Goal: Task Accomplishment & Management: Complete application form

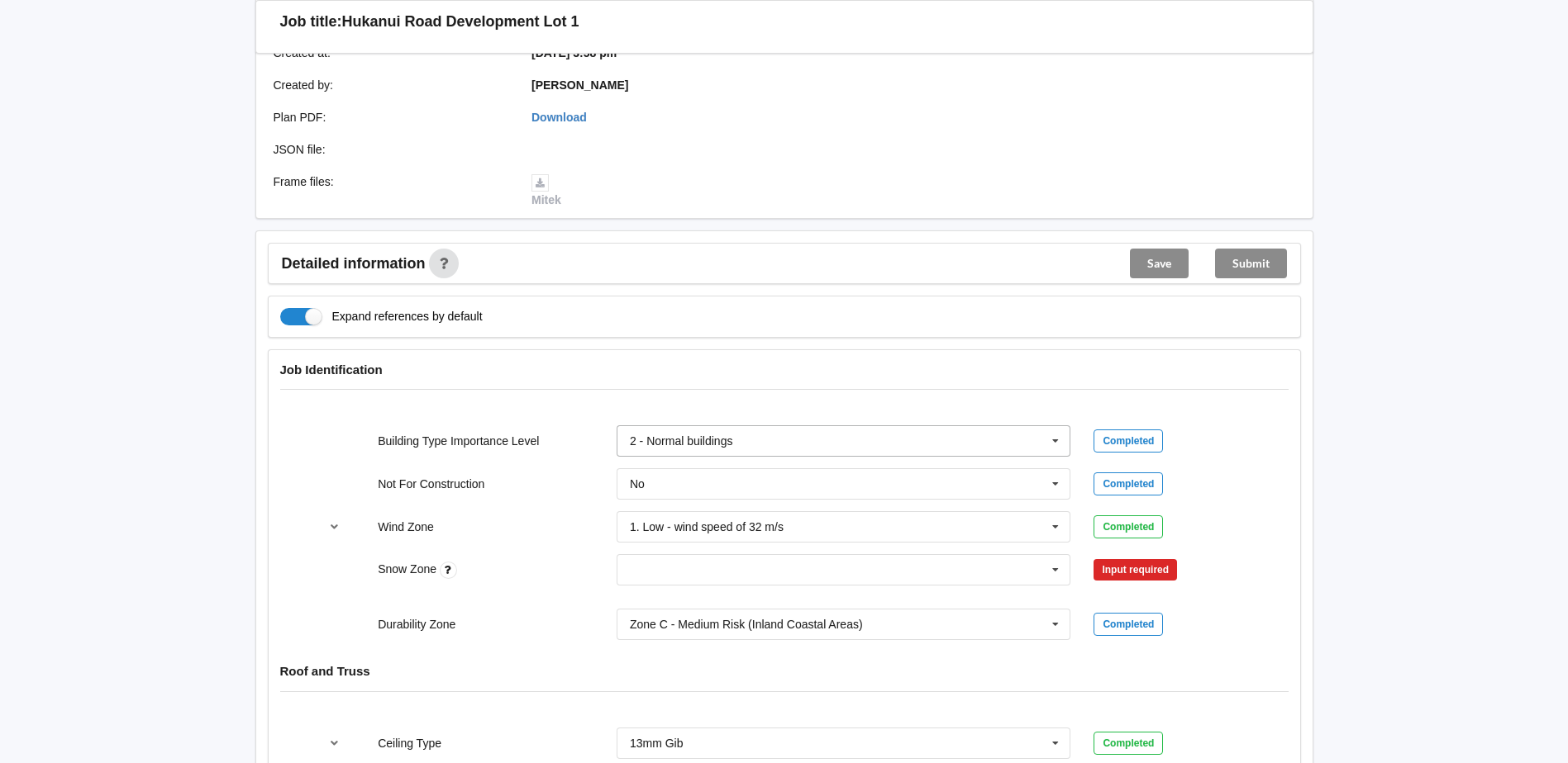
scroll to position [413, 0]
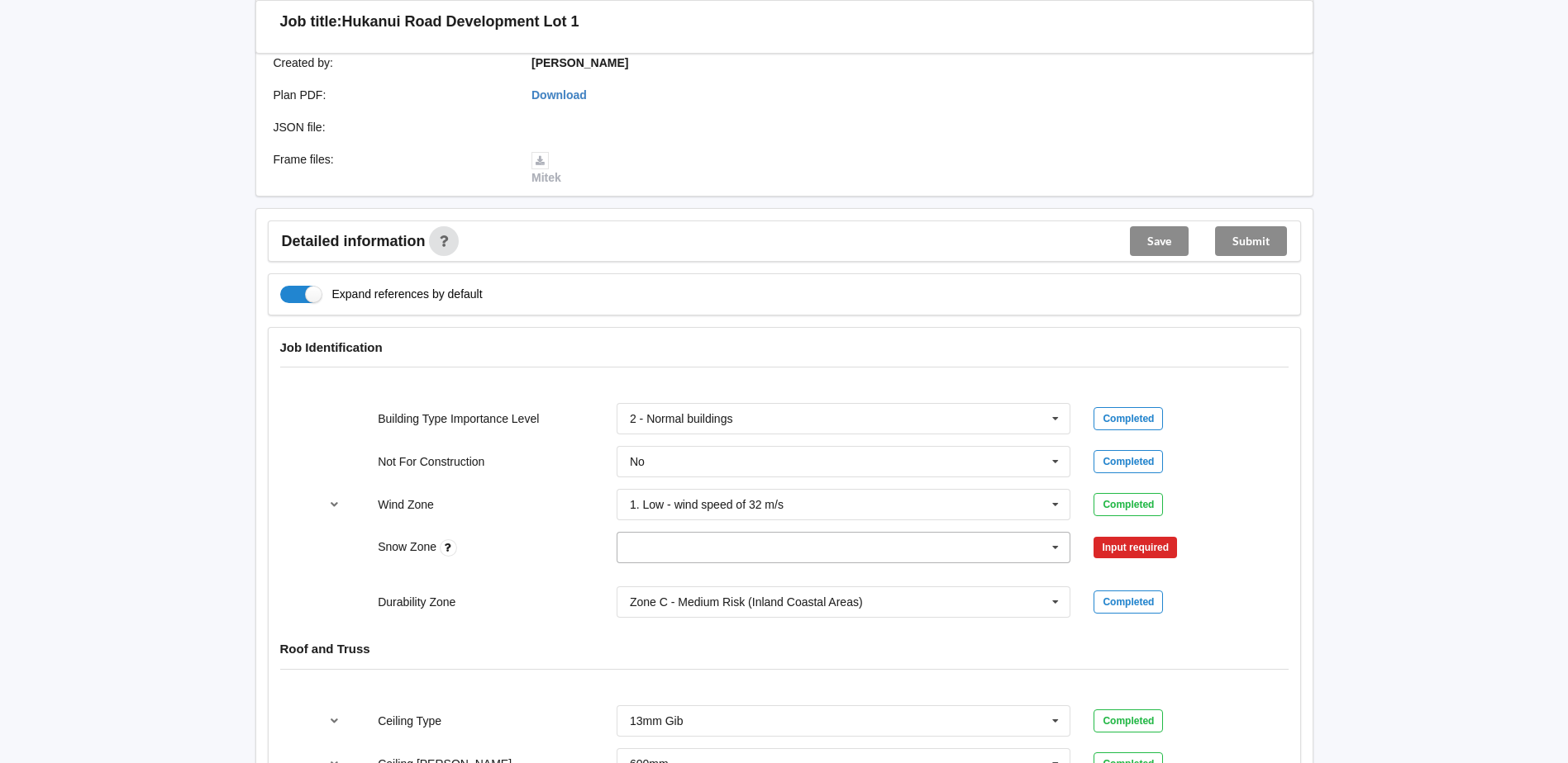
click at [1055, 534] on icon at bounding box center [1055, 548] width 25 height 31
click at [875, 563] on div "N0" at bounding box center [844, 578] width 453 height 31
click at [1132, 535] on button "Confirm input" at bounding box center [1143, 548] width 99 height 27
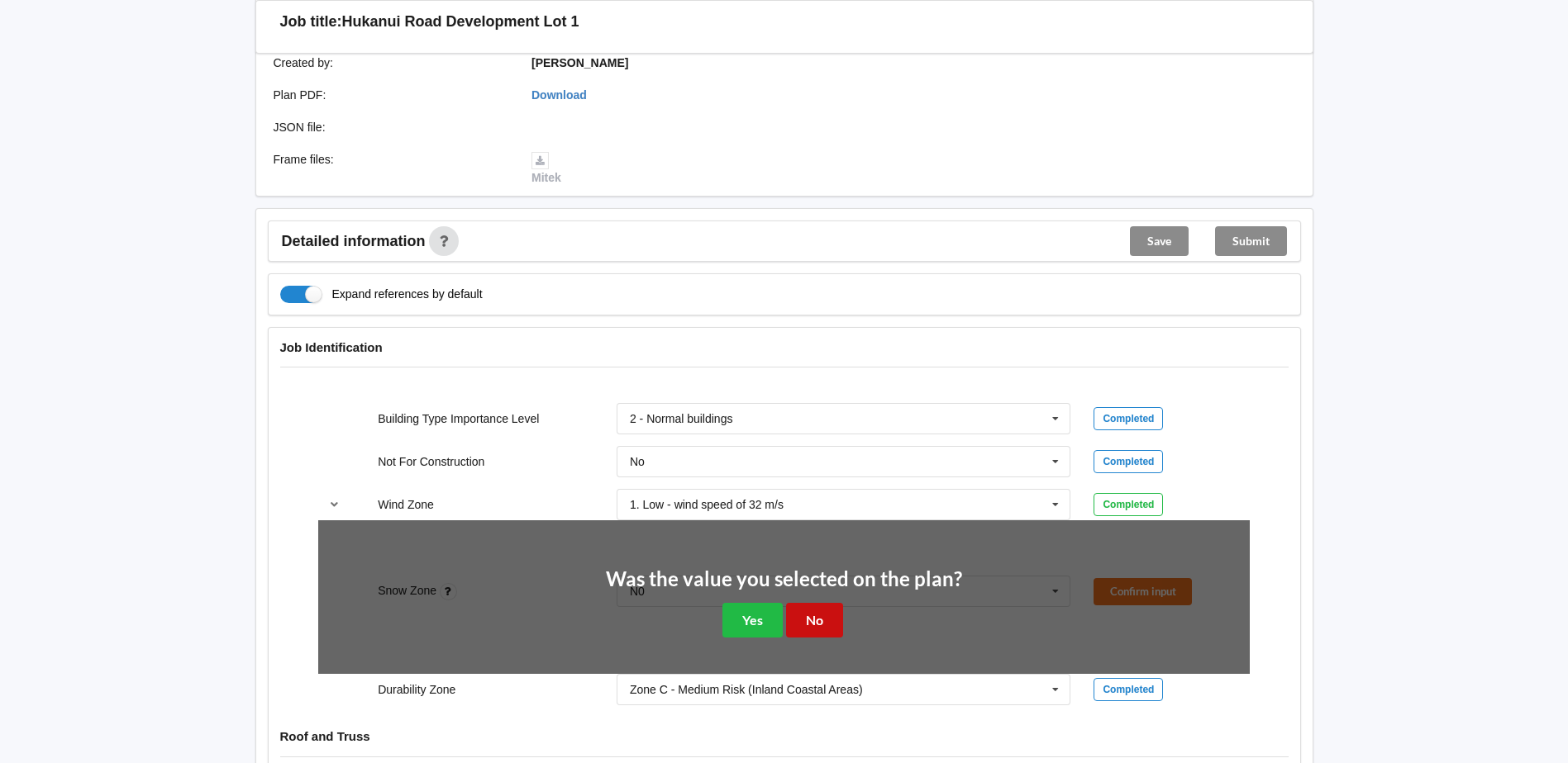
click at [817, 604] on button "No" at bounding box center [814, 620] width 57 height 33
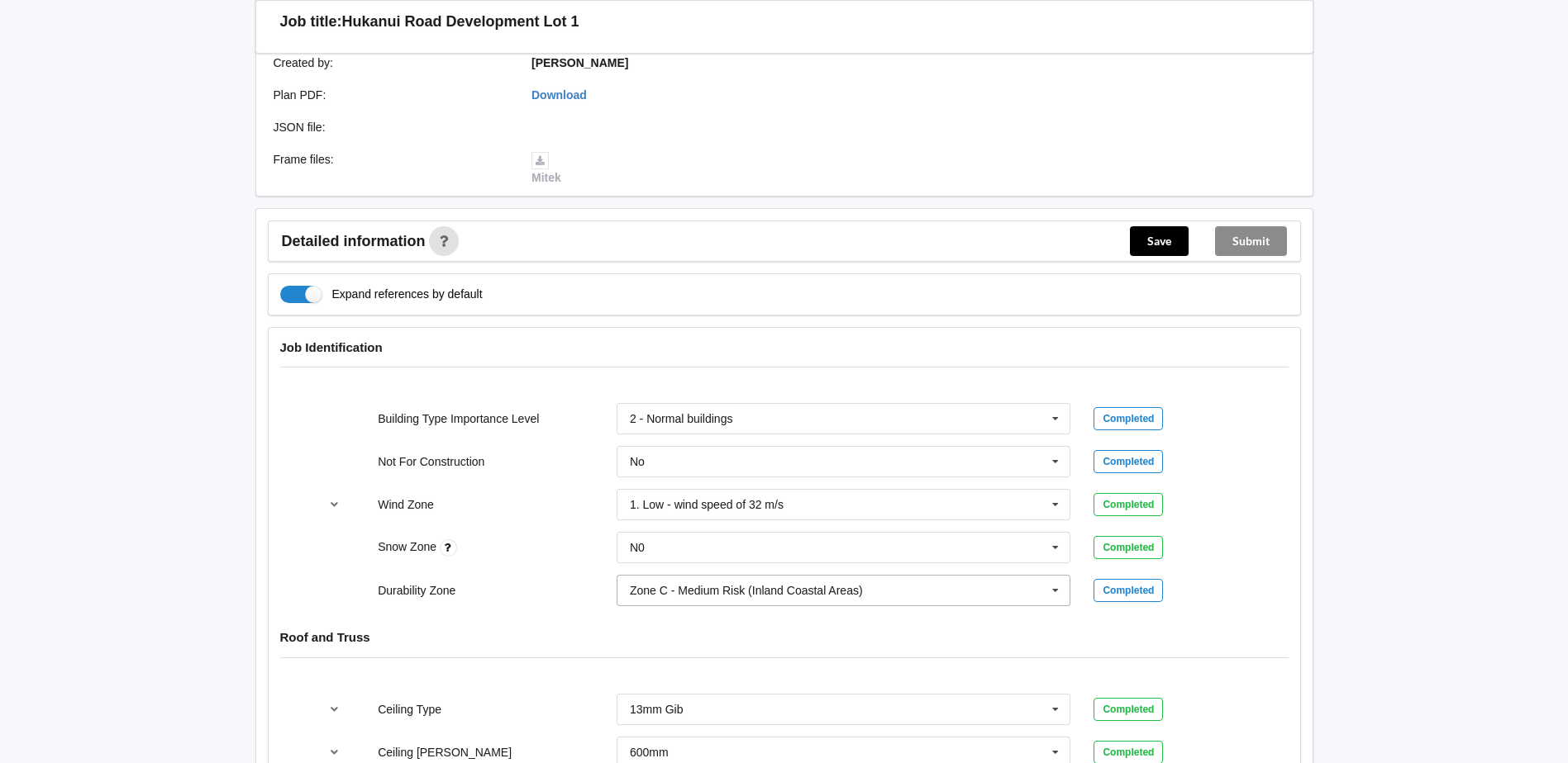
click at [1061, 576] on icon at bounding box center [1055, 591] width 25 height 31
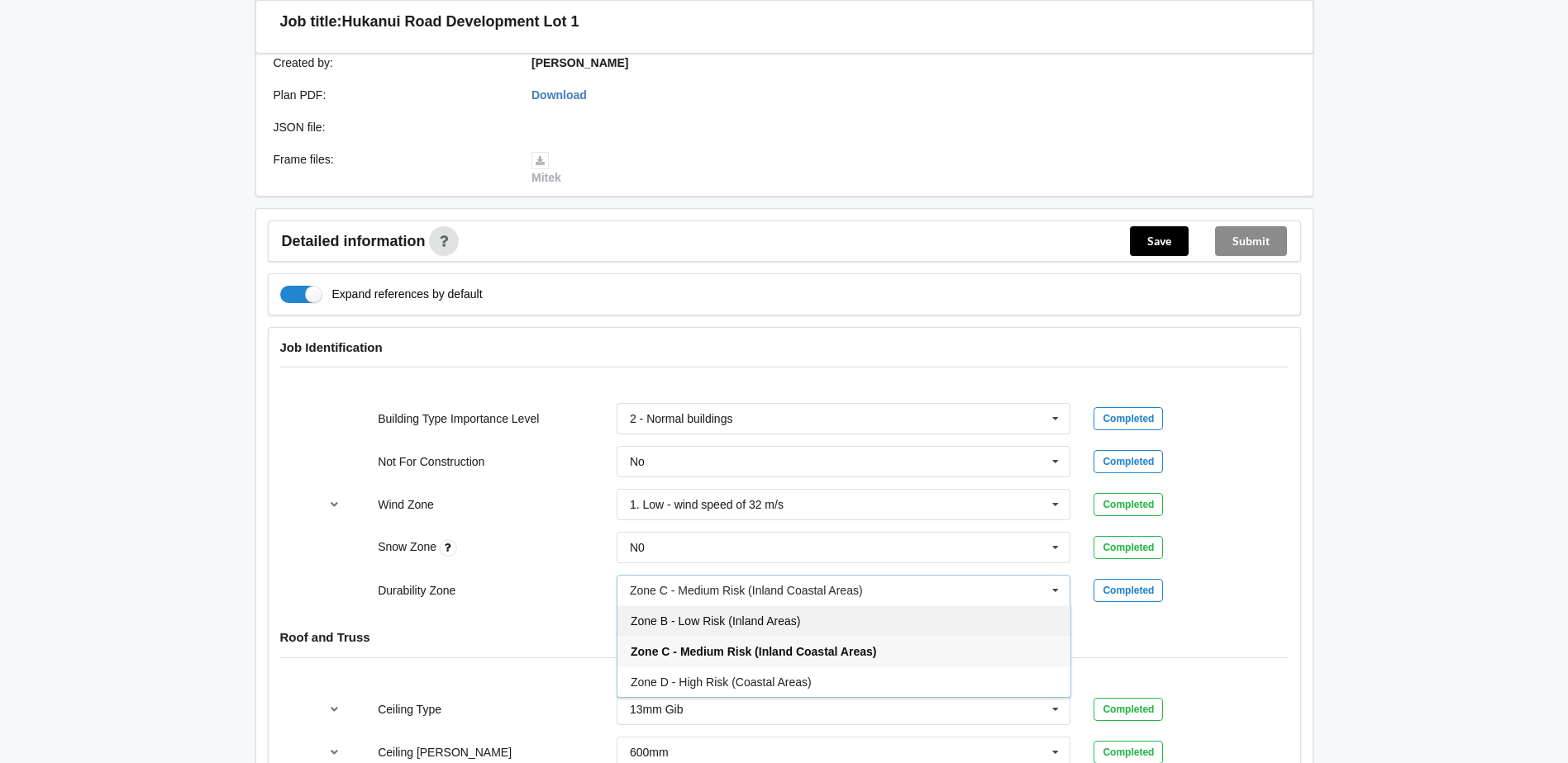
click at [851, 610] on div "Zone B - Low Risk (Inland Areas)" at bounding box center [844, 621] width 453 height 31
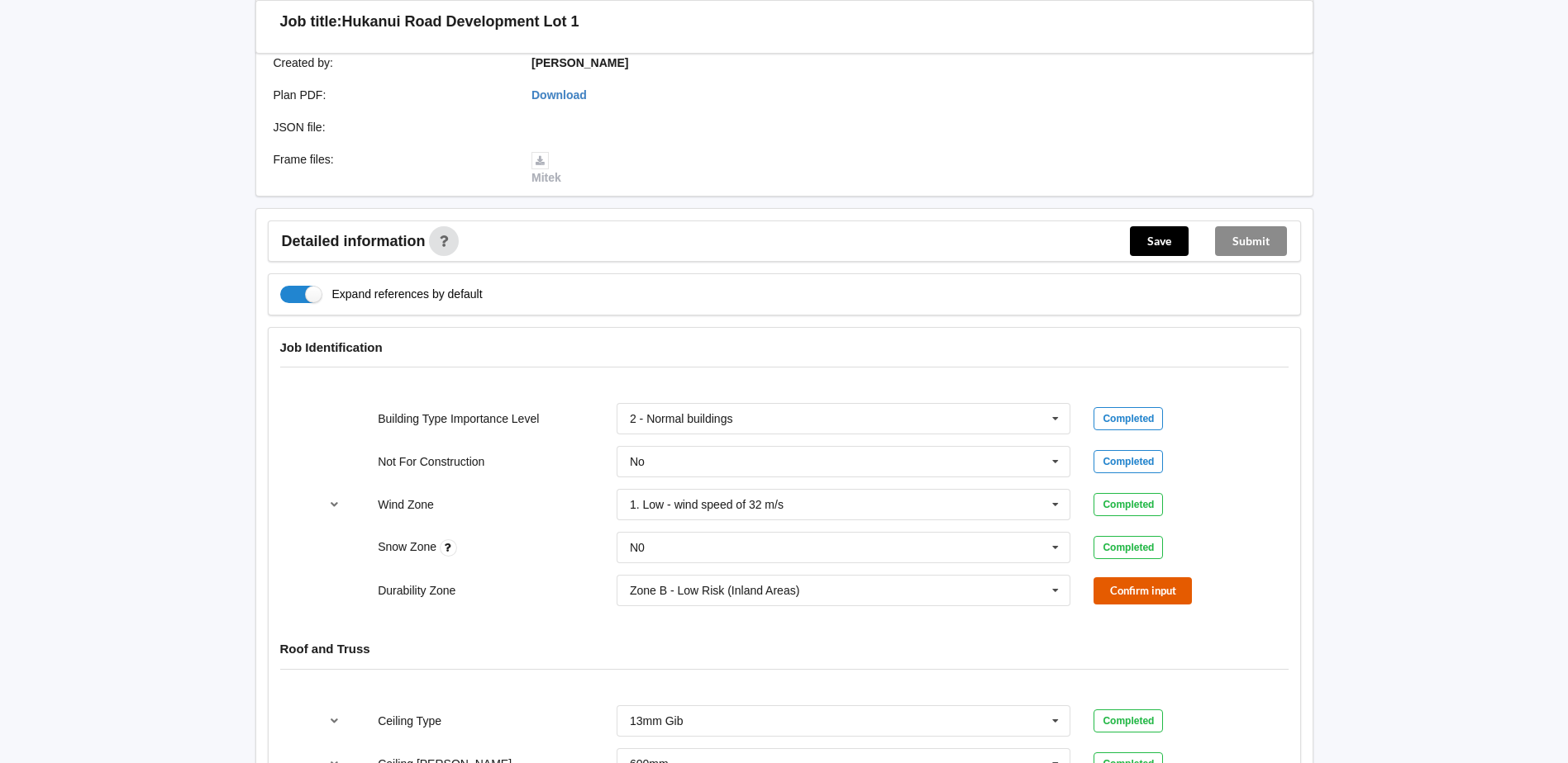
click at [1130, 578] on button "Confirm input" at bounding box center [1143, 591] width 99 height 27
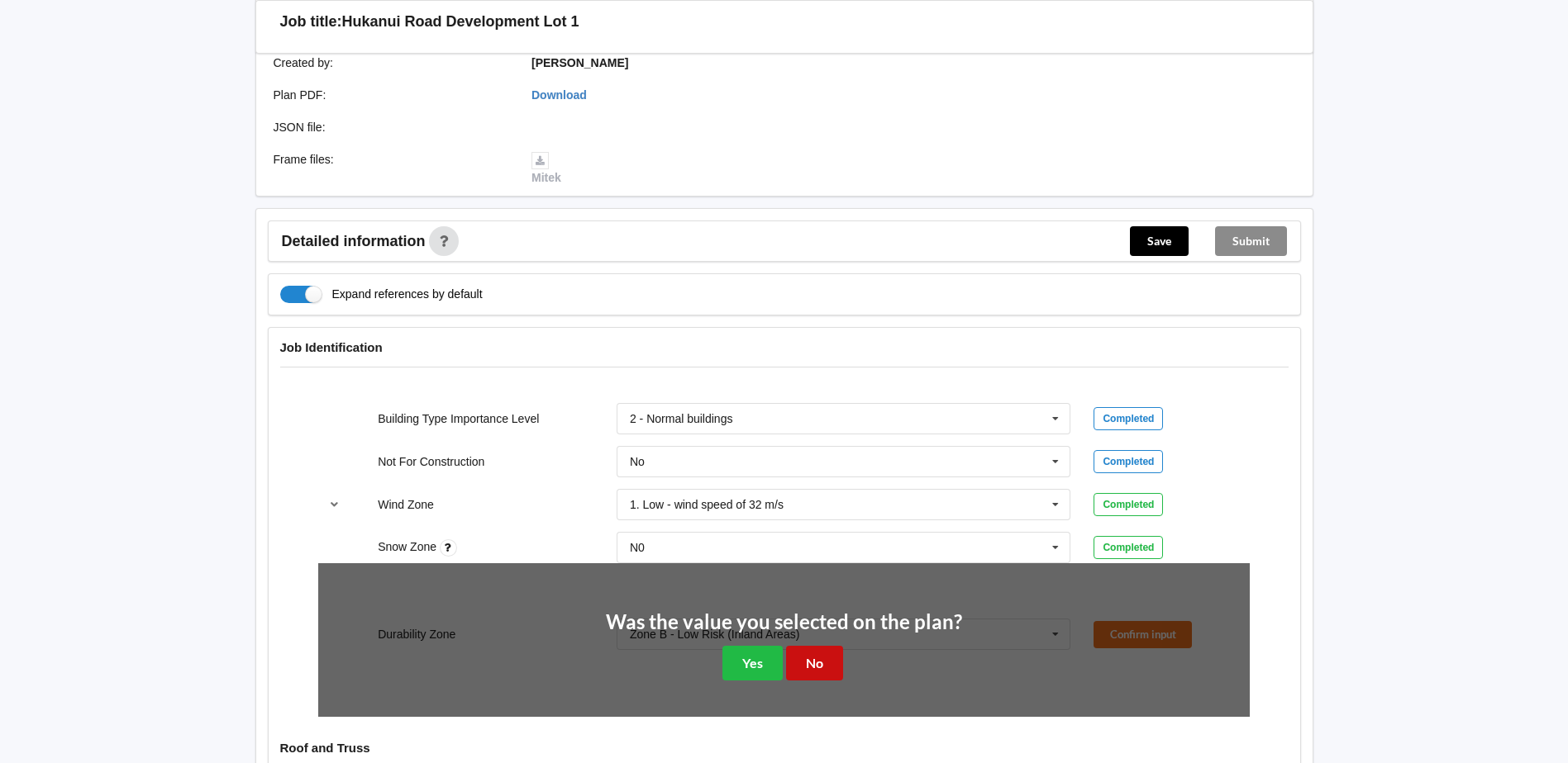
click at [818, 648] on button "No" at bounding box center [814, 663] width 57 height 33
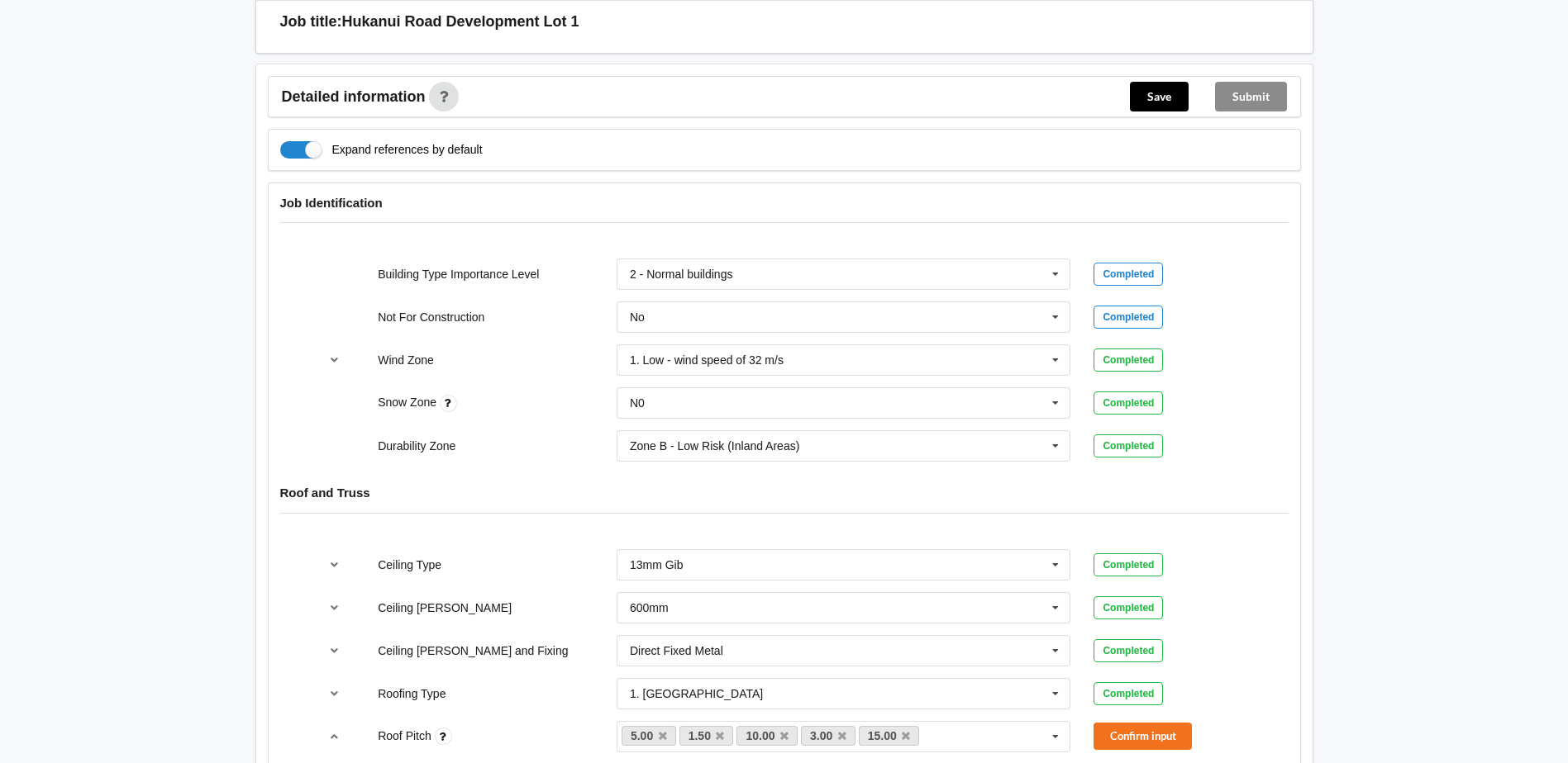
scroll to position [578, 0]
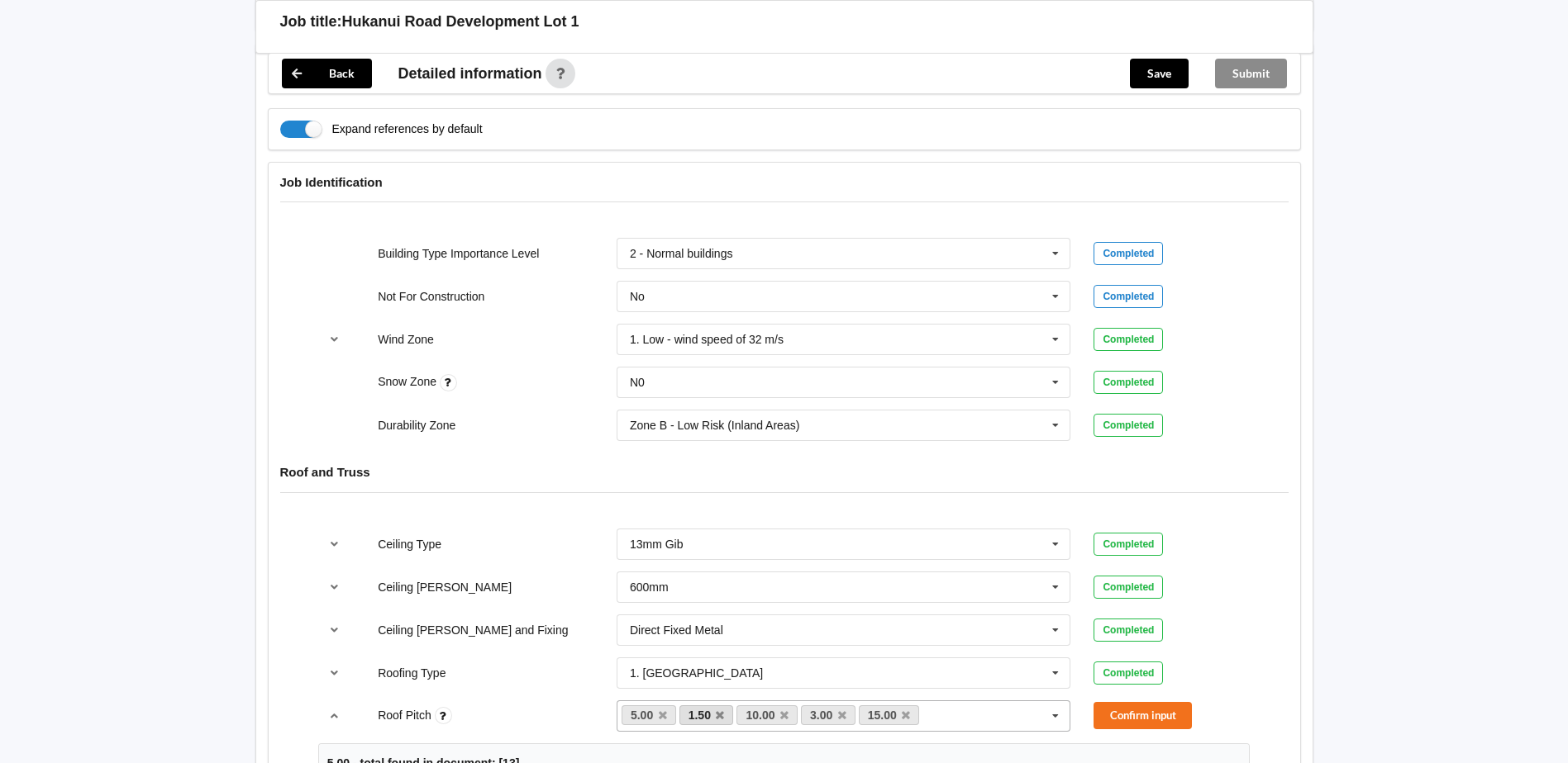
click at [725, 705] on link "1.50" at bounding box center [707, 715] width 55 height 20
click at [722, 711] on icon at bounding box center [720, 716] width 9 height 11
click at [722, 711] on icon at bounding box center [726, 716] width 9 height 11
click at [722, 711] on icon at bounding box center [720, 716] width 9 height 11
click at [725, 711] on icon at bounding box center [726, 716] width 9 height 11
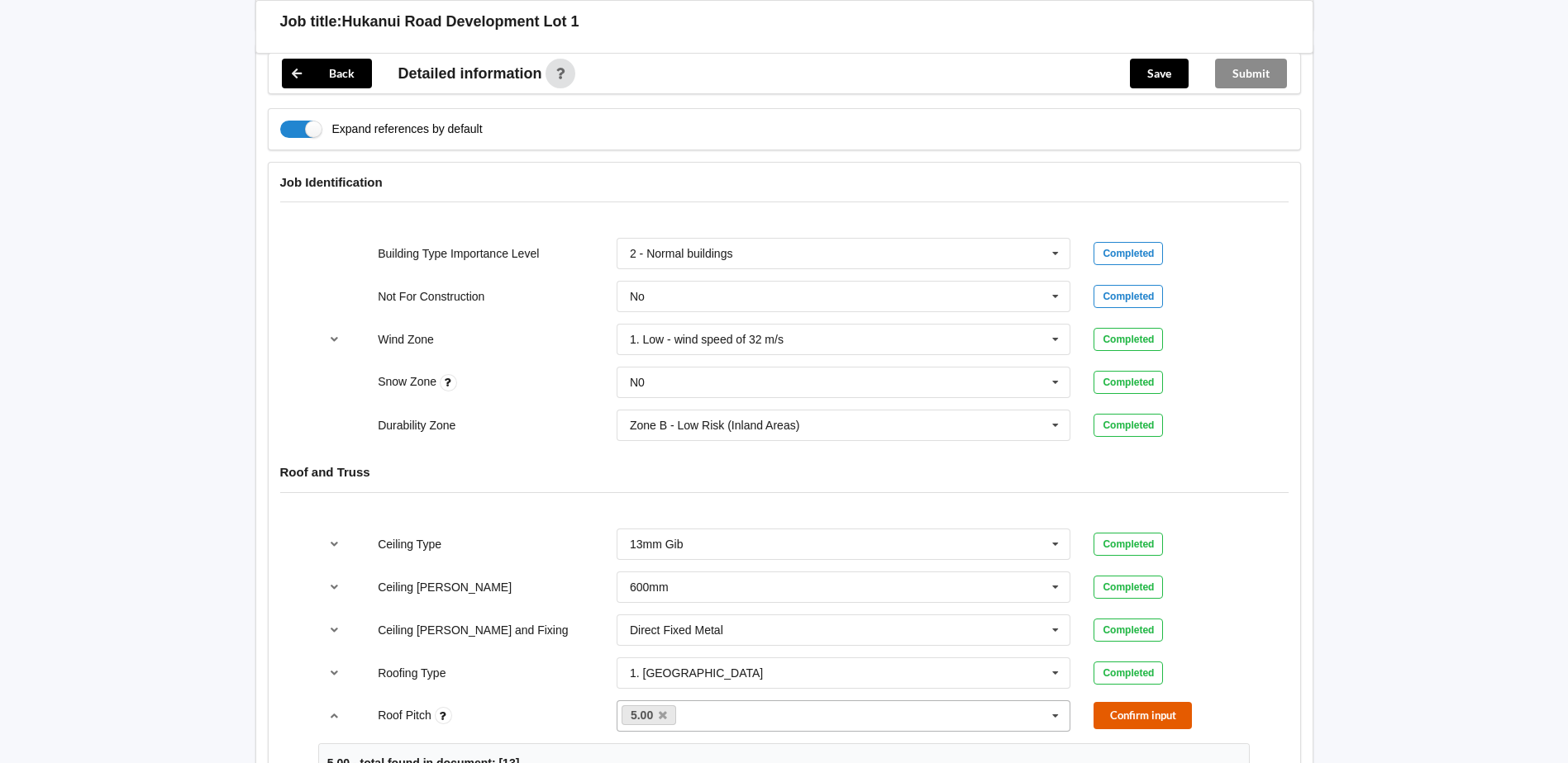
click at [1127, 702] on button "Confirm input" at bounding box center [1143, 716] width 99 height 27
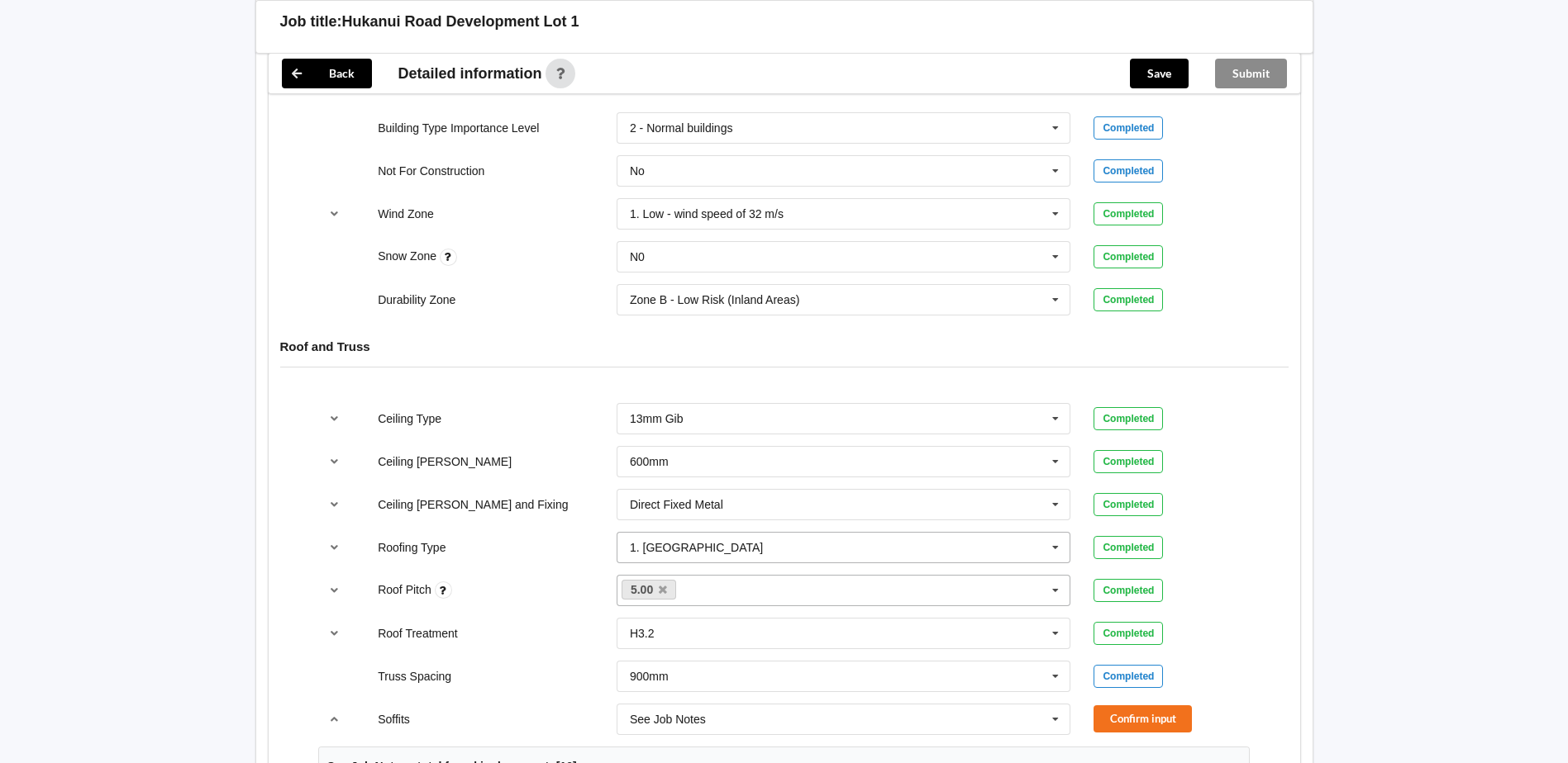
scroll to position [743, 0]
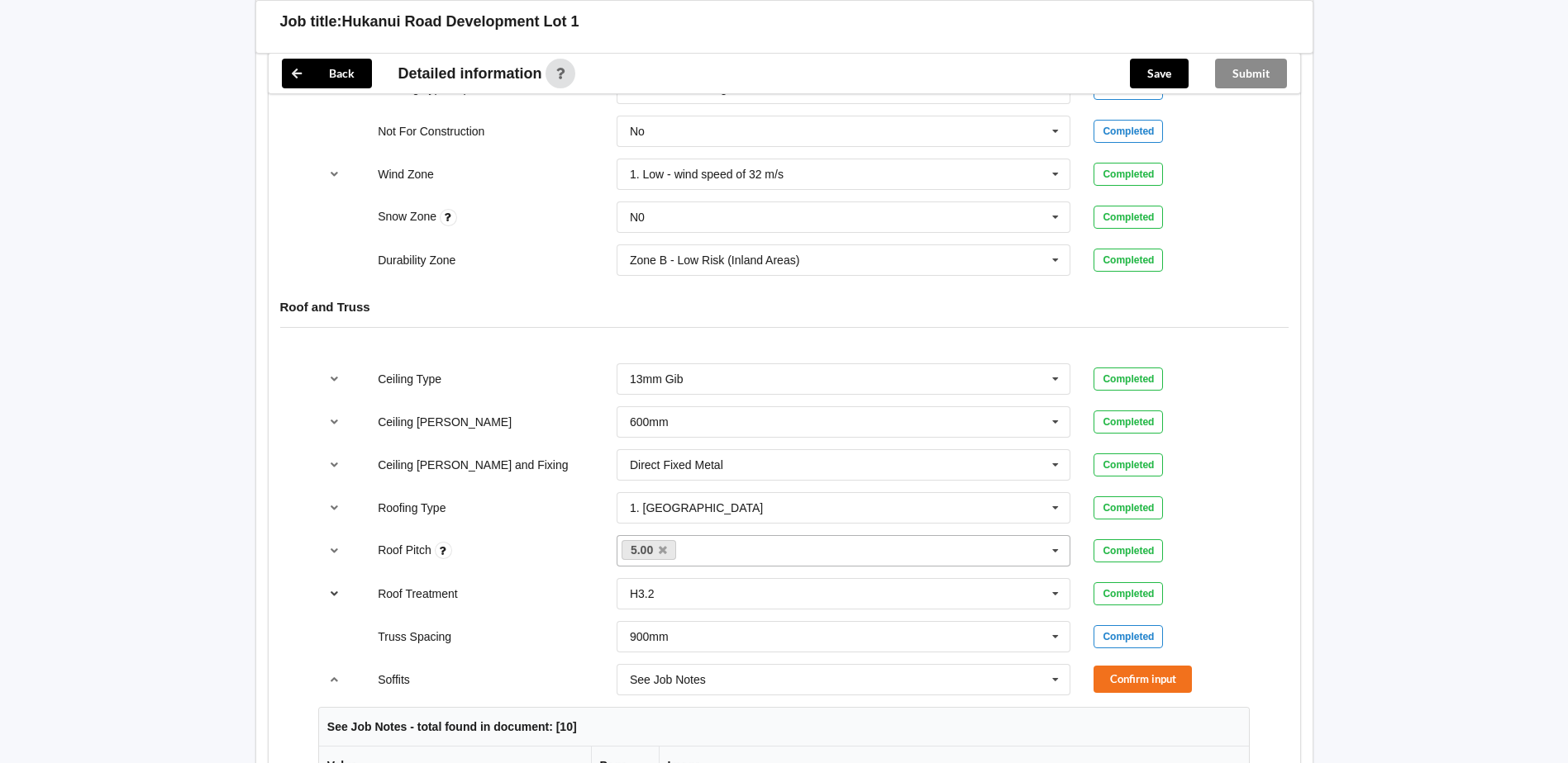
click at [332, 588] on icon "reference-toggle" at bounding box center [334, 593] width 14 height 10
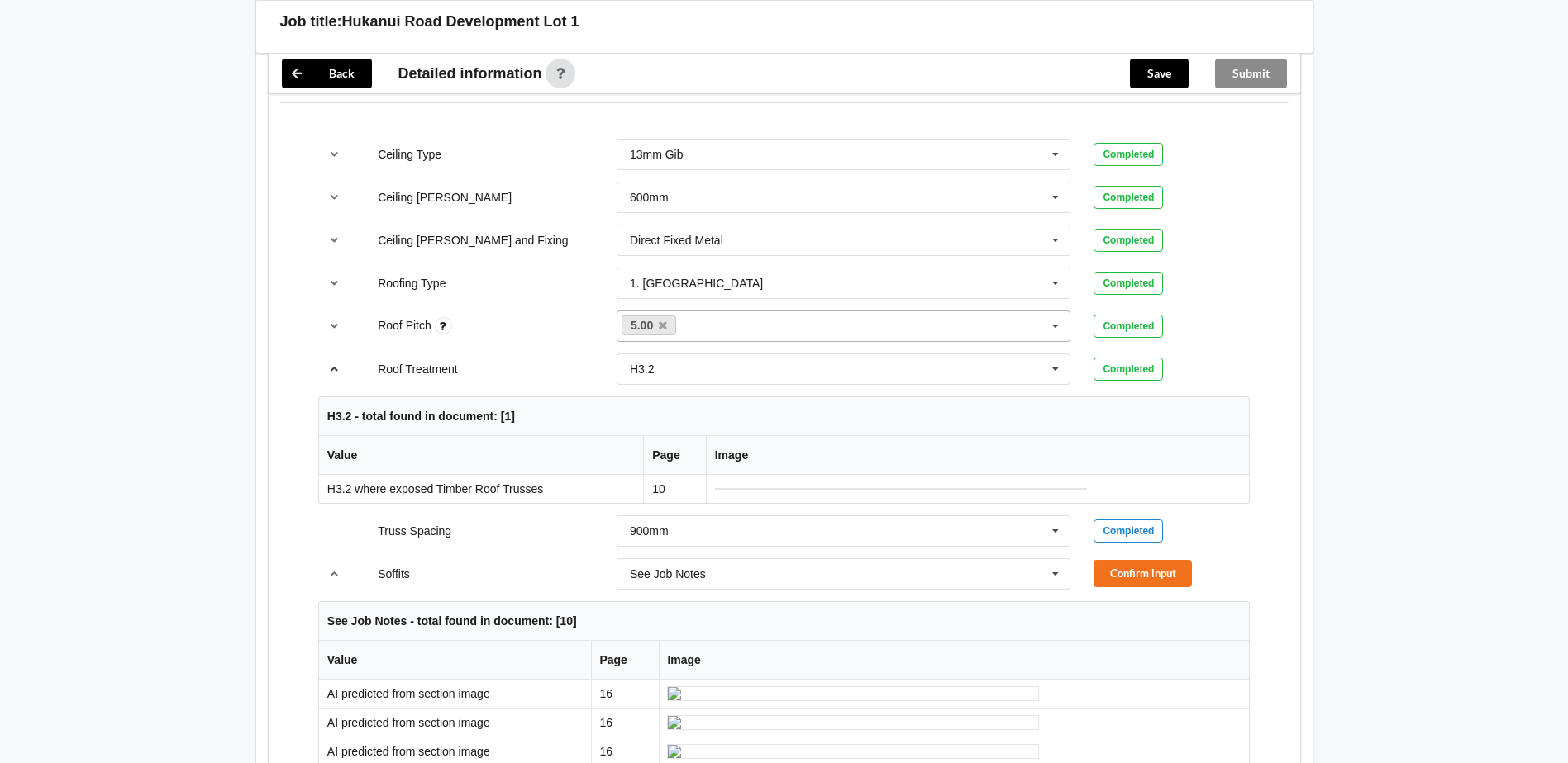
scroll to position [991, 0]
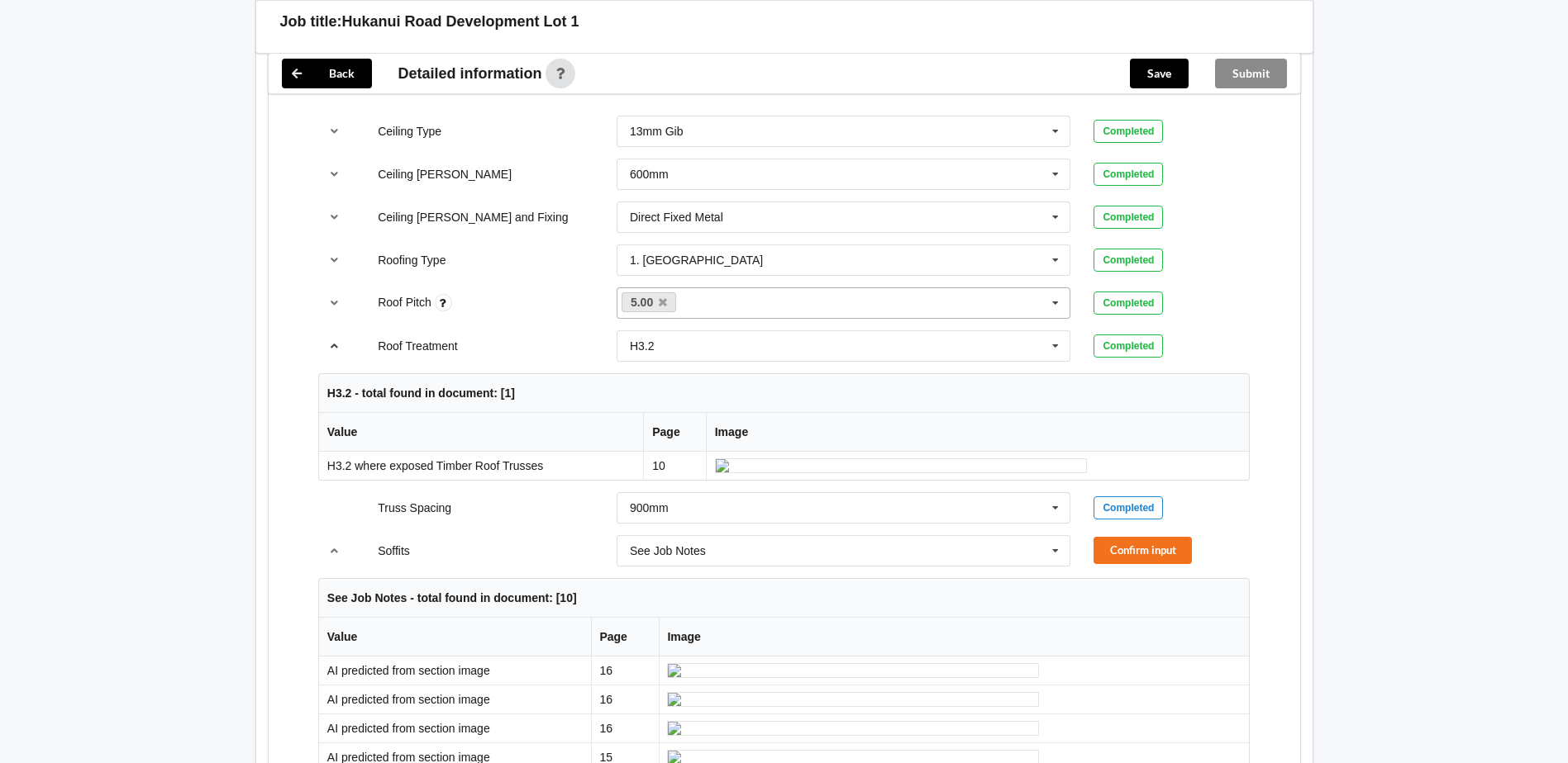
click at [332, 341] on icon "reference-toggle" at bounding box center [334, 346] width 14 height 10
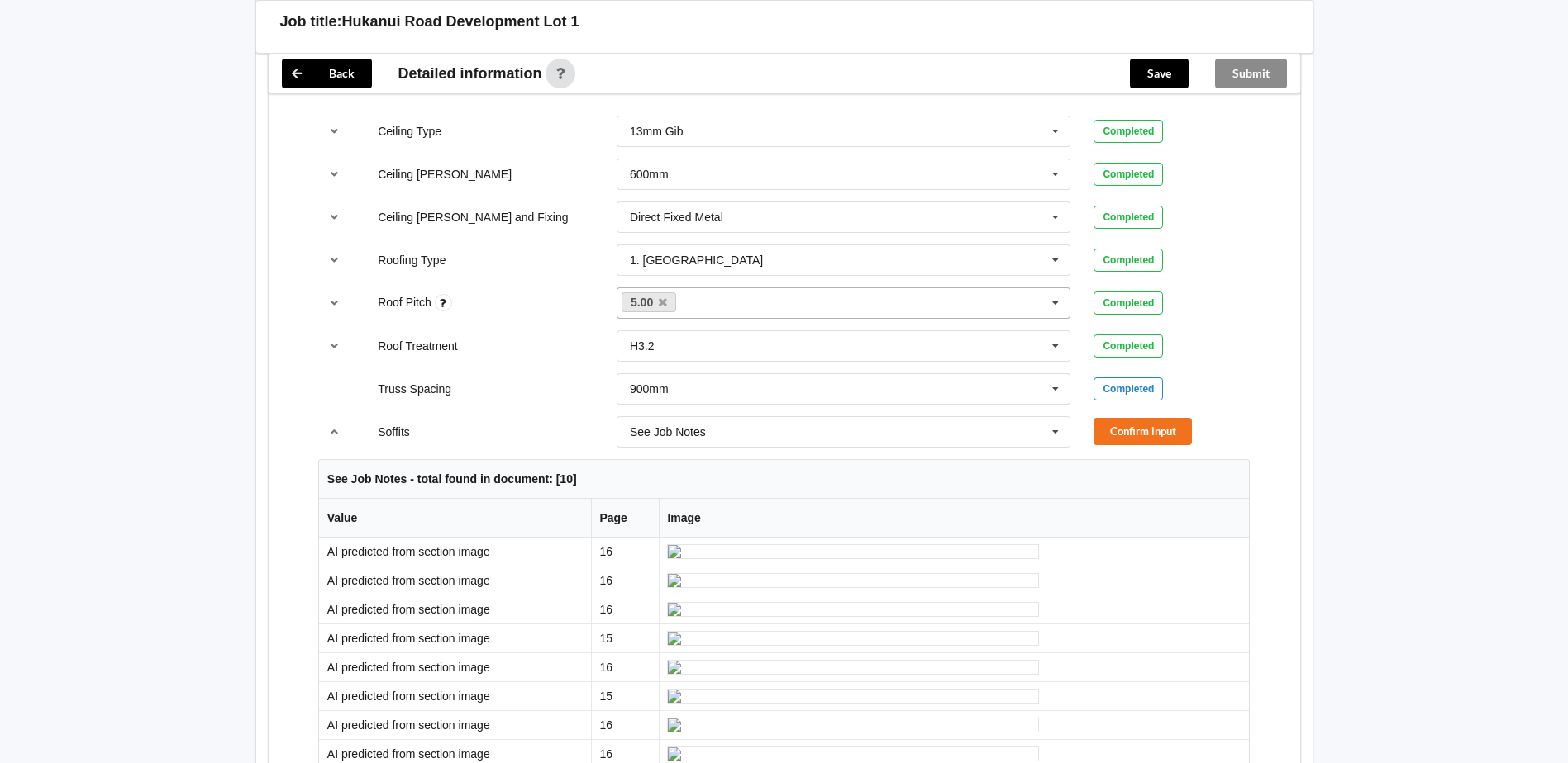
click at [719, 288] on div "5.00 1.50 3.00 10.00 15.00 None" at bounding box center [843, 303] width 454 height 32
type input "3"
click at [704, 318] on div "Add 3" at bounding box center [844, 334] width 453 height 31
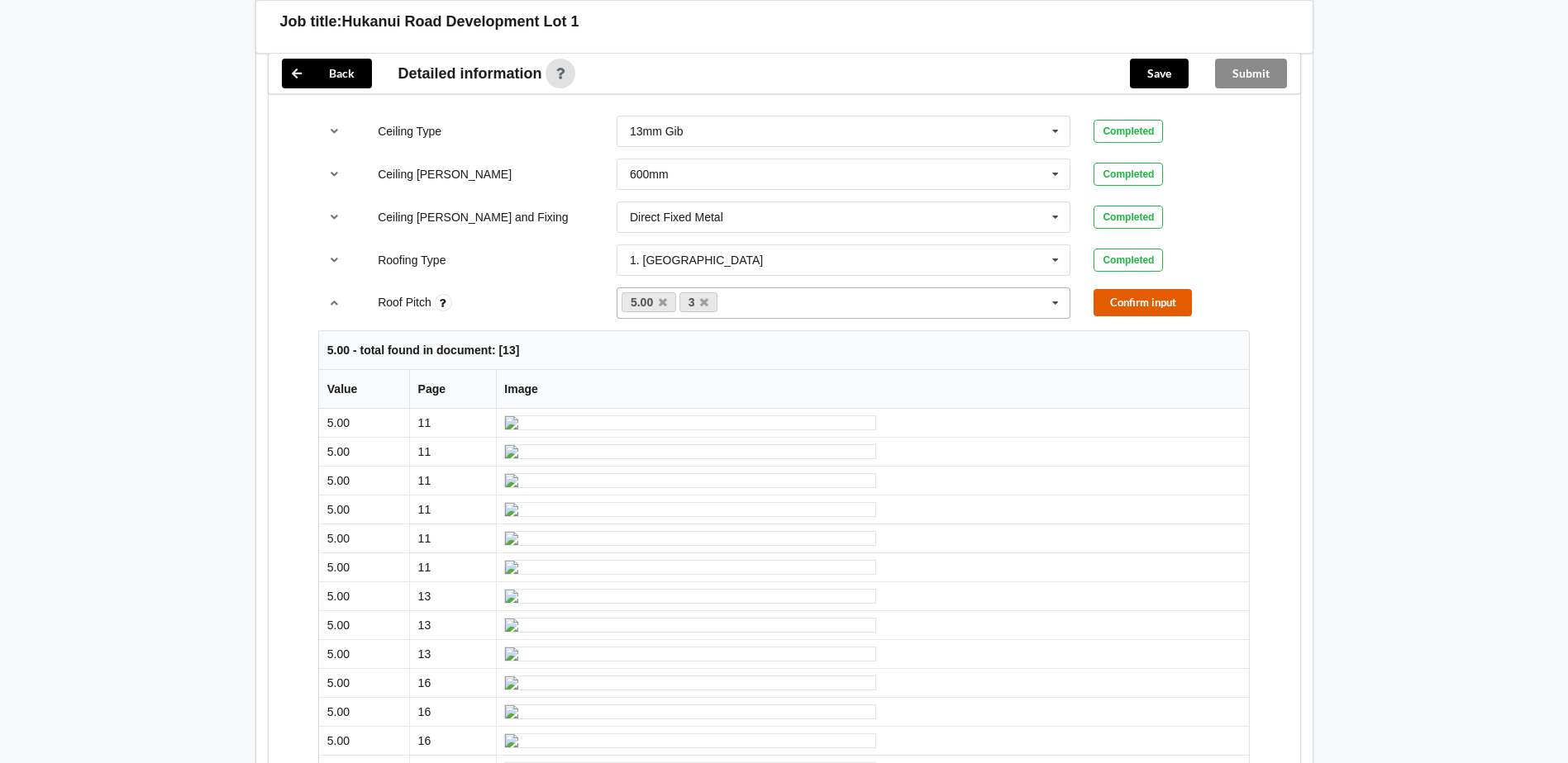
click at [1145, 289] on button "Confirm input" at bounding box center [1143, 303] width 99 height 27
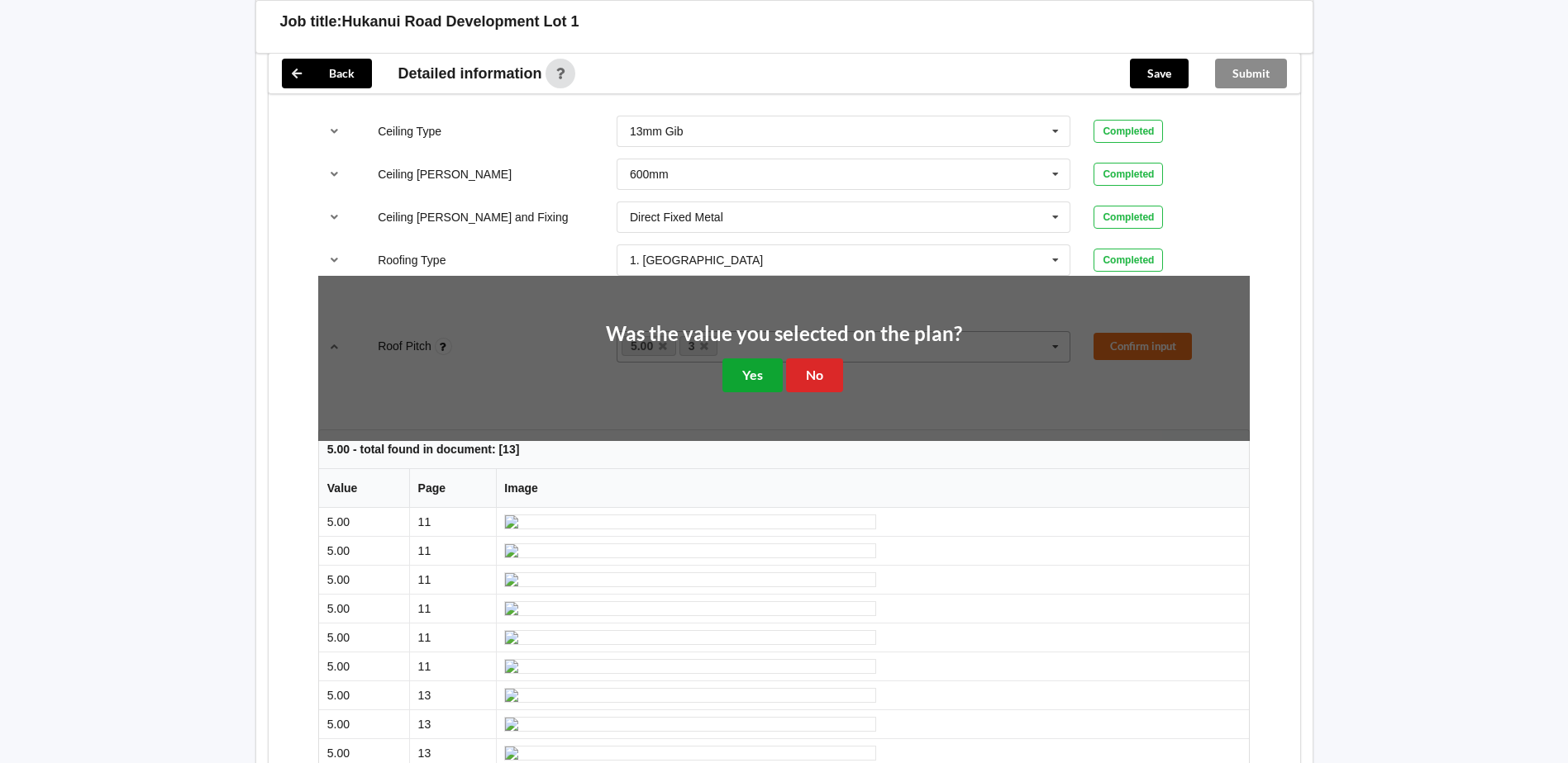
click at [746, 359] on button "Yes" at bounding box center [752, 375] width 60 height 33
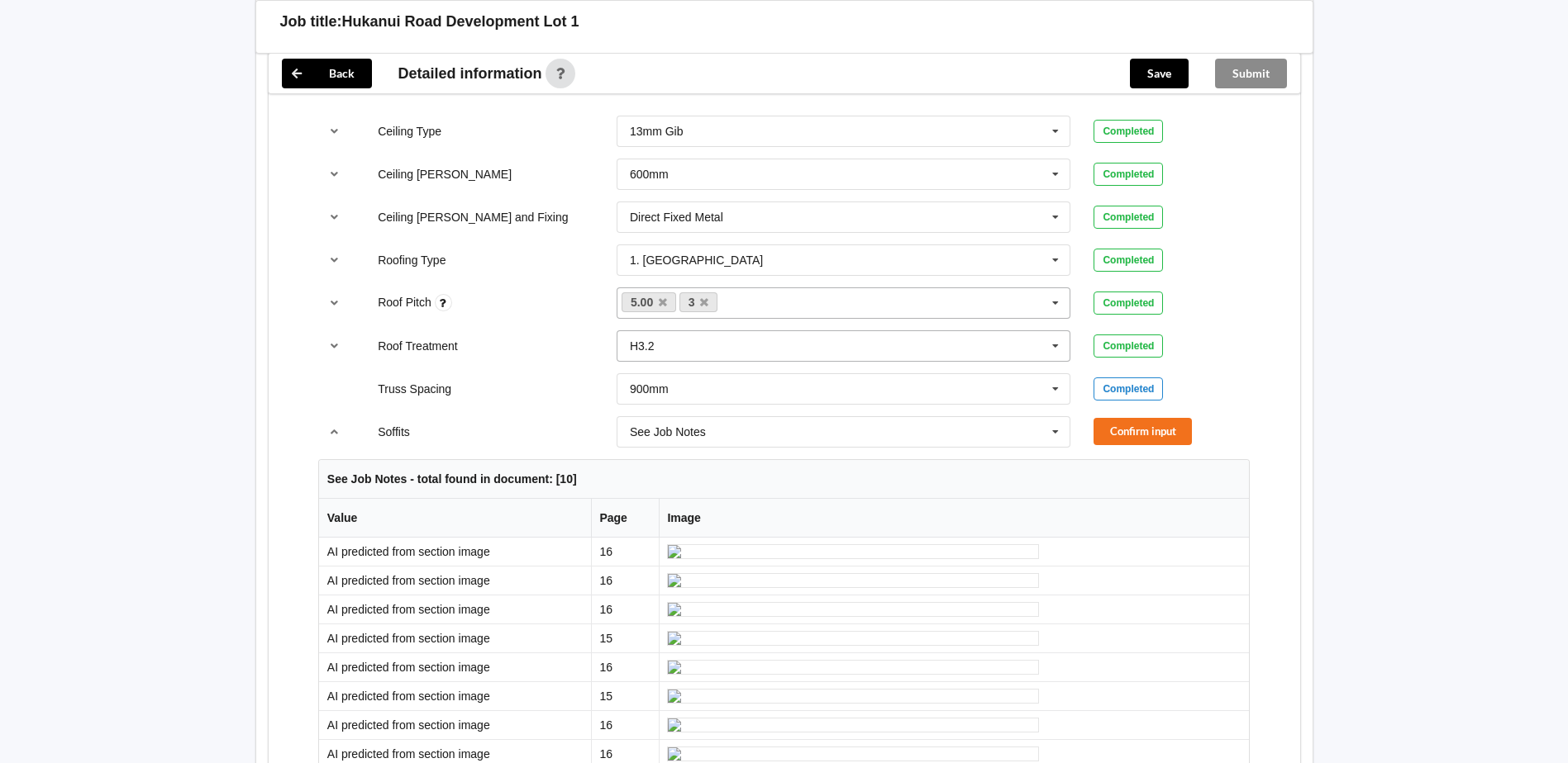
click at [1053, 331] on icon at bounding box center [1055, 347] width 25 height 31
click at [821, 361] on div "H1.2" at bounding box center [844, 377] width 453 height 31
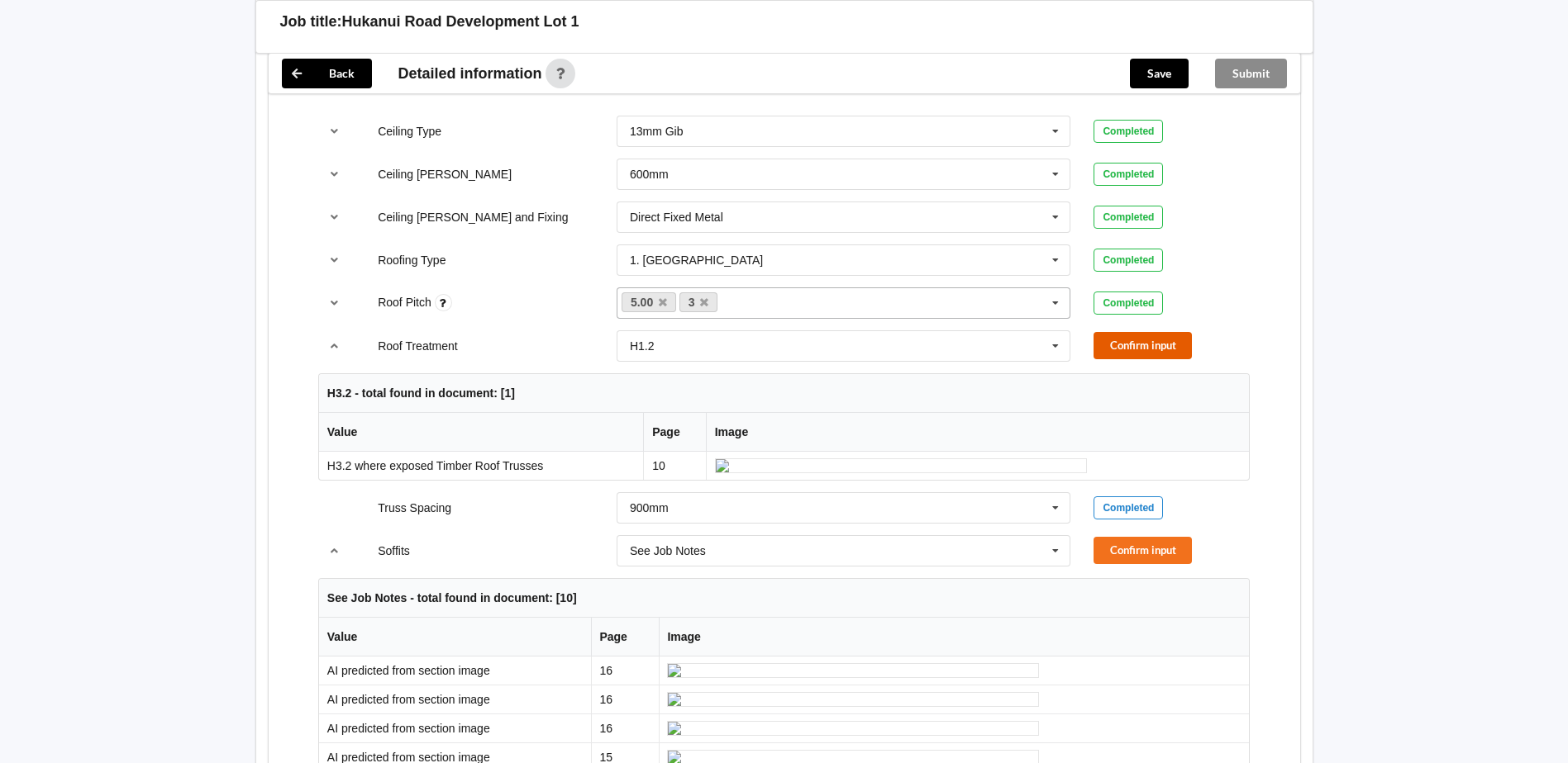
click at [1140, 334] on button "Confirm input" at bounding box center [1143, 346] width 99 height 27
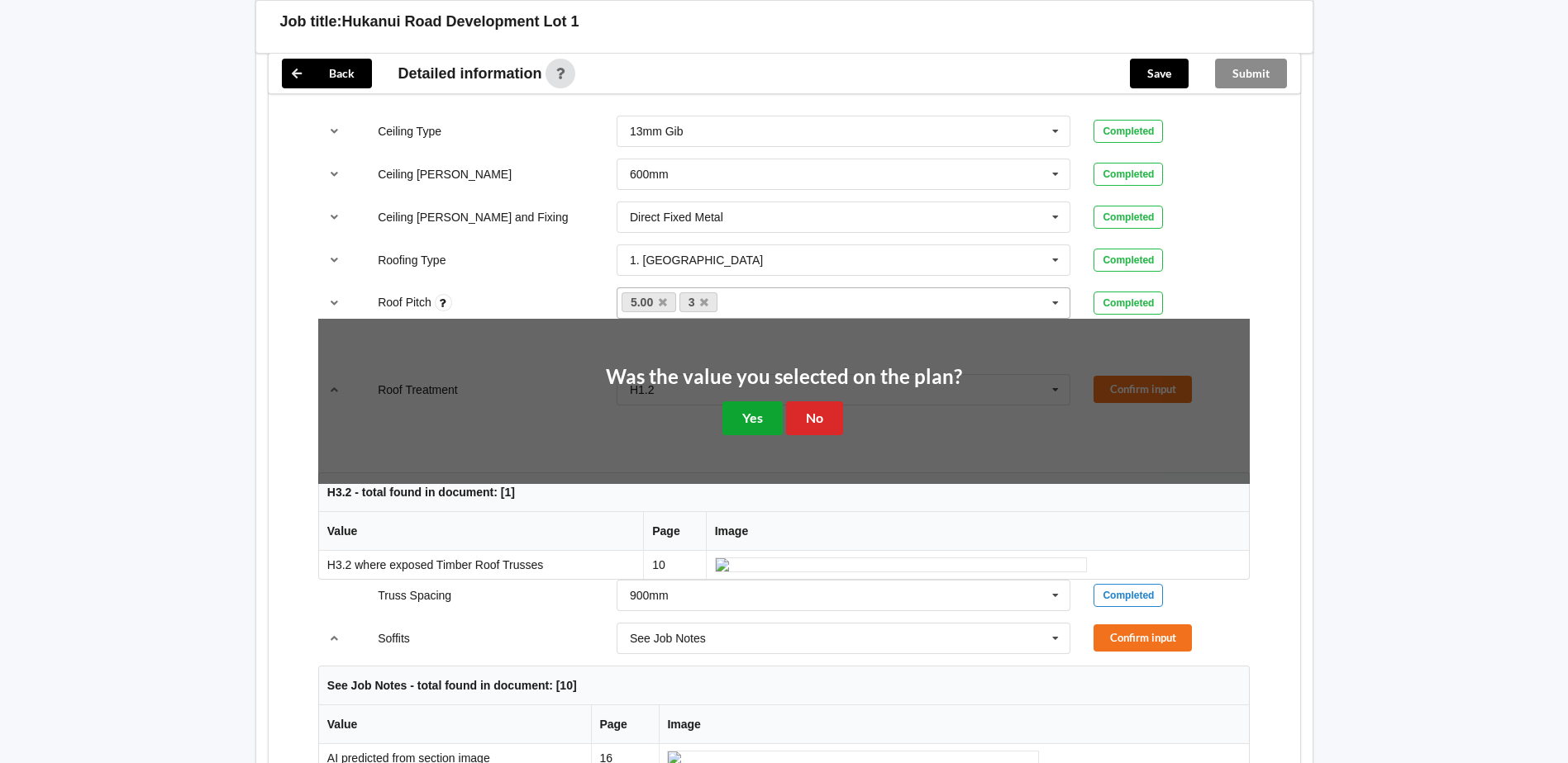
click at [758, 402] on button "Yes" at bounding box center [752, 418] width 60 height 33
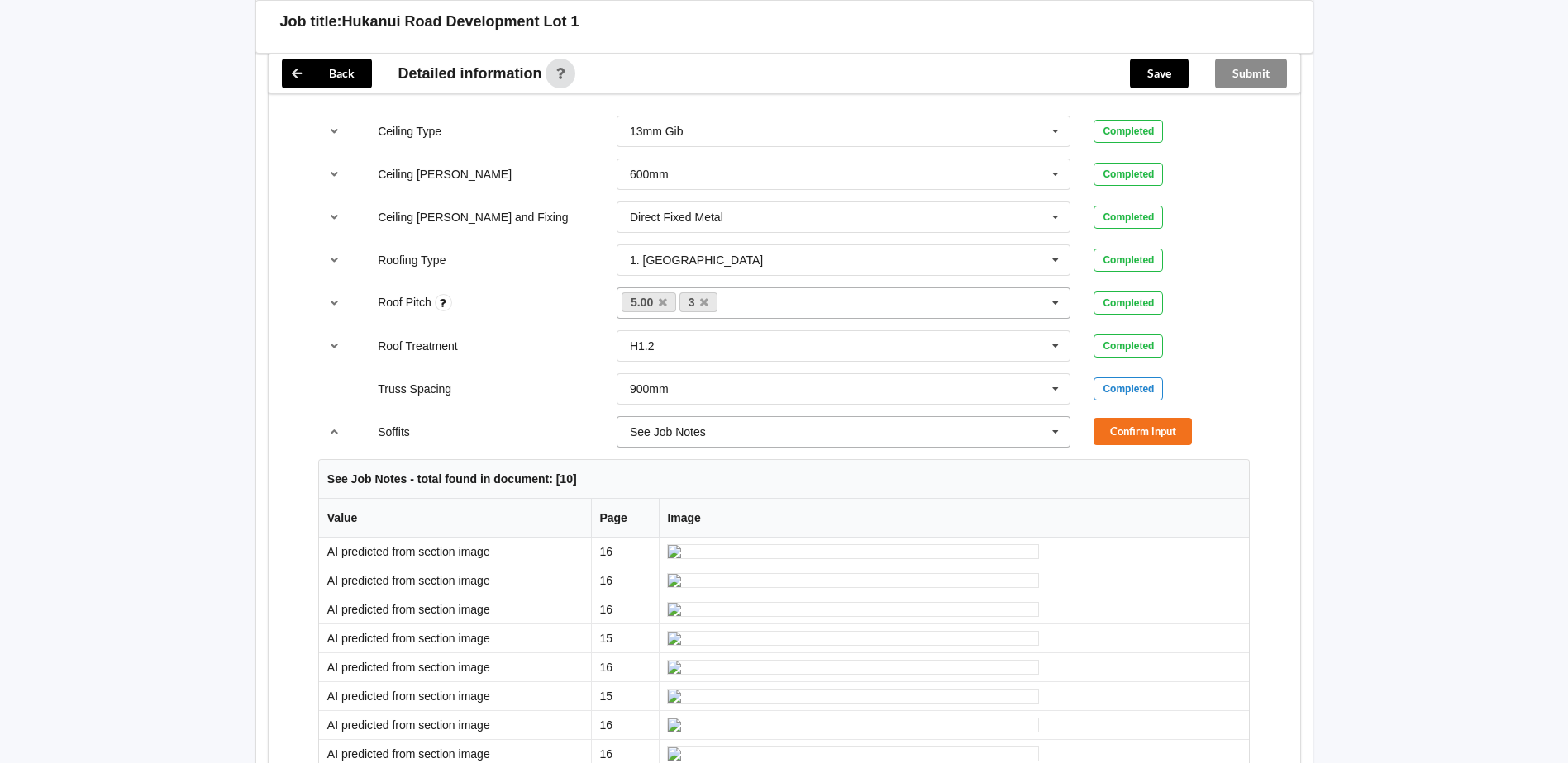
click at [1052, 417] on icon at bounding box center [1055, 433] width 25 height 31
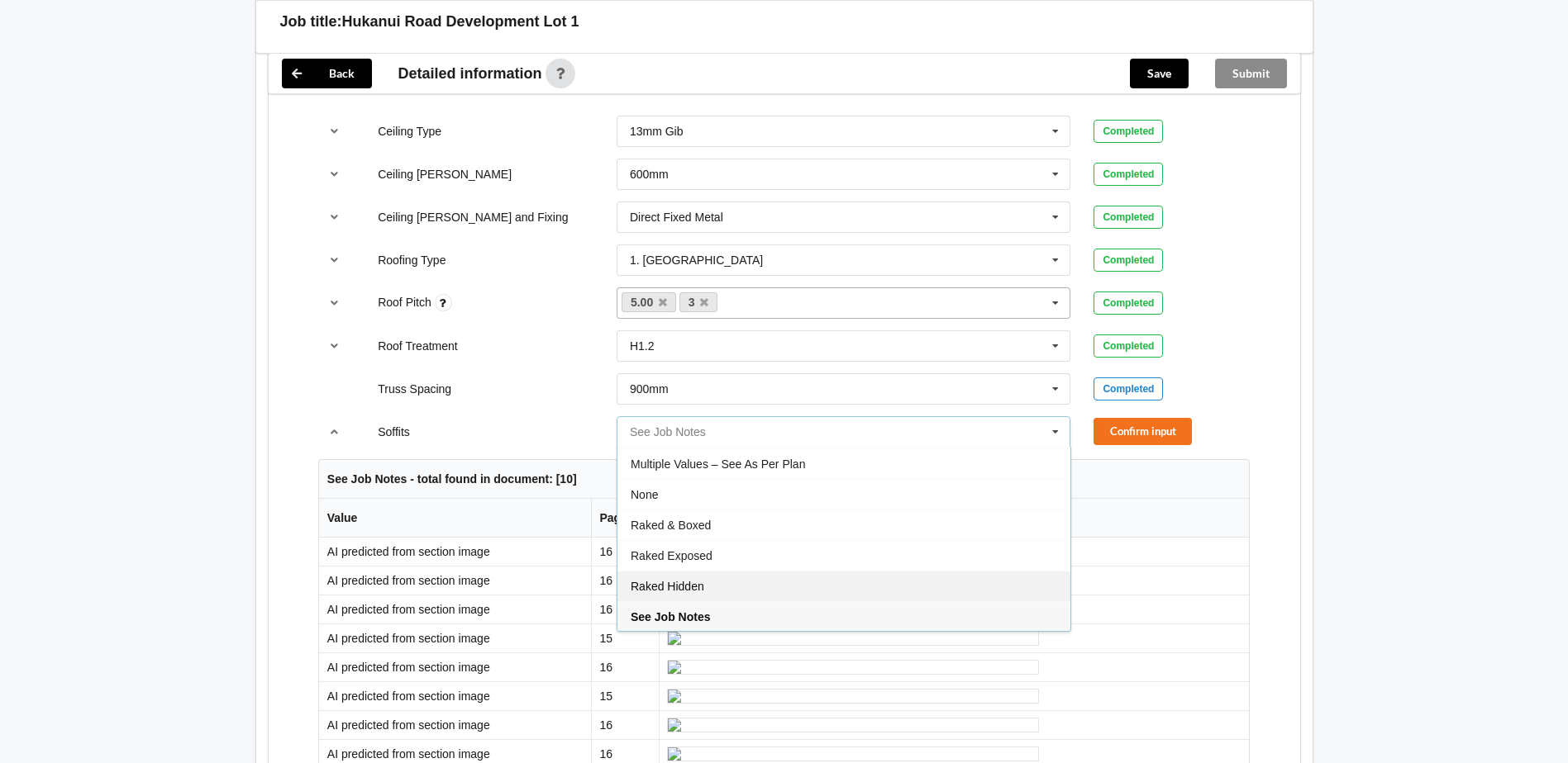
scroll to position [30, 0]
click at [794, 570] on div "Raked Hidden" at bounding box center [844, 585] width 453 height 31
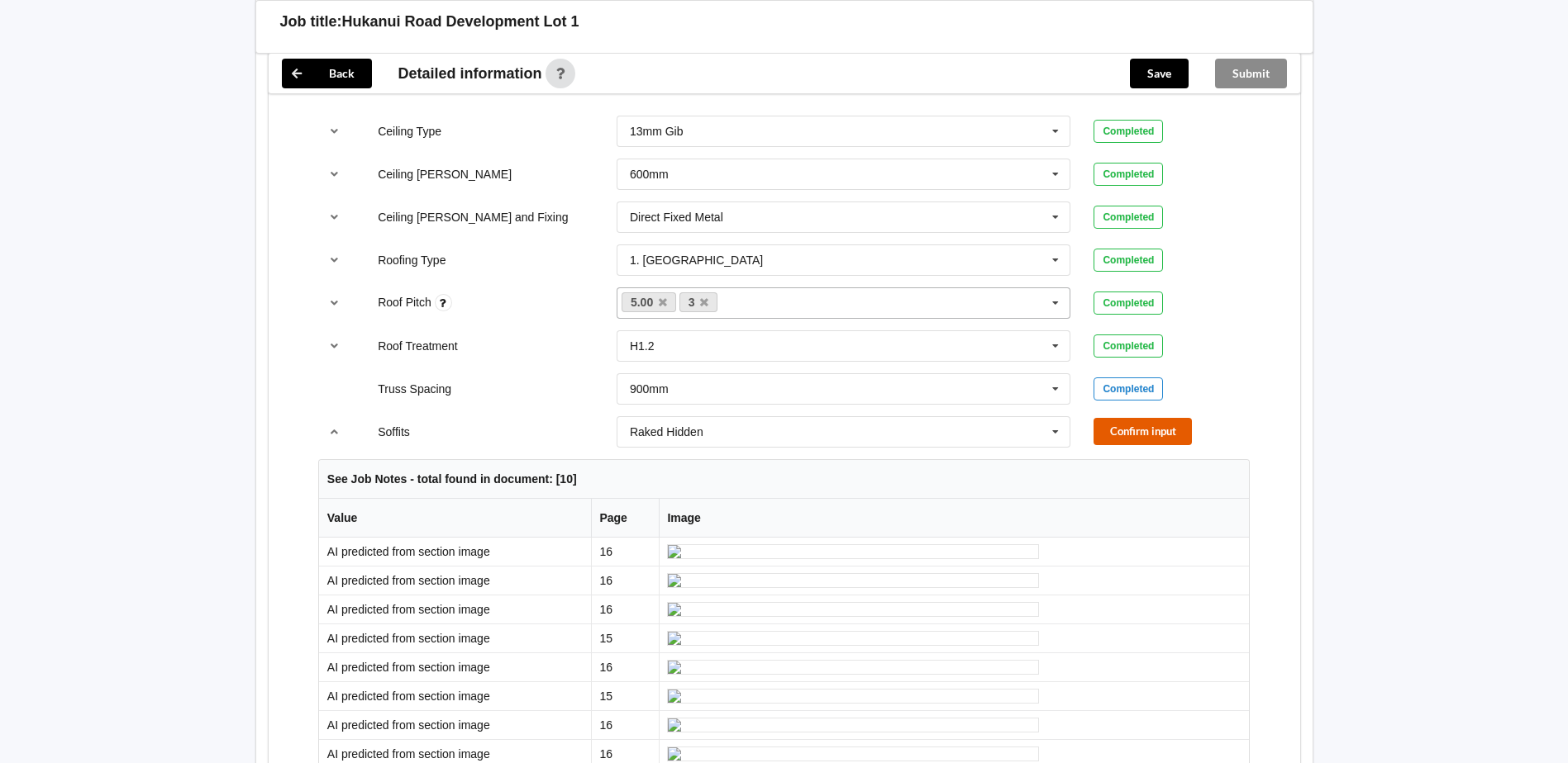
click at [1146, 418] on button "Confirm input" at bounding box center [1143, 432] width 99 height 27
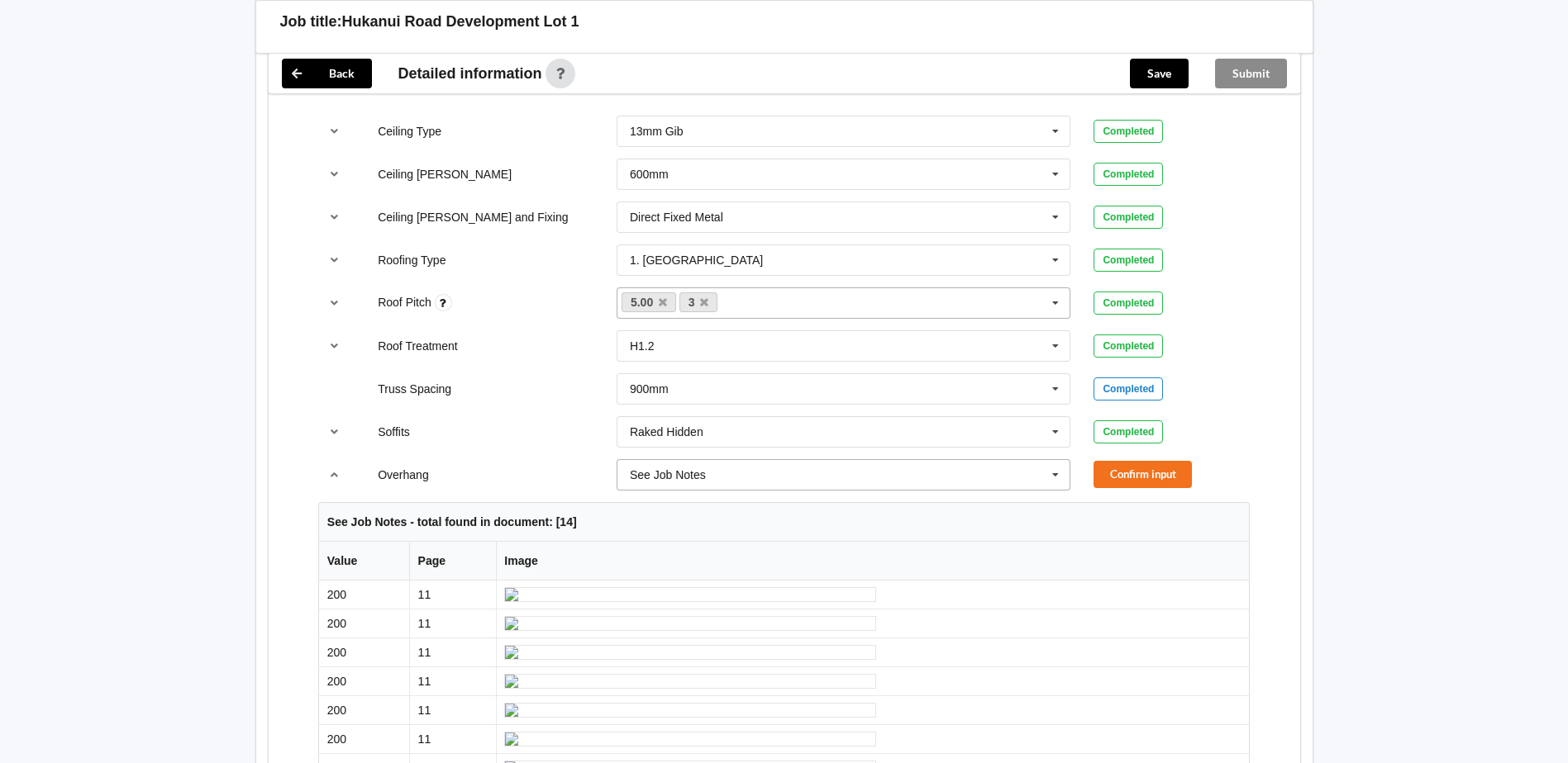
click at [1050, 462] on icon at bounding box center [1055, 475] width 25 height 31
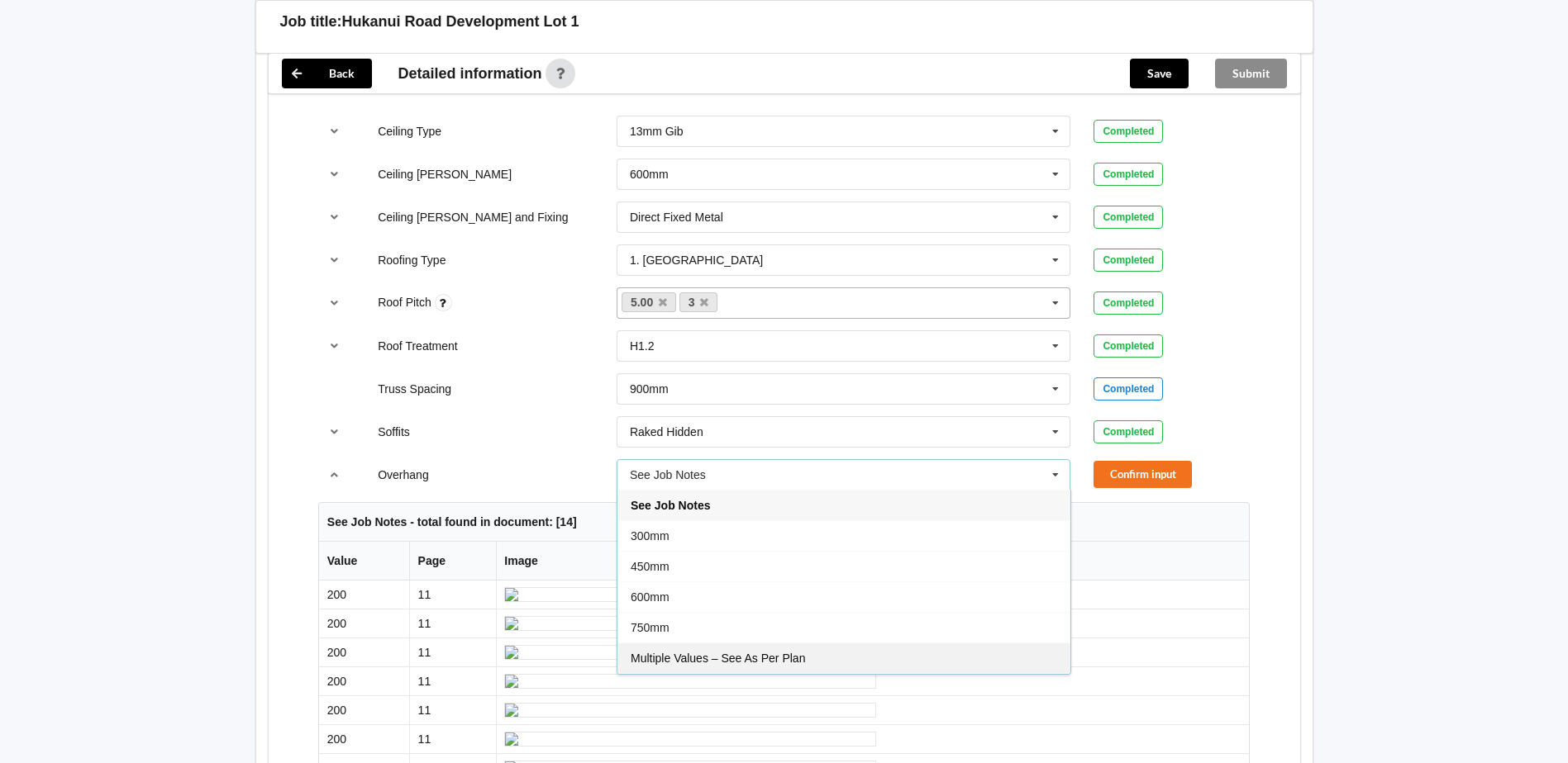
click at [807, 643] on div "Multiple Values – See As Per Plan" at bounding box center [844, 658] width 453 height 31
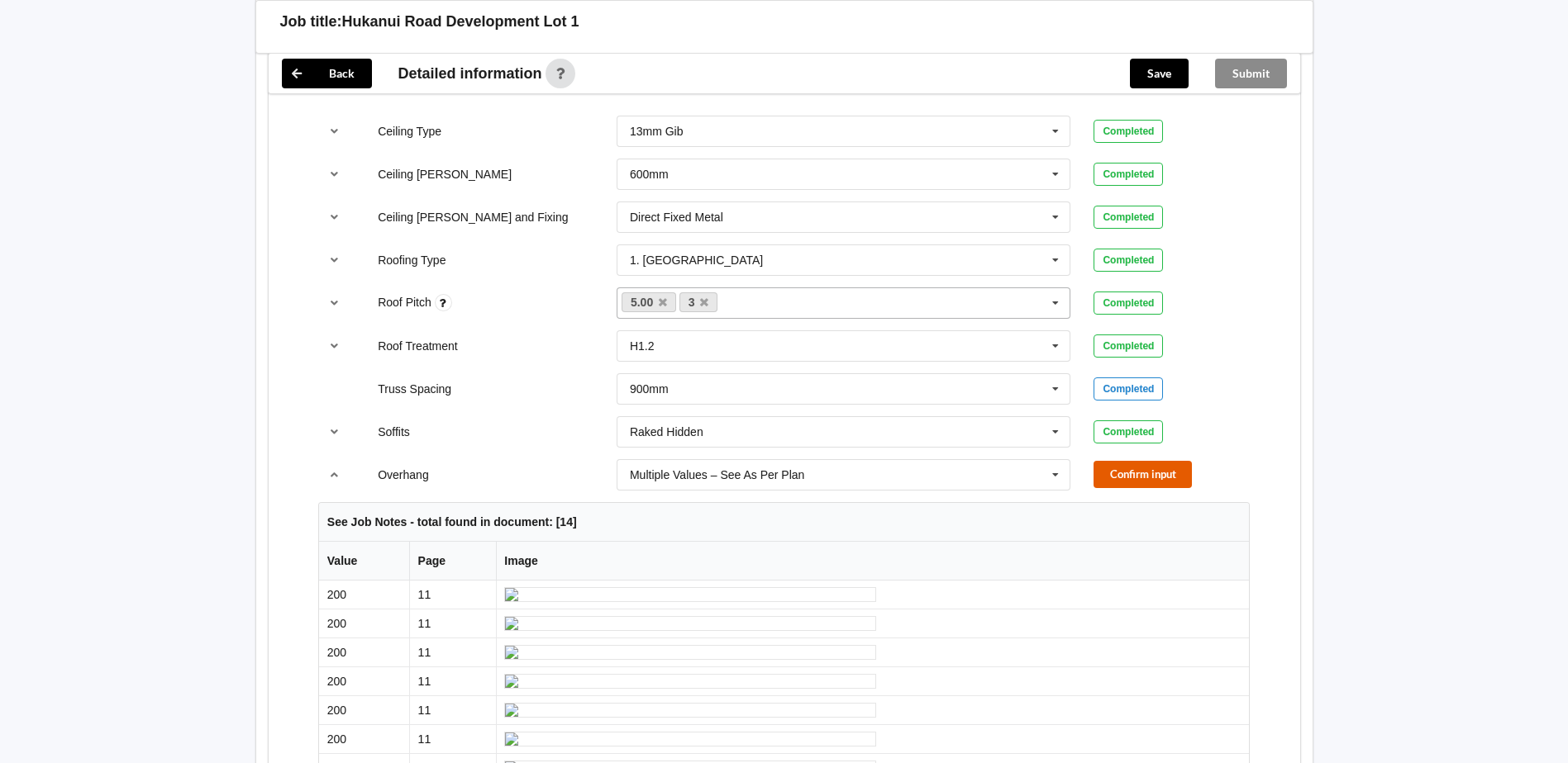
click at [1151, 461] on button "Confirm input" at bounding box center [1143, 475] width 99 height 27
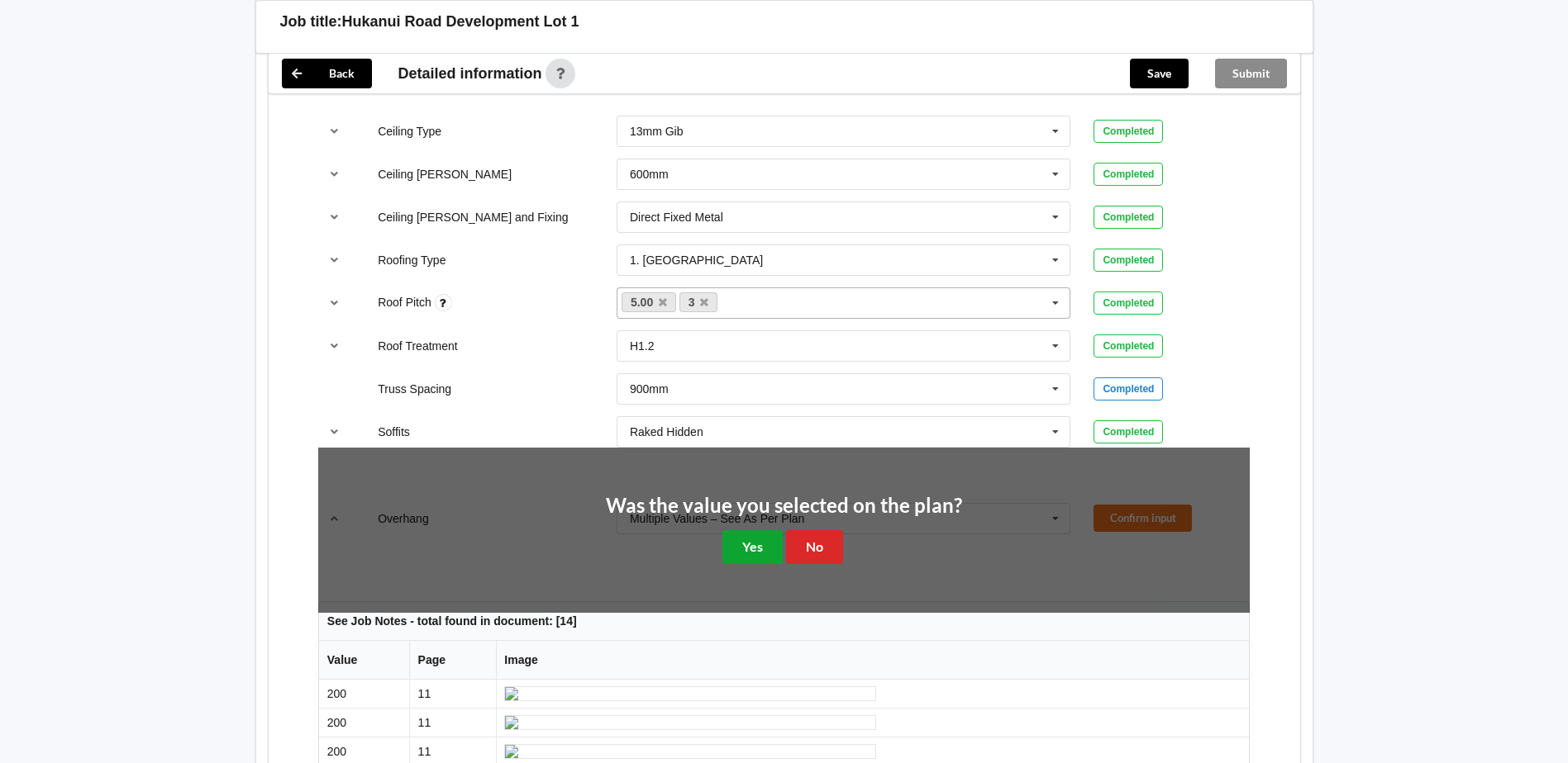
click at [757, 530] on button "Yes" at bounding box center [752, 547] width 60 height 33
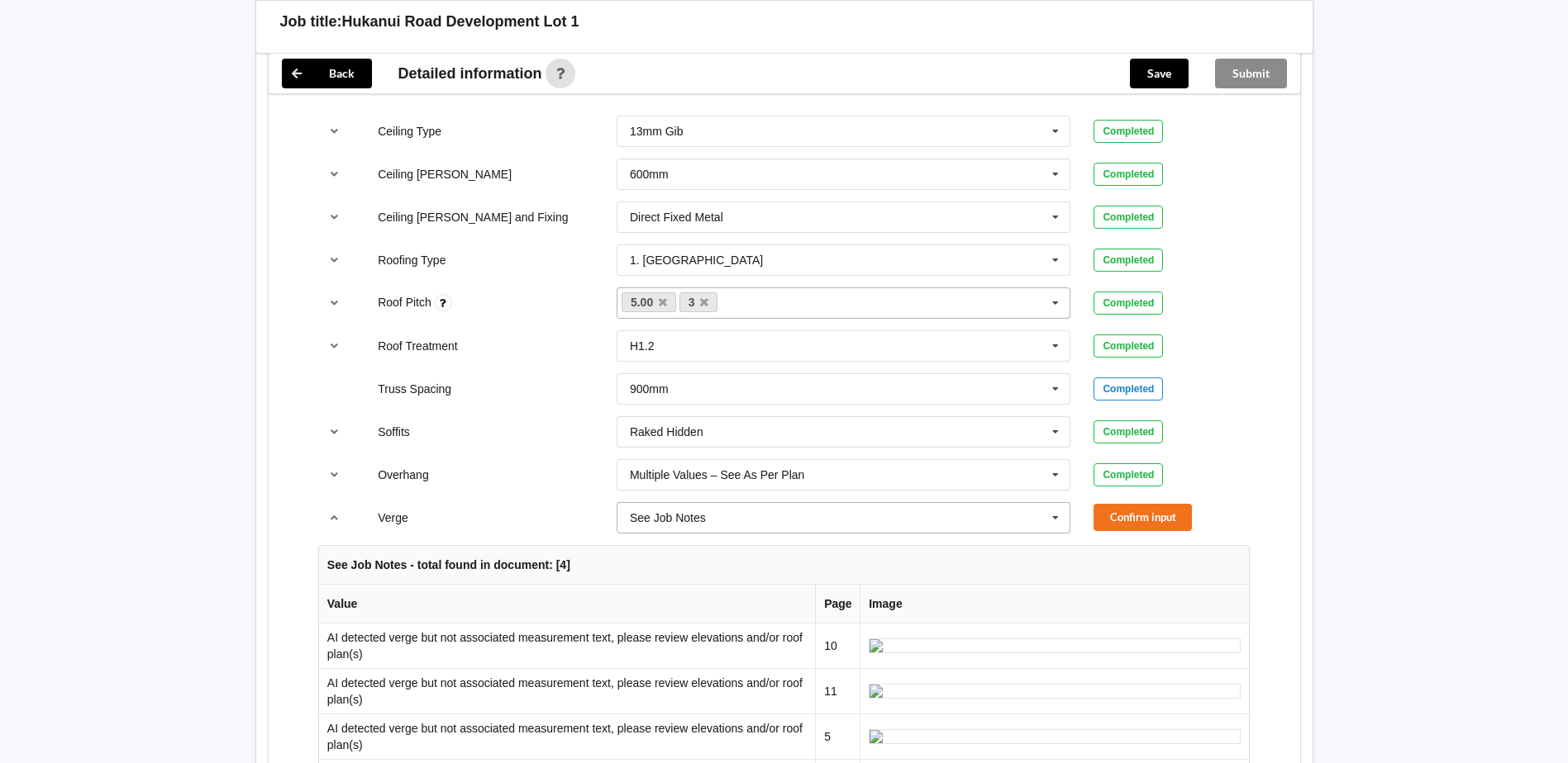
click at [1038, 503] on input "text" at bounding box center [845, 518] width 453 height 30
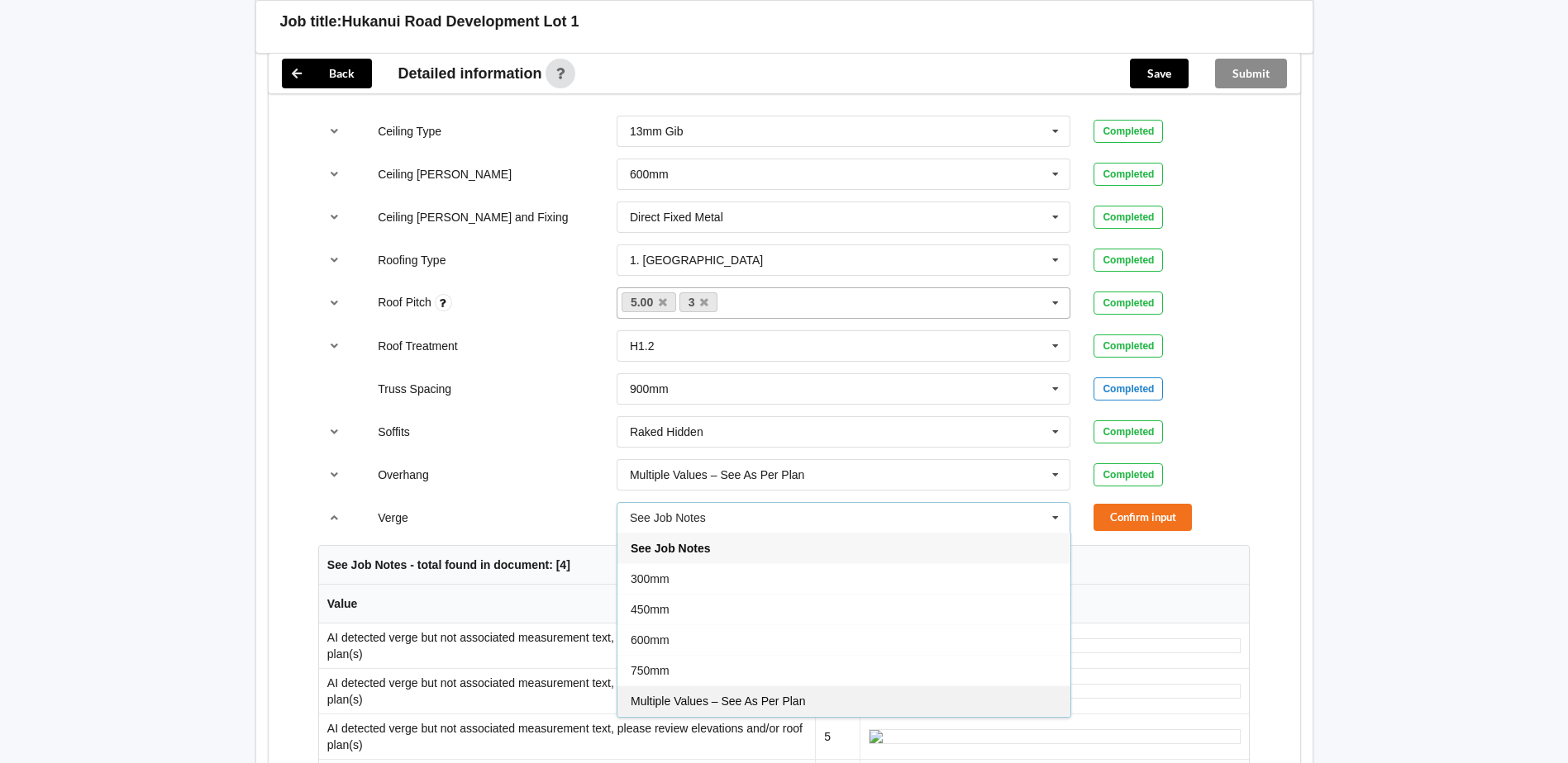
click at [893, 686] on div "Multiple Values – See As Per Plan" at bounding box center [844, 701] width 453 height 31
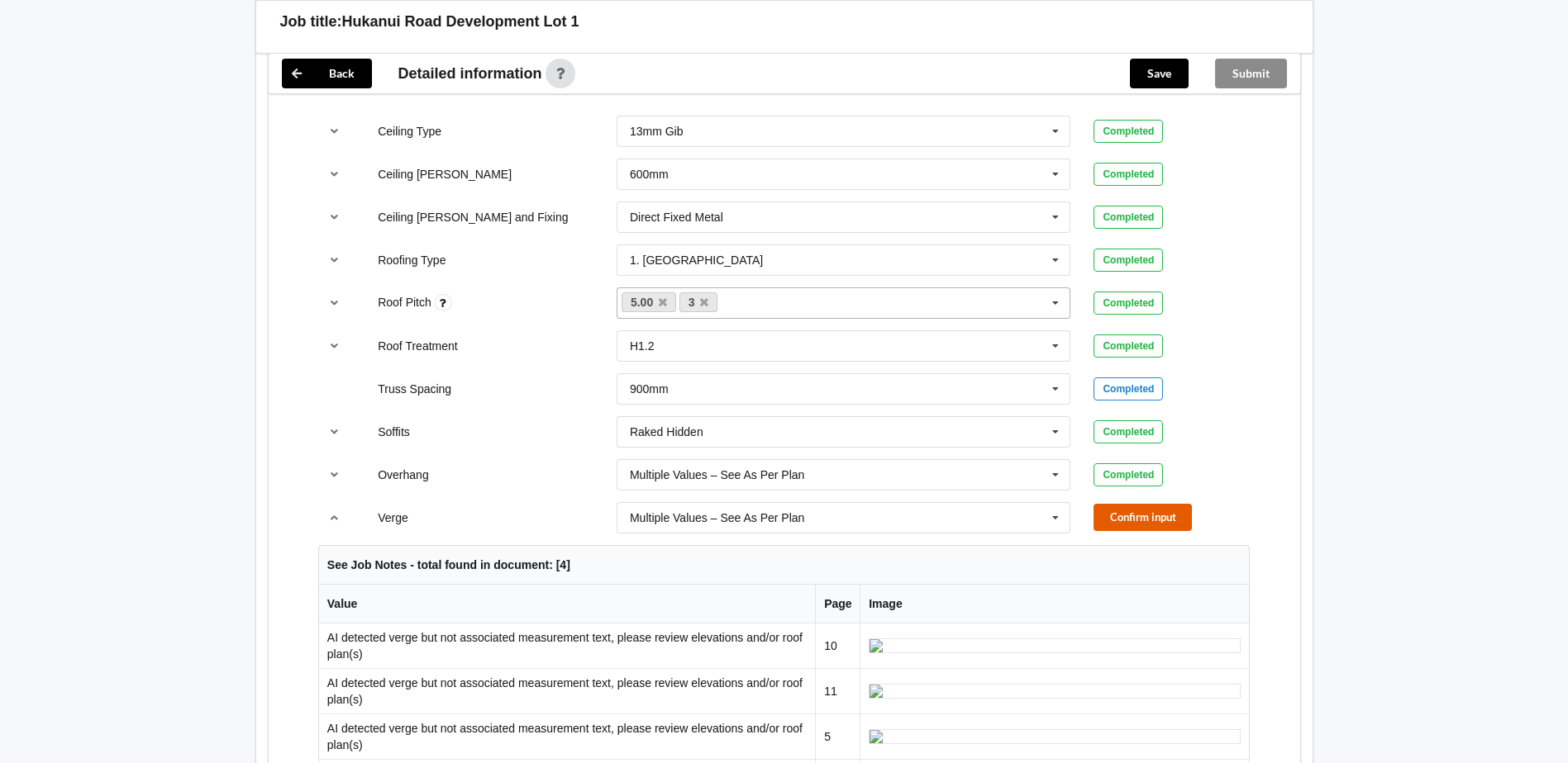
click at [1112, 505] on button "Confirm input" at bounding box center [1143, 518] width 99 height 27
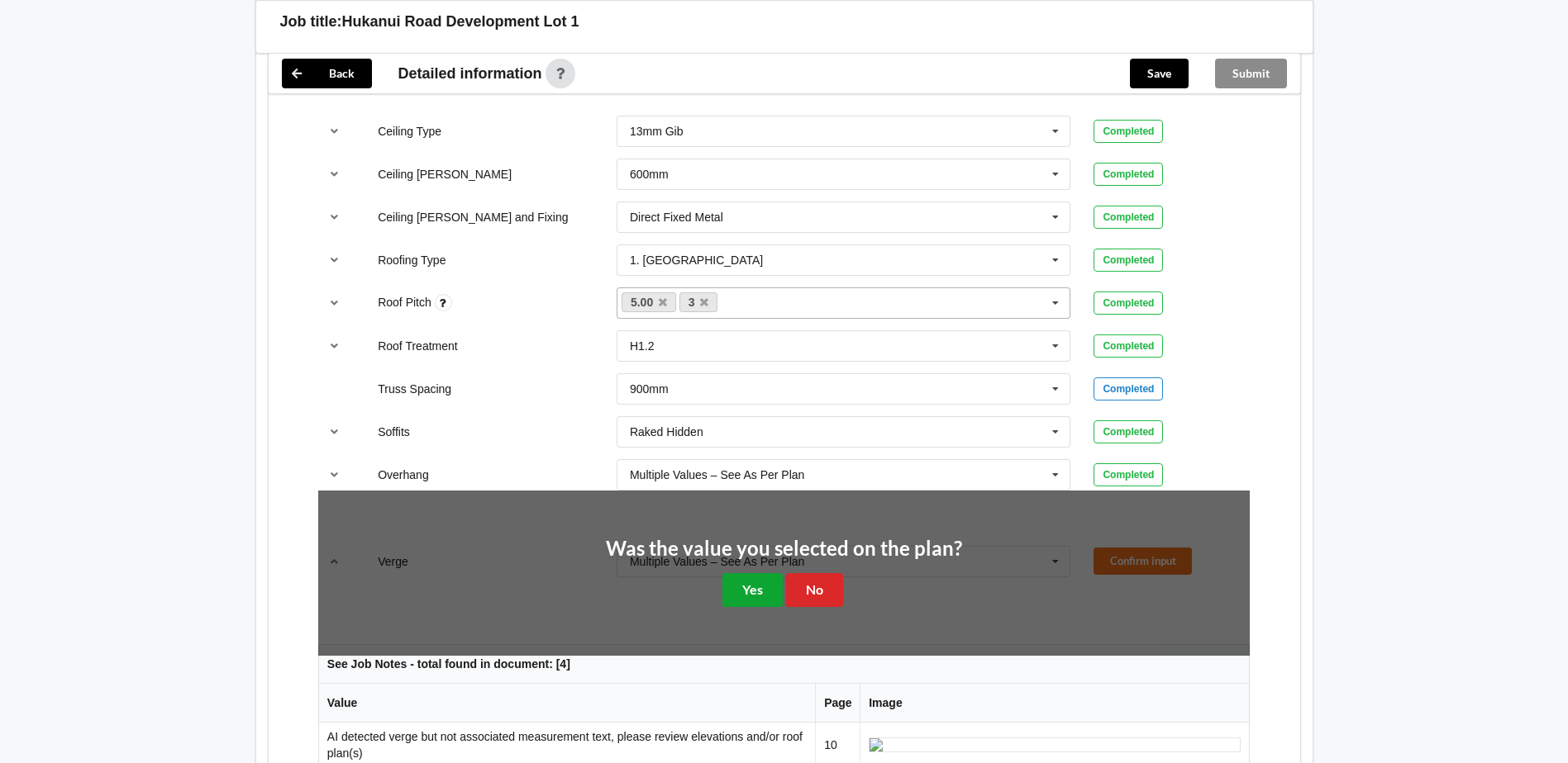
click at [767, 573] on button "Yes" at bounding box center [752, 590] width 60 height 33
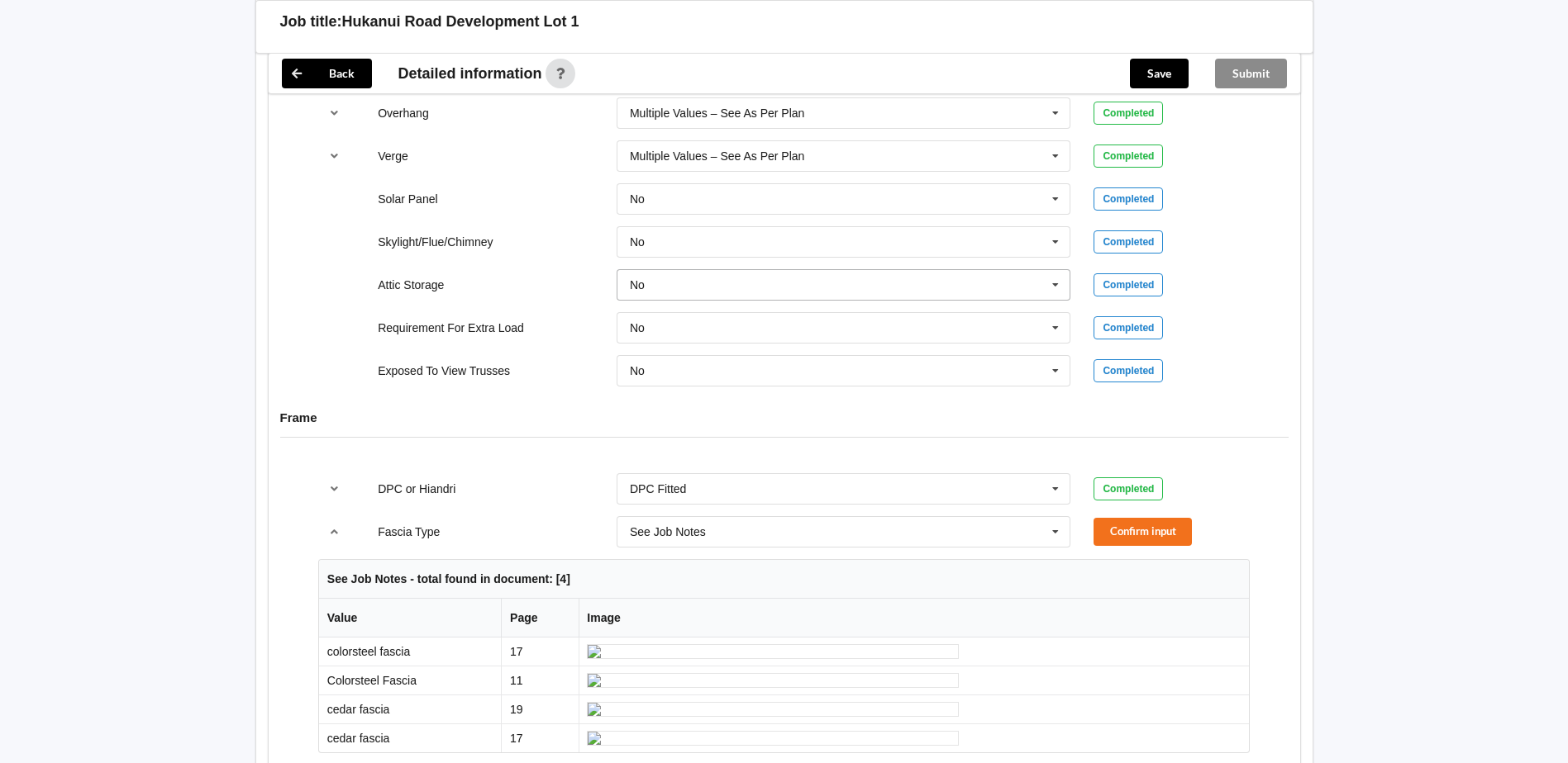
scroll to position [1404, 0]
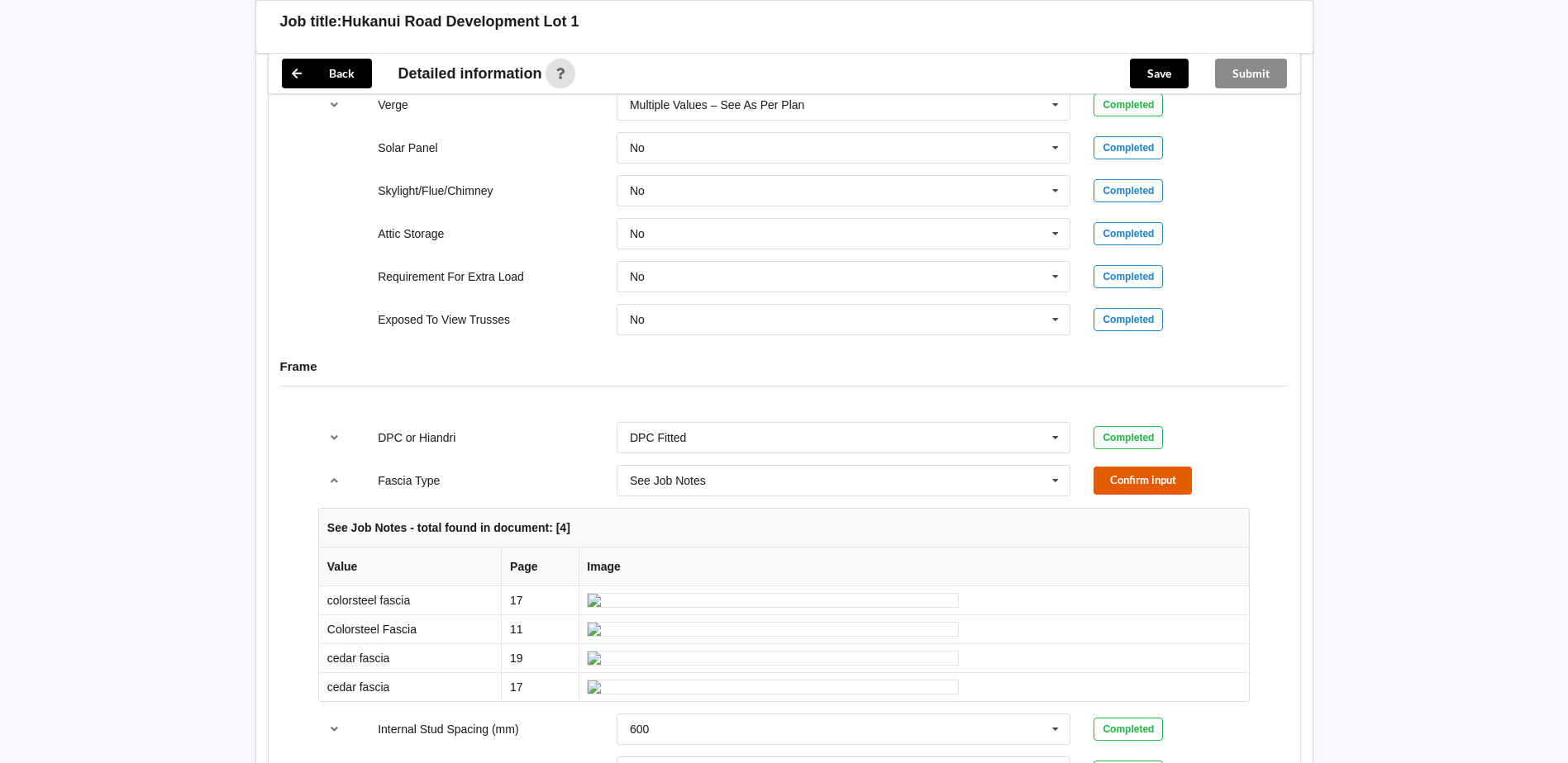
click at [1172, 467] on button "Confirm input" at bounding box center [1143, 481] width 99 height 27
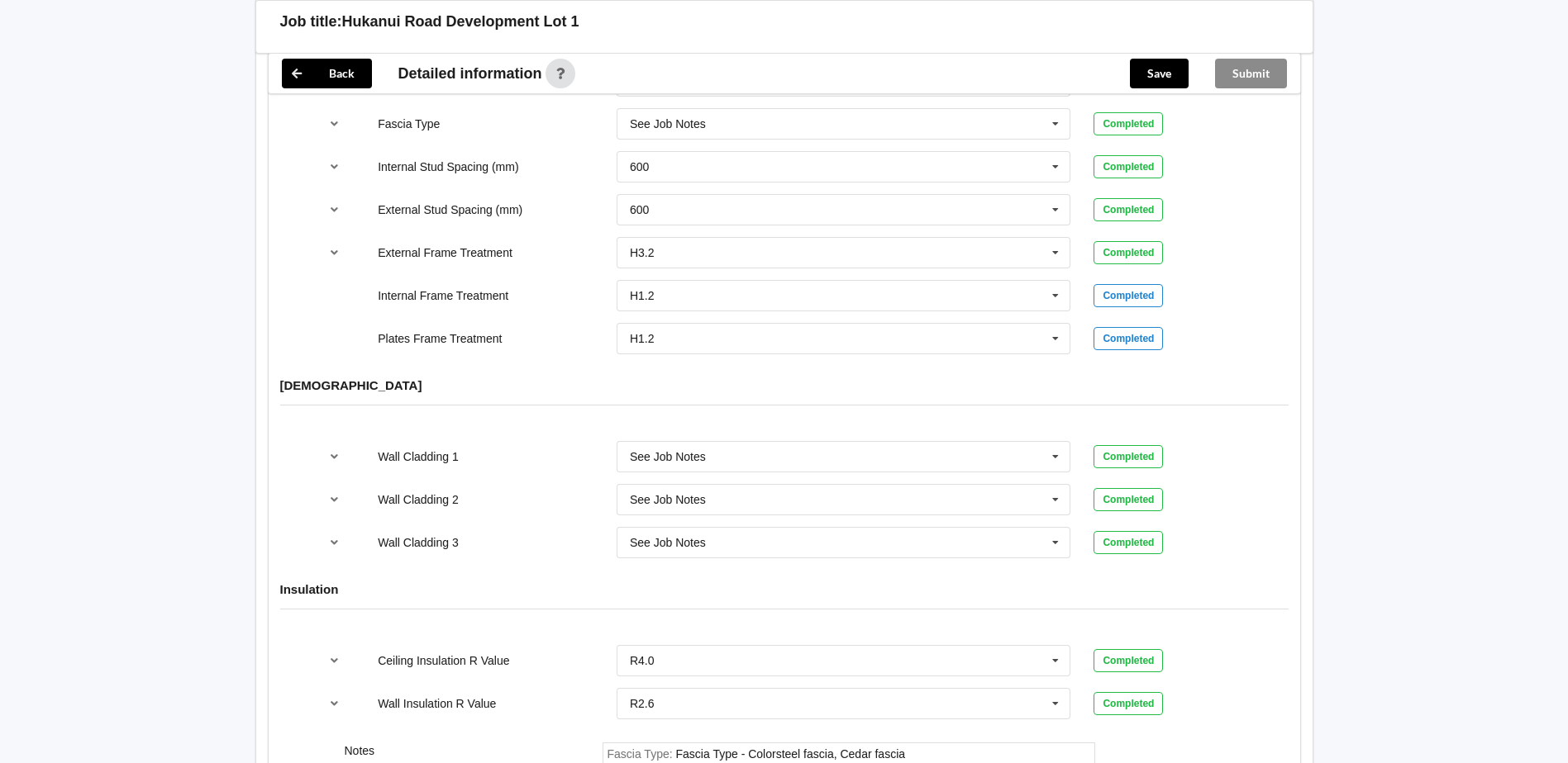
scroll to position [2038, 0]
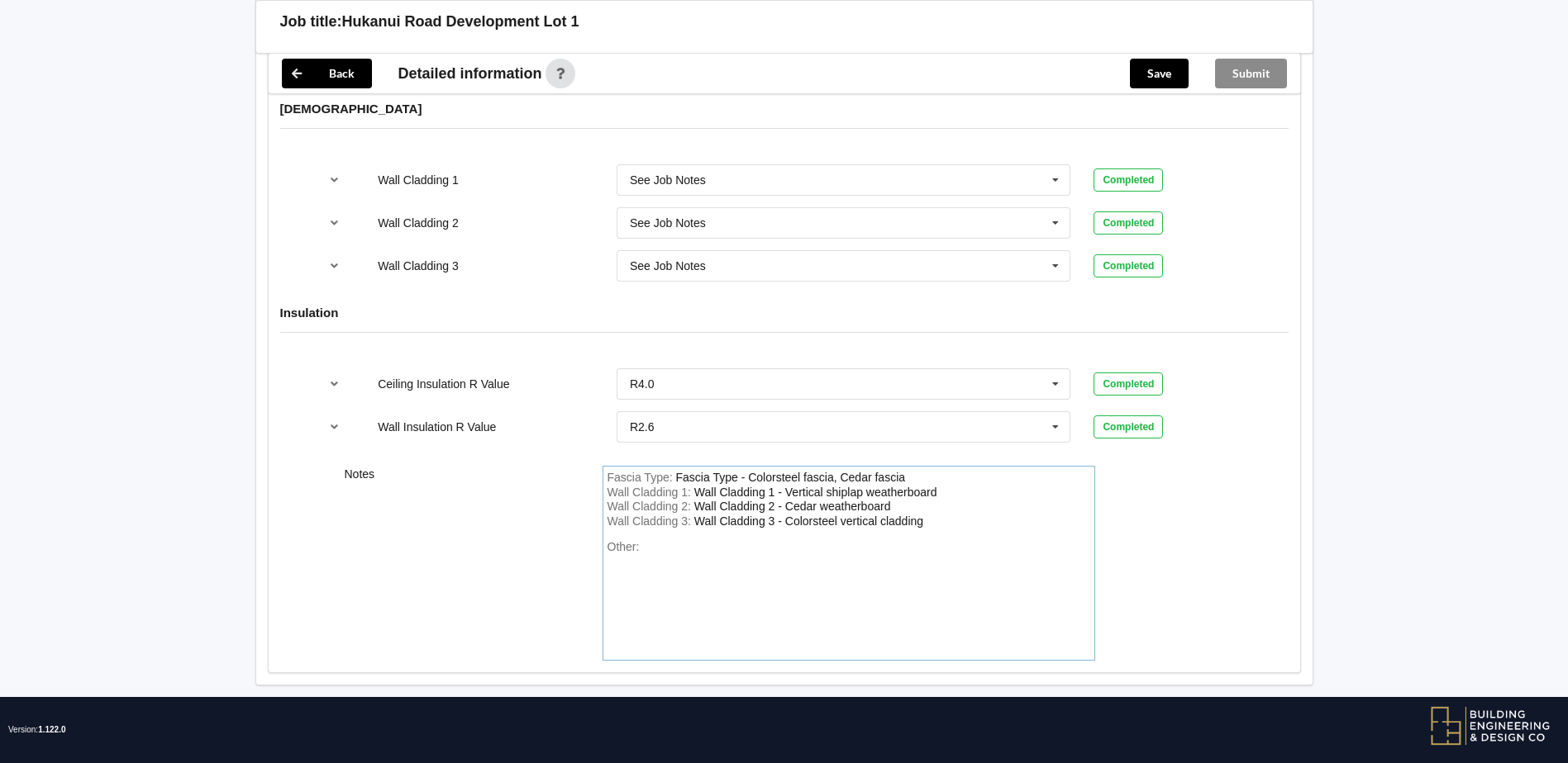
click at [939, 471] on div "Fascia Type : Fascia Type - Colorsteel fascia, Cedar fascia" at bounding box center [849, 478] width 483 height 15
drag, startPoint x: 835, startPoint y: 461, endPoint x: 859, endPoint y: 462, distance: 24.0
click at [837, 471] on div "Fascia Type - Colorsteel fascia, Cedar fascia" at bounding box center [791, 477] width 230 height 13
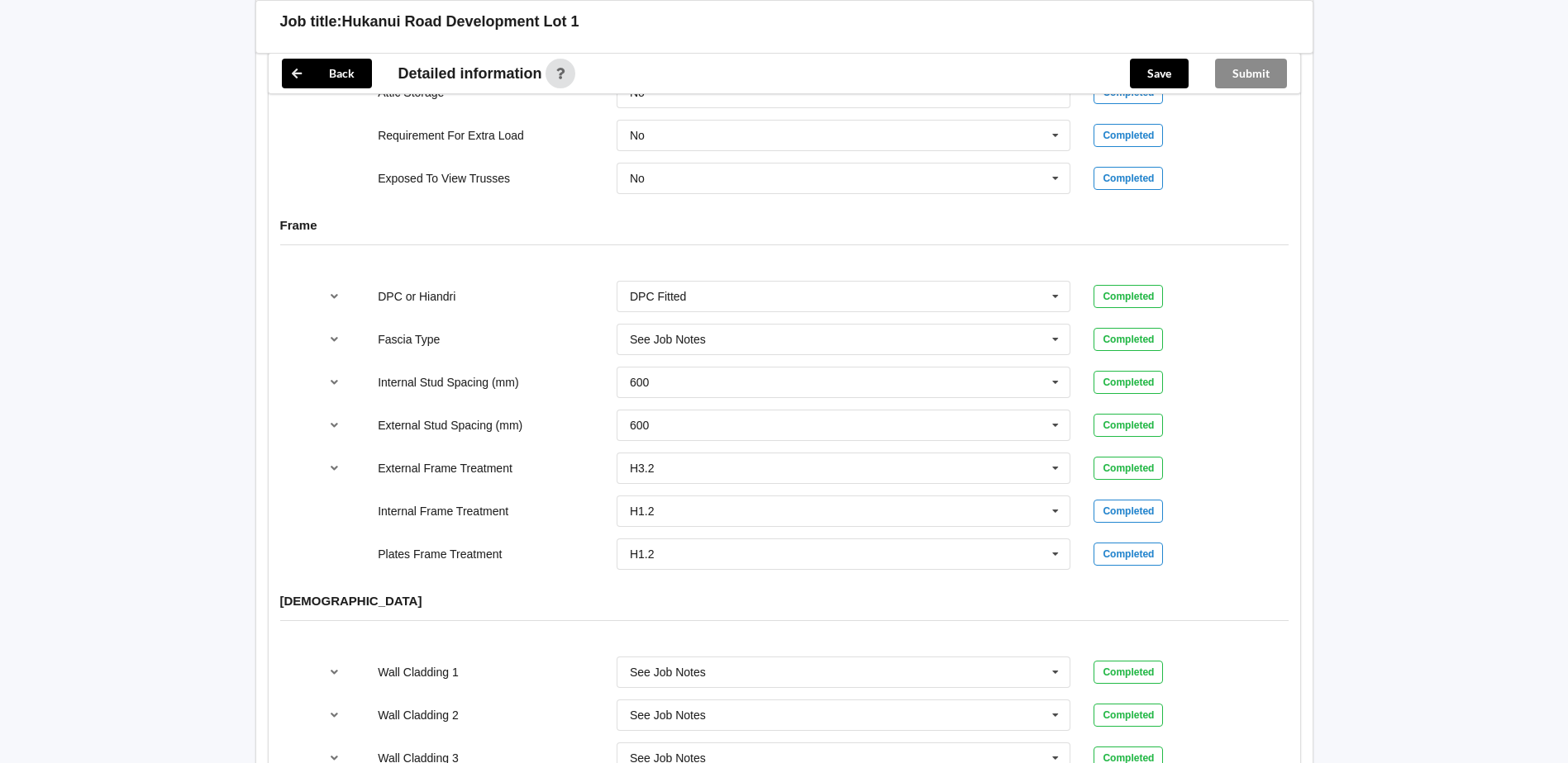
scroll to position [1542, 0]
click at [334, 466] on icon "reference-toggle" at bounding box center [334, 471] width 14 height 10
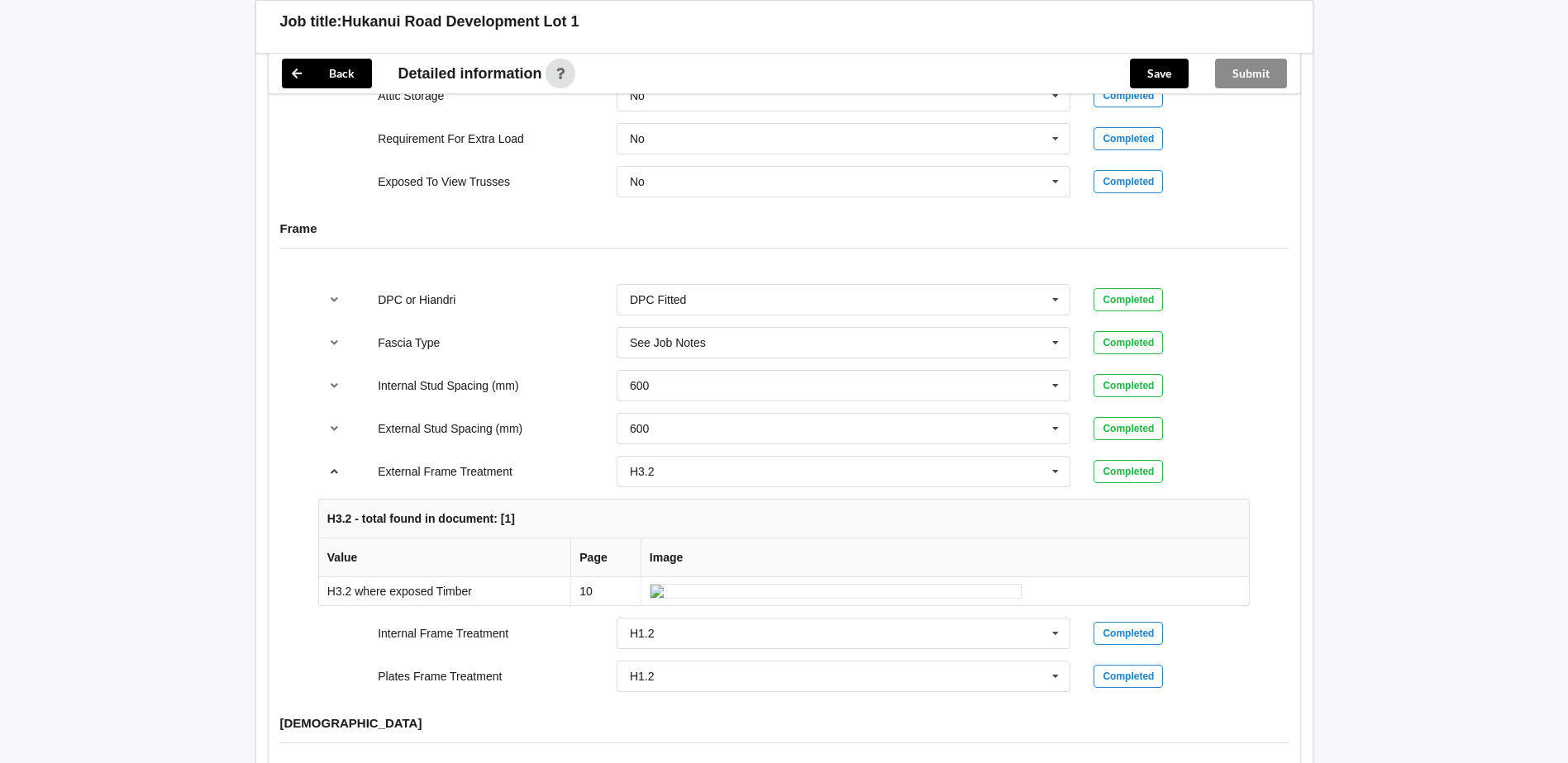
click at [334, 466] on icon "reference-toggle" at bounding box center [334, 471] width 14 height 10
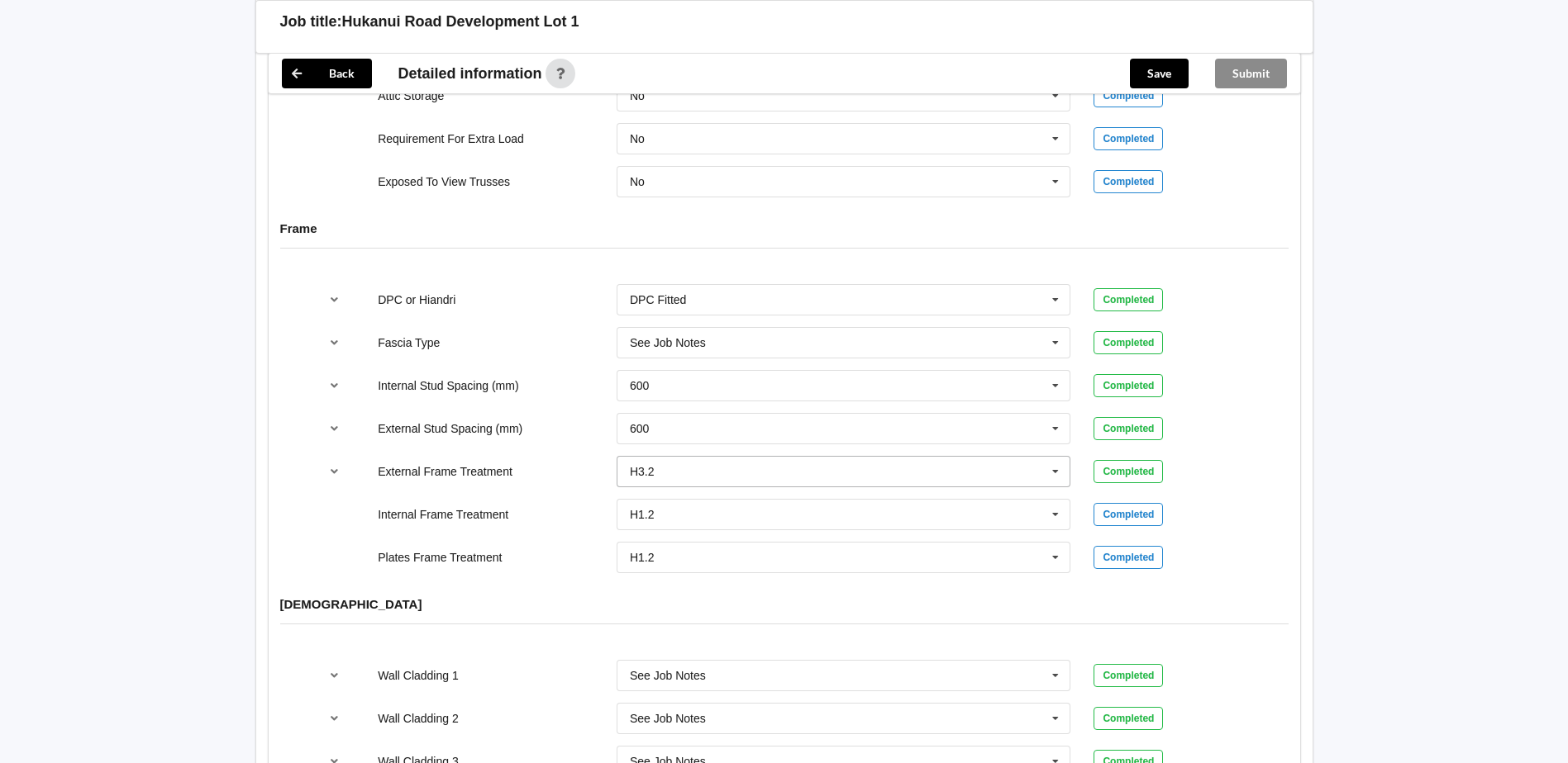
click at [1055, 457] on icon at bounding box center [1055, 472] width 25 height 31
click at [880, 487] on div "H1.2" at bounding box center [844, 502] width 453 height 31
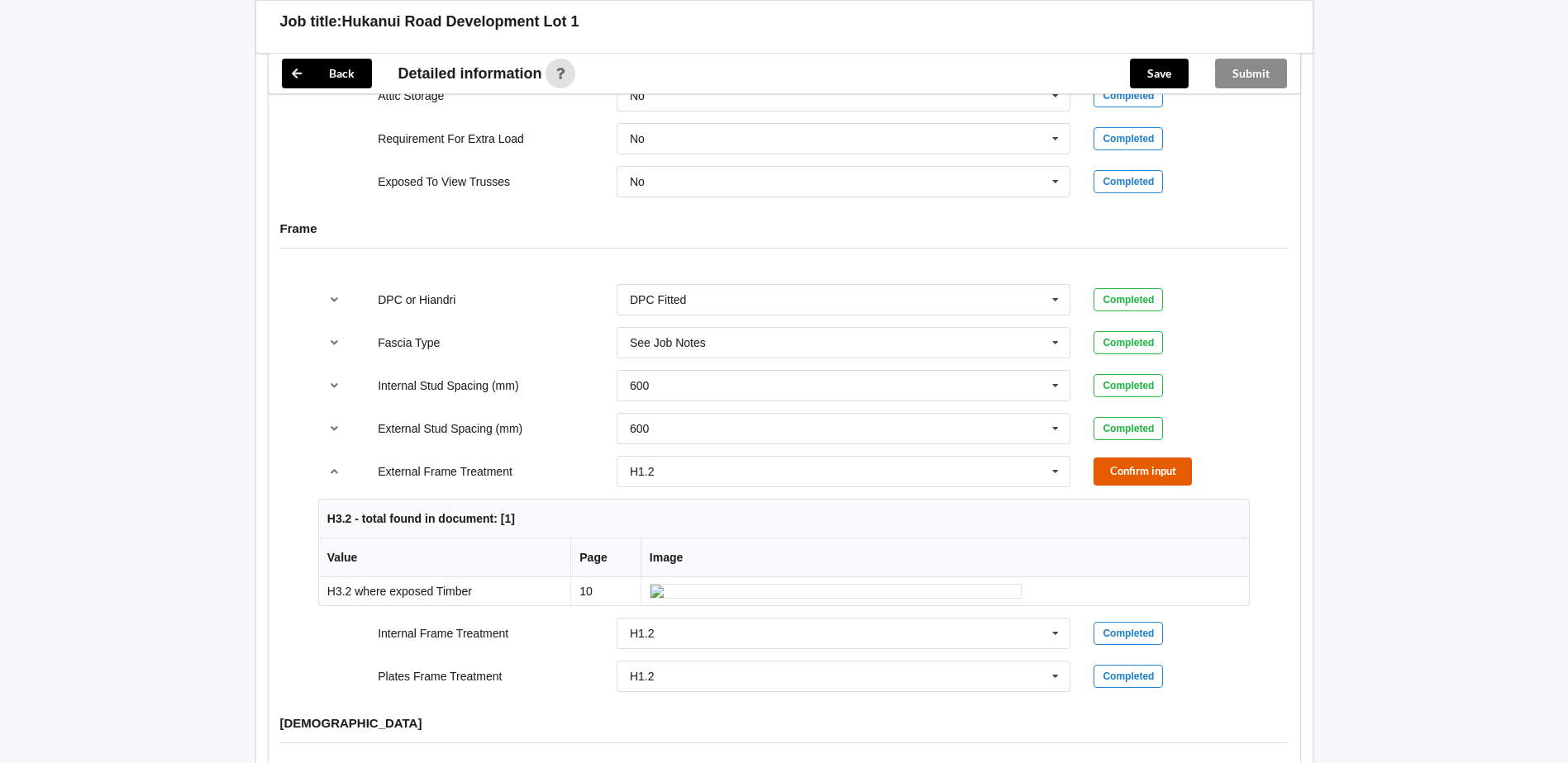
click at [1126, 457] on button "Confirm input" at bounding box center [1143, 471] width 99 height 27
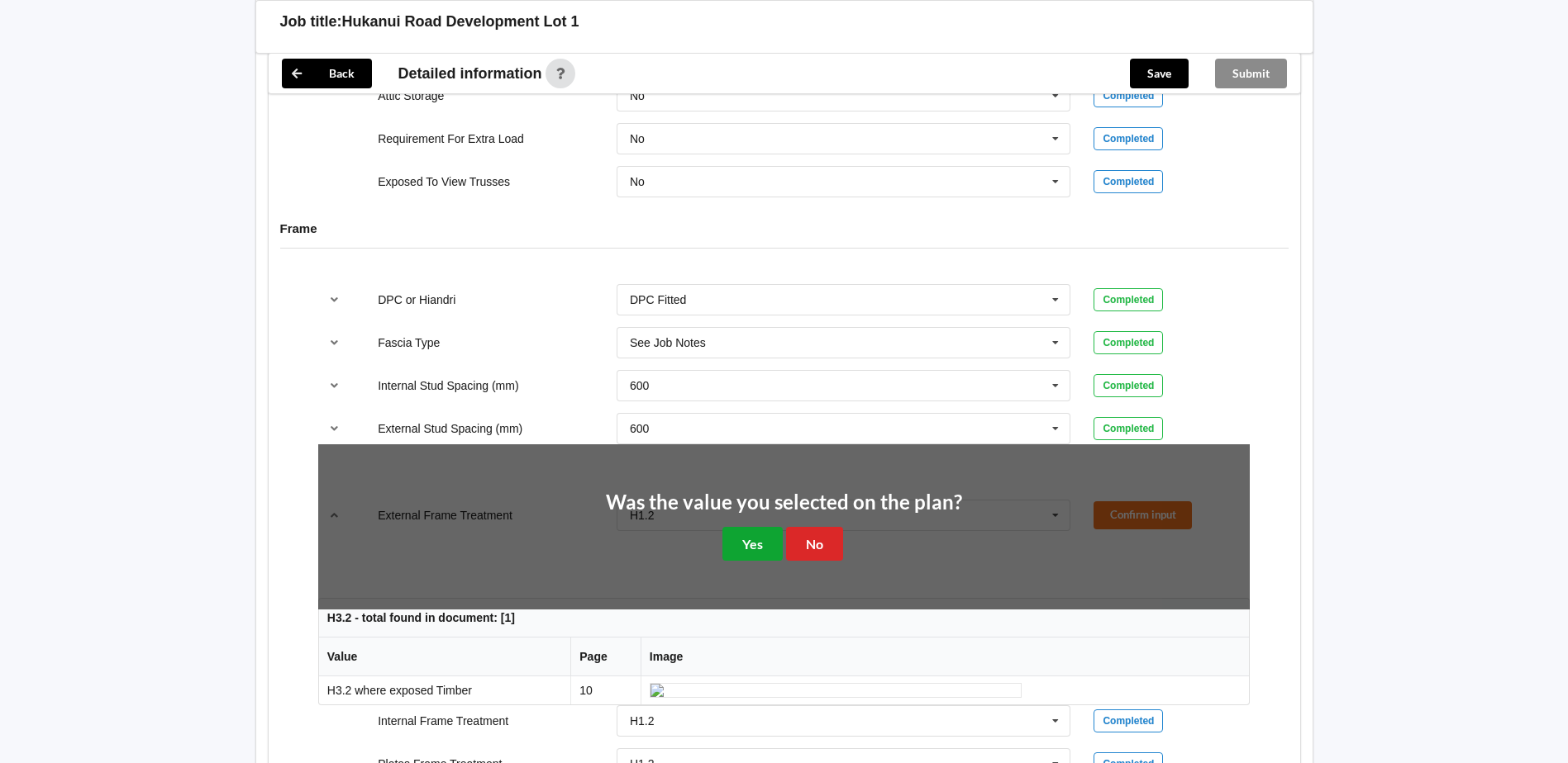
click at [741, 527] on button "Yes" at bounding box center [752, 543] width 60 height 33
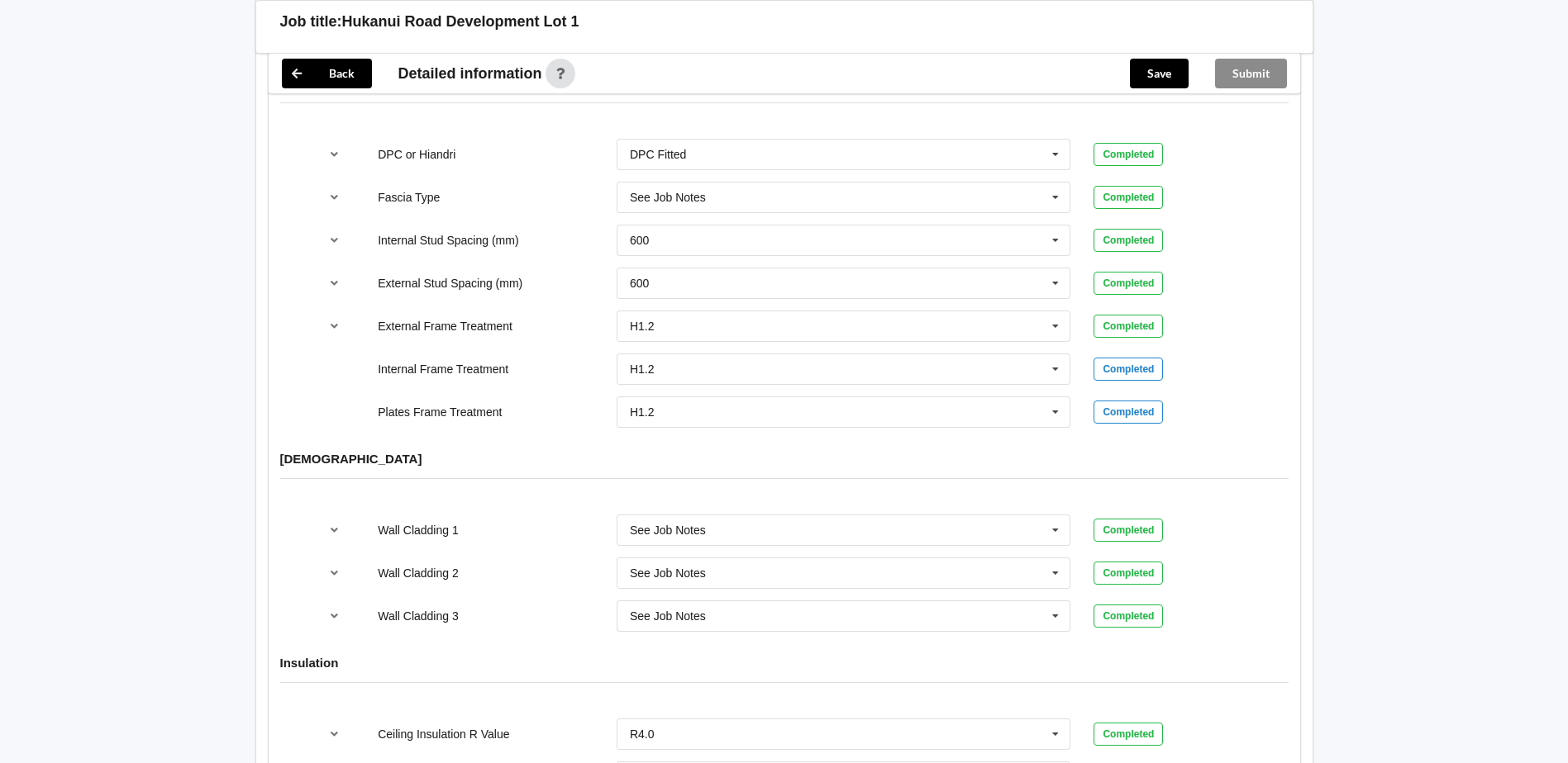
scroll to position [1708, 0]
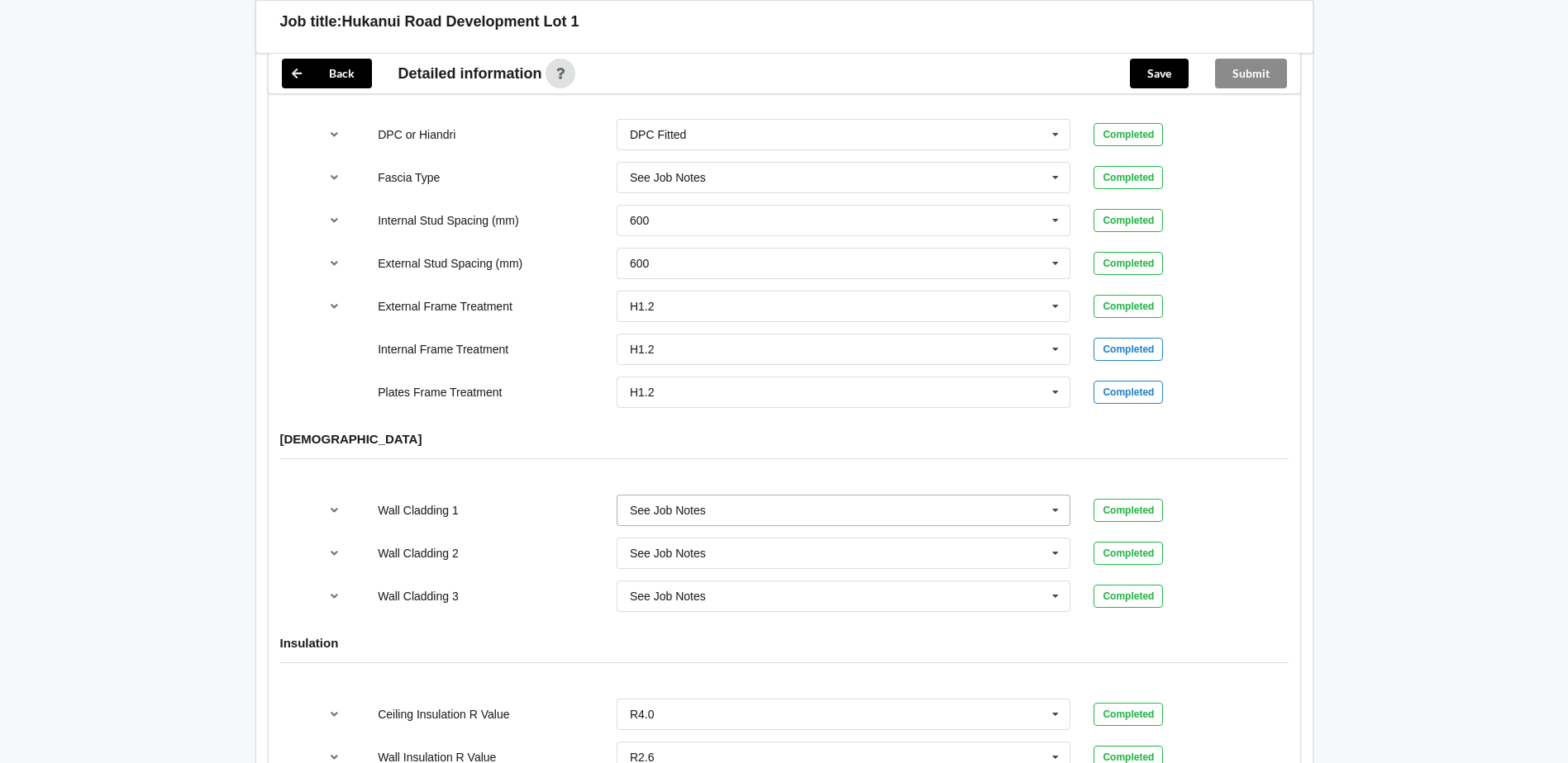
click at [1056, 496] on icon at bounding box center [1055, 512] width 25 height 31
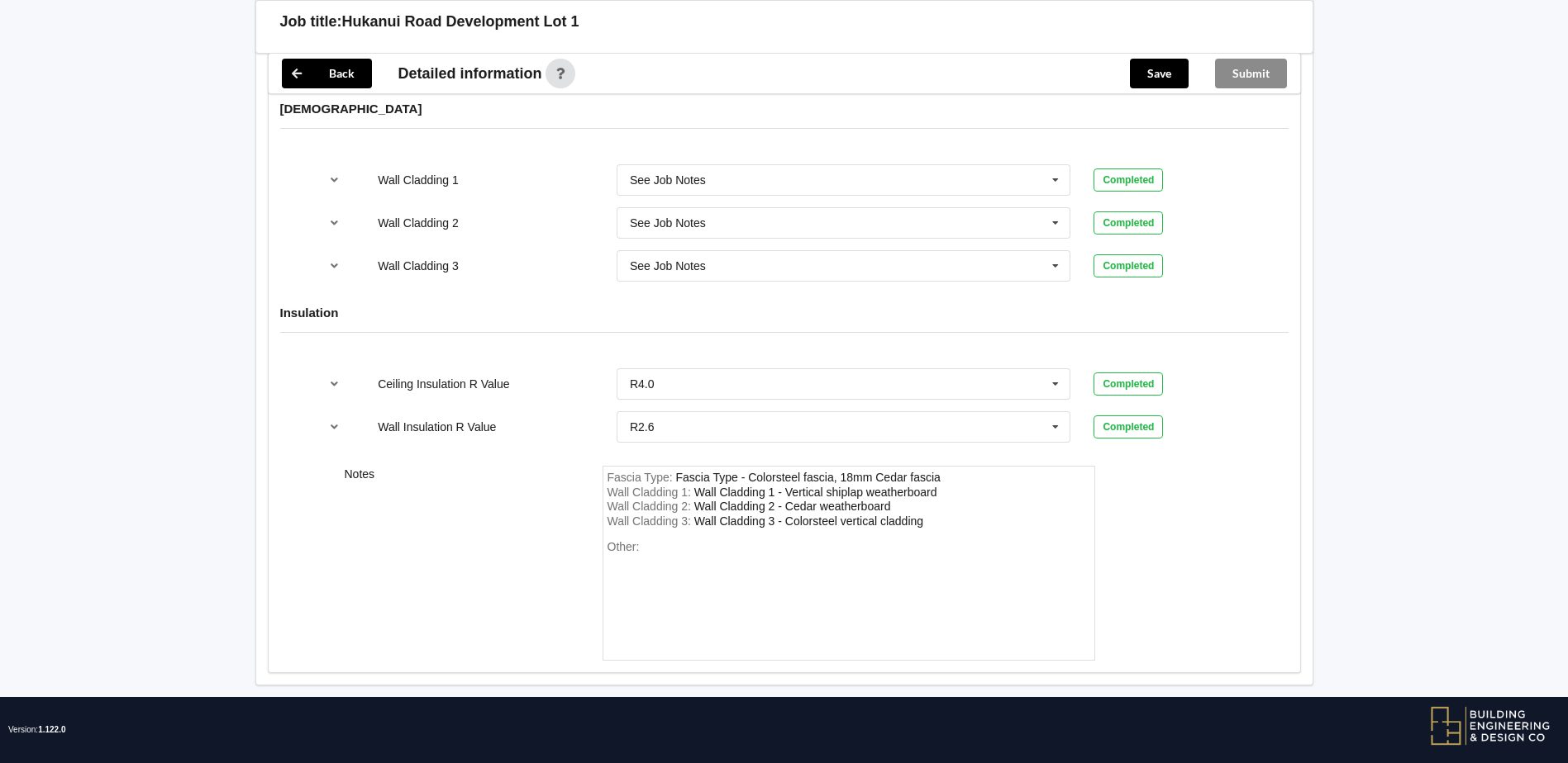
scroll to position [1873, 0]
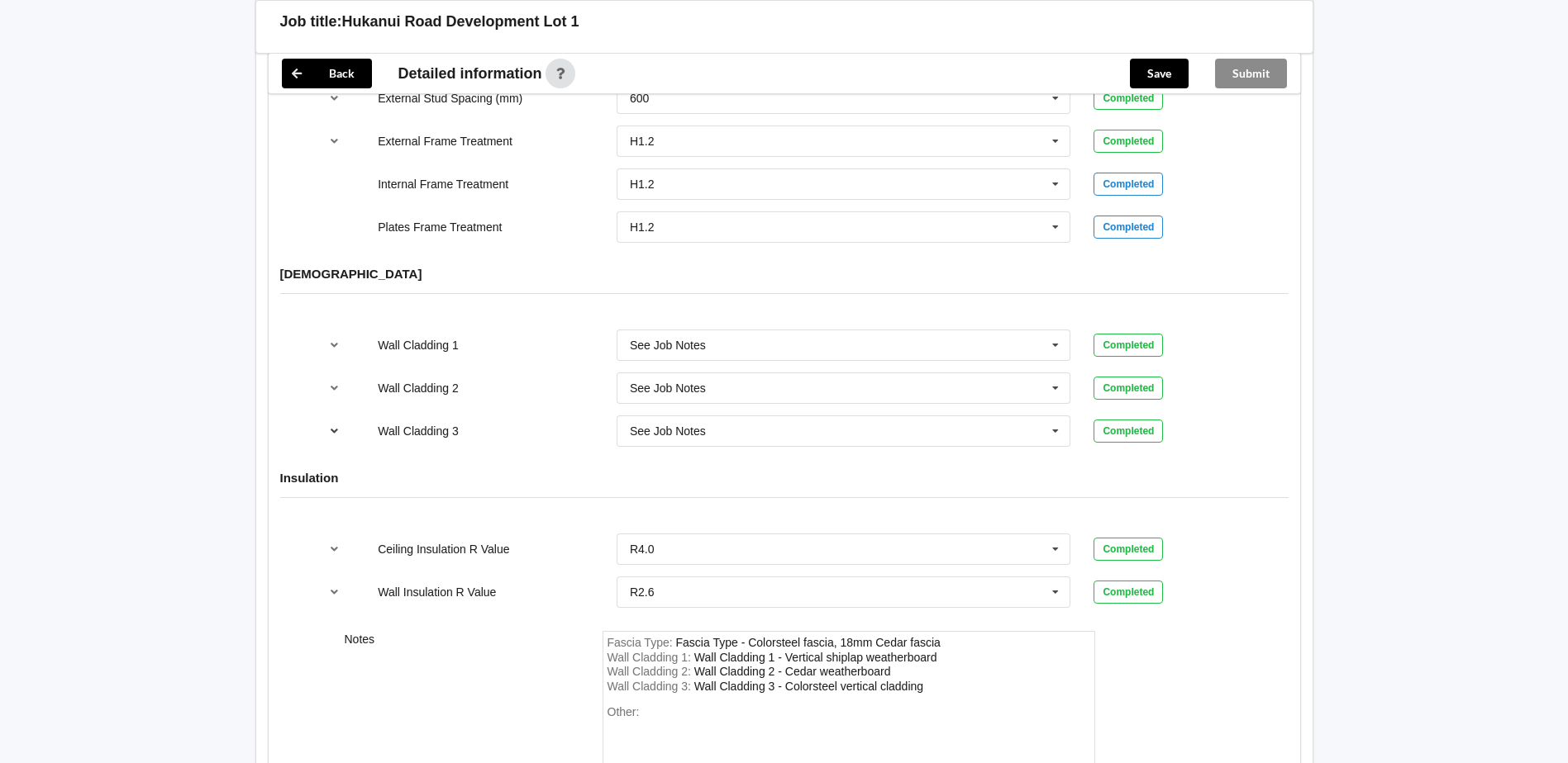
click at [342, 416] on button "reference-toggle" at bounding box center [335, 431] width 33 height 30
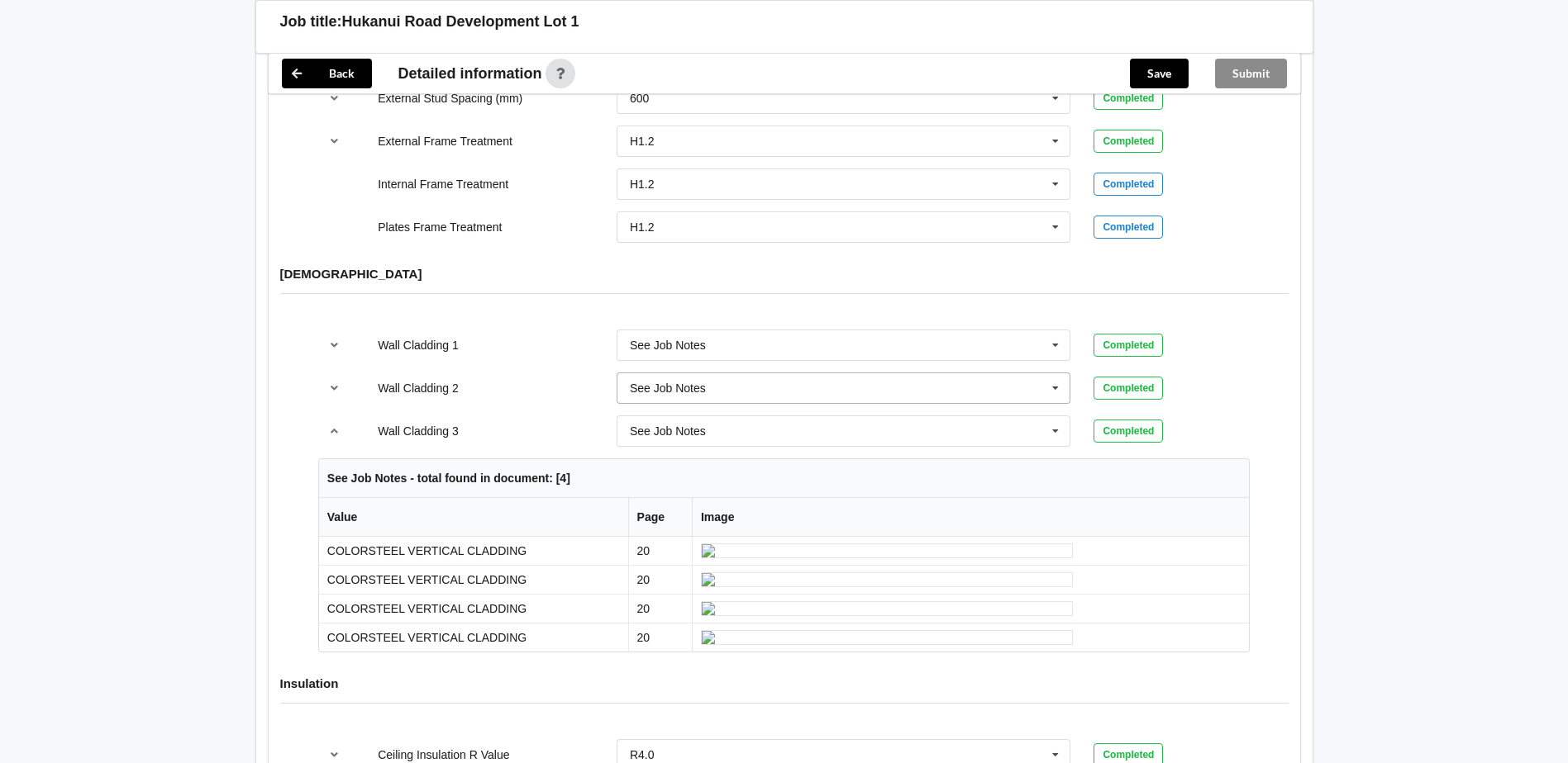
click at [1063, 373] on icon at bounding box center [1055, 389] width 25 height 31
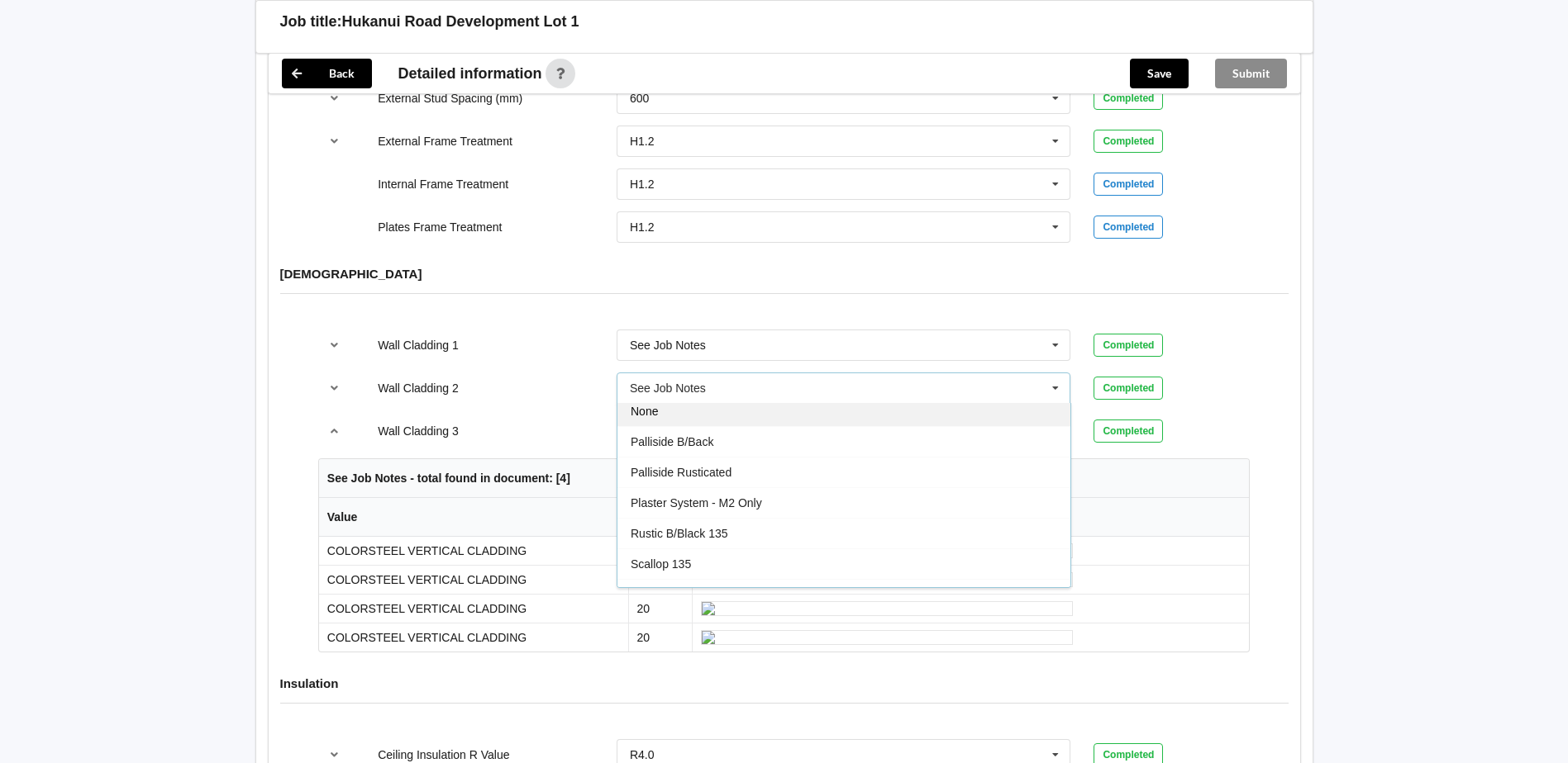
click at [814, 396] on div "None" at bounding box center [844, 411] width 453 height 31
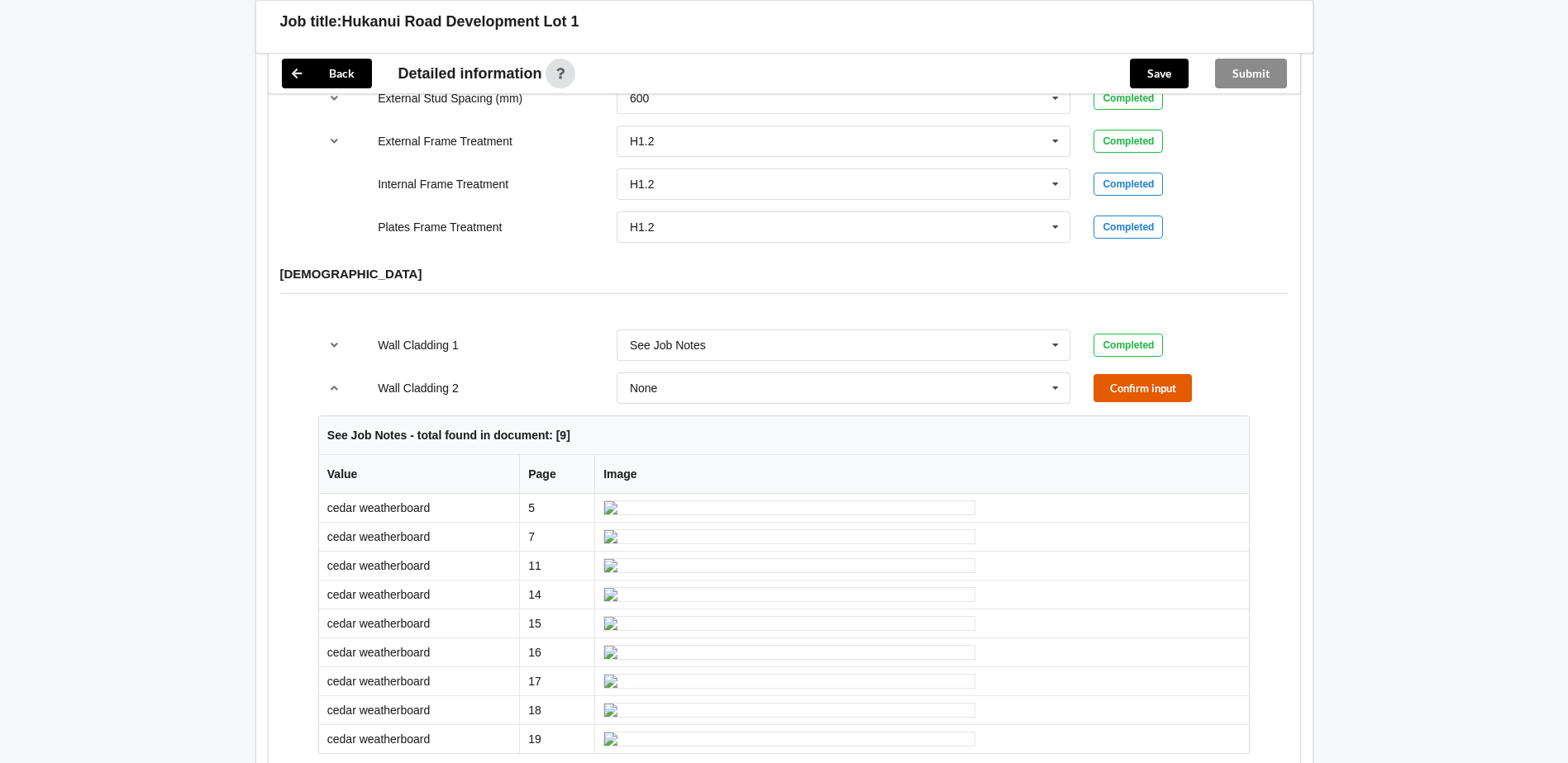
click at [1124, 374] on button "Confirm input" at bounding box center [1143, 388] width 99 height 27
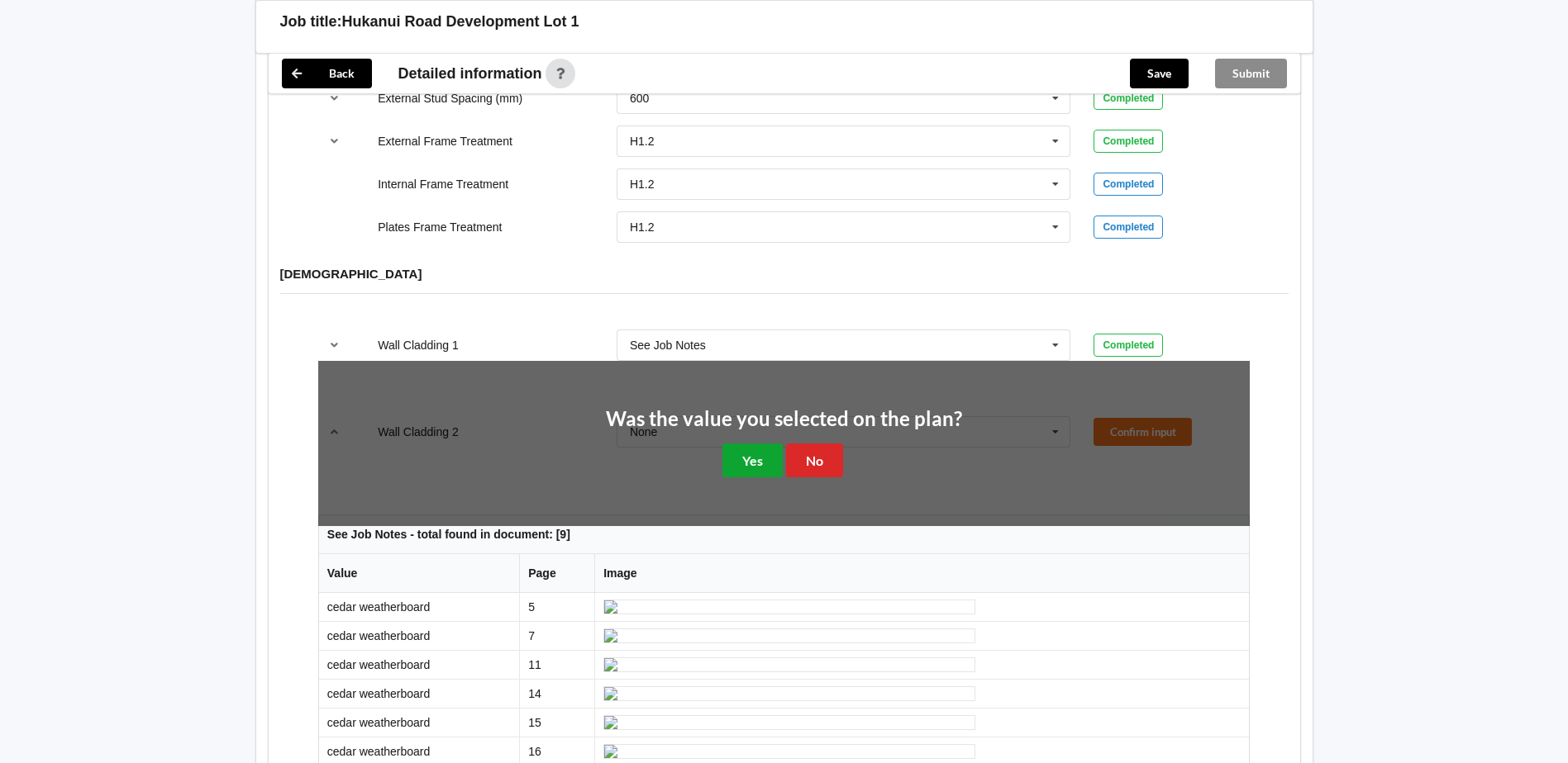
click at [763, 444] on button "Yes" at bounding box center [752, 460] width 60 height 33
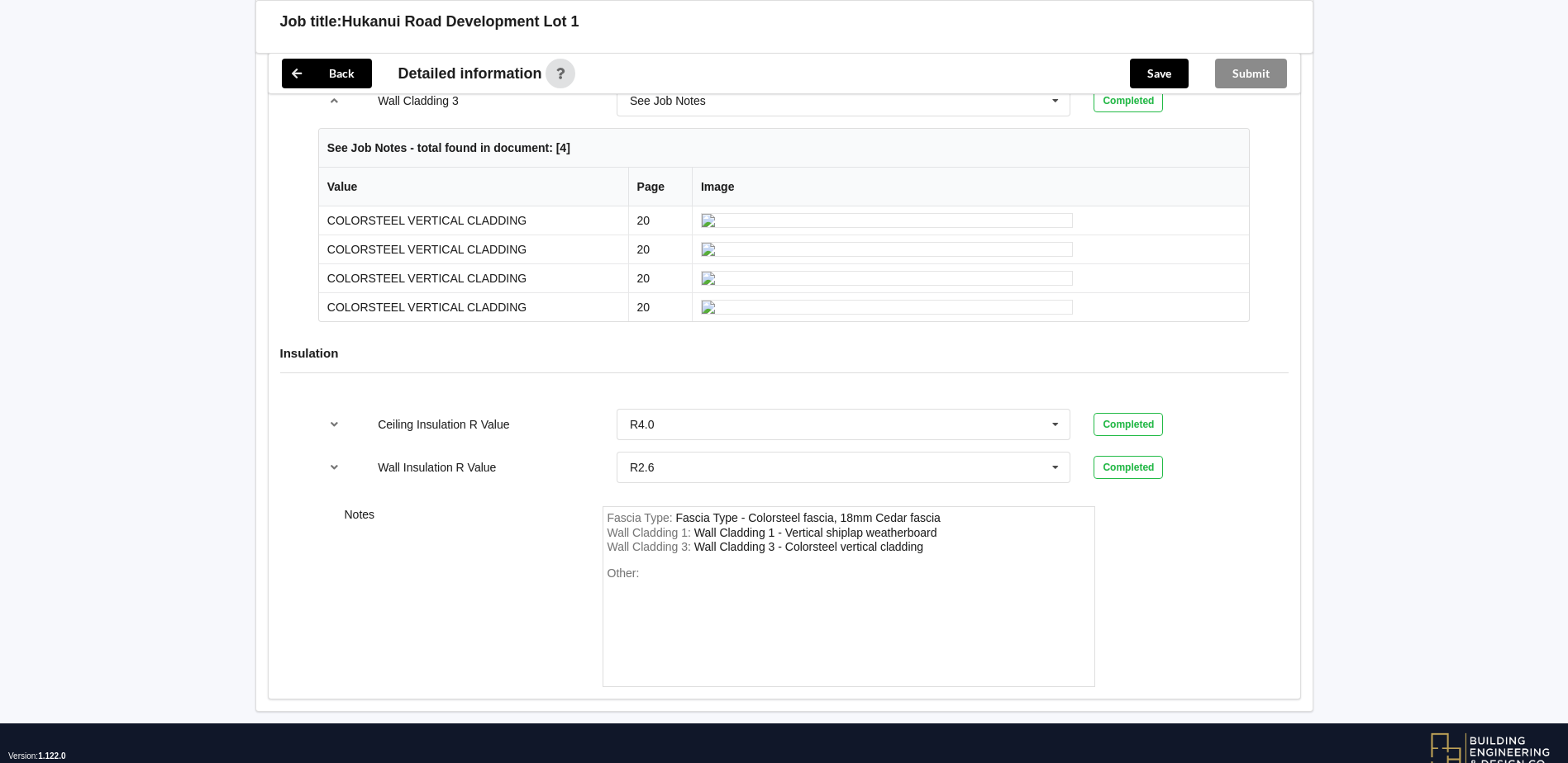
scroll to position [2534, 0]
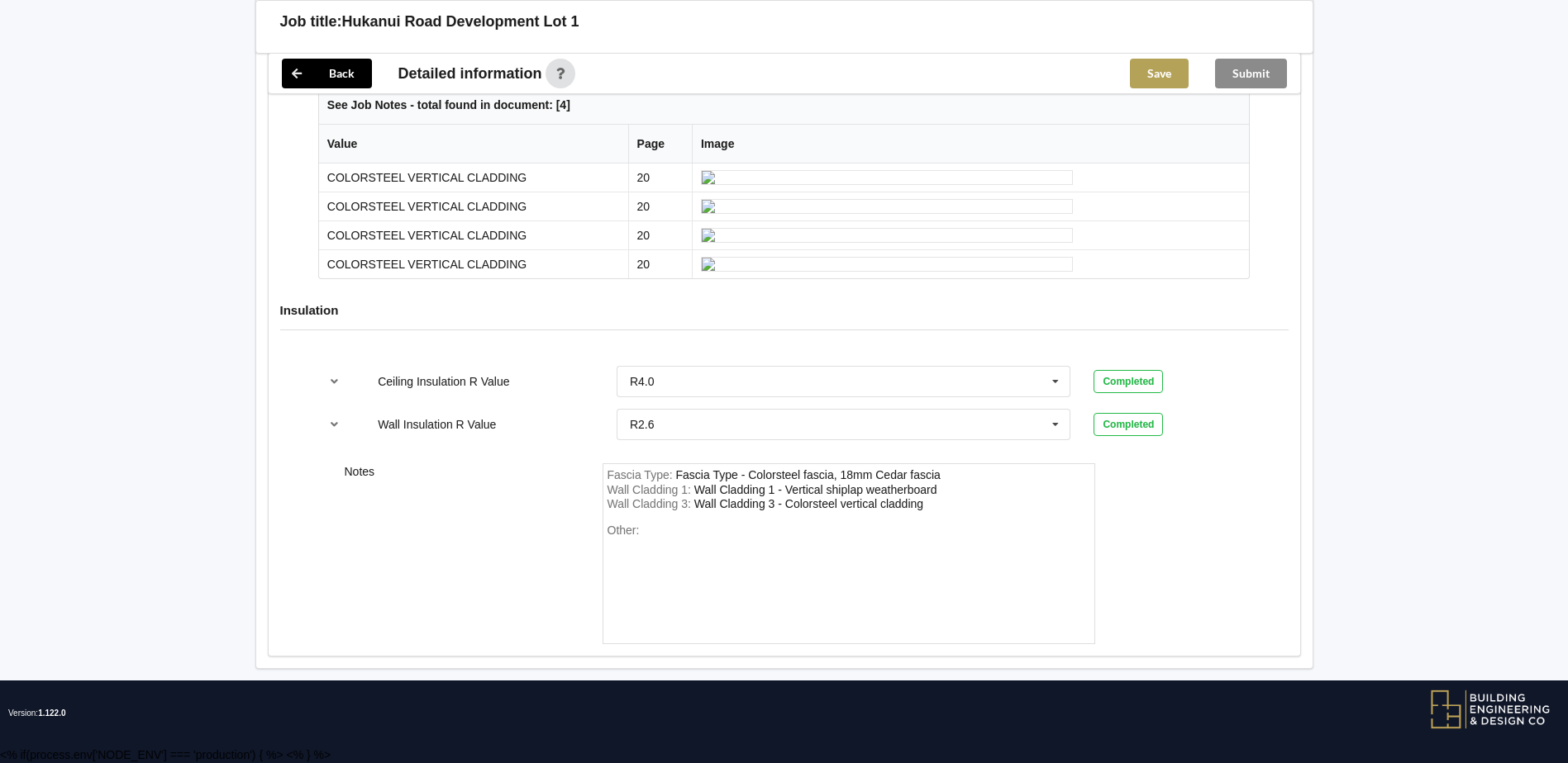
click at [1170, 71] on button "Save" at bounding box center [1159, 73] width 58 height 30
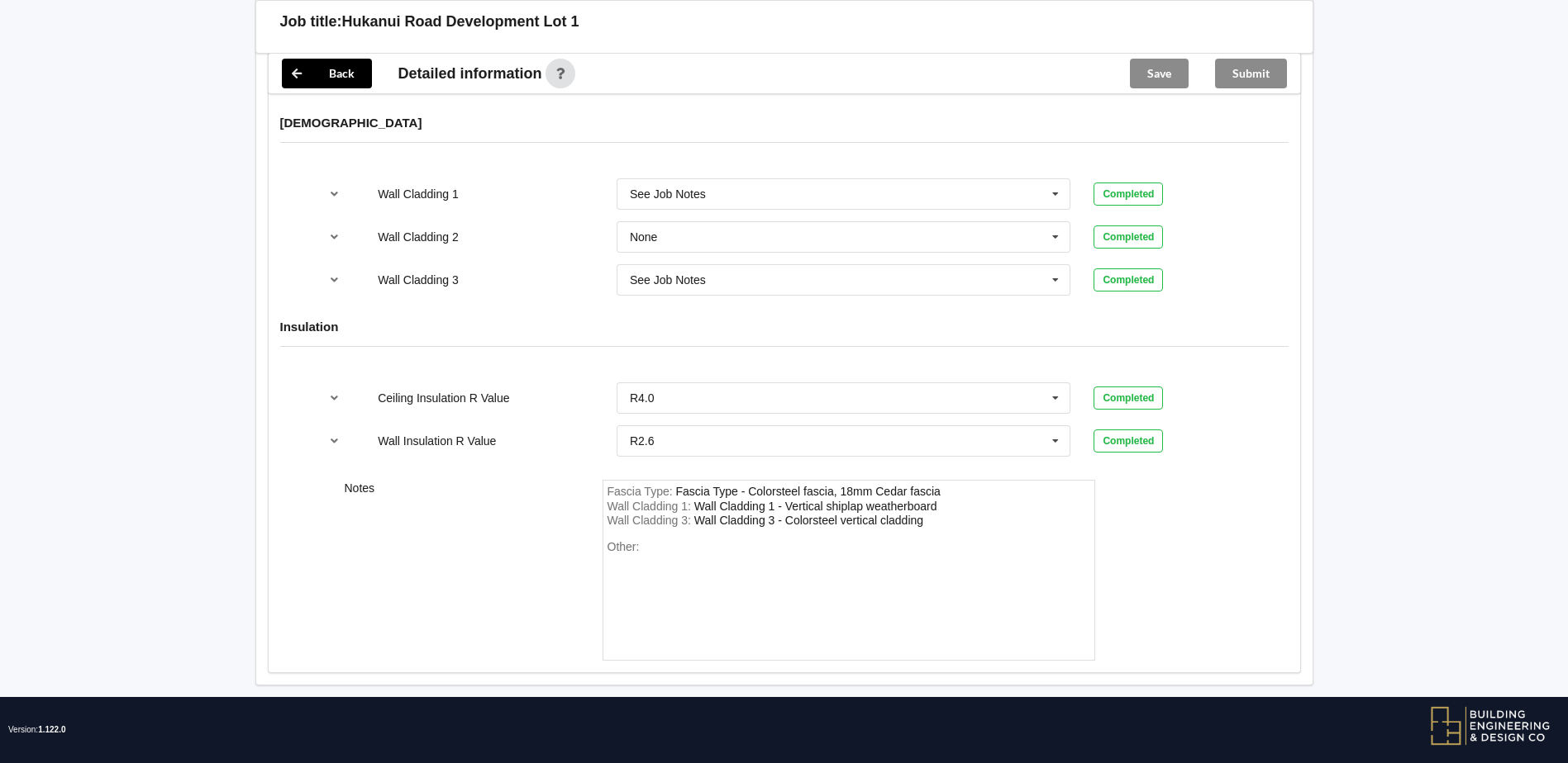
scroll to position [1948, 0]
click at [1267, 71] on button "Submit" at bounding box center [1251, 73] width 72 height 30
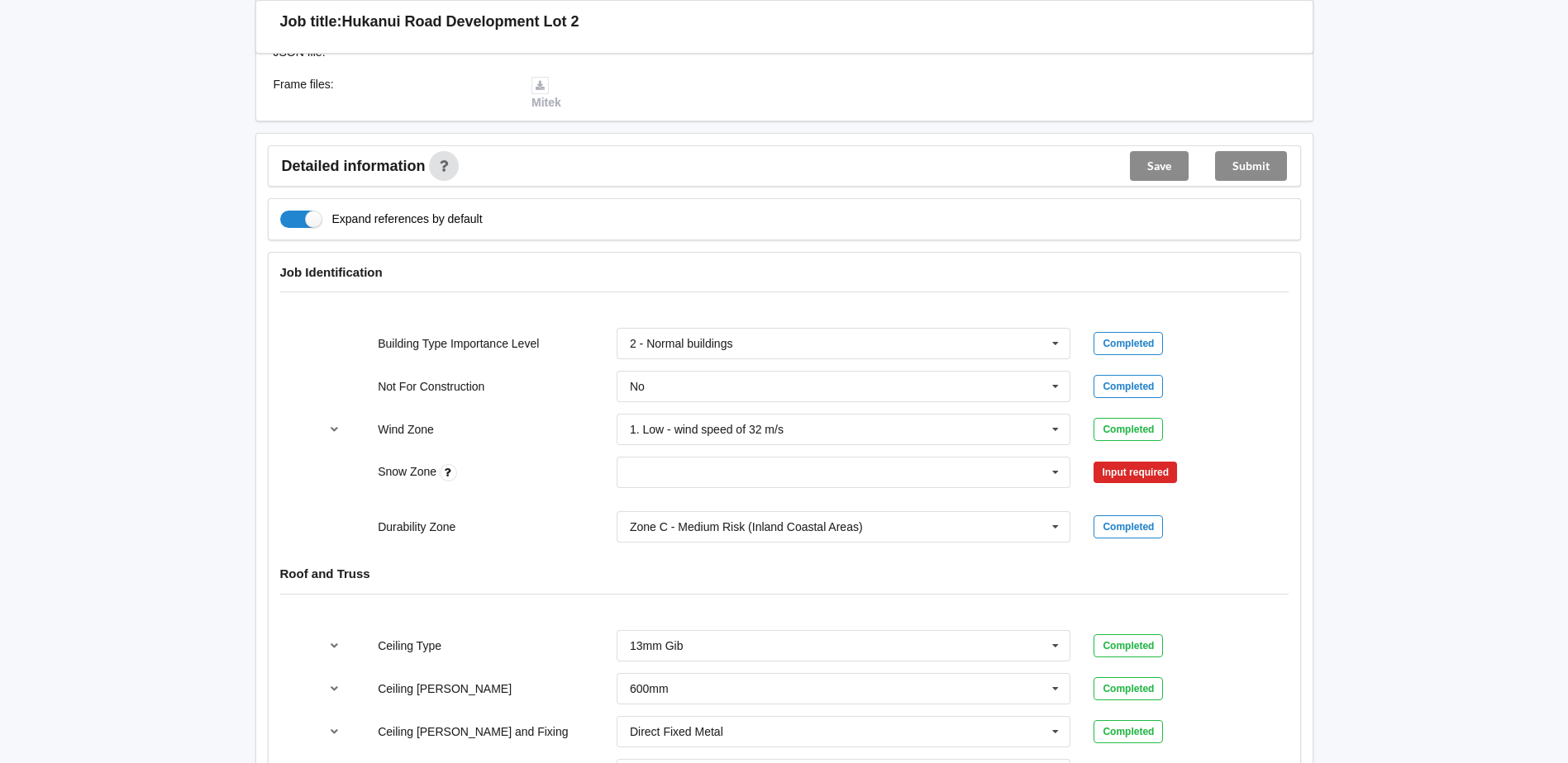
scroll to position [496, 0]
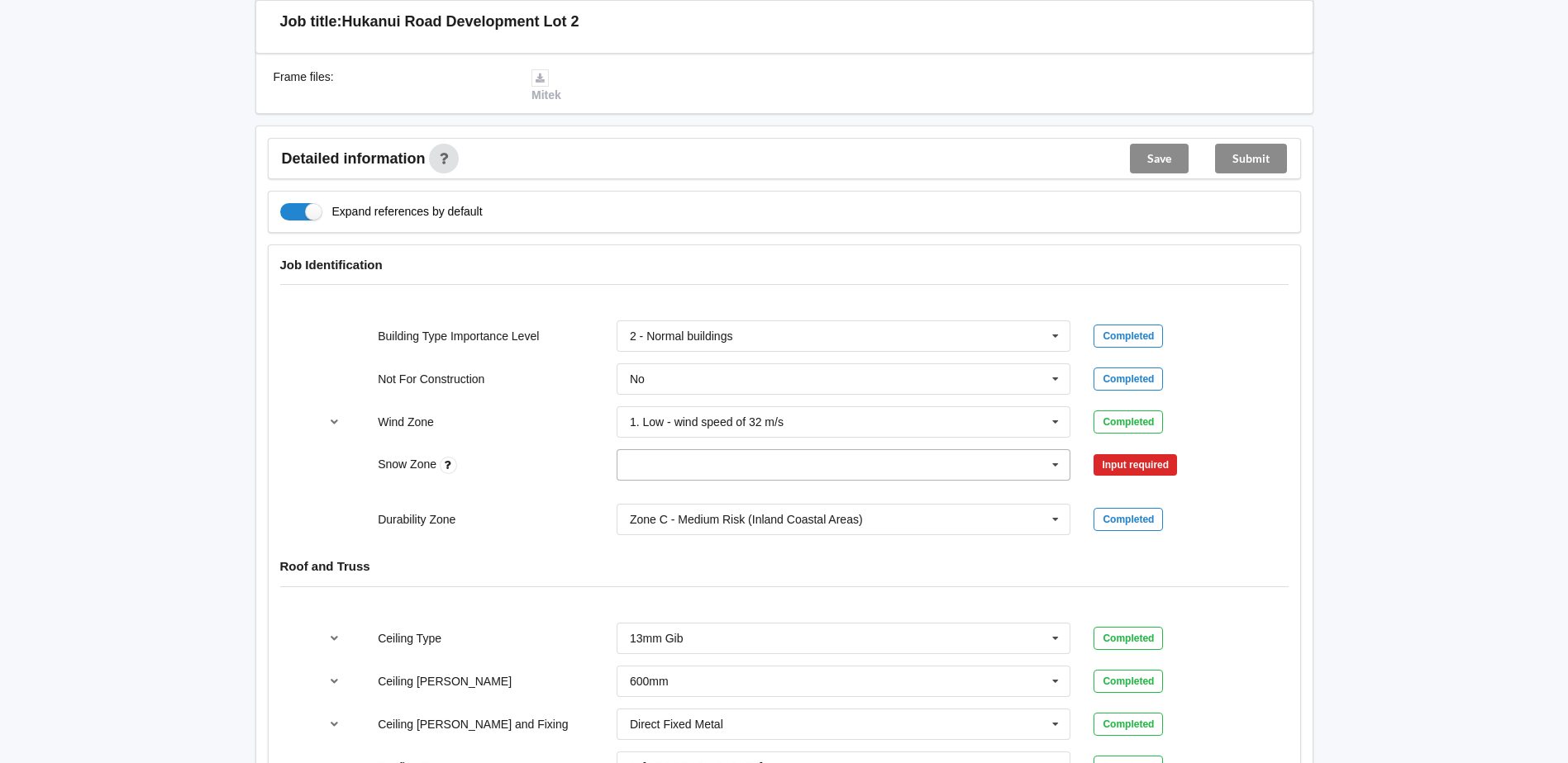
click at [1059, 451] on icon at bounding box center [1055, 466] width 25 height 31
click at [847, 480] on div "N0" at bounding box center [844, 495] width 453 height 31
click at [1140, 455] on button "Confirm input" at bounding box center [1143, 466] width 99 height 27
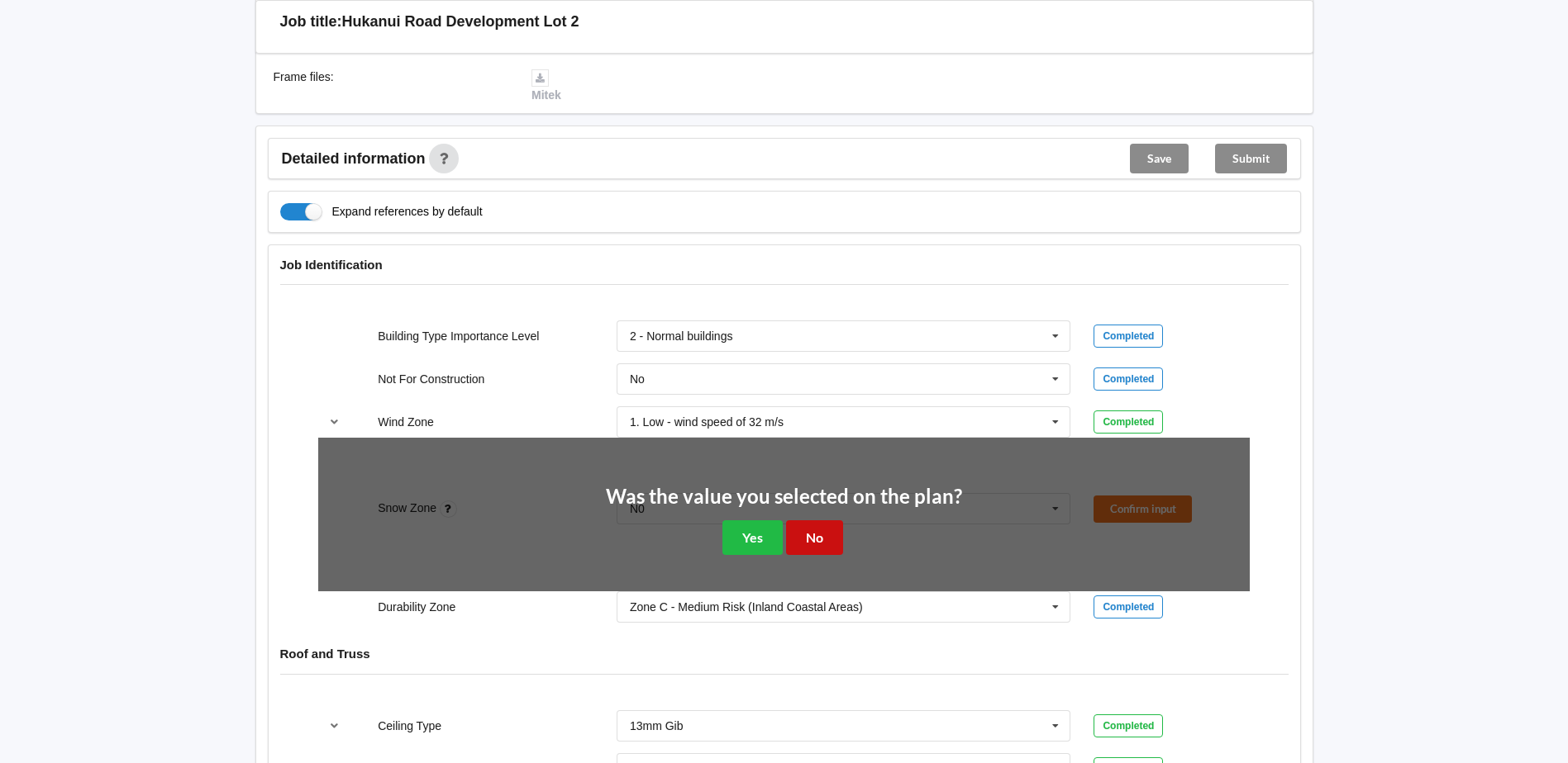
click at [822, 522] on button "No" at bounding box center [814, 536] width 57 height 33
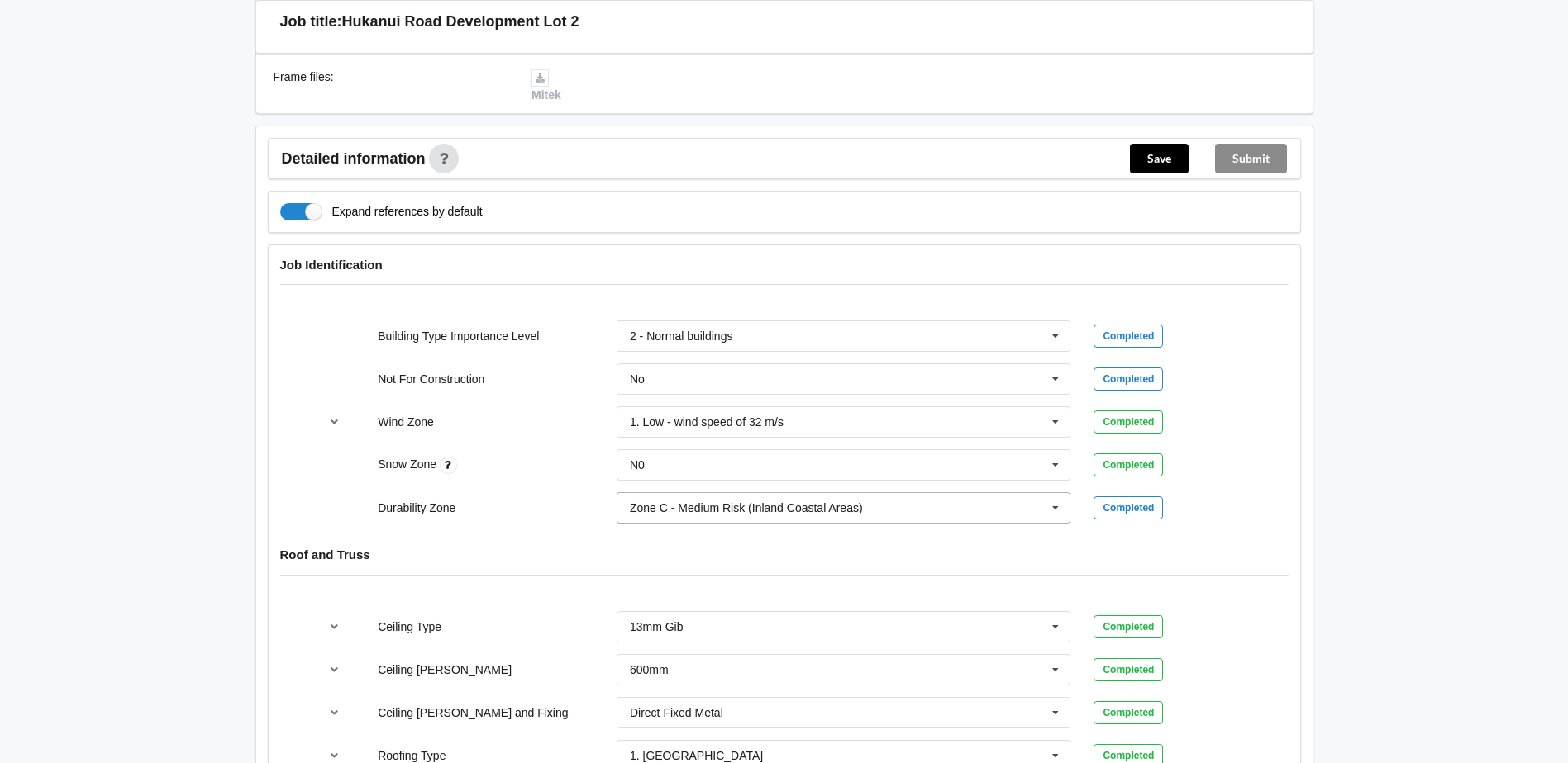
click at [1050, 494] on icon at bounding box center [1055, 509] width 25 height 31
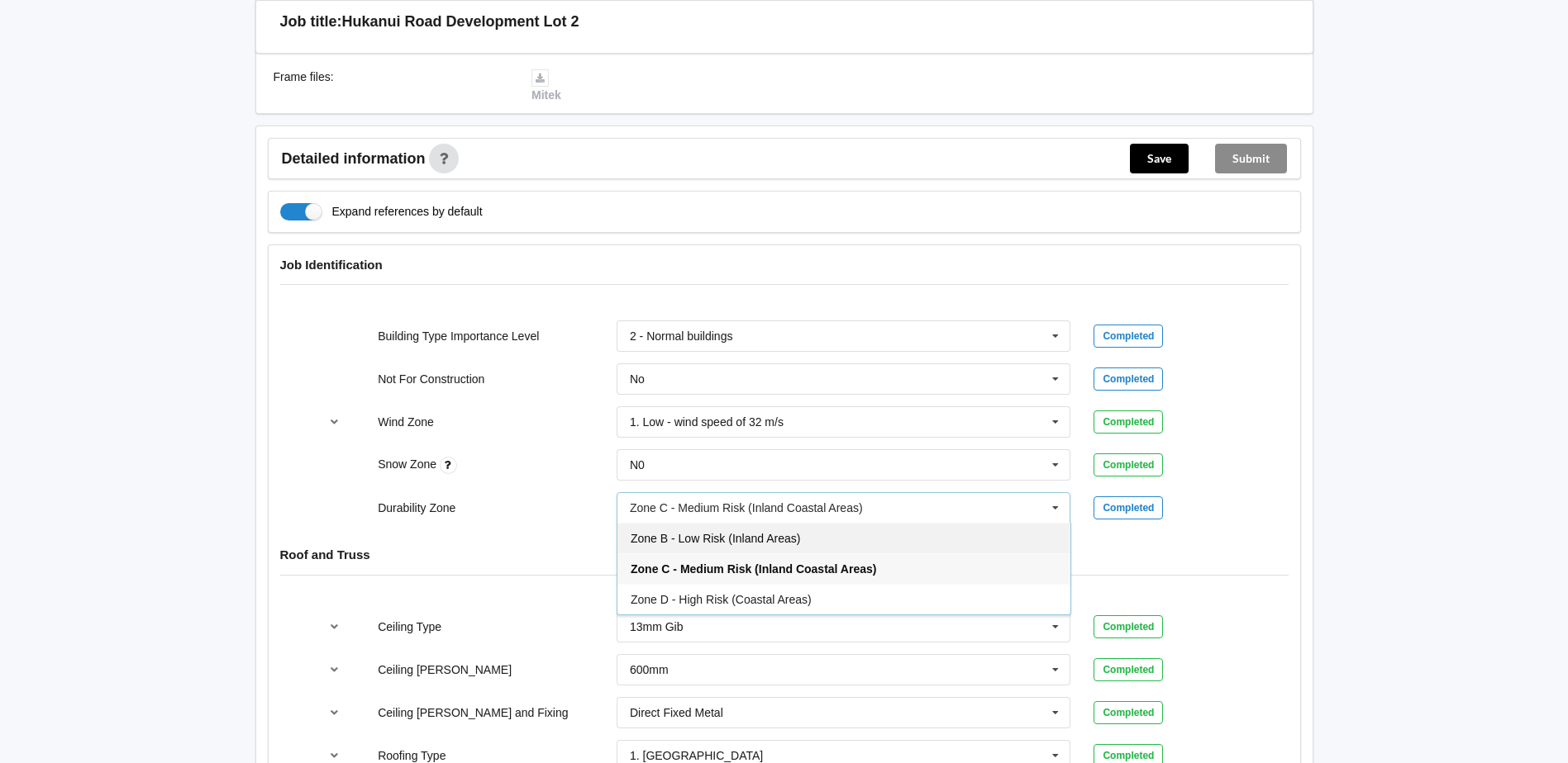
click at [846, 523] on div "Zone B - Low Risk (Inland Areas)" at bounding box center [844, 538] width 453 height 31
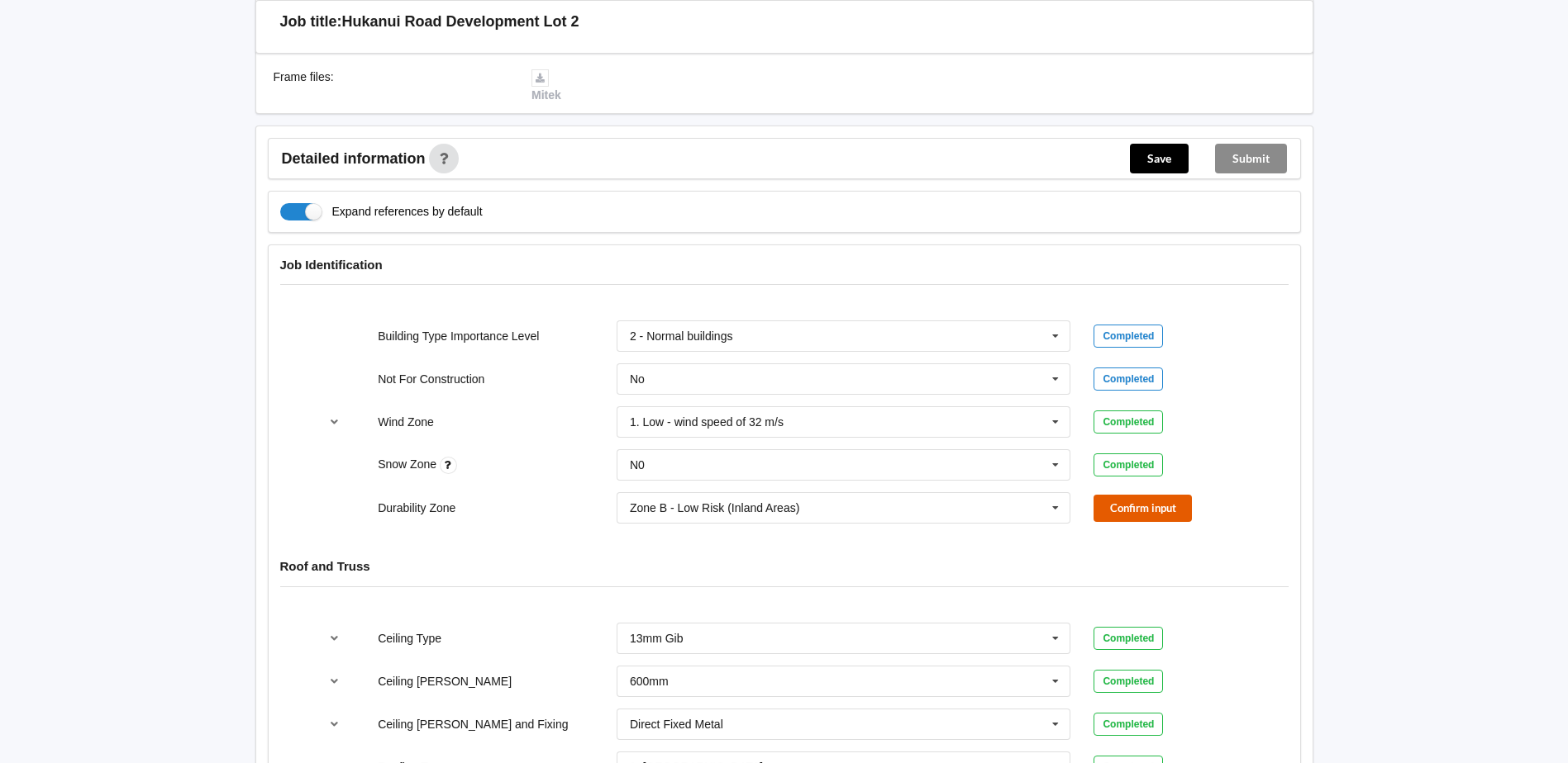
click at [1121, 495] on button "Confirm input" at bounding box center [1143, 509] width 99 height 27
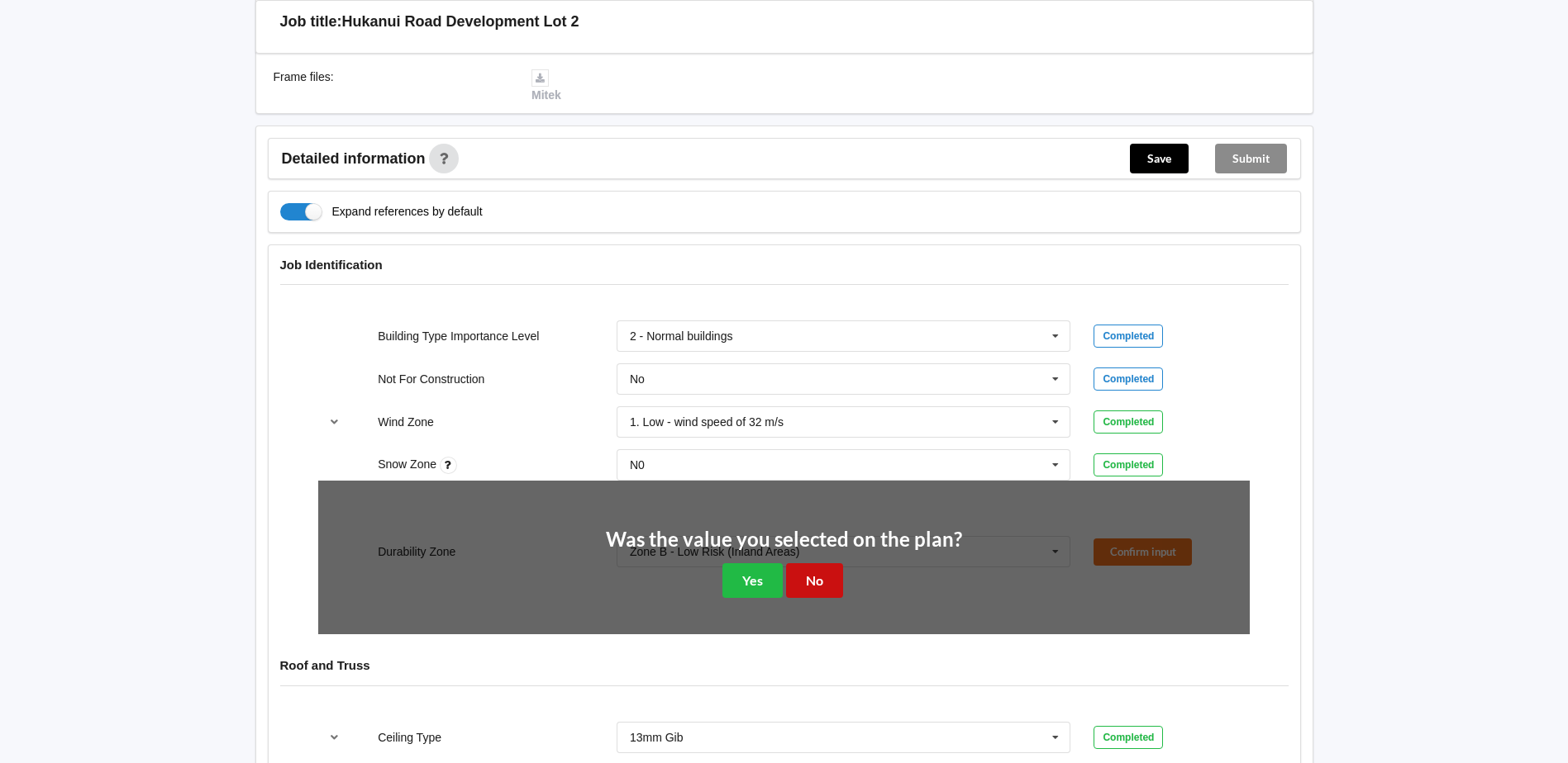
click at [806, 564] on button "No" at bounding box center [814, 580] width 57 height 33
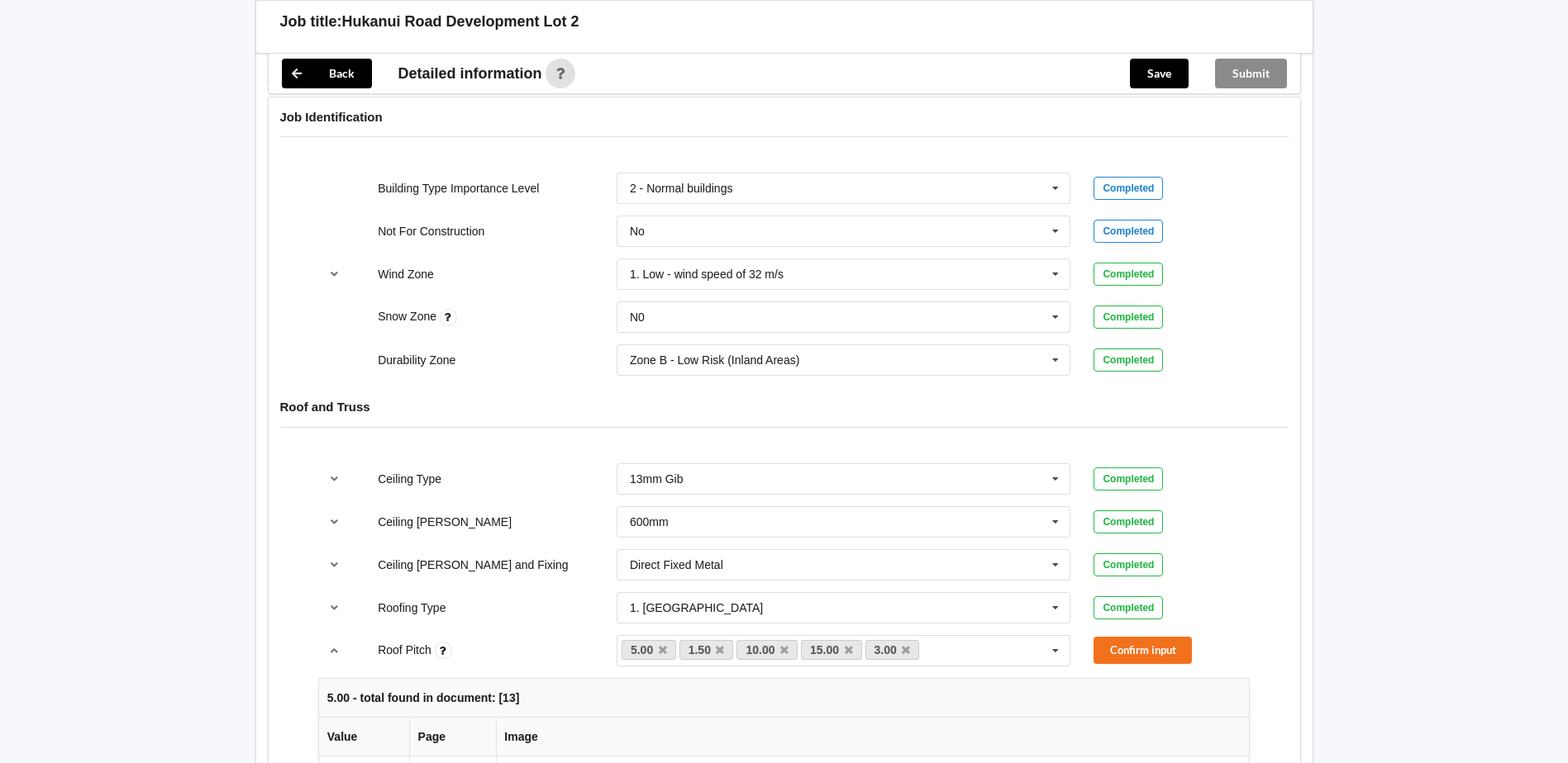
scroll to position [661, 0]
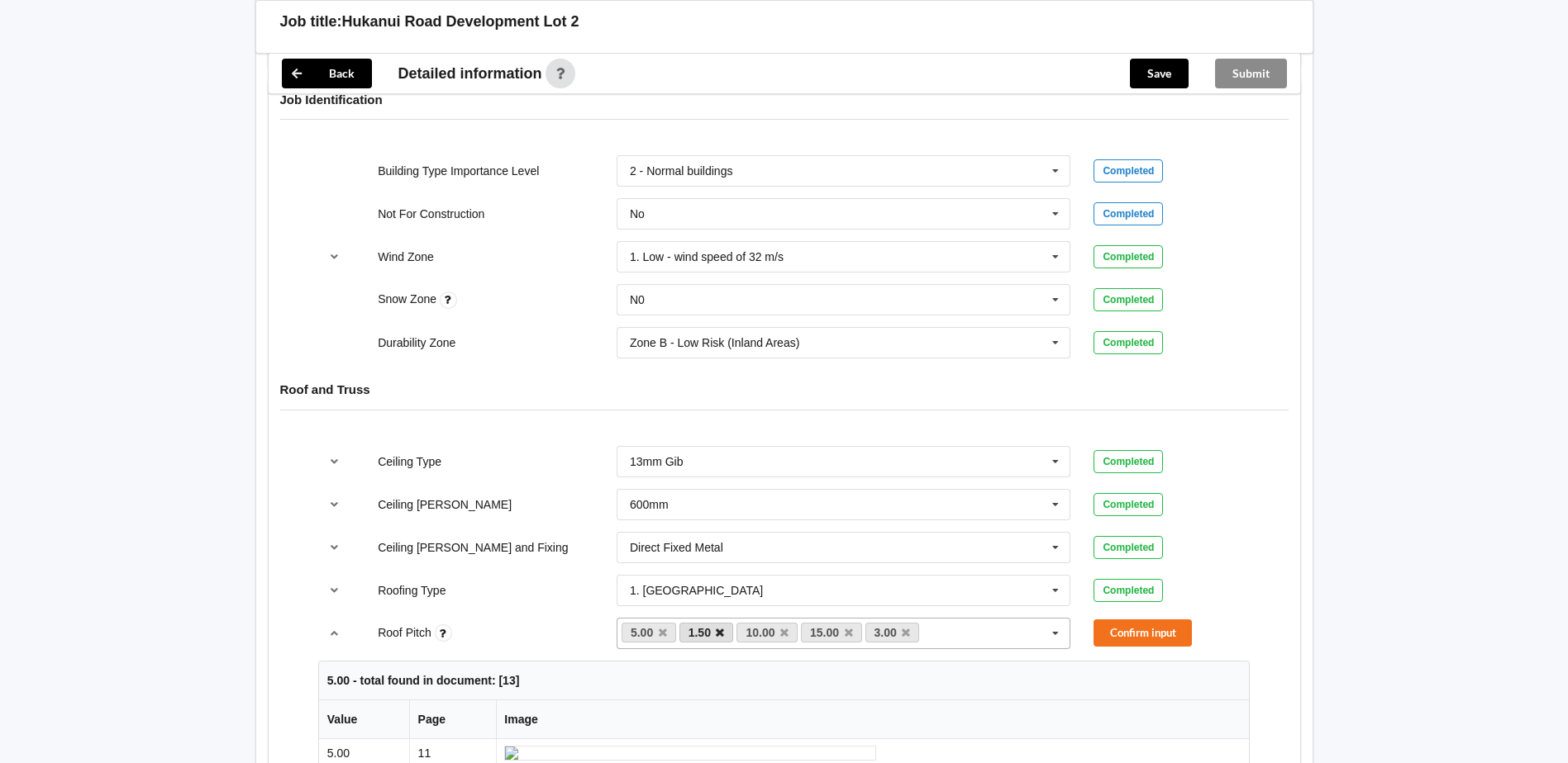
click at [720, 628] on icon at bounding box center [720, 633] width 9 height 11
click at [720, 623] on link "10.00" at bounding box center [709, 633] width 61 height 20
click at [724, 628] on icon at bounding box center [726, 633] width 9 height 11
click at [1109, 620] on button "Confirm input" at bounding box center [1143, 633] width 99 height 27
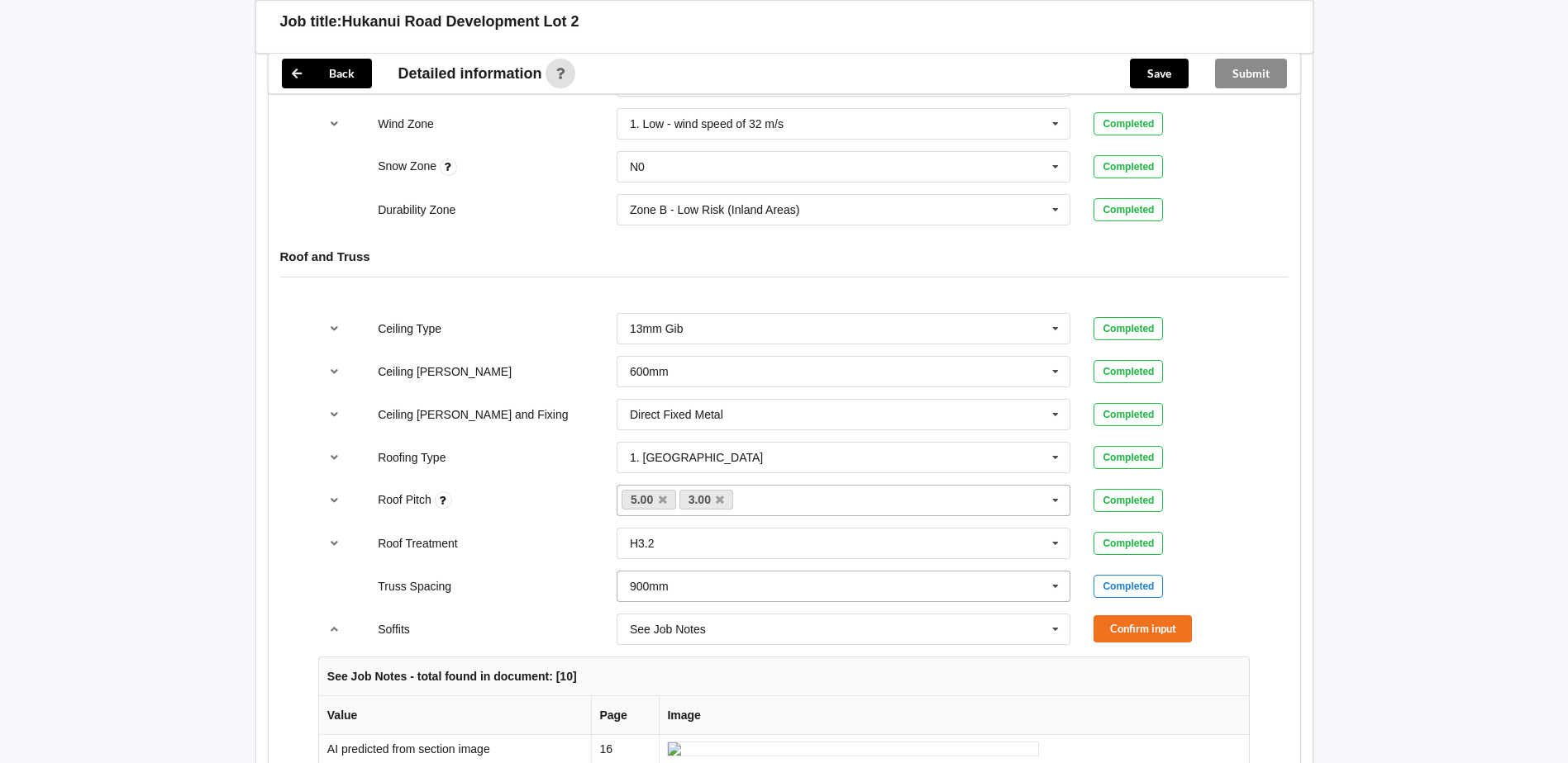
scroll to position [827, 0]
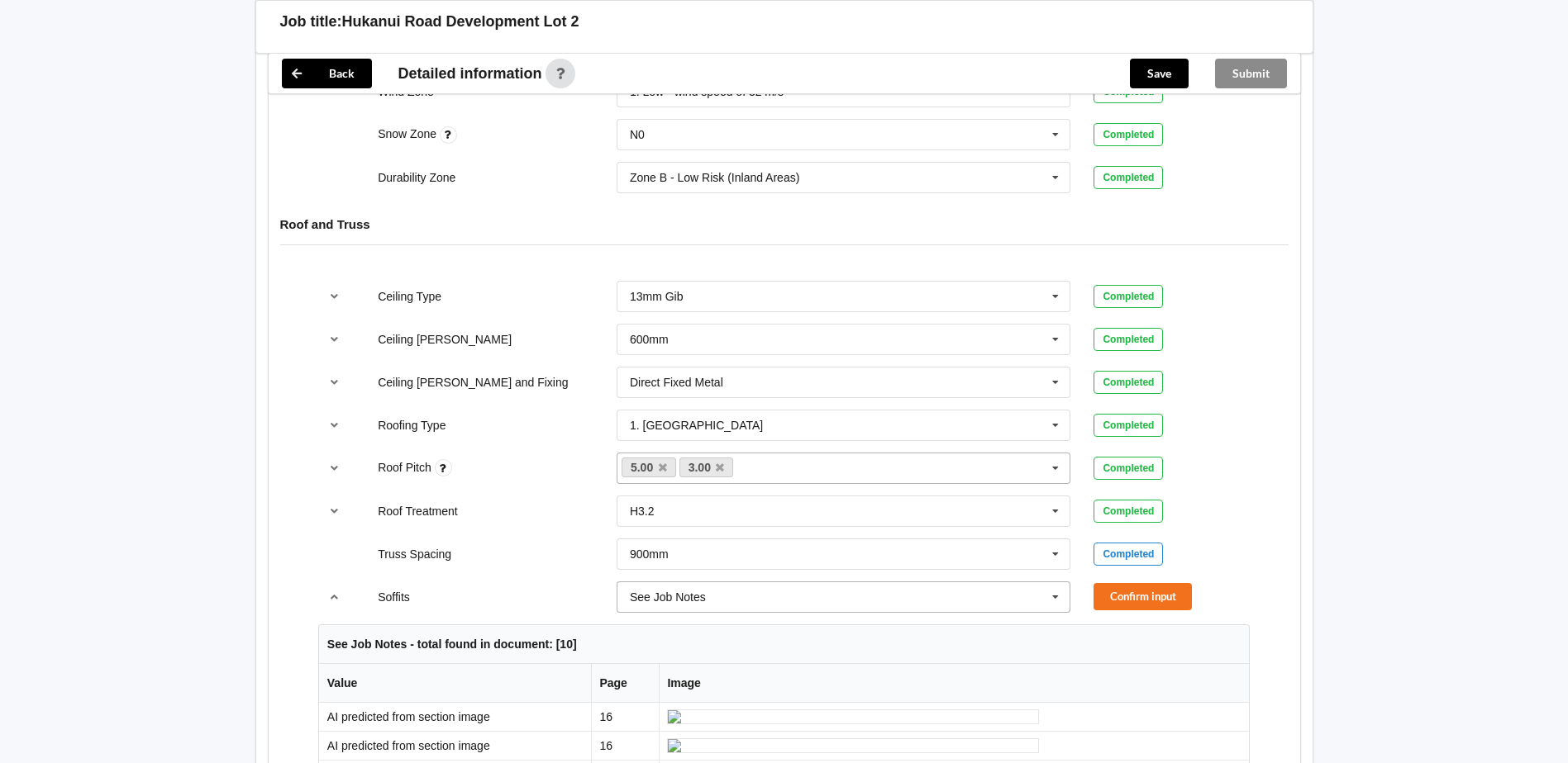
click at [1047, 583] on icon at bounding box center [1055, 598] width 25 height 31
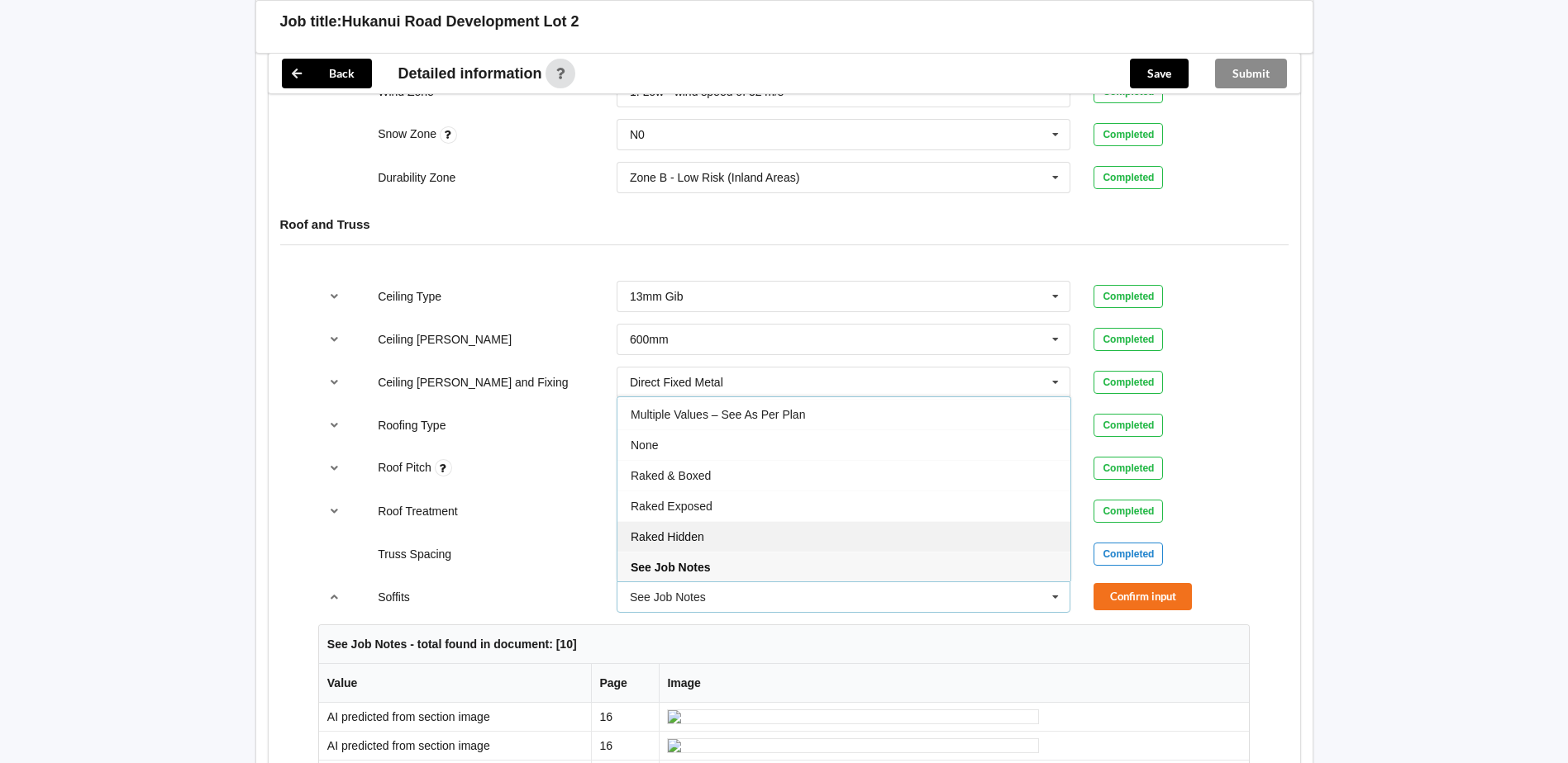
click at [757, 521] on div "Raked Hidden" at bounding box center [844, 536] width 453 height 31
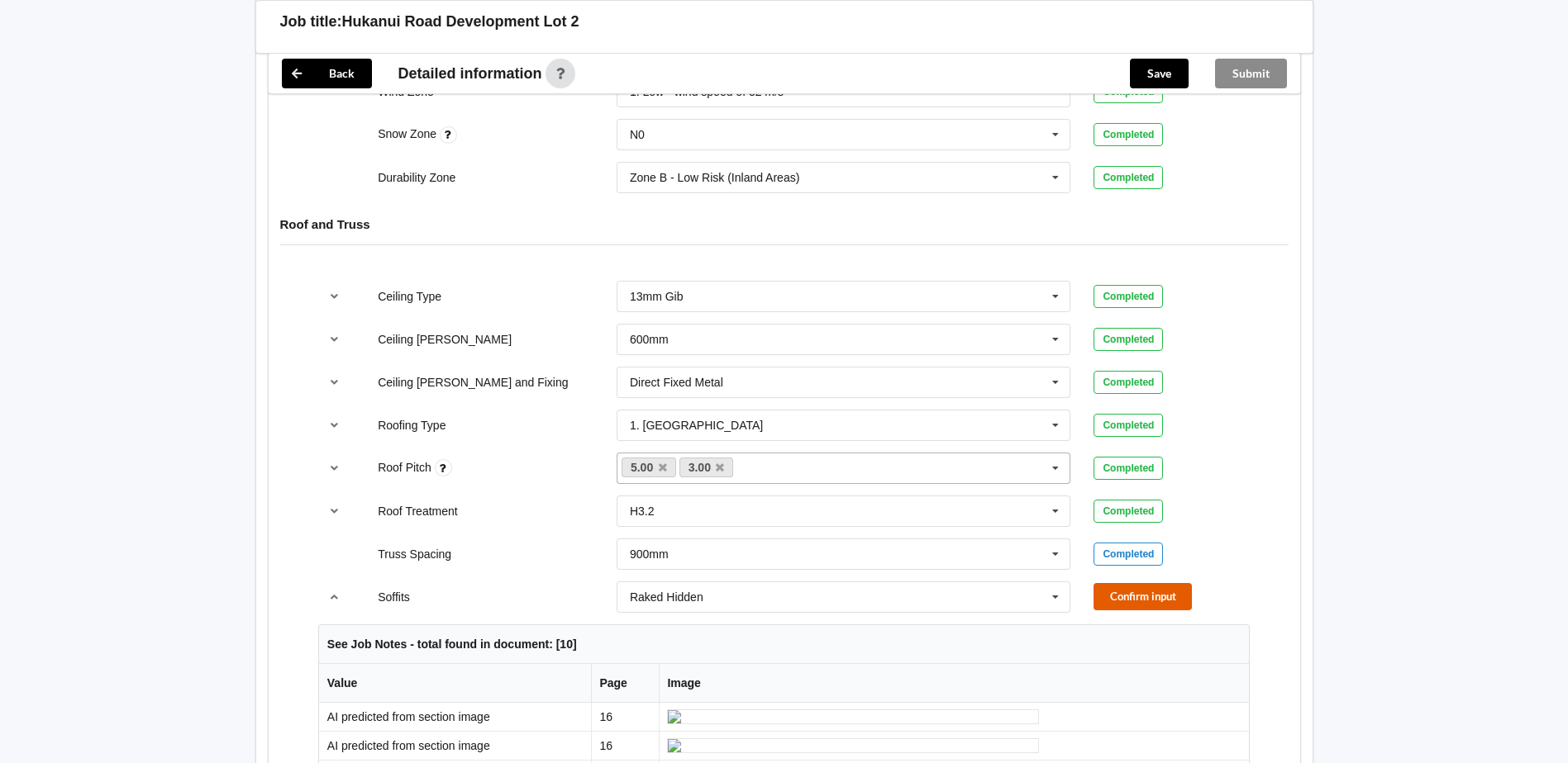
click at [1113, 584] on button "Confirm input" at bounding box center [1143, 597] width 99 height 27
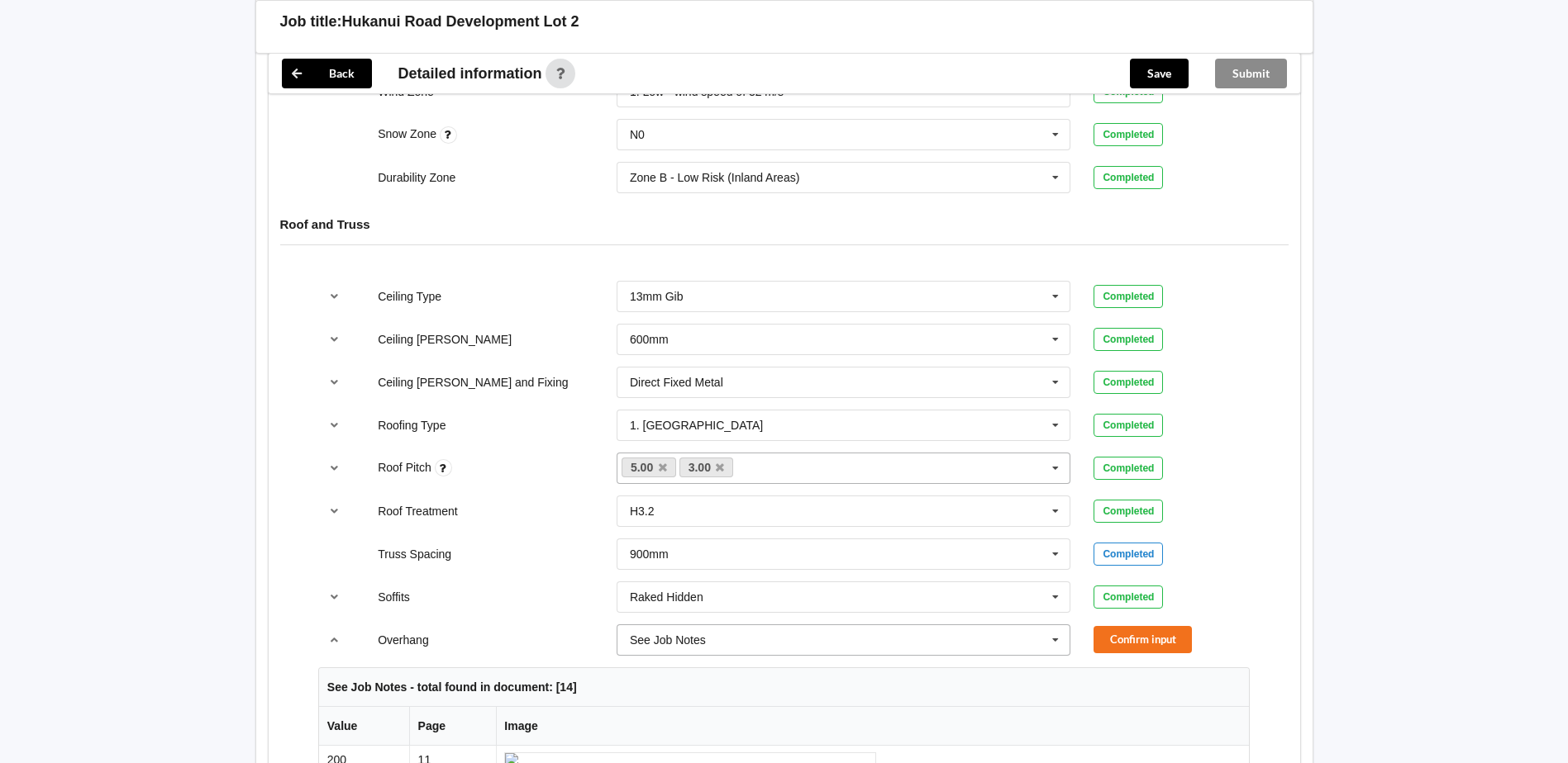
click at [1052, 627] on icon at bounding box center [1055, 641] width 25 height 31
click at [878, 593] on div "Multiple Values – See As Per Plan" at bounding box center [844, 609] width 453 height 31
click at [1101, 627] on button "Confirm input" at bounding box center [1143, 640] width 99 height 27
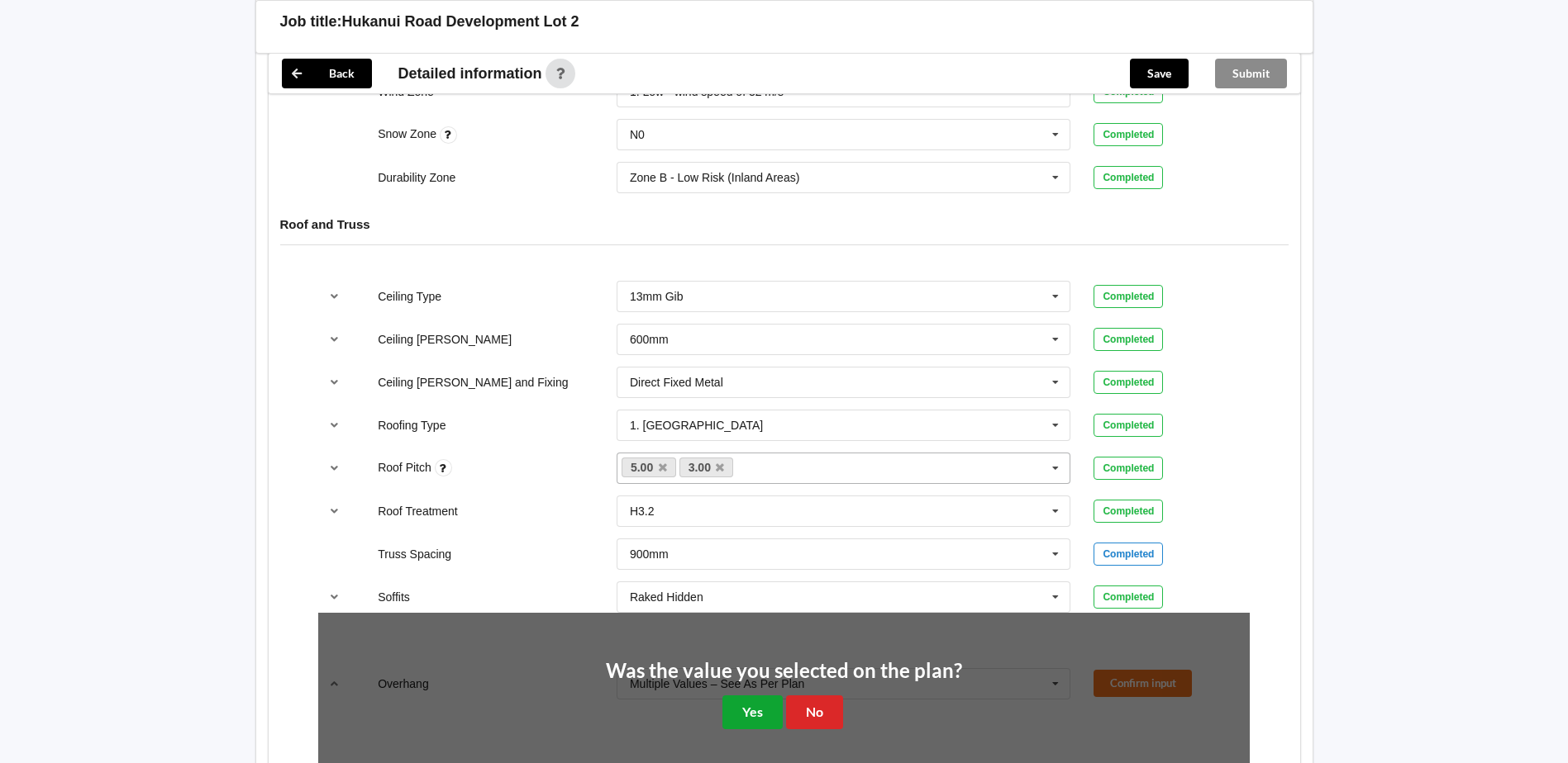
click at [763, 696] on button "Yes" at bounding box center [752, 712] width 60 height 33
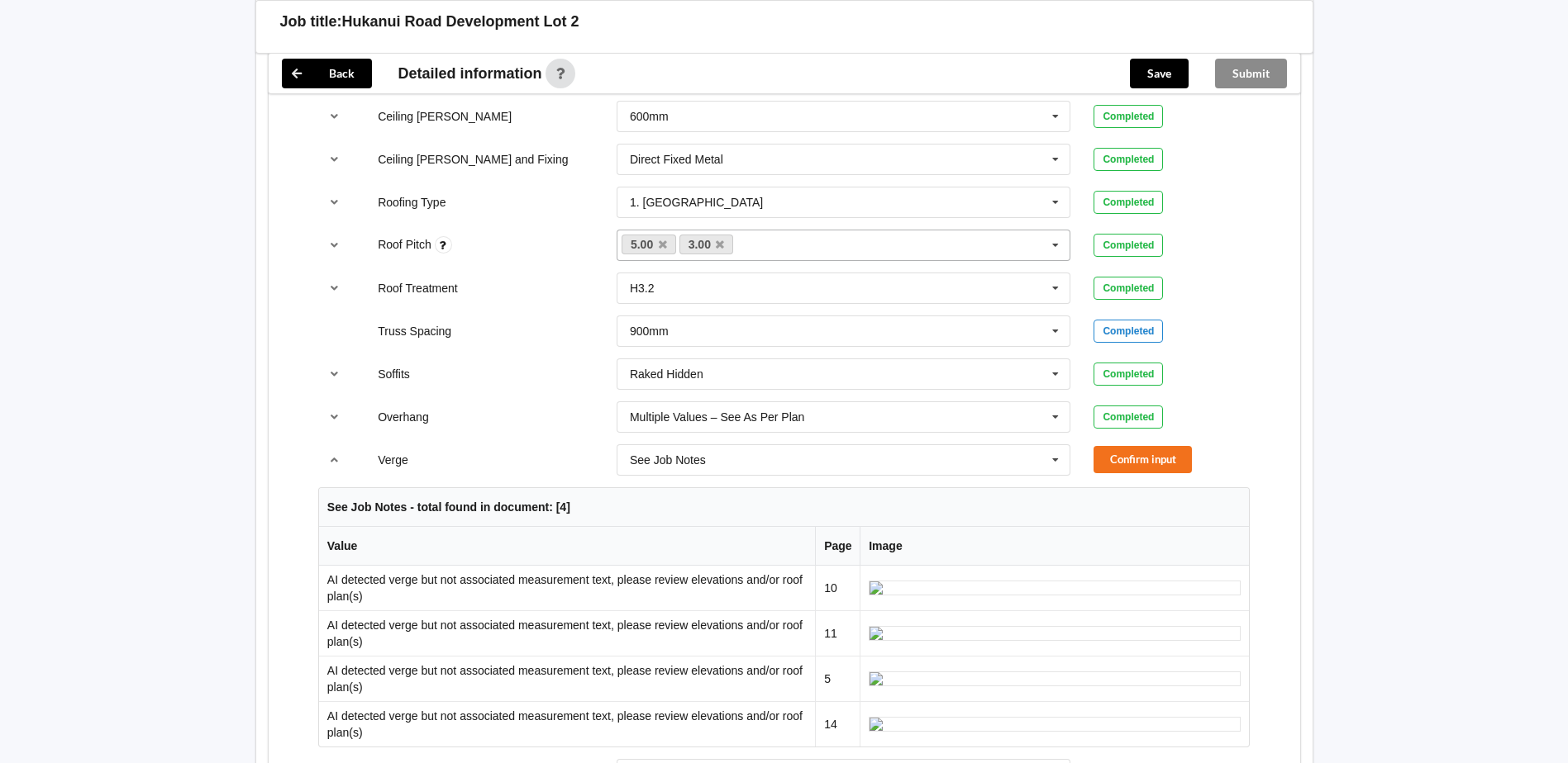
scroll to position [1074, 0]
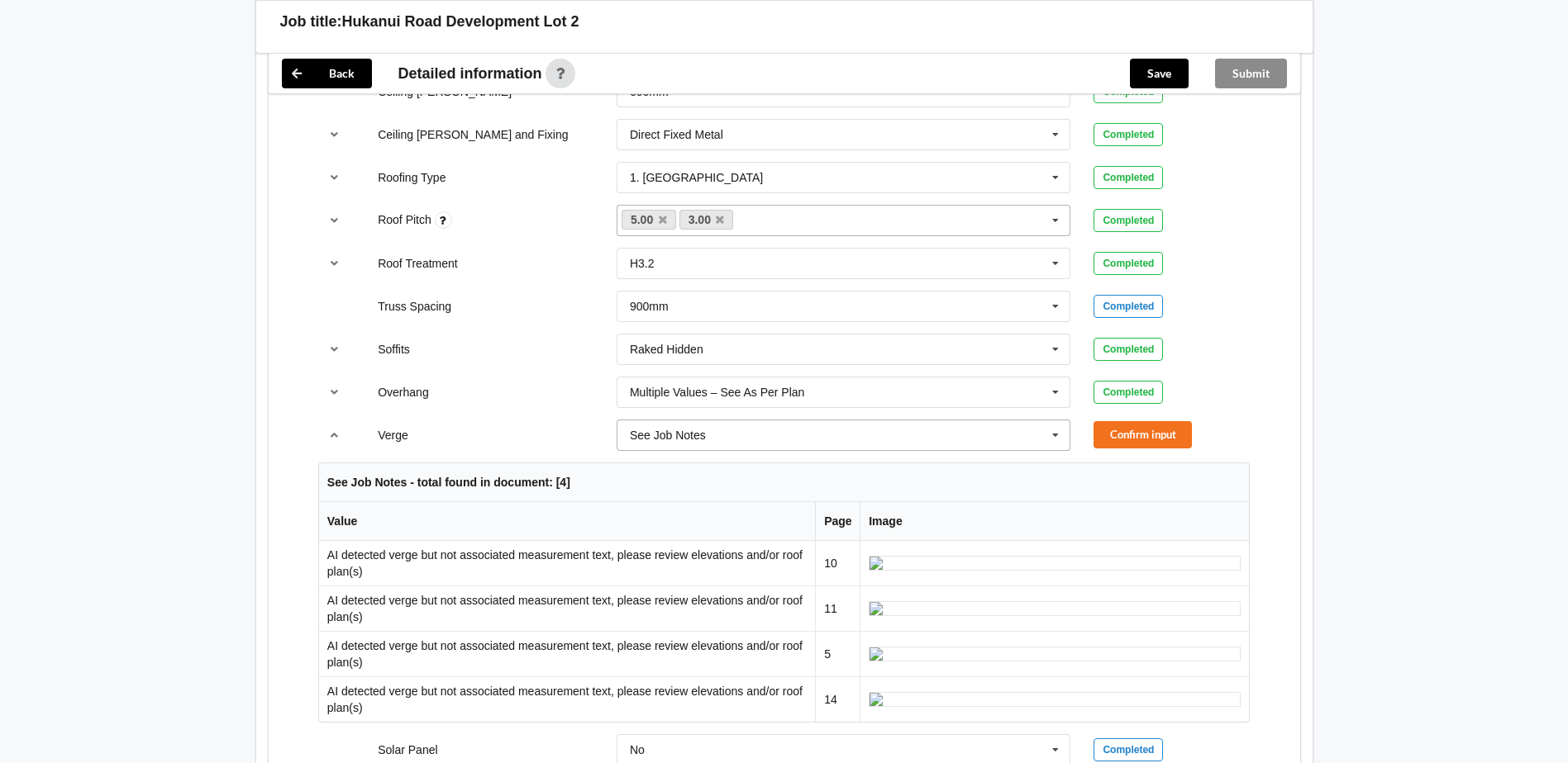
click at [1055, 421] on icon at bounding box center [1055, 436] width 25 height 31
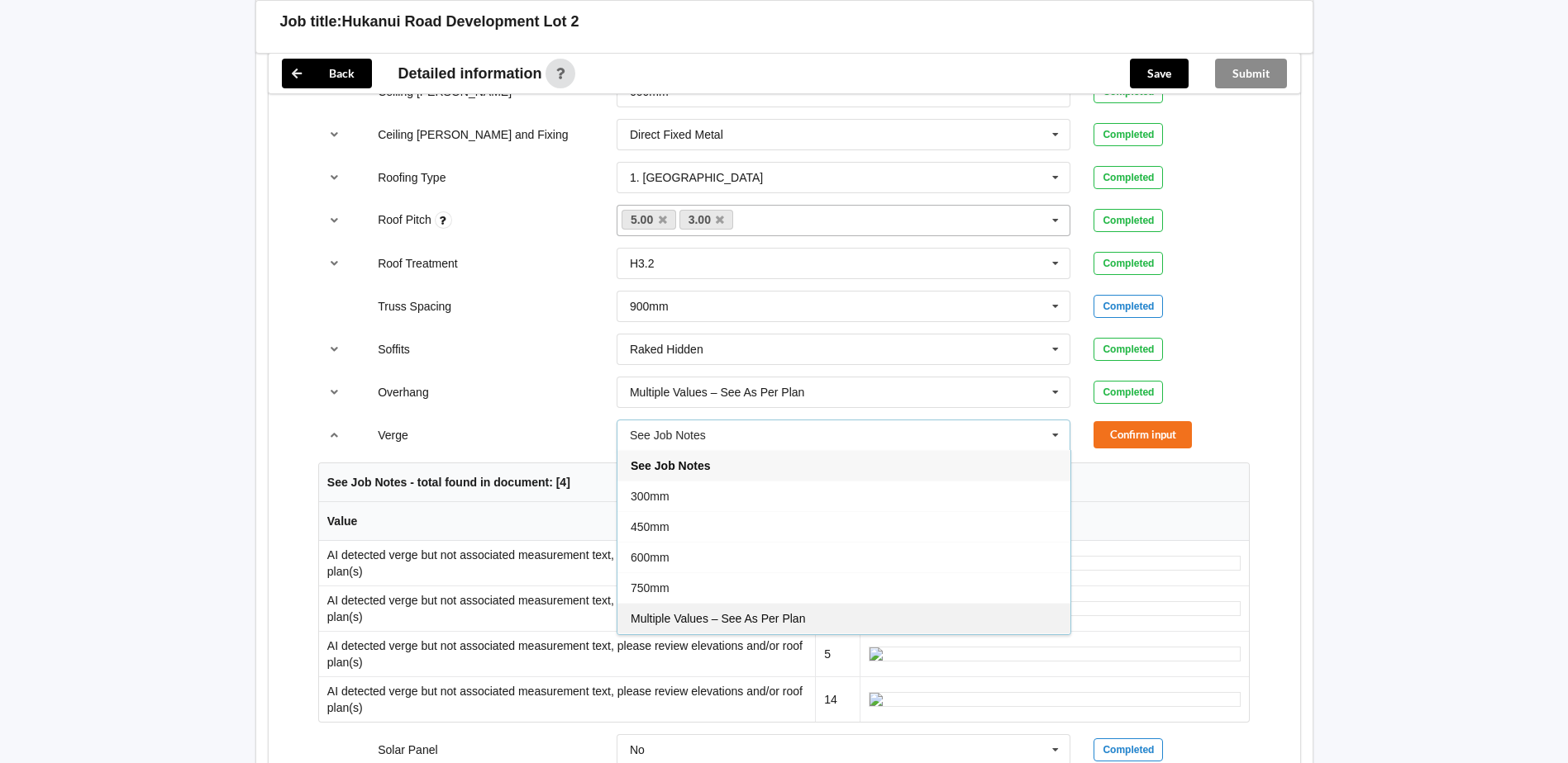
click at [781, 603] on div "Multiple Values – See As Per Plan" at bounding box center [844, 619] width 453 height 31
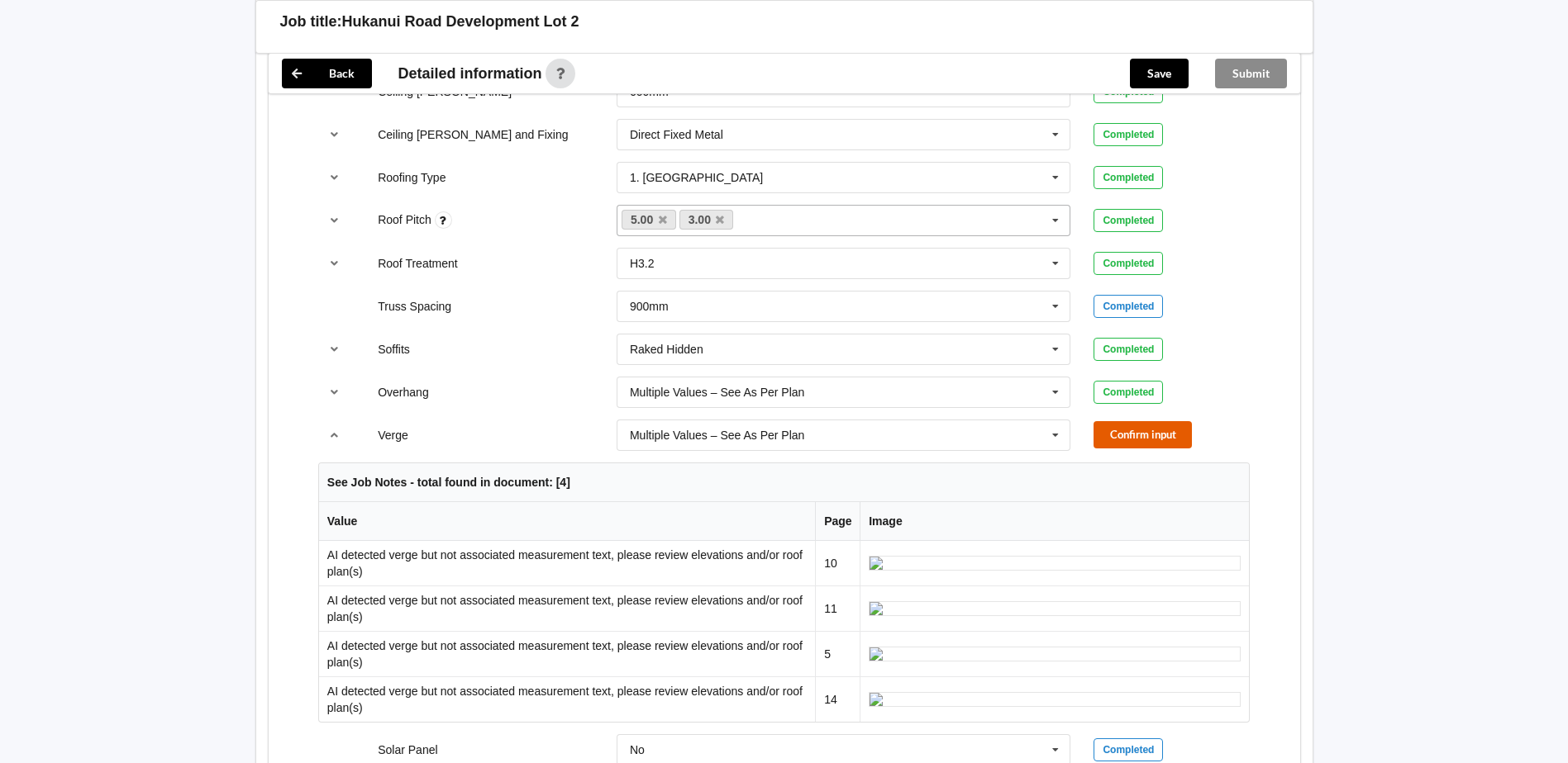
click at [1138, 425] on button "Confirm input" at bounding box center [1143, 435] width 99 height 27
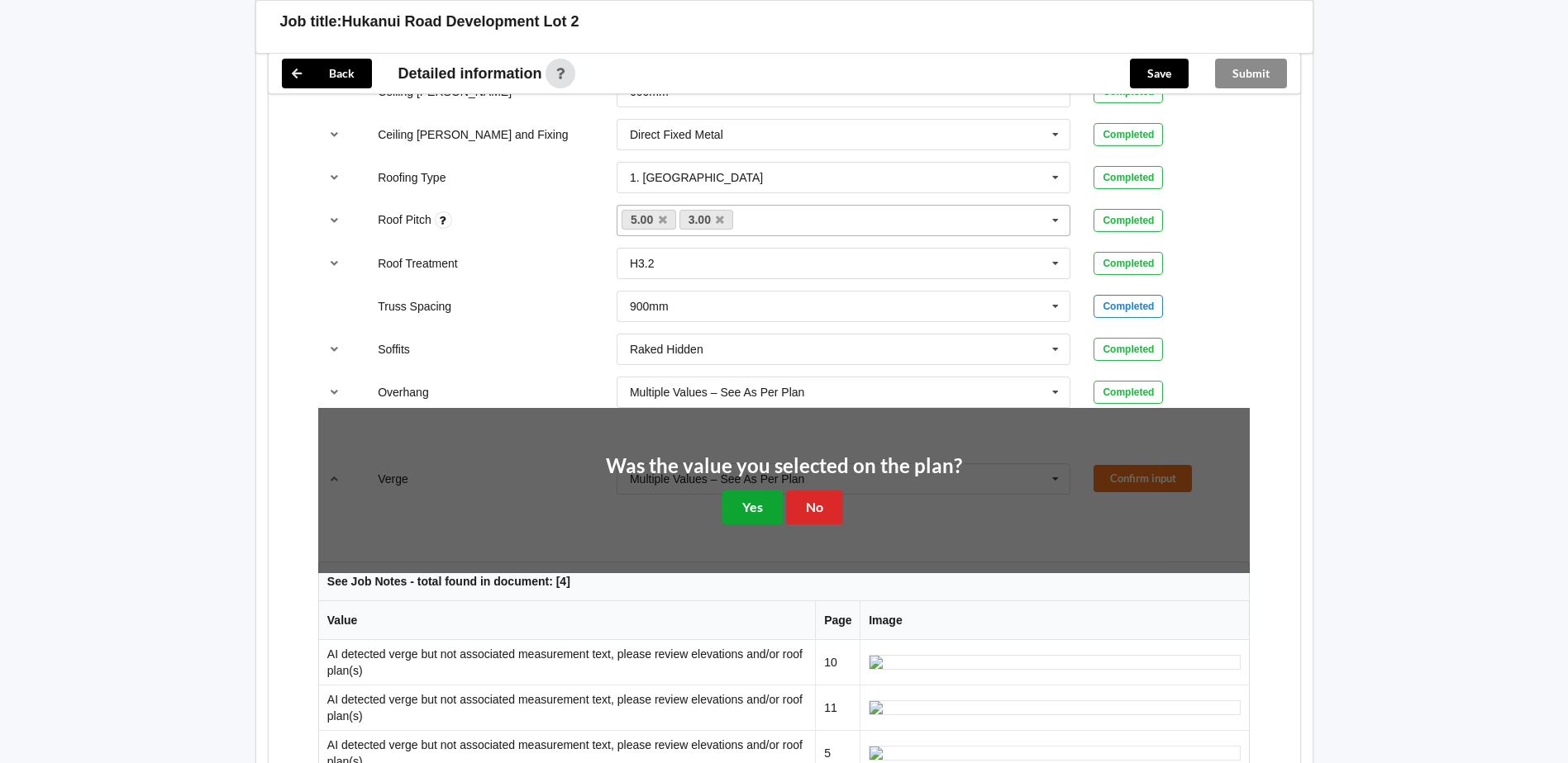
click at [763, 497] on button "Yes" at bounding box center [752, 507] width 60 height 33
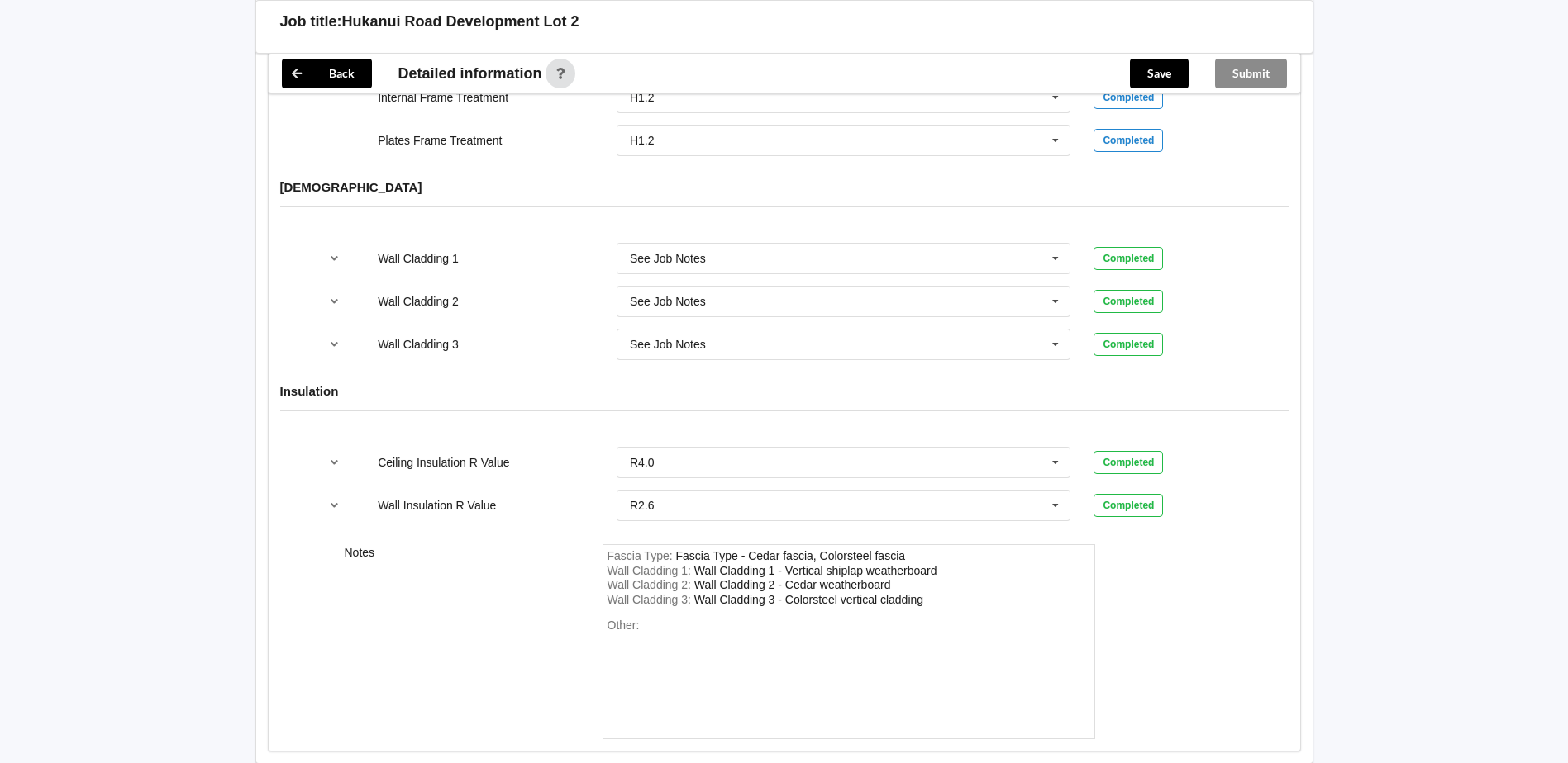
scroll to position [2531, 0]
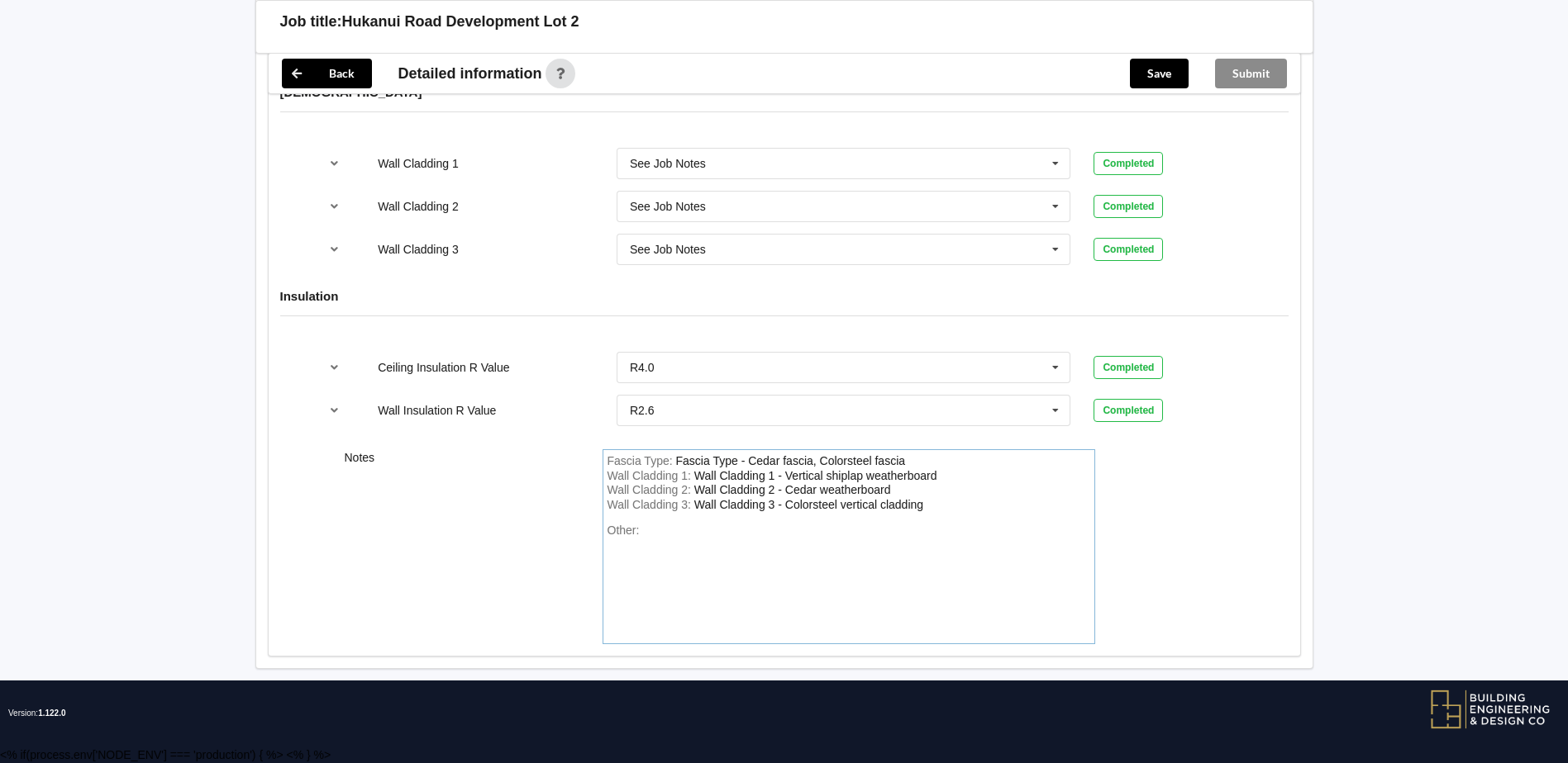
click at [750, 457] on div "Fascia Type - Cedar fascia, Colorsteel fascia" at bounding box center [791, 460] width 230 height 13
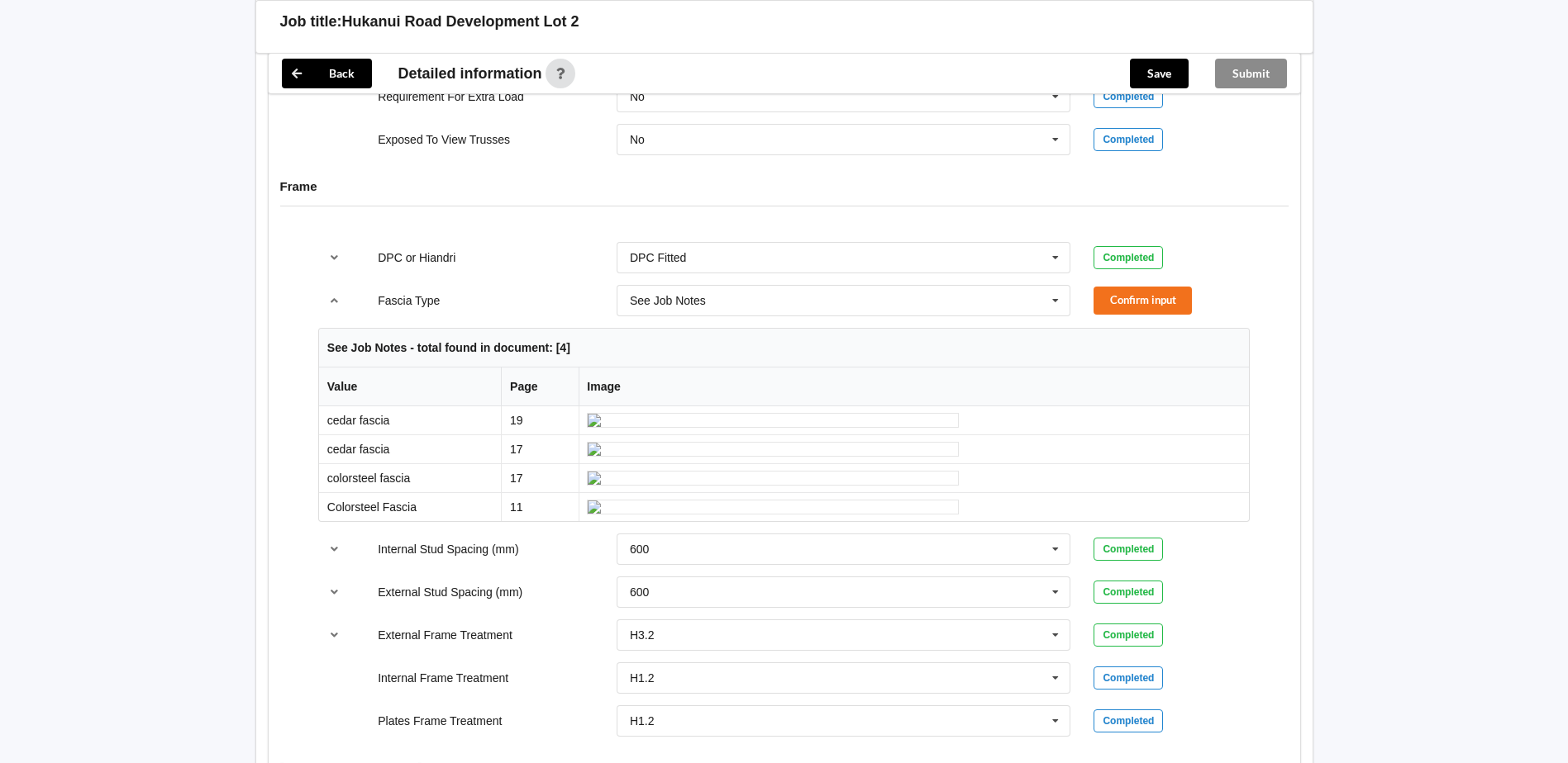
scroll to position [1457, 0]
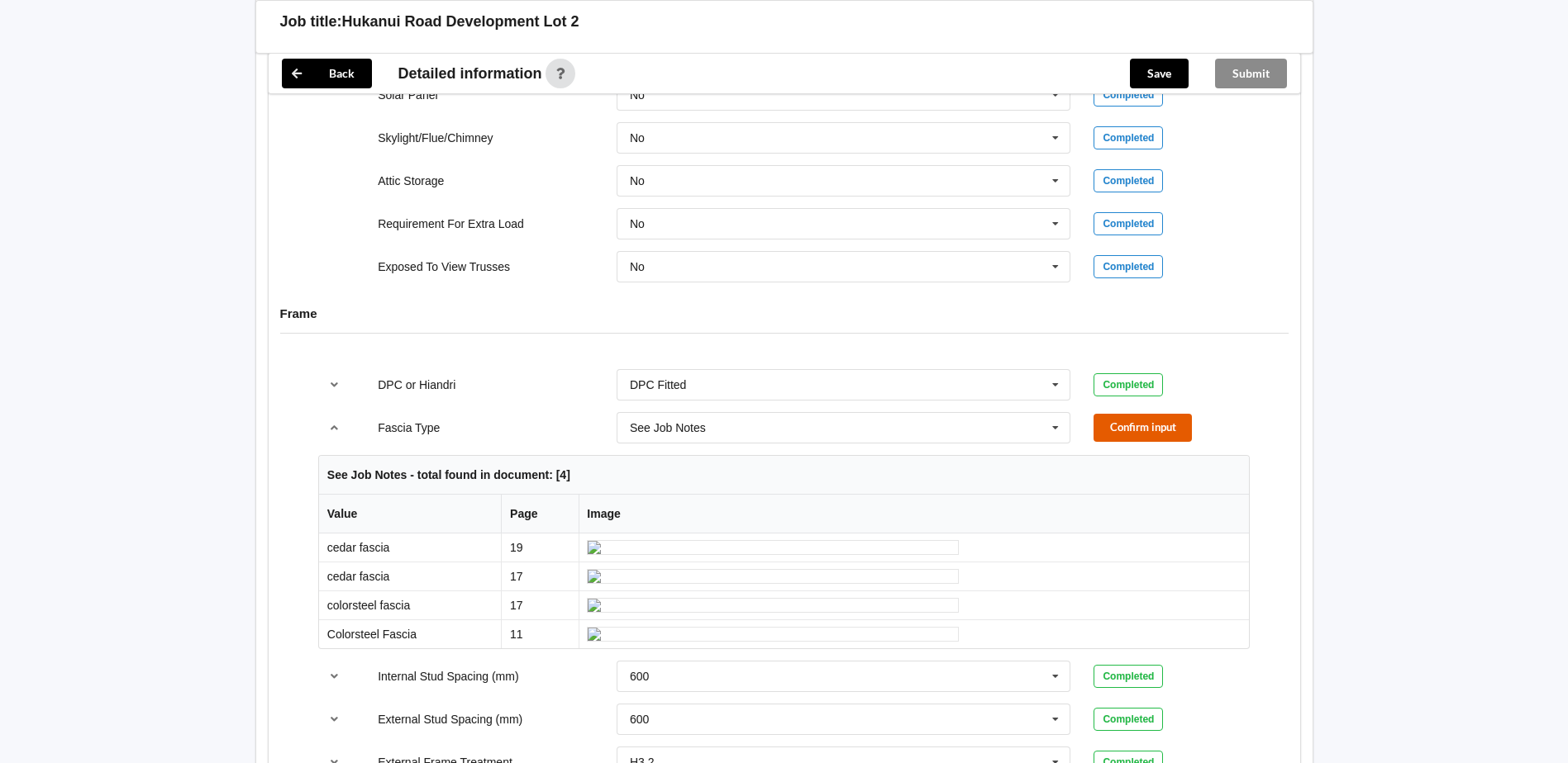
click at [1152, 414] on button "Confirm input" at bounding box center [1143, 427] width 99 height 27
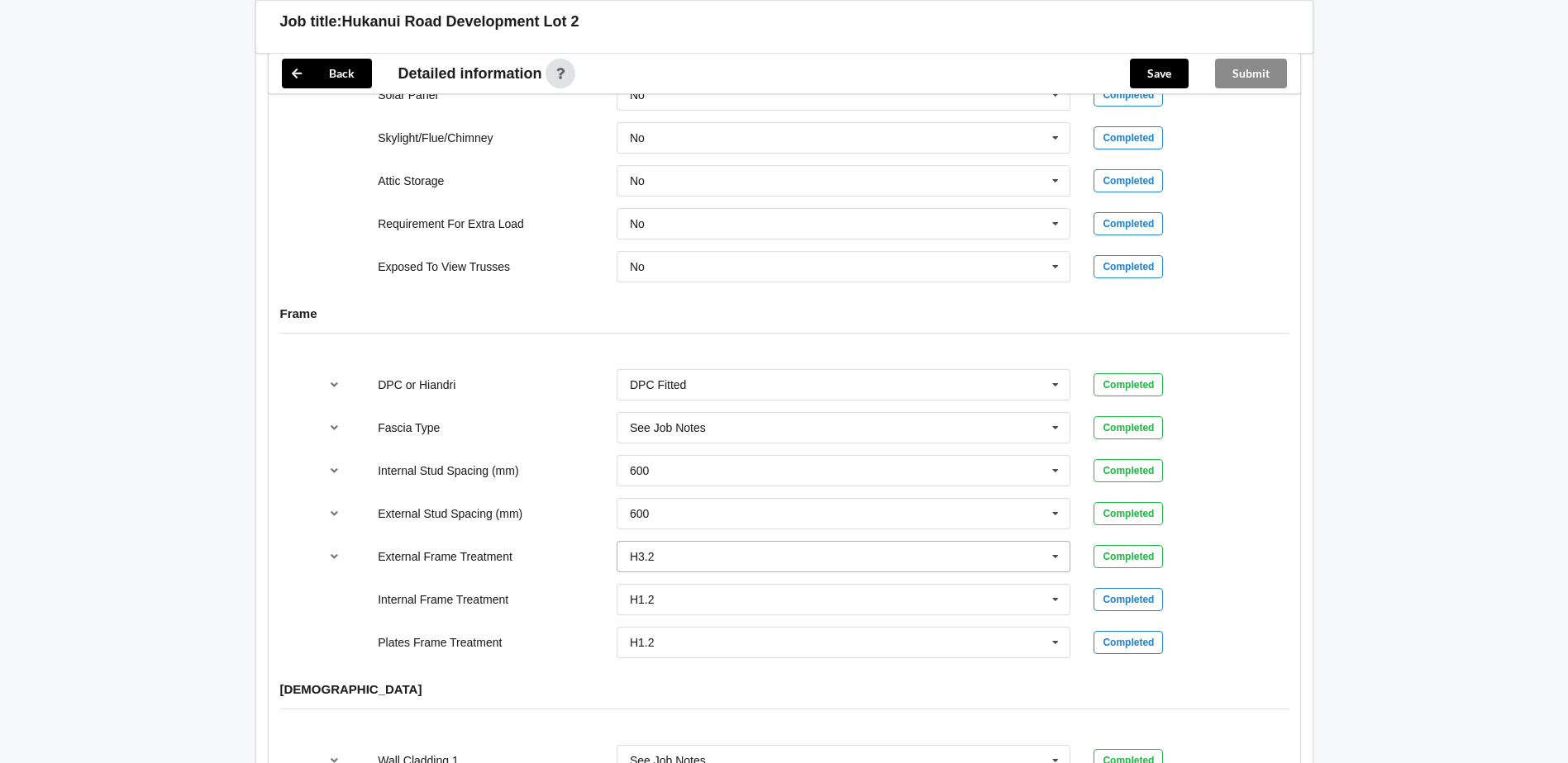
click at [1064, 542] on icon at bounding box center [1055, 557] width 25 height 31
click at [857, 576] on div "H1.2" at bounding box center [844, 587] width 453 height 31
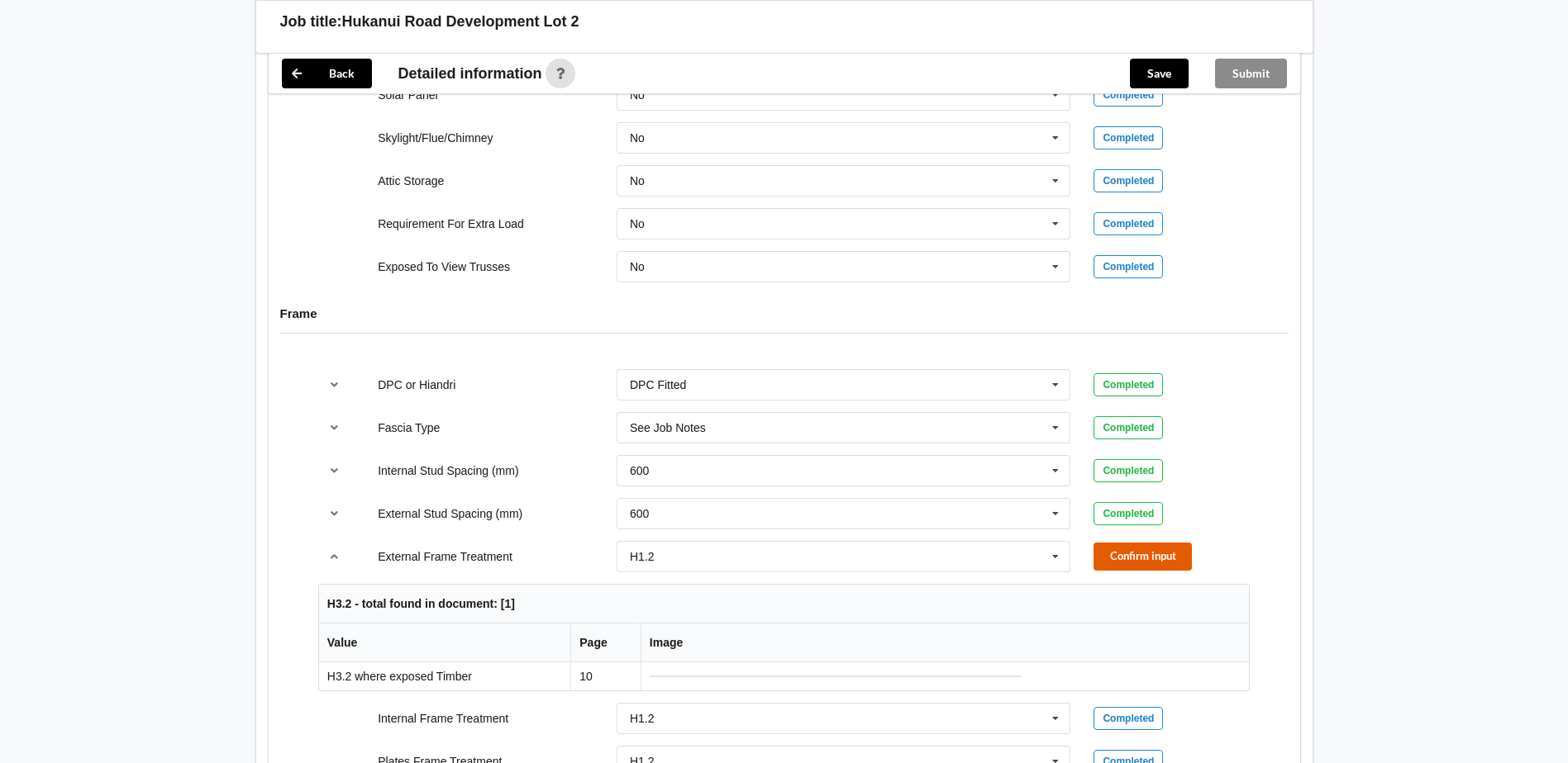
click at [1152, 542] on button "Confirm input" at bounding box center [1143, 556] width 99 height 27
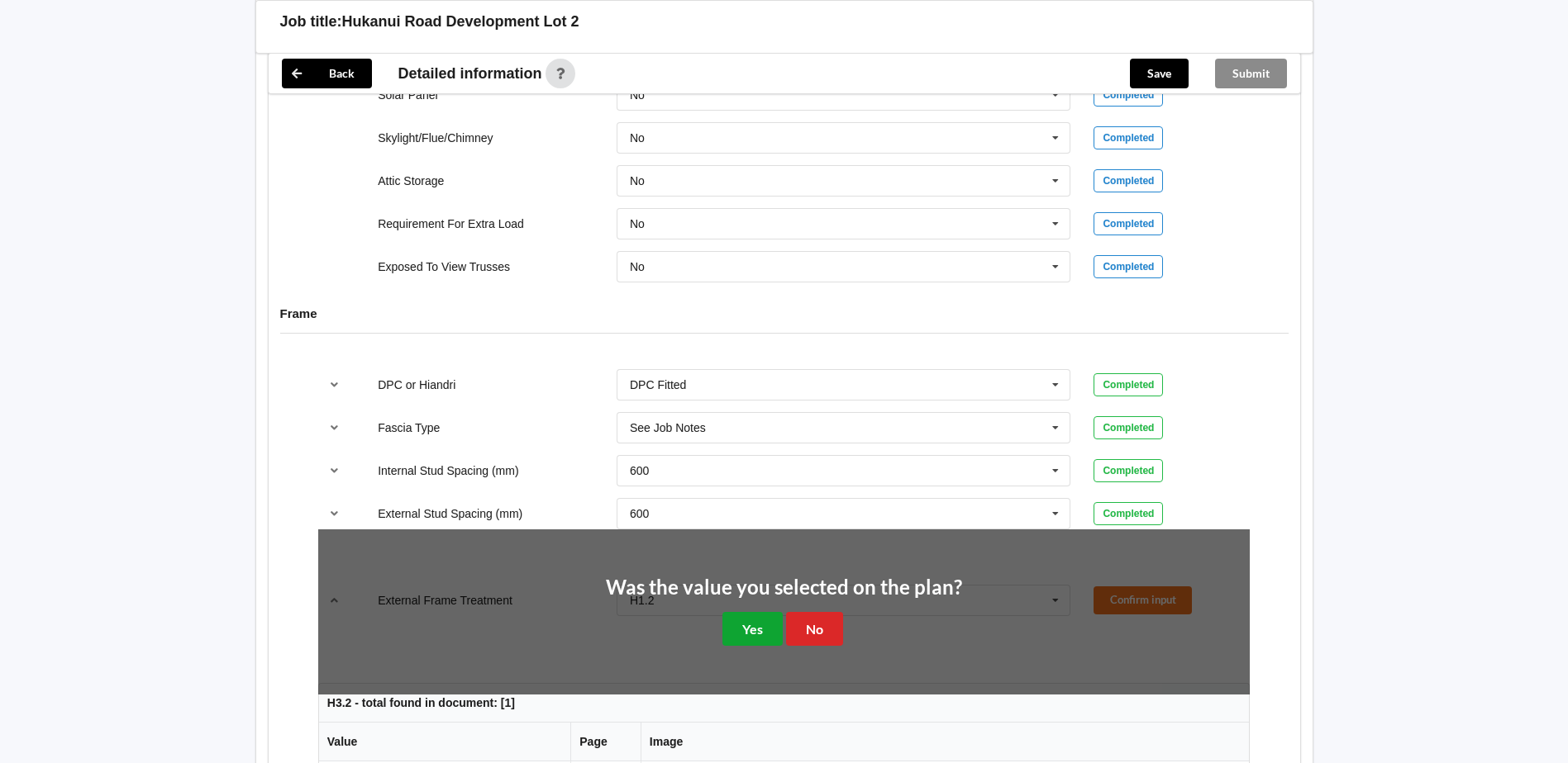
click at [754, 612] on button "Yes" at bounding box center [752, 628] width 60 height 33
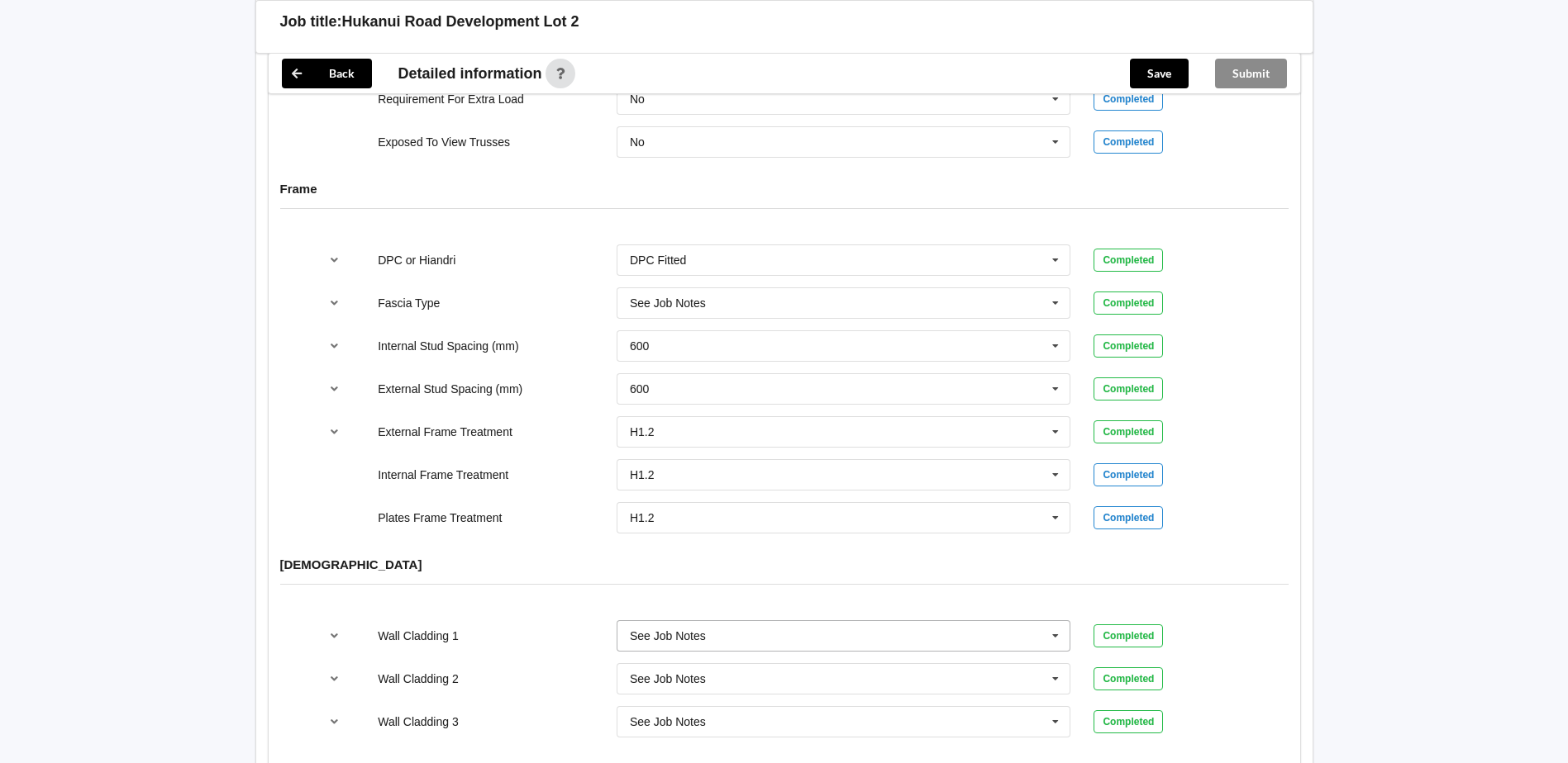
scroll to position [1623, 0]
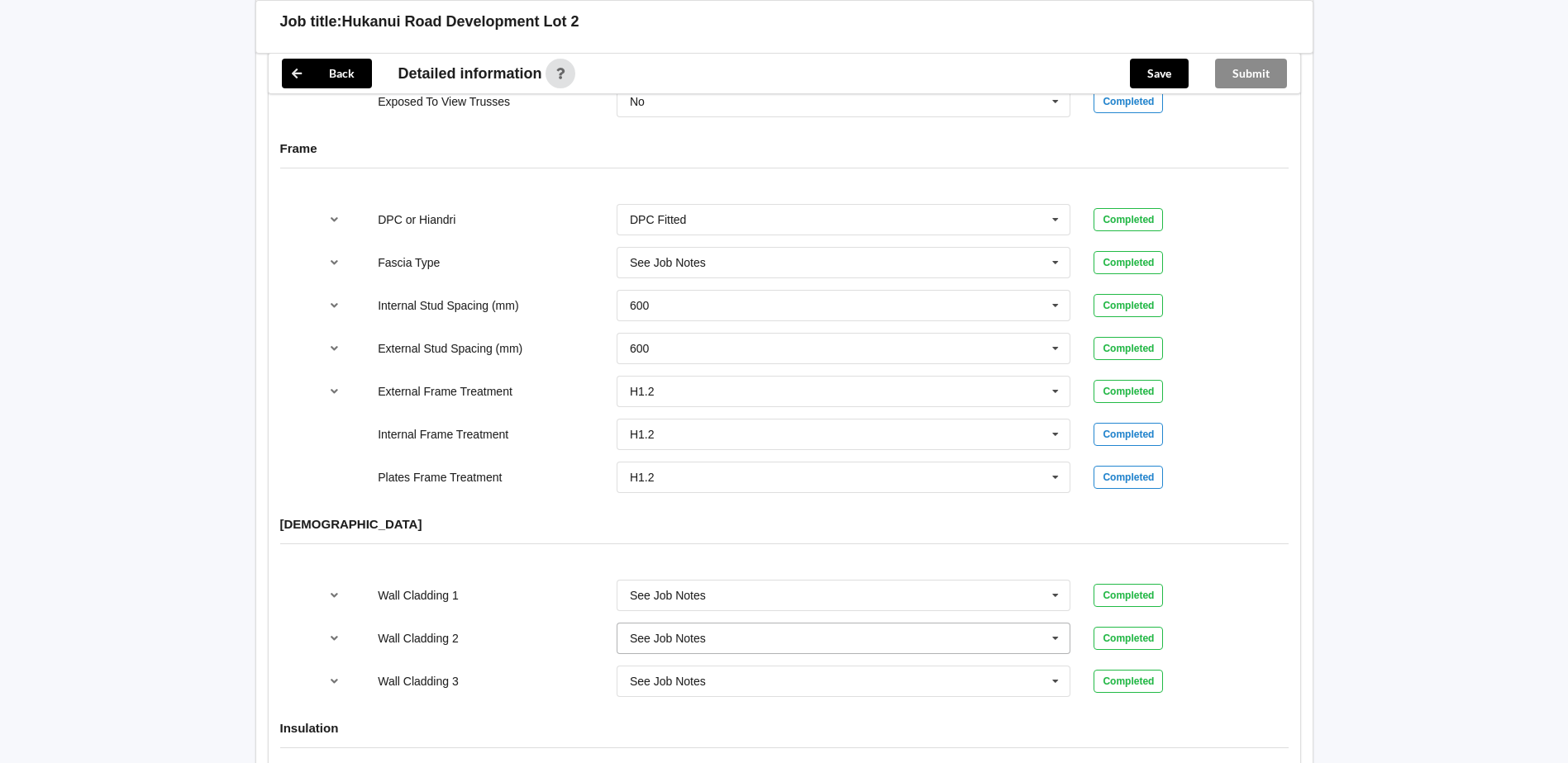
click at [1051, 624] on icon at bounding box center [1055, 639] width 25 height 31
click at [718, 515] on div "None" at bounding box center [844, 530] width 453 height 31
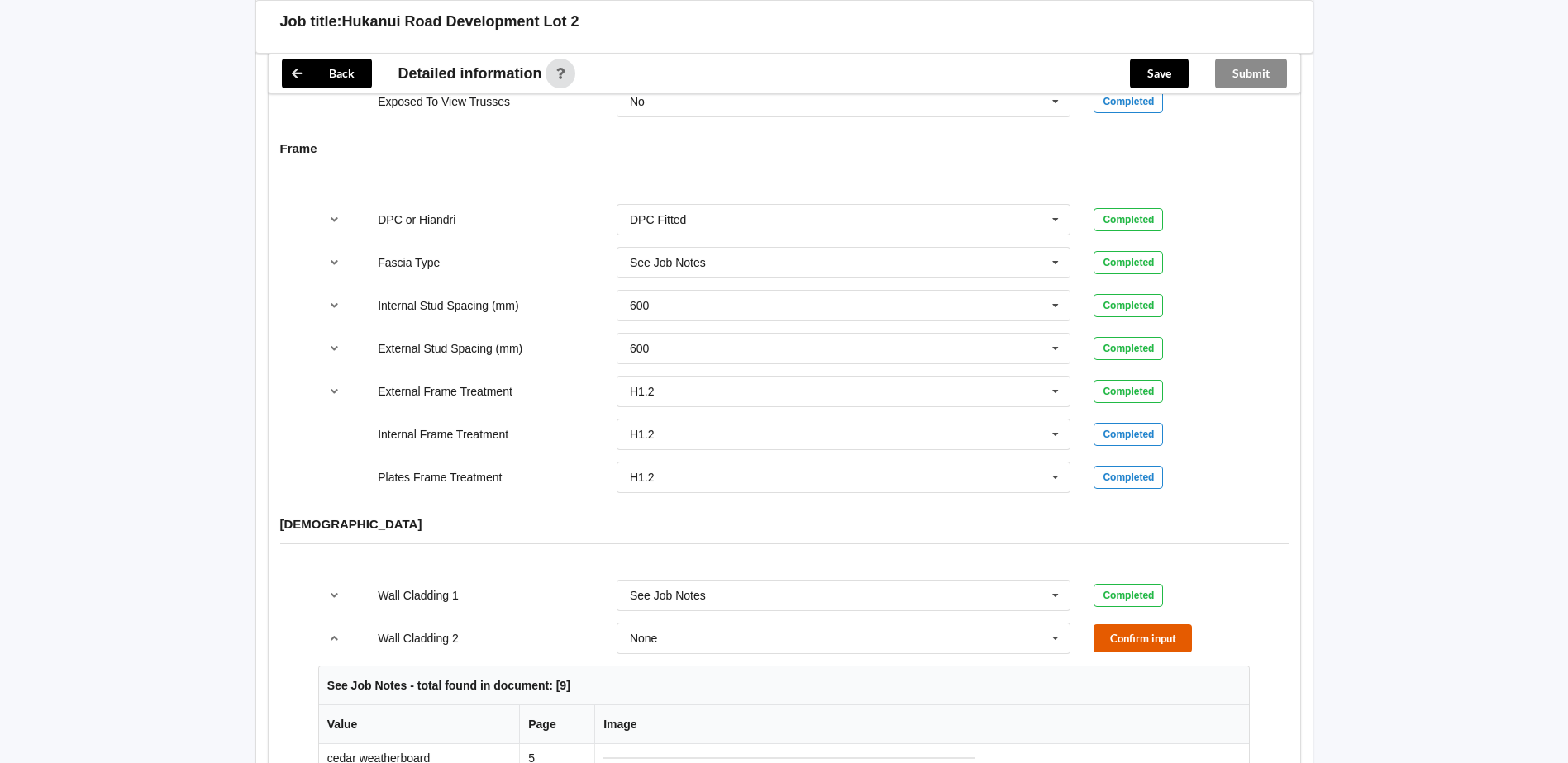
click at [1132, 625] on button "Confirm input" at bounding box center [1143, 639] width 99 height 27
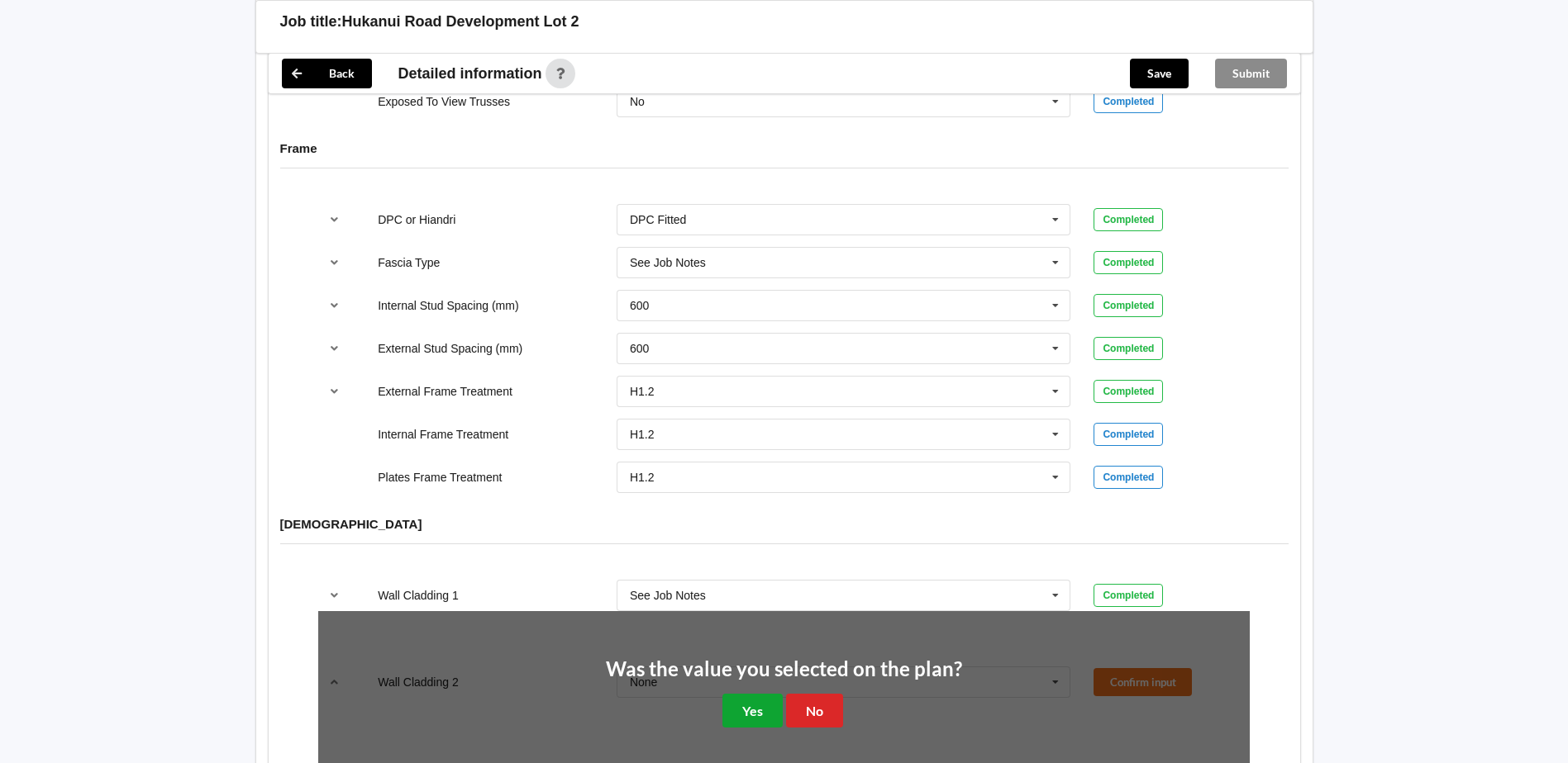
click at [754, 696] on button "Yes" at bounding box center [752, 711] width 60 height 33
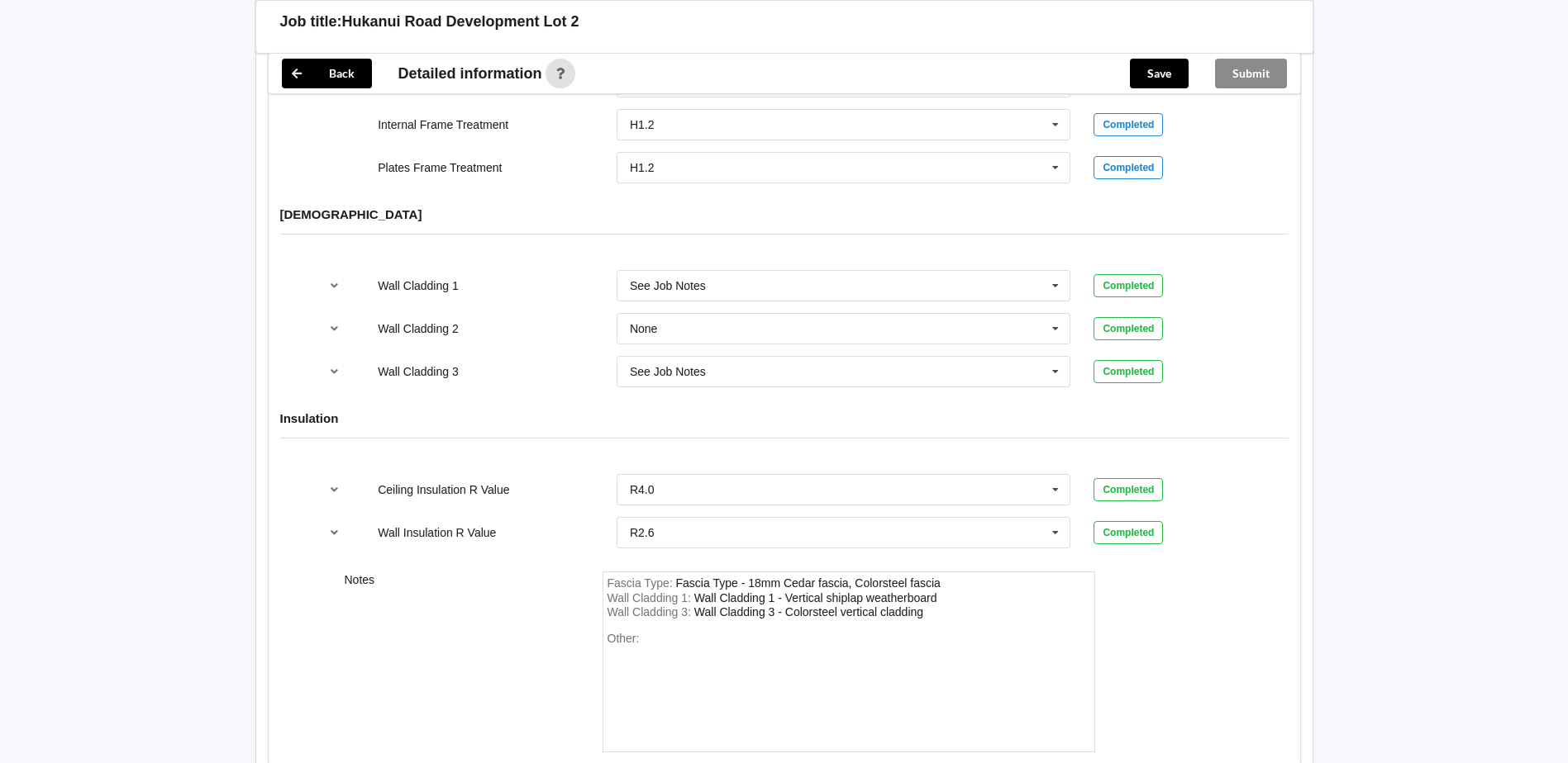
scroll to position [2024, 0]
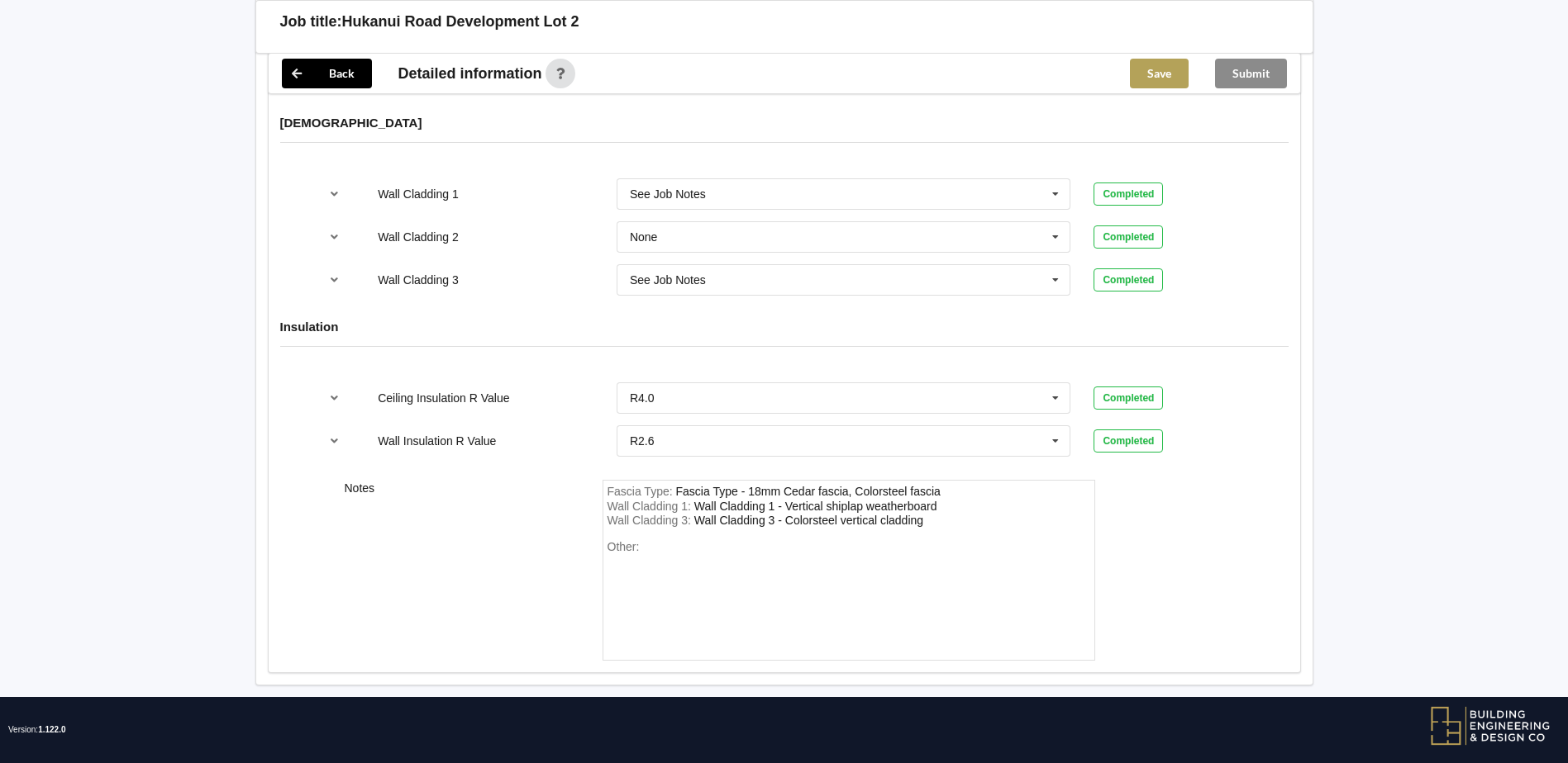
click at [1143, 80] on button "Save" at bounding box center [1159, 73] width 58 height 30
click at [1260, 75] on button "Submit" at bounding box center [1251, 73] width 72 height 30
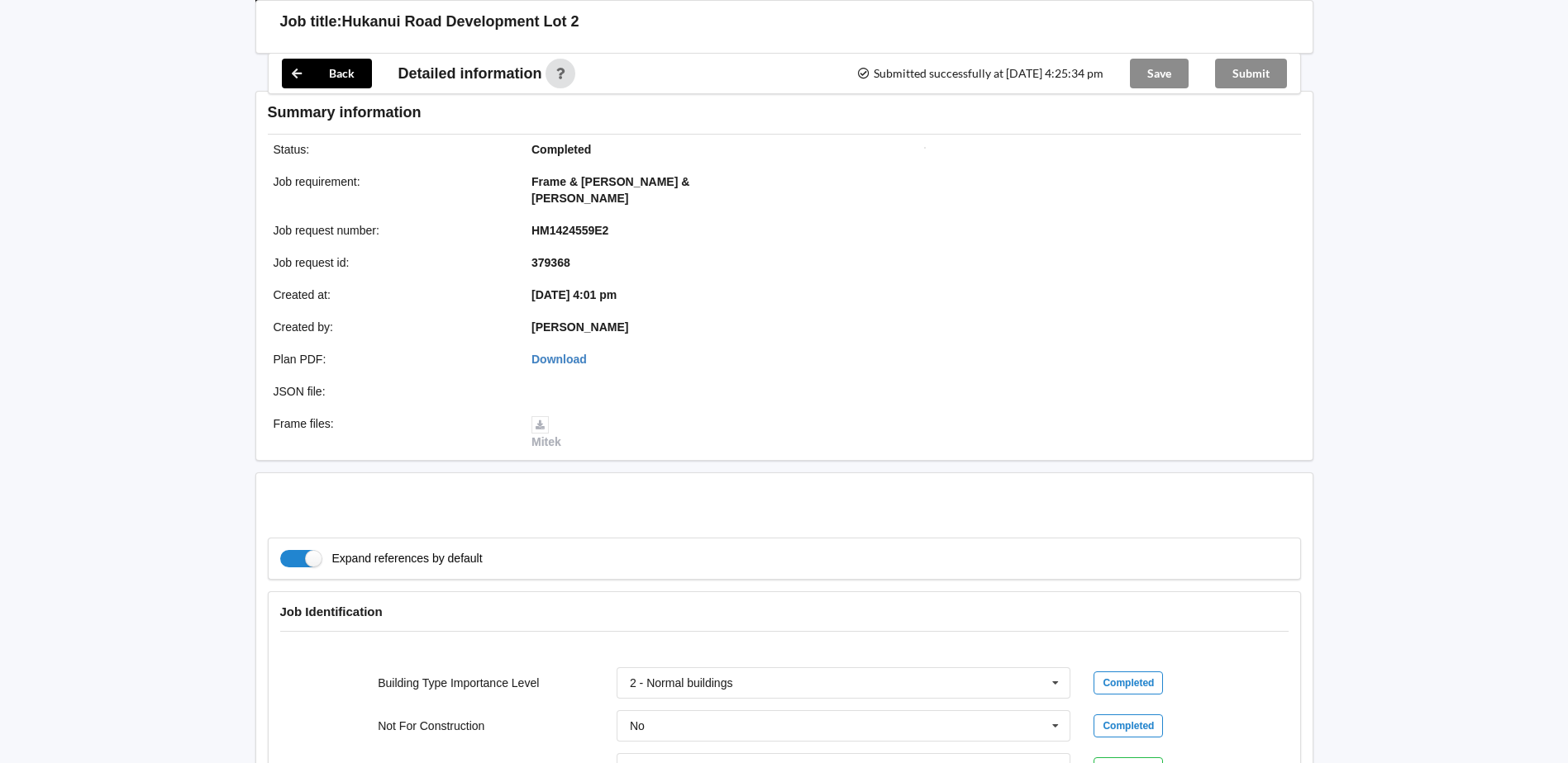
scroll to position [1948, 0]
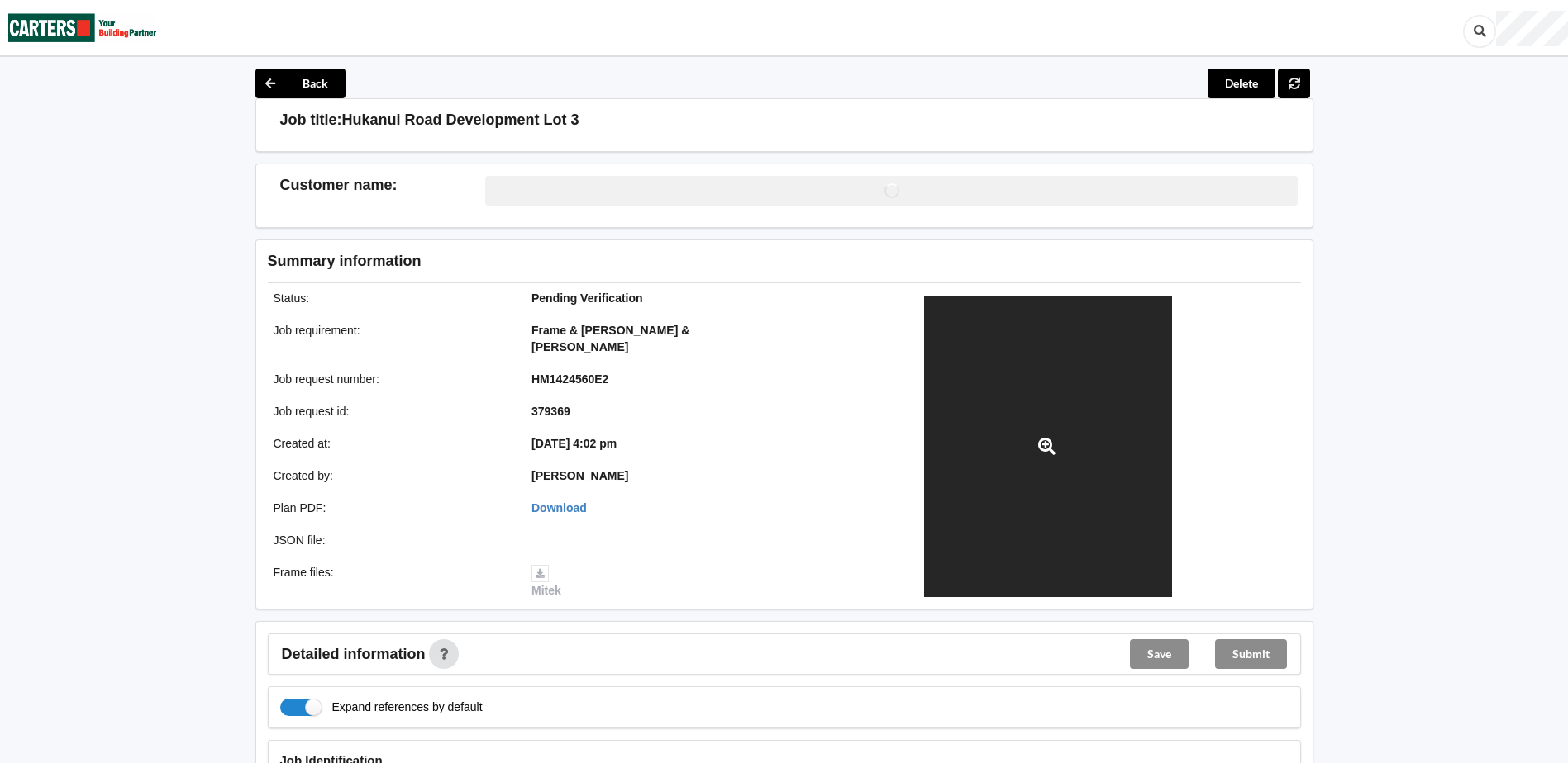
scroll to position [330, 0]
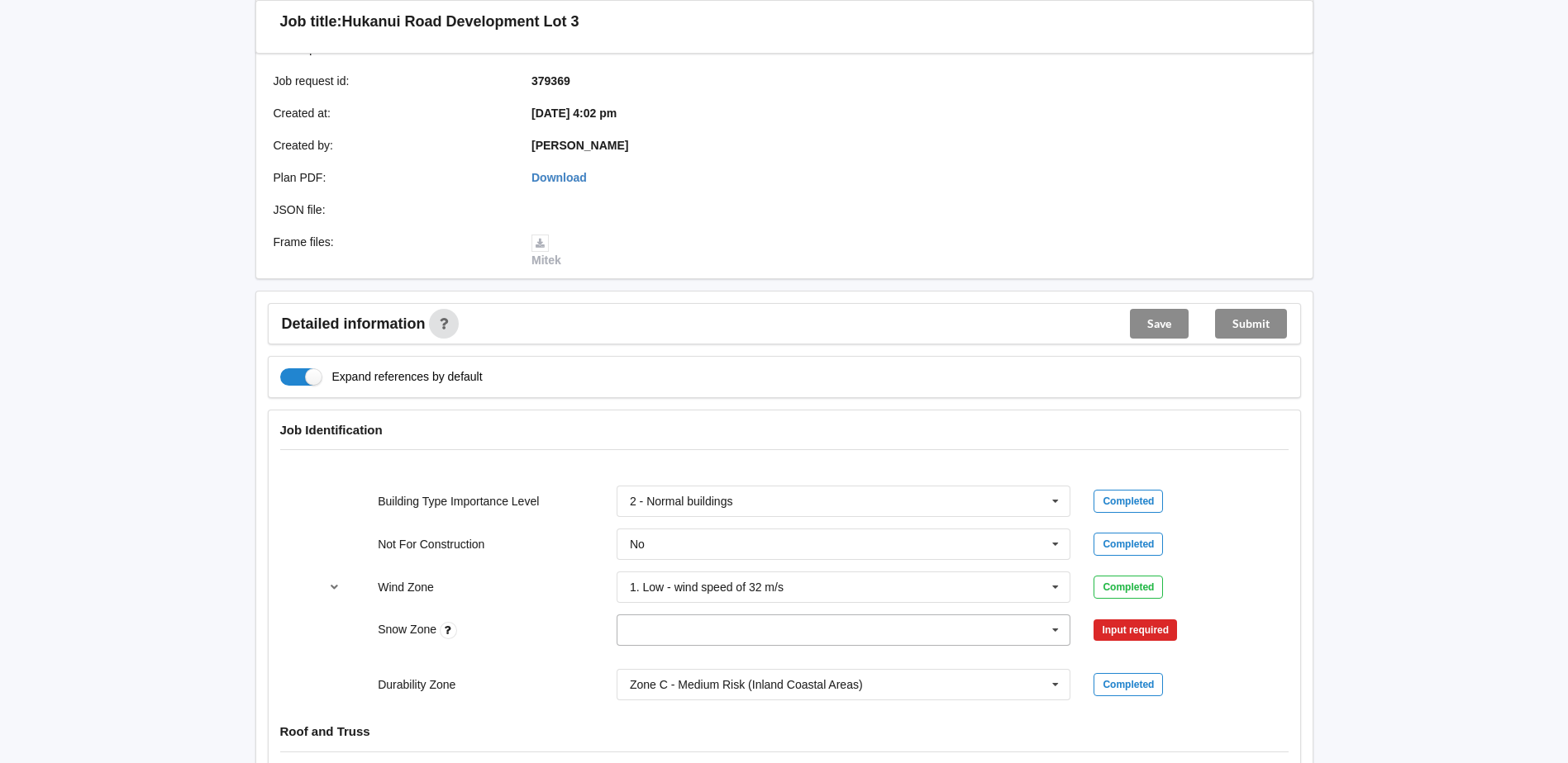
click at [1051, 616] on icon at bounding box center [1055, 631] width 25 height 31
click at [807, 431] on div "N0" at bounding box center [844, 446] width 453 height 31
click at [1119, 617] on button "Confirm input" at bounding box center [1143, 631] width 99 height 27
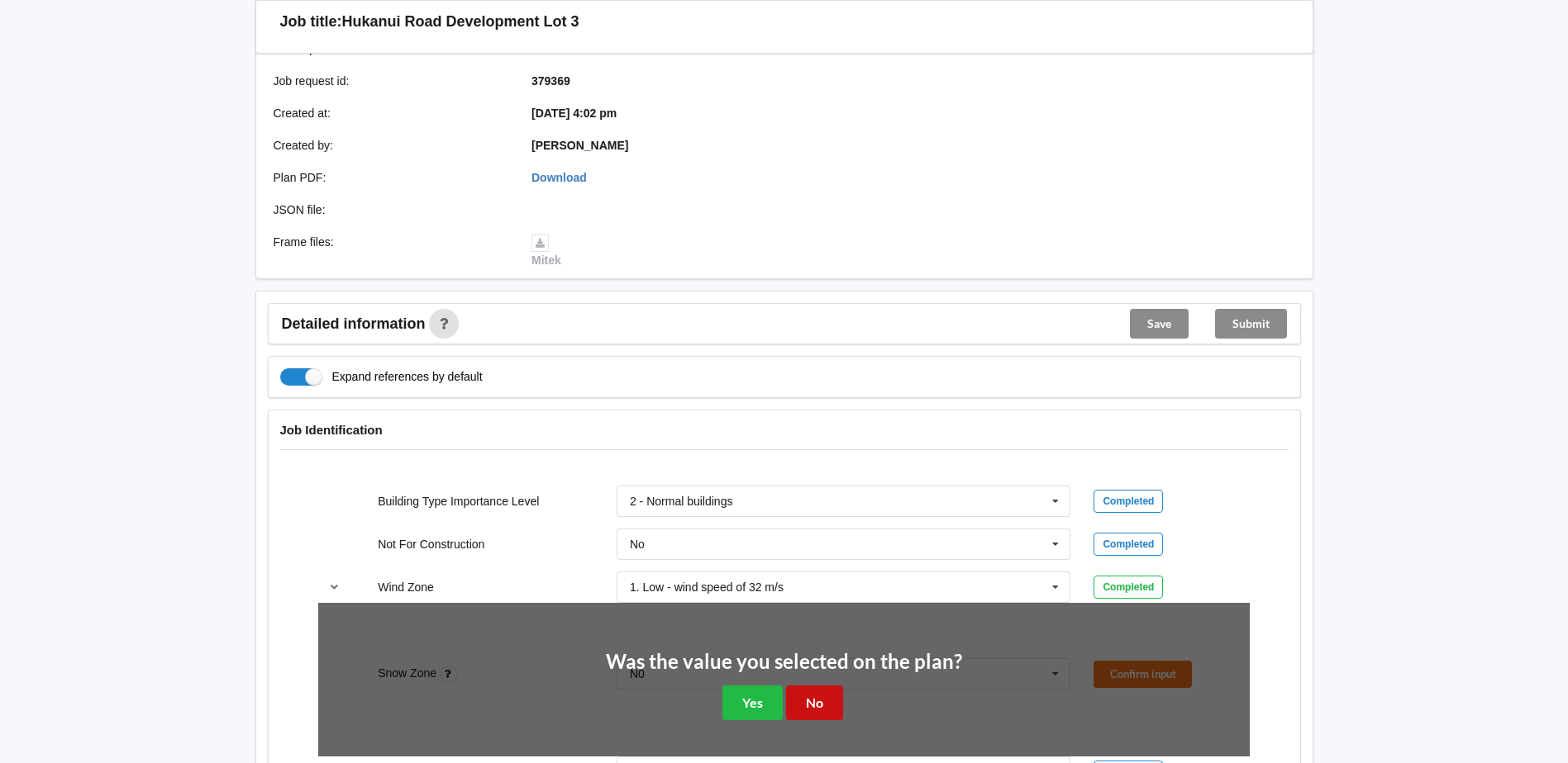
click at [817, 686] on button "No" at bounding box center [814, 702] width 57 height 33
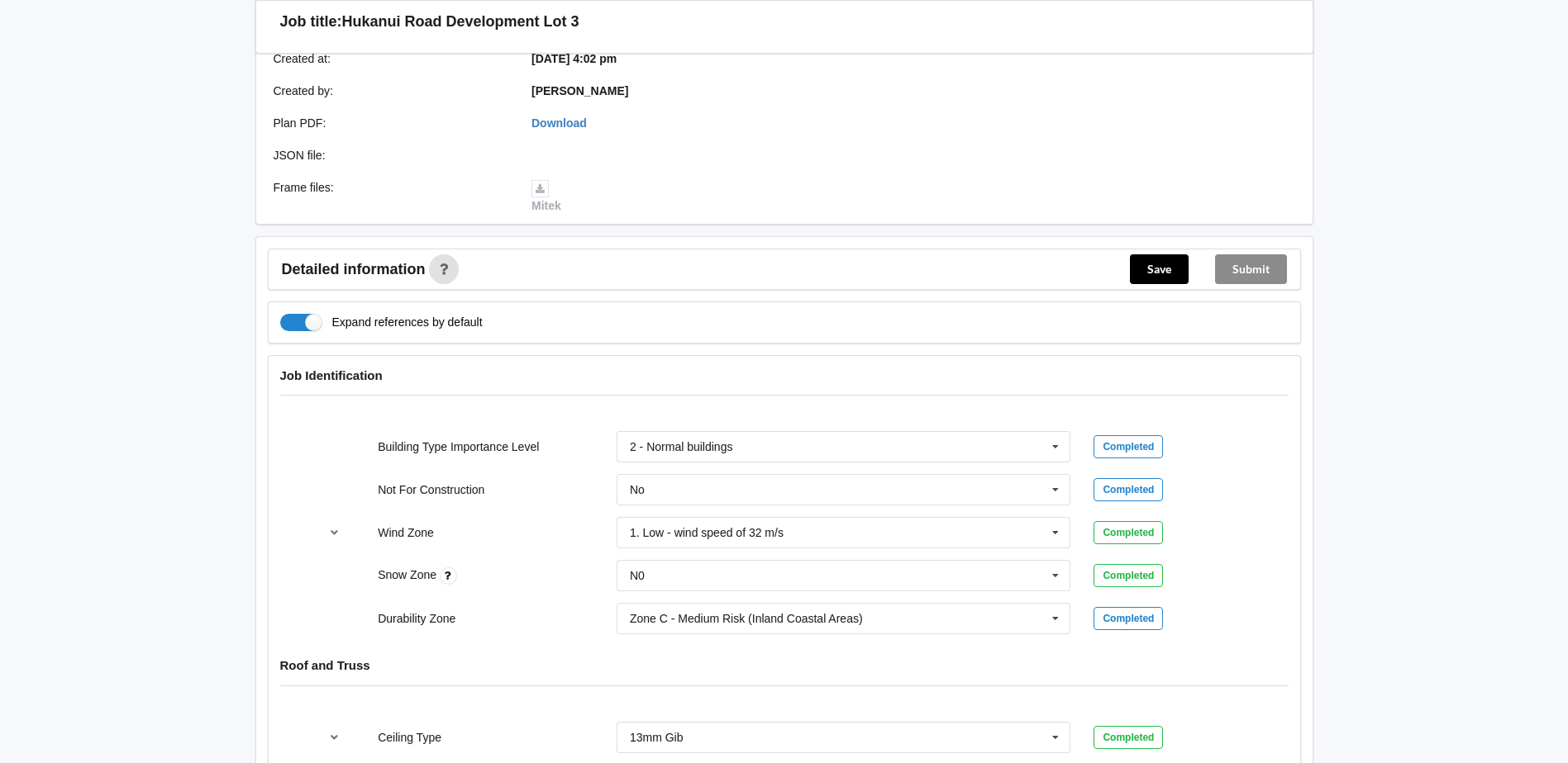
scroll to position [578, 0]
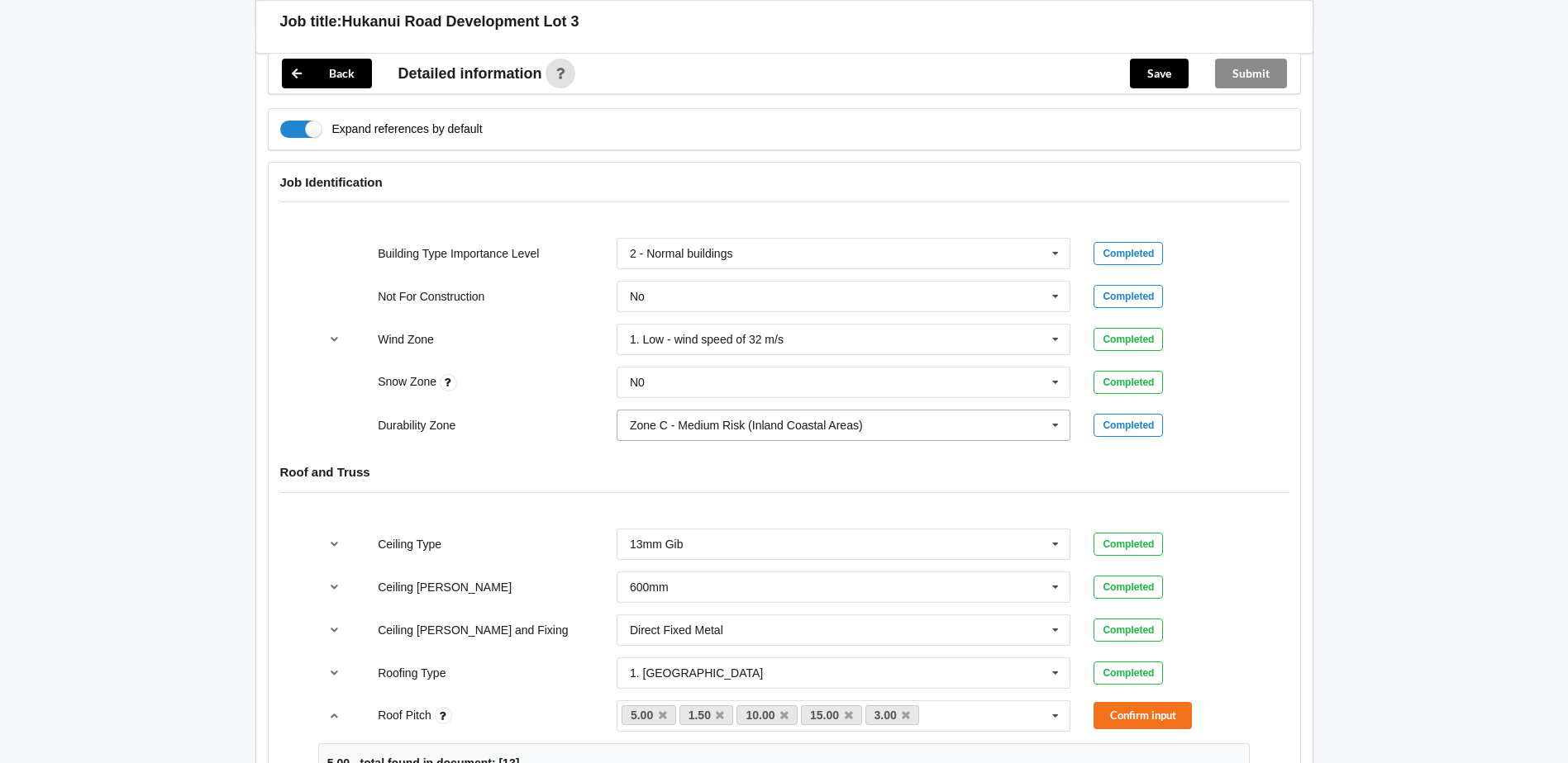
click at [1054, 410] on icon at bounding box center [1055, 426] width 25 height 31
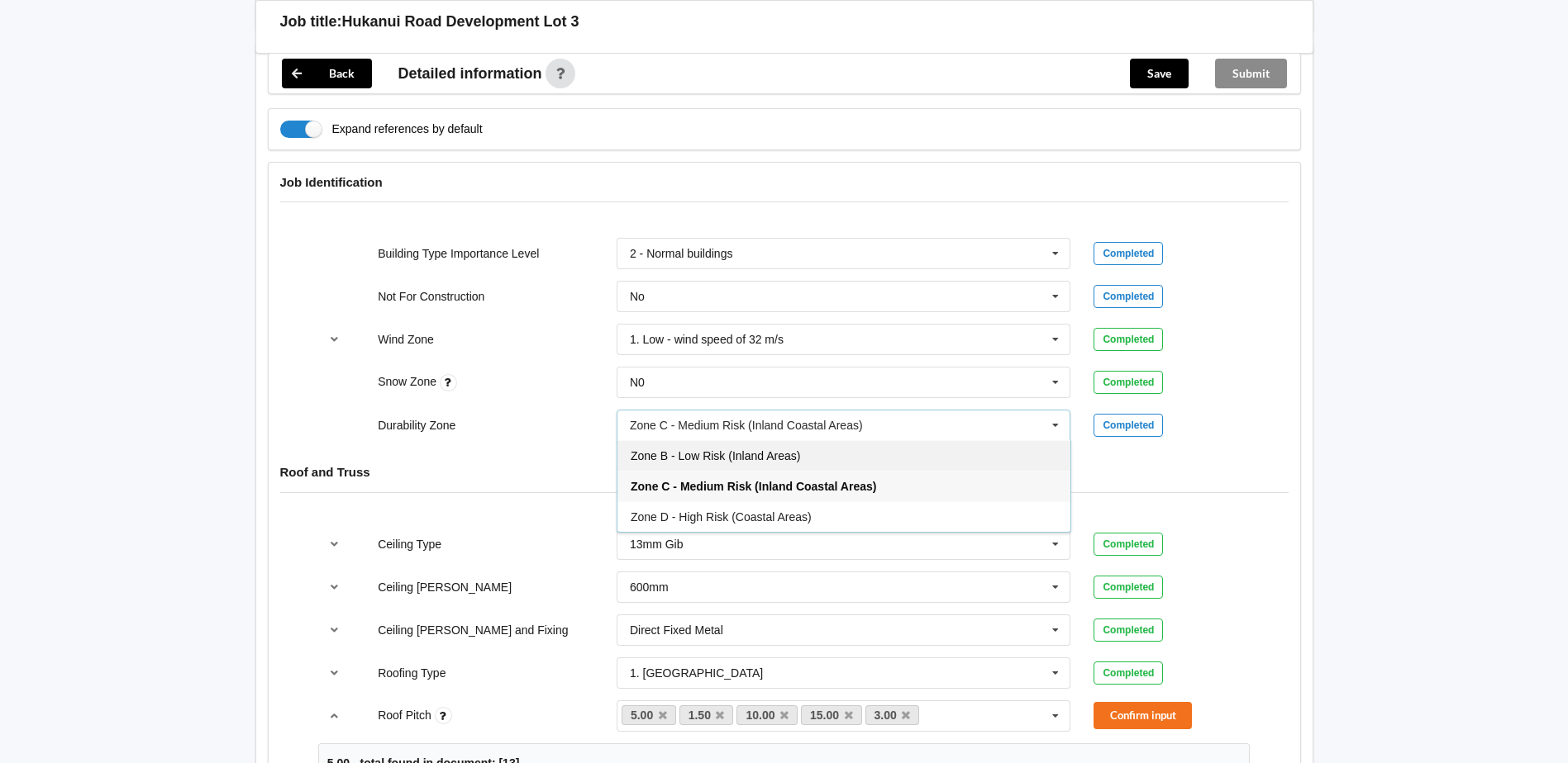
click at [872, 440] on div "Zone B - Low Risk (Inland Areas)" at bounding box center [844, 456] width 453 height 31
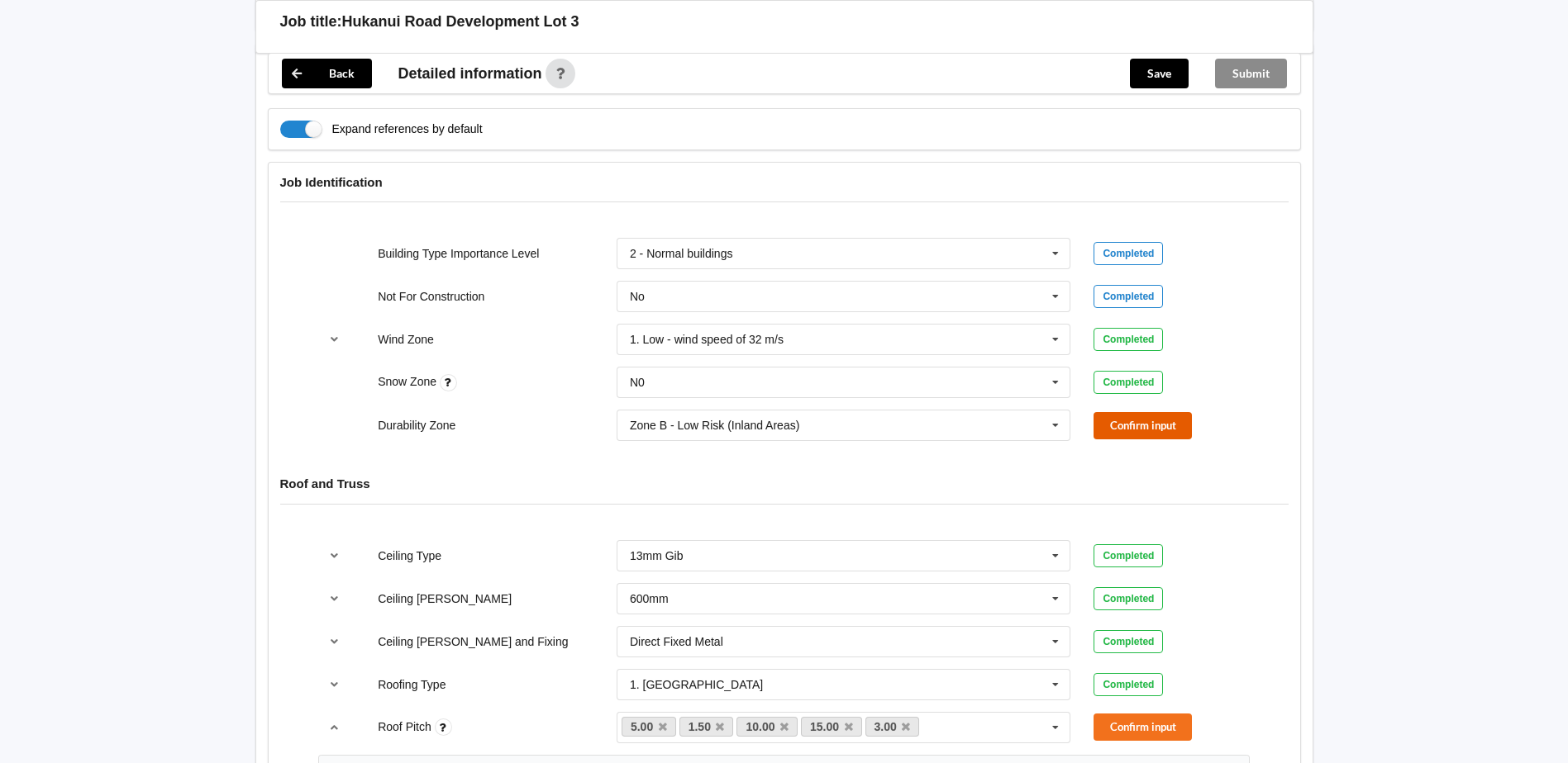
click at [1126, 412] on button "Confirm input" at bounding box center [1143, 426] width 99 height 27
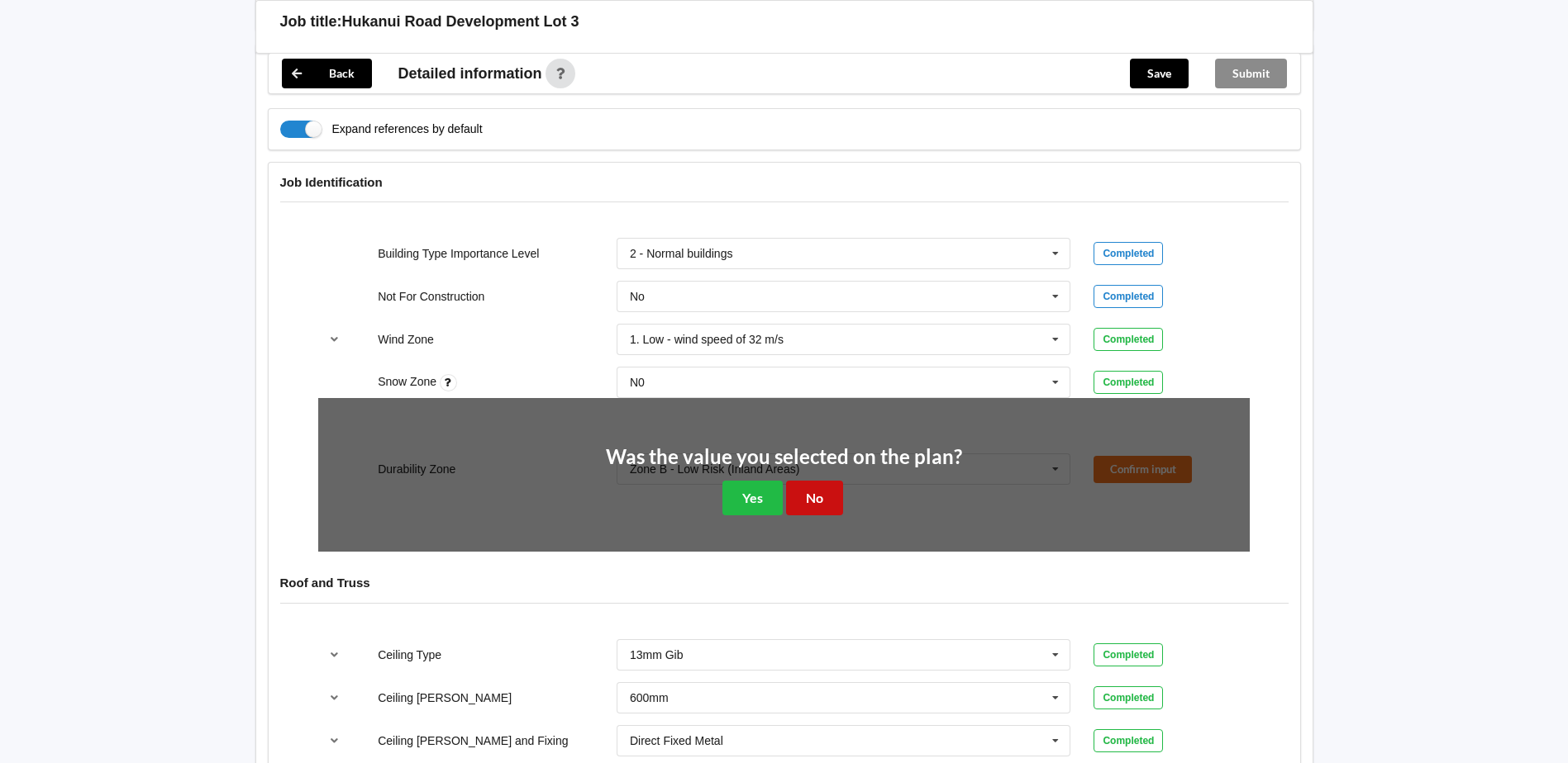
click at [807, 481] on button "No" at bounding box center [814, 497] width 57 height 33
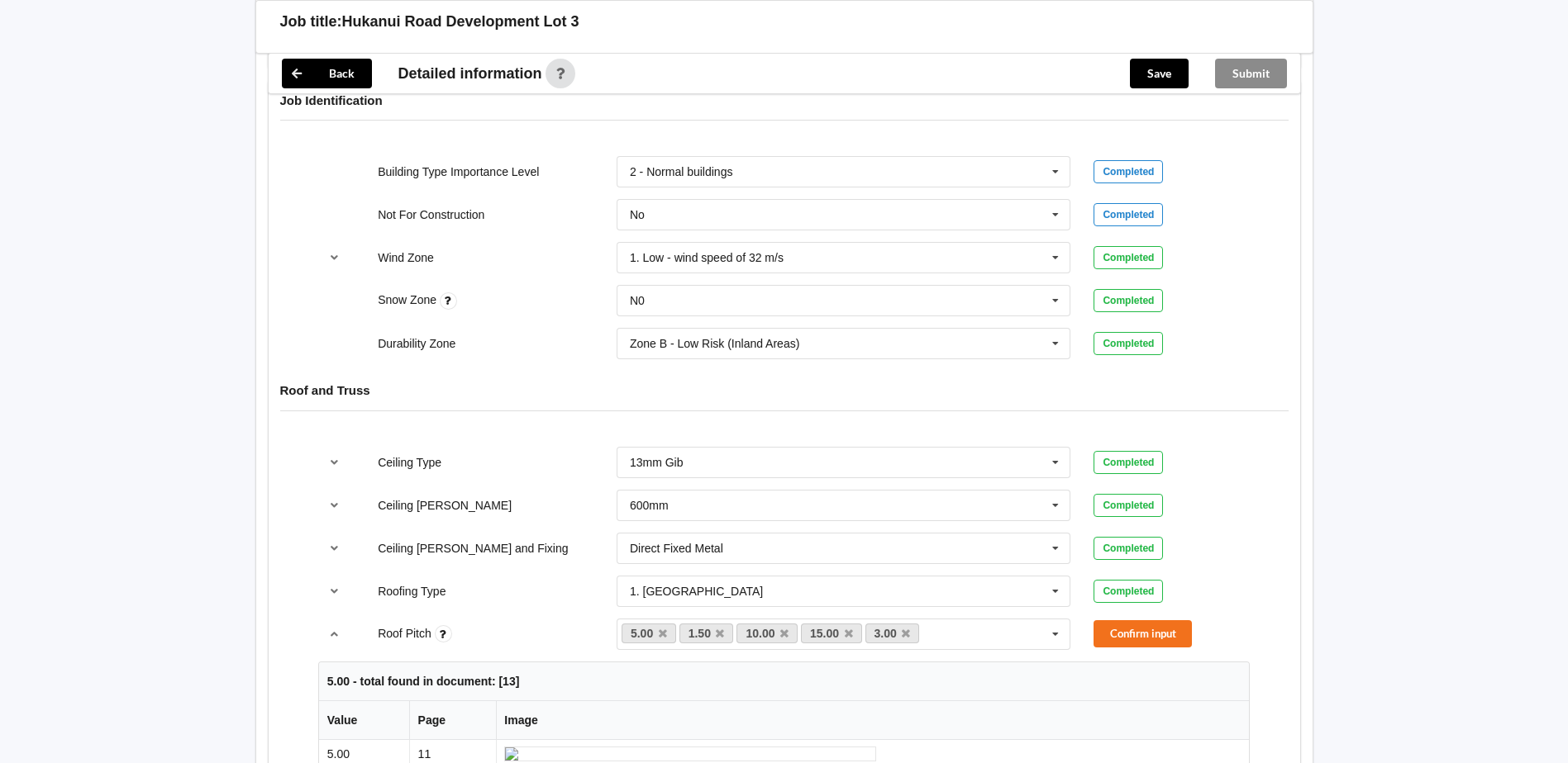
scroll to position [661, 0]
click at [720, 628] on icon at bounding box center [720, 633] width 9 height 11
click at [720, 623] on link "10.00" at bounding box center [709, 633] width 61 height 20
click at [729, 628] on icon at bounding box center [726, 633] width 9 height 11
click at [727, 628] on icon at bounding box center [726, 633] width 9 height 11
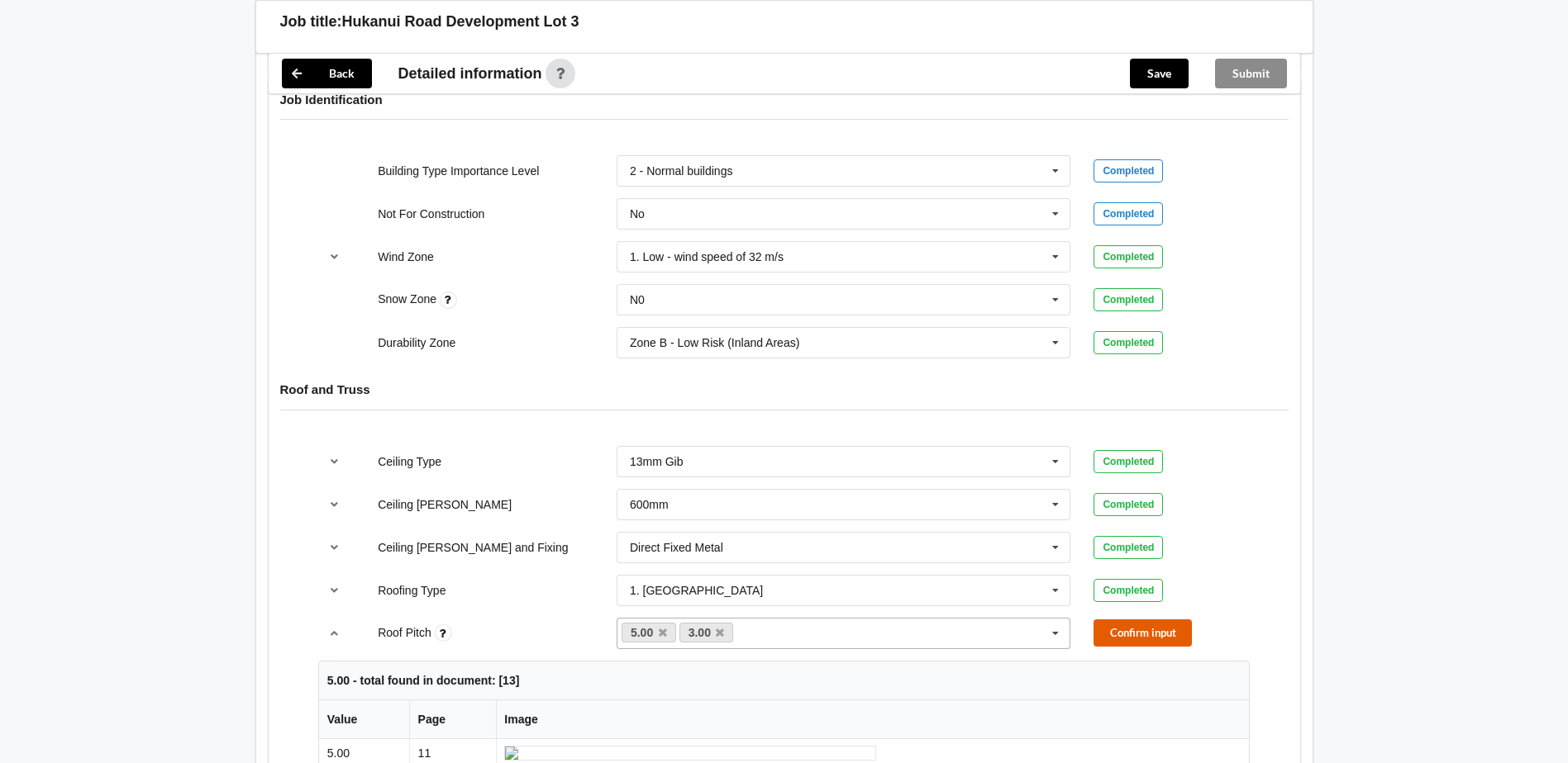
click at [1123, 627] on button "Confirm input" at bounding box center [1143, 633] width 99 height 27
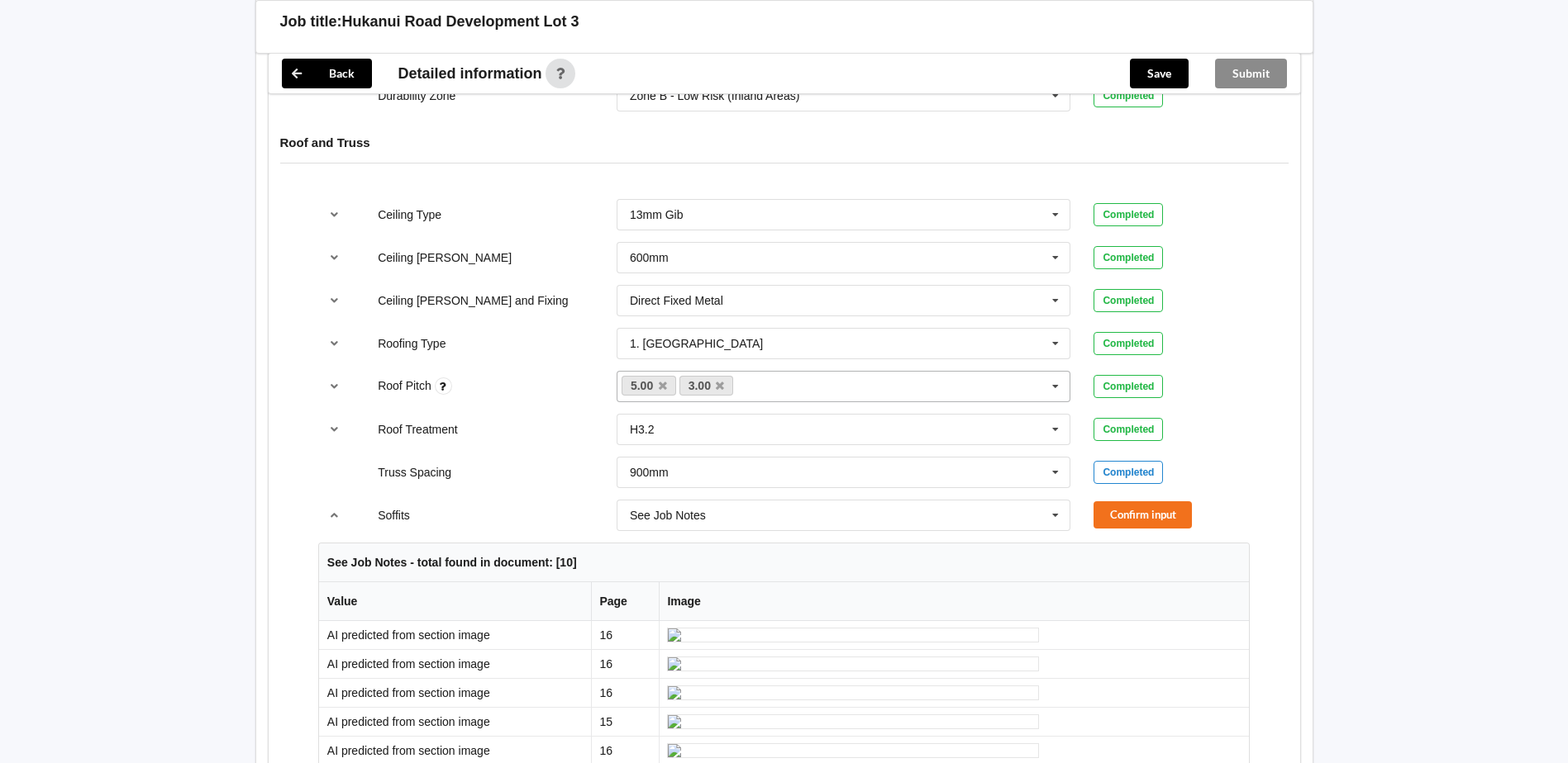
scroll to position [909, 0]
click at [1053, 500] on icon at bounding box center [1055, 515] width 25 height 31
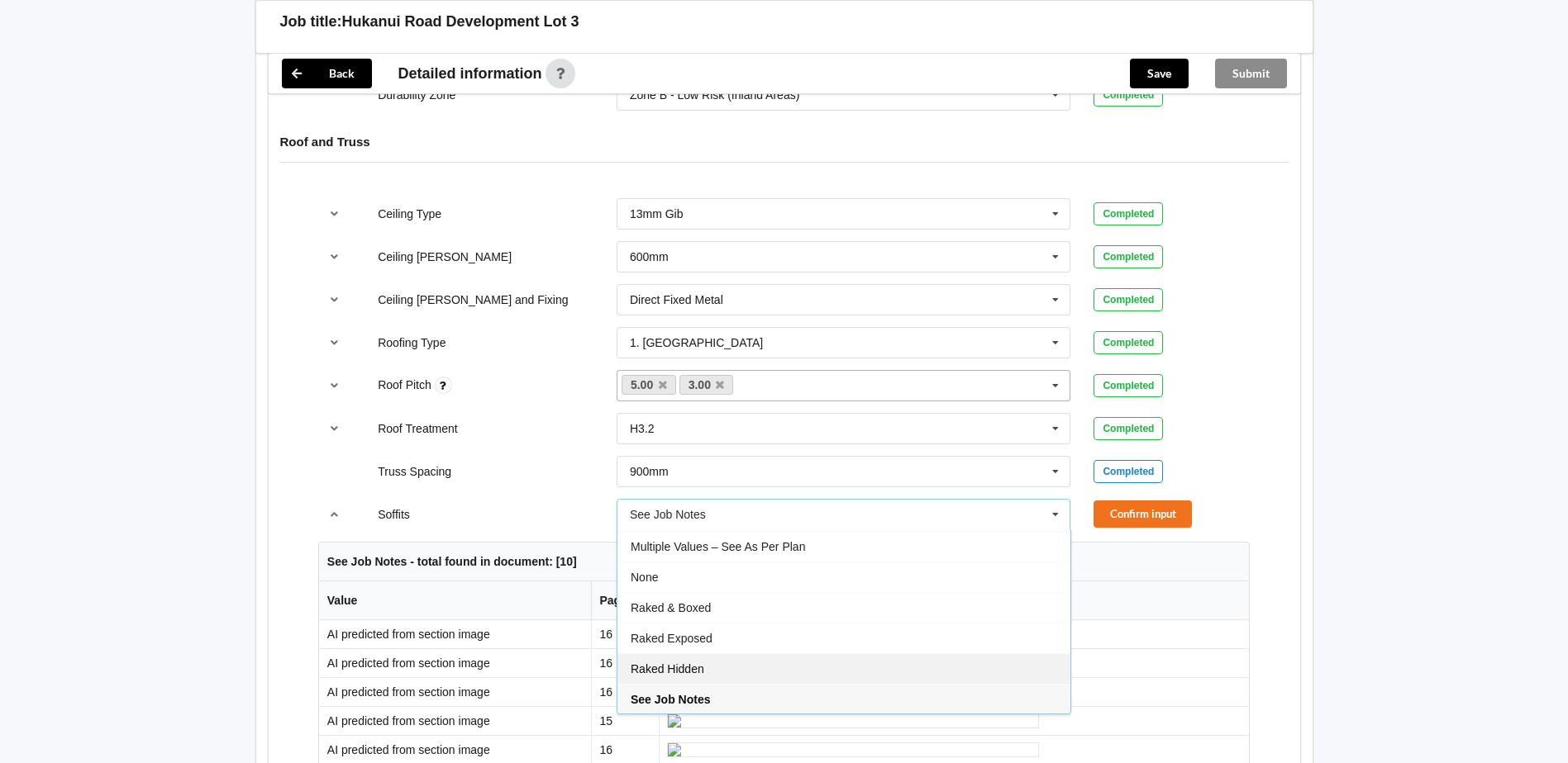
click at [816, 653] on div "Raked Hidden" at bounding box center [844, 669] width 453 height 31
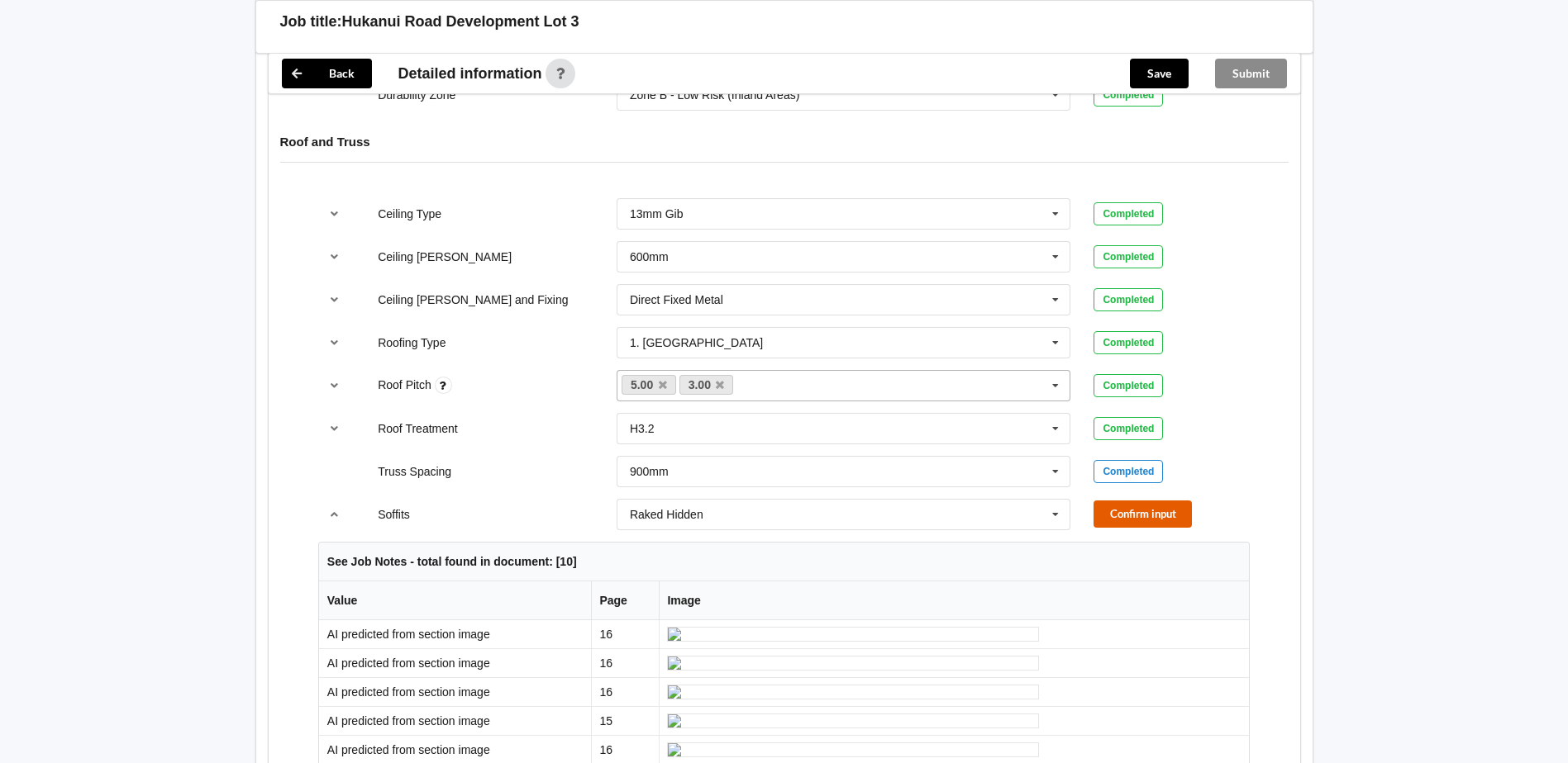
click at [1129, 500] on button "Confirm input" at bounding box center [1143, 514] width 99 height 27
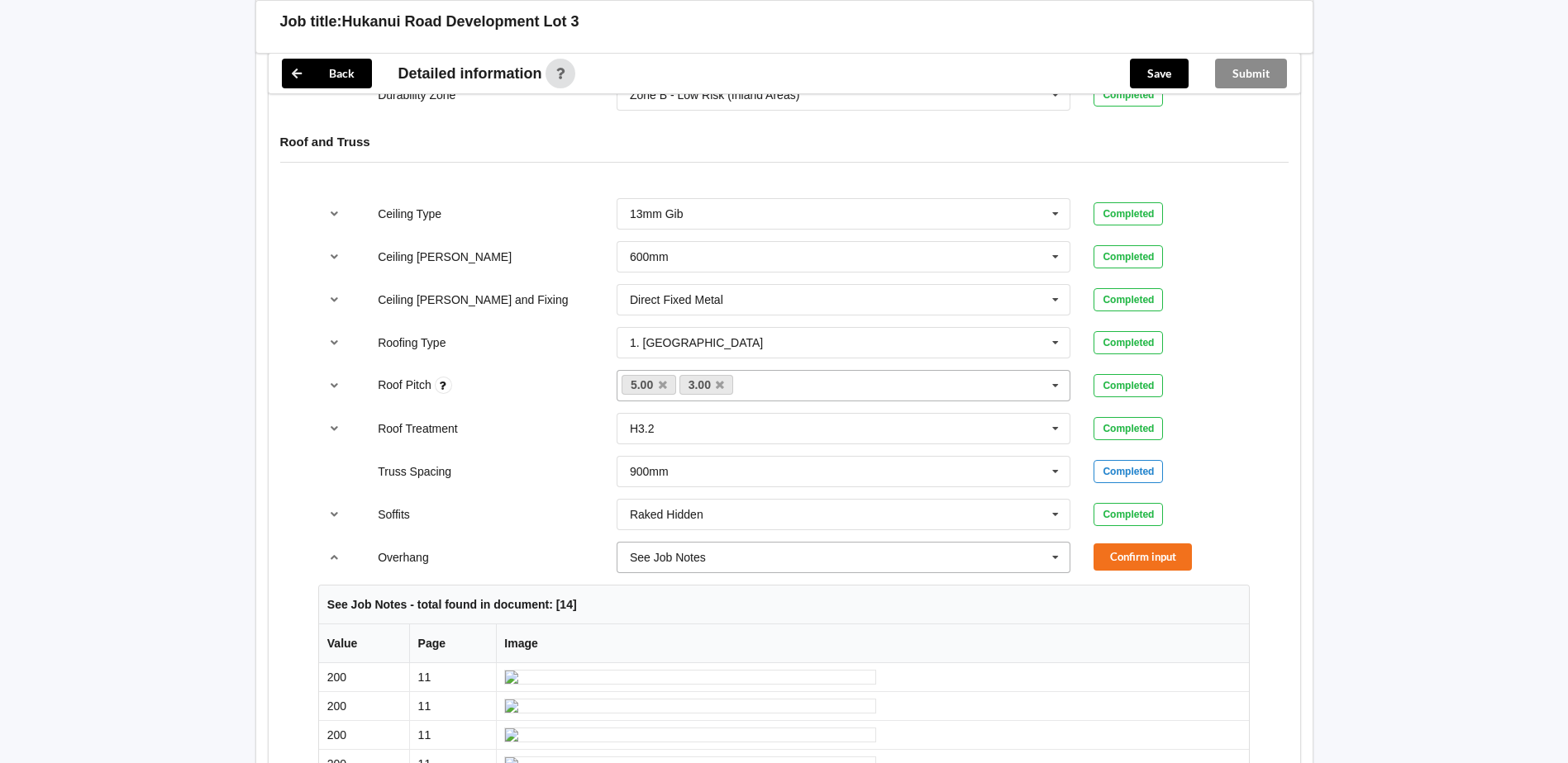
click at [1053, 543] on icon at bounding box center [1055, 558] width 25 height 31
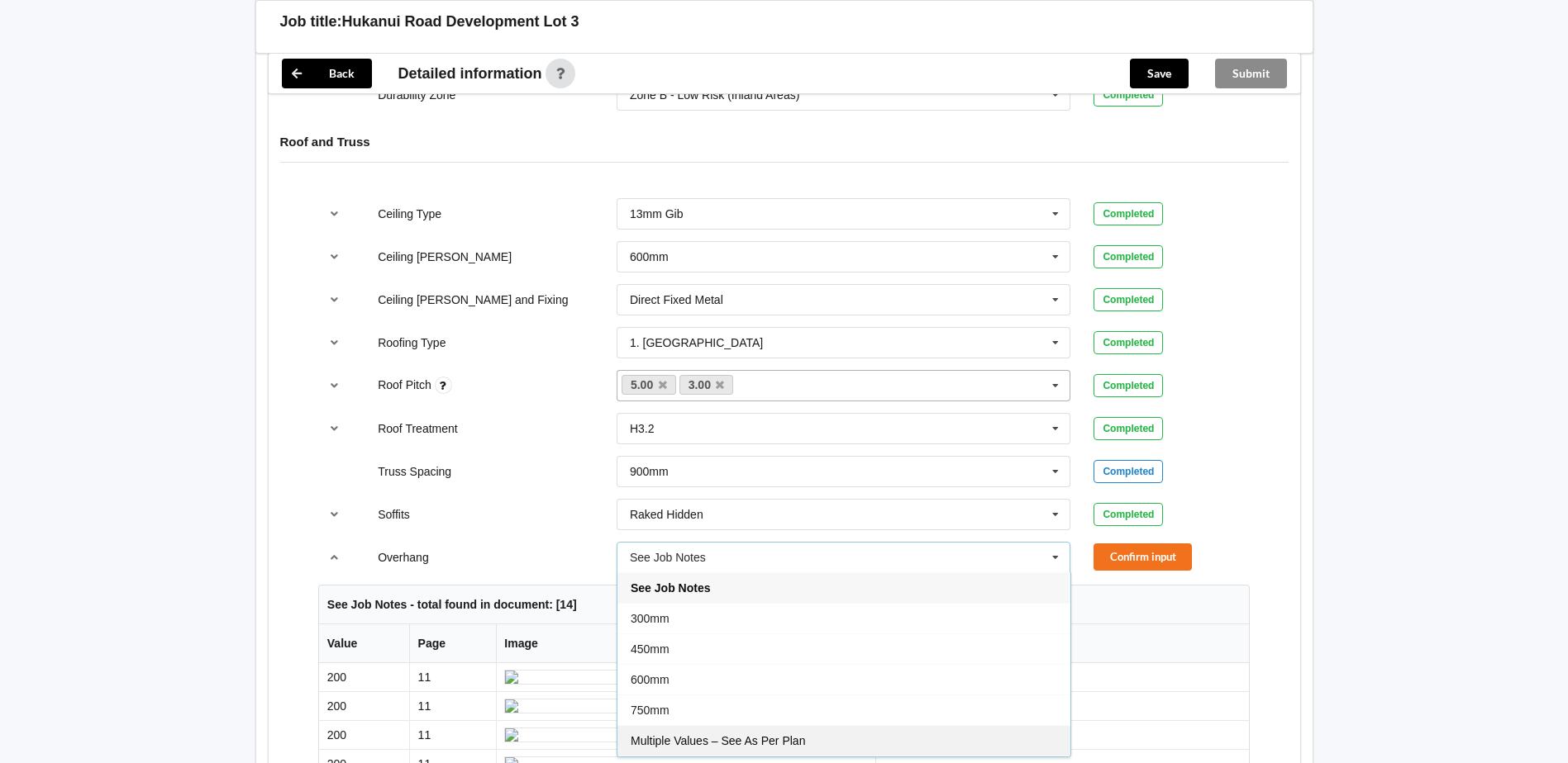
click at [807, 725] on div "Multiple Values – See As Per Plan" at bounding box center [844, 741] width 453 height 31
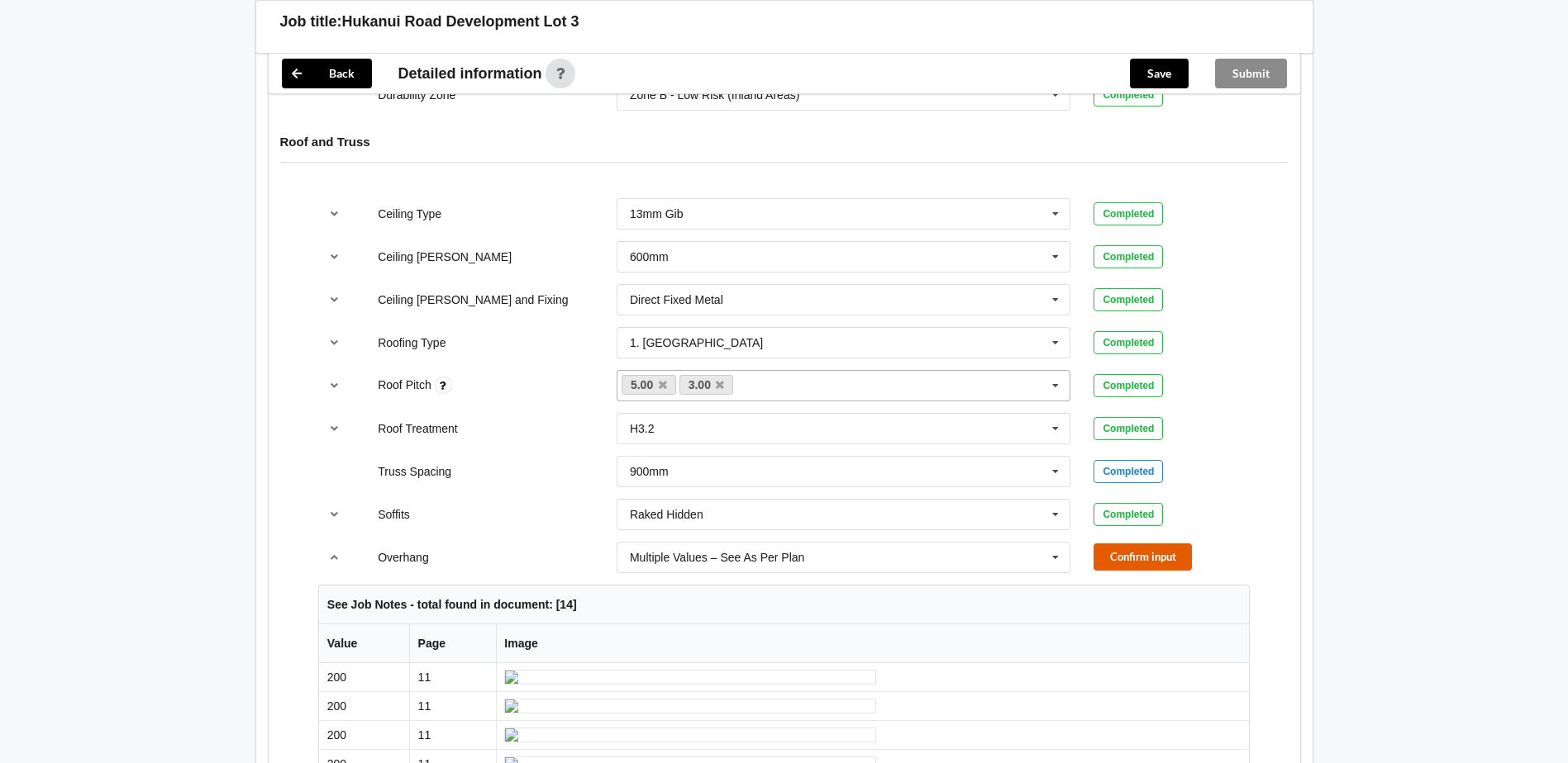
click at [1119, 543] on button "Confirm input" at bounding box center [1143, 557] width 99 height 27
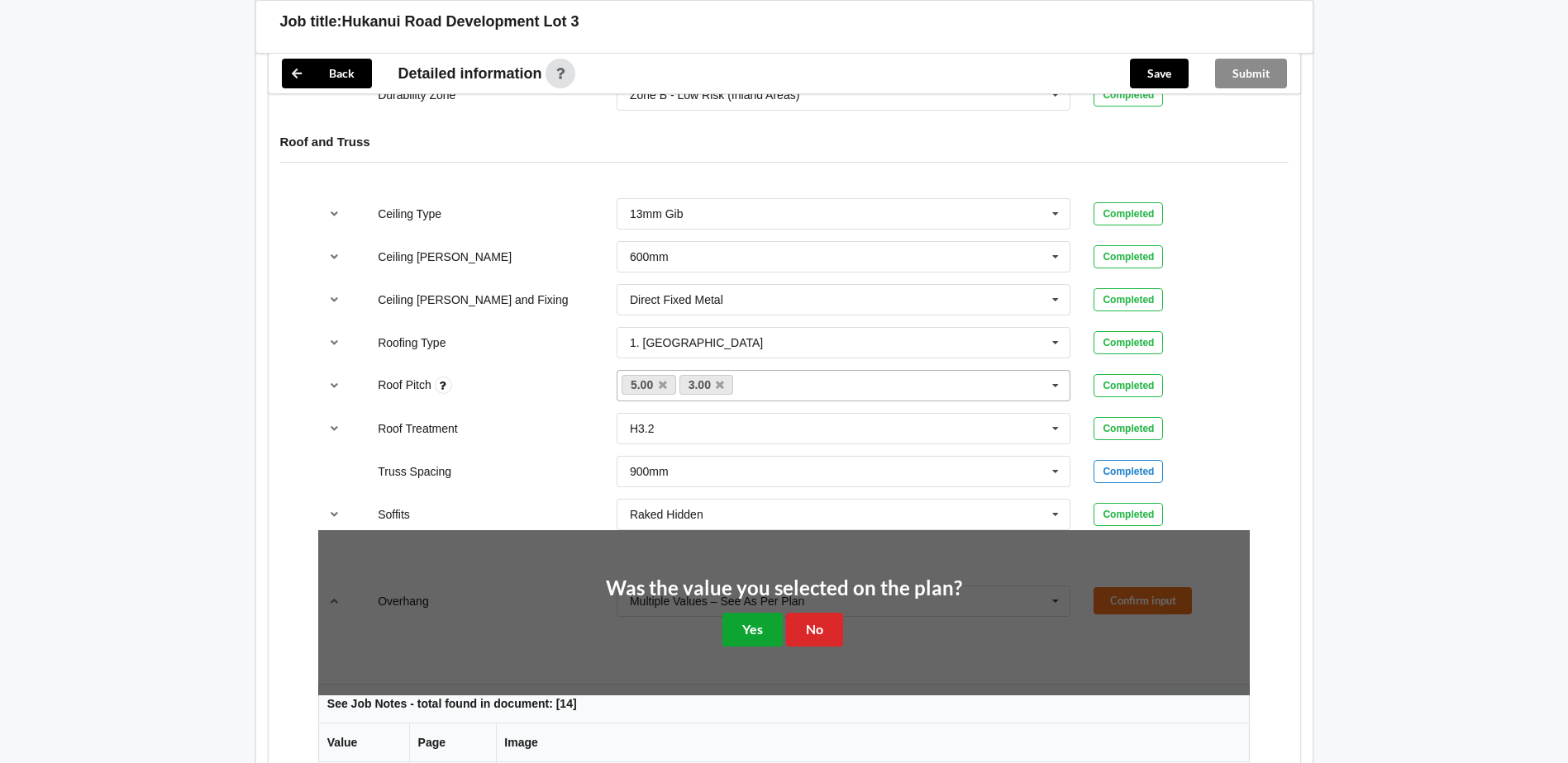
click at [768, 613] on button "Yes" at bounding box center [752, 629] width 60 height 33
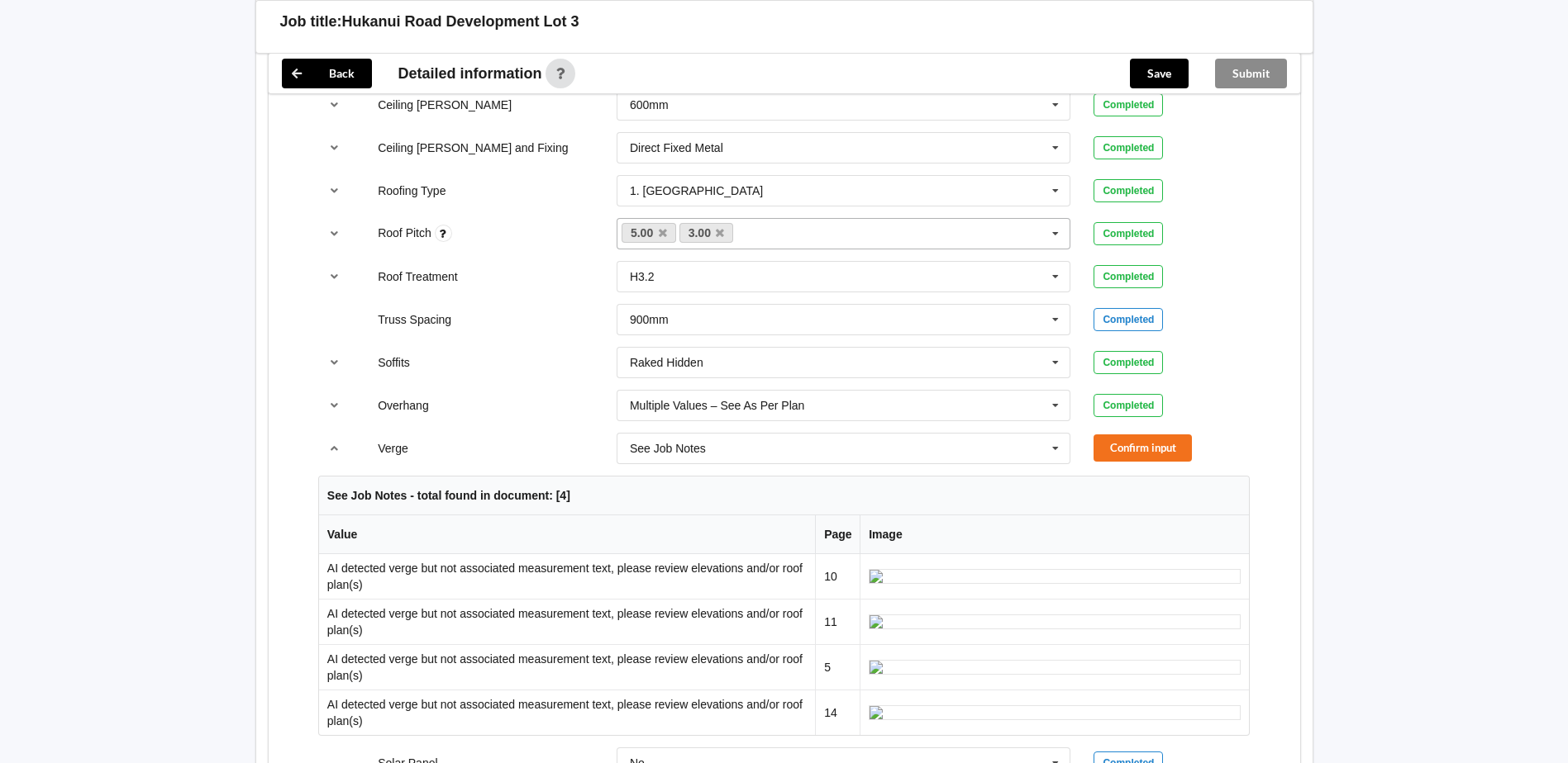
scroll to position [1074, 0]
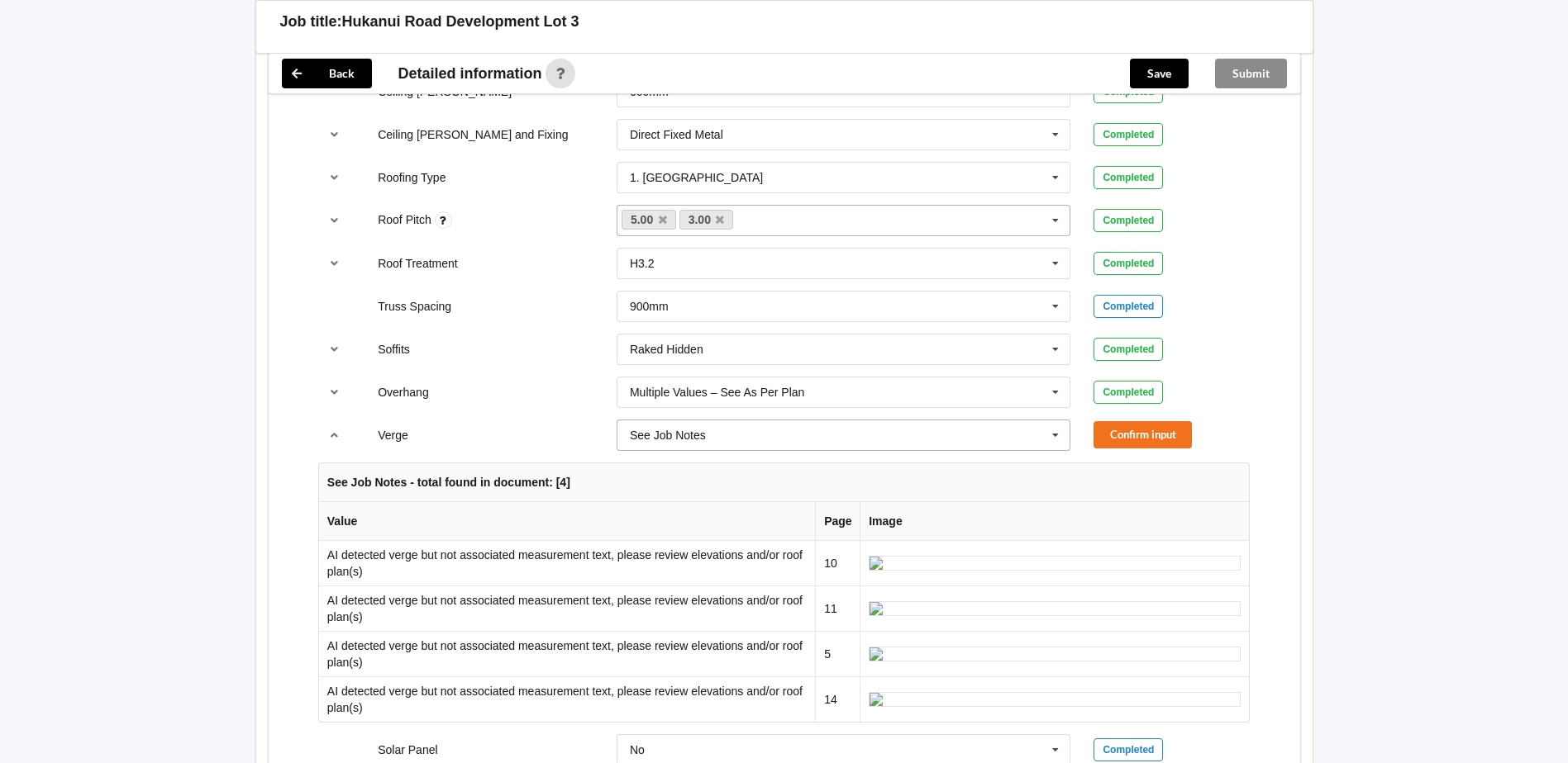
click at [1054, 421] on icon at bounding box center [1055, 436] width 25 height 31
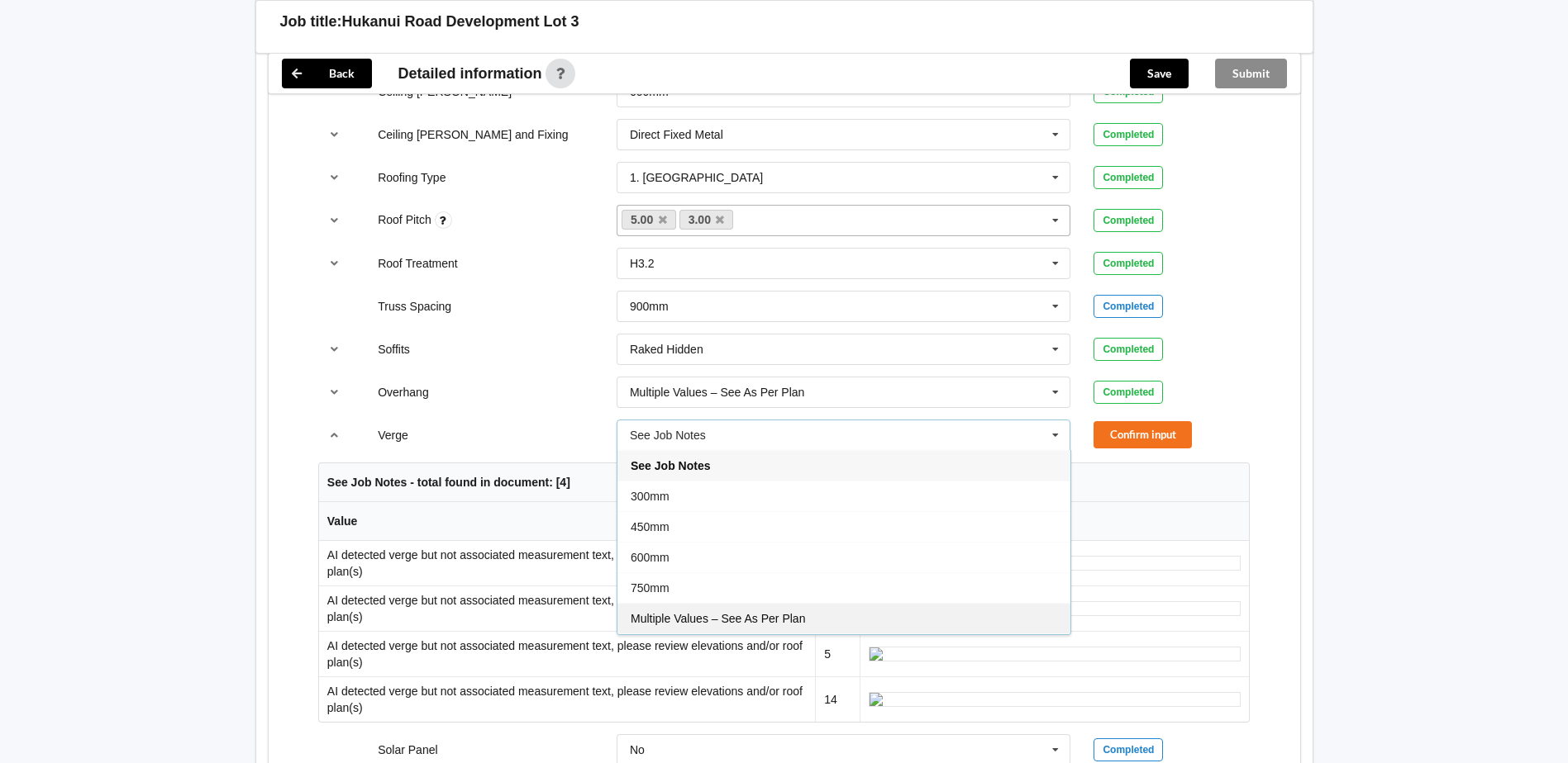
click at [850, 603] on div "Multiple Values – See As Per Plan" at bounding box center [844, 619] width 453 height 31
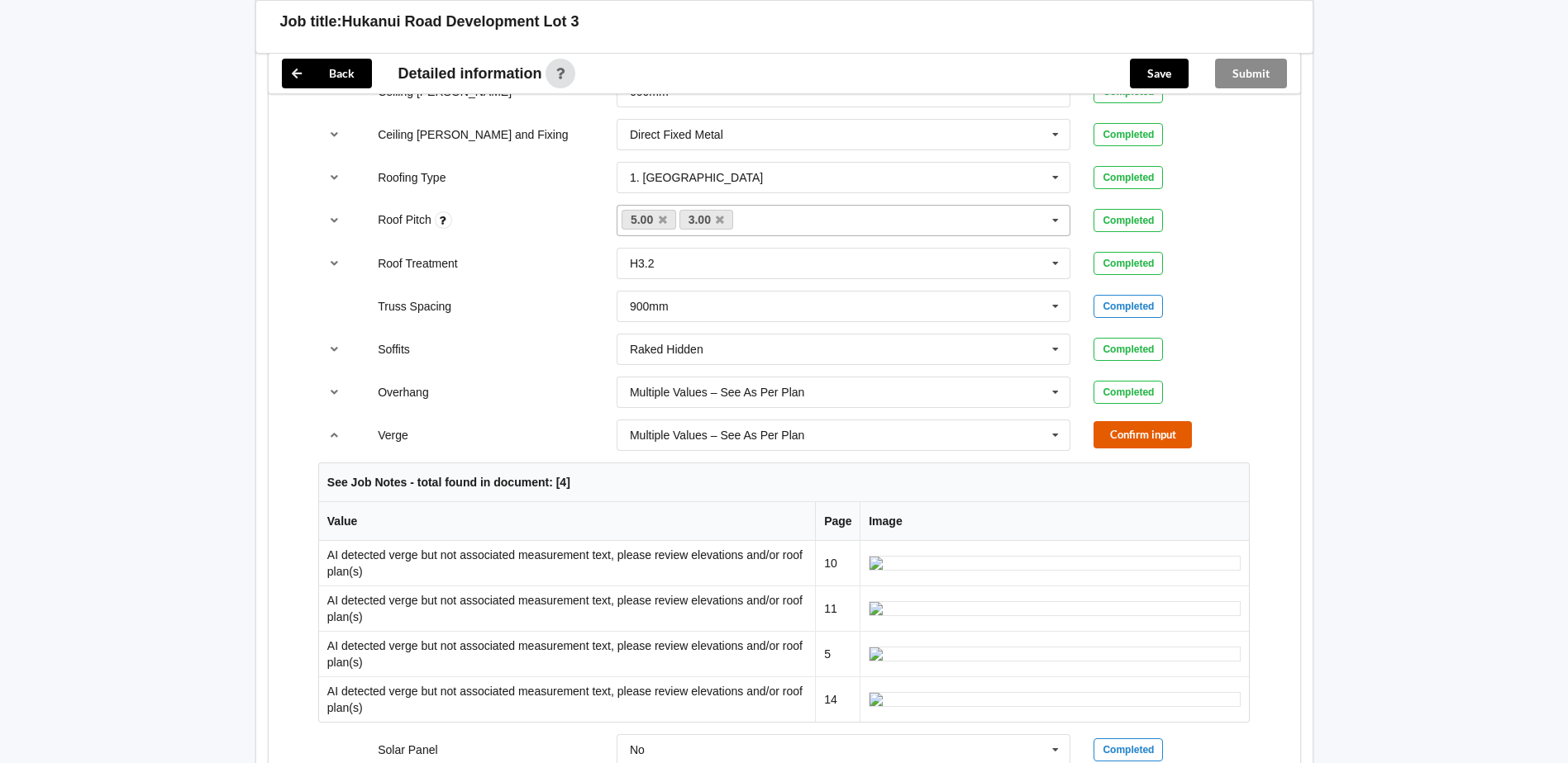
click at [1127, 421] on button "Confirm input" at bounding box center [1143, 435] width 99 height 27
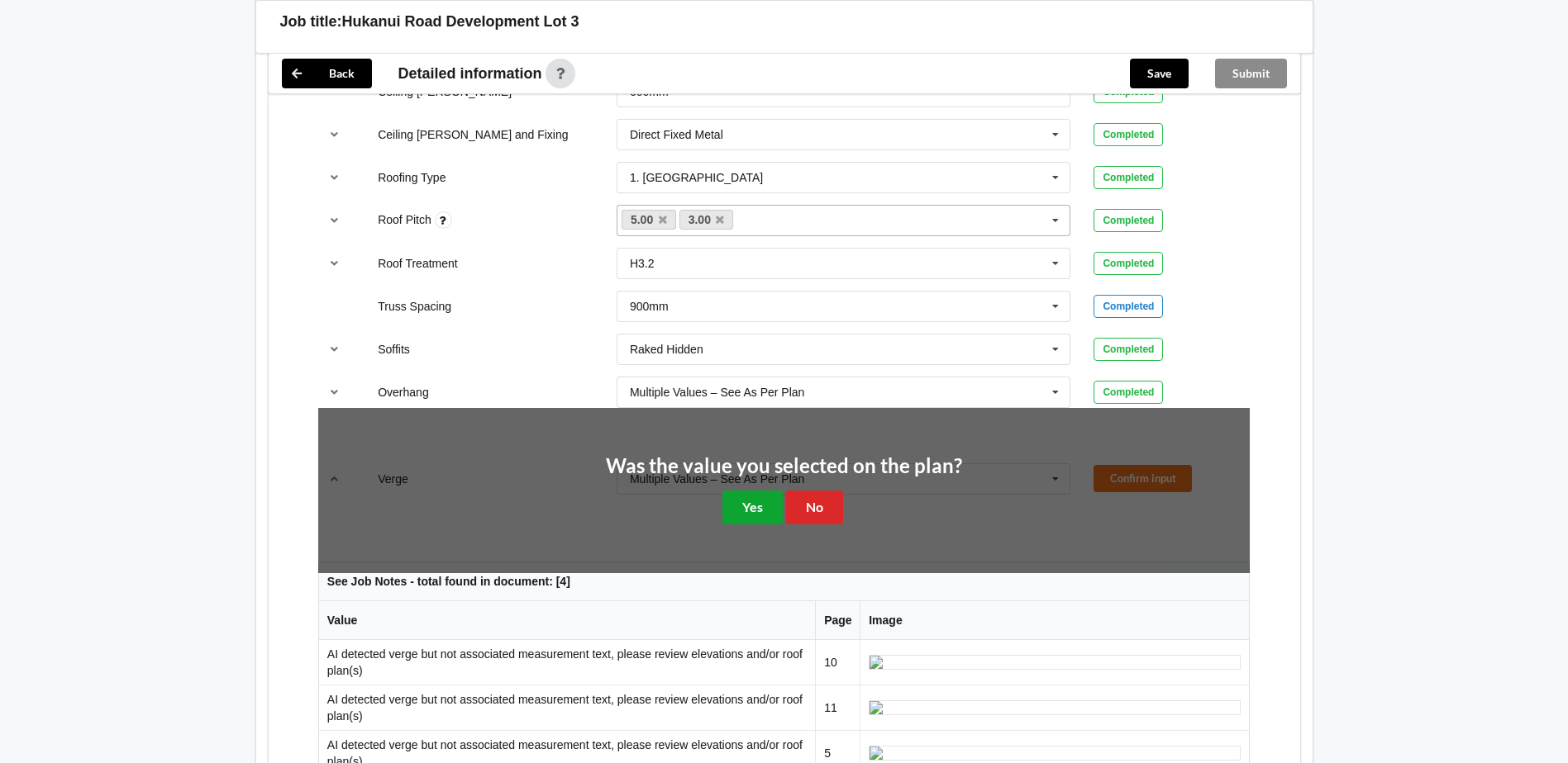
click at [758, 491] on button "Yes" at bounding box center [752, 507] width 60 height 33
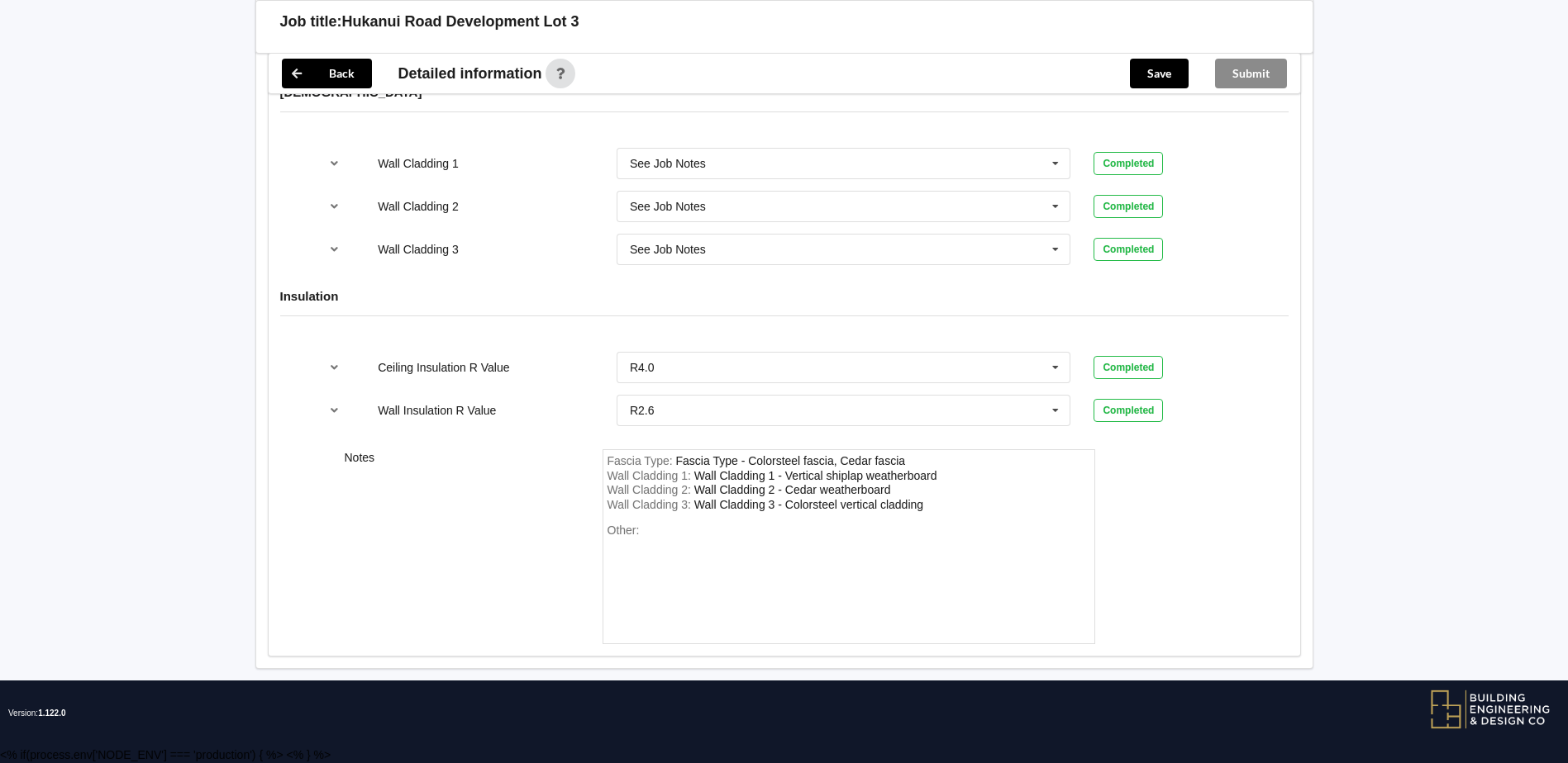
scroll to position [2531, 0]
click at [839, 462] on div "Fascia Type - Colorsteel fascia, Cedar fascia" at bounding box center [791, 460] width 230 height 13
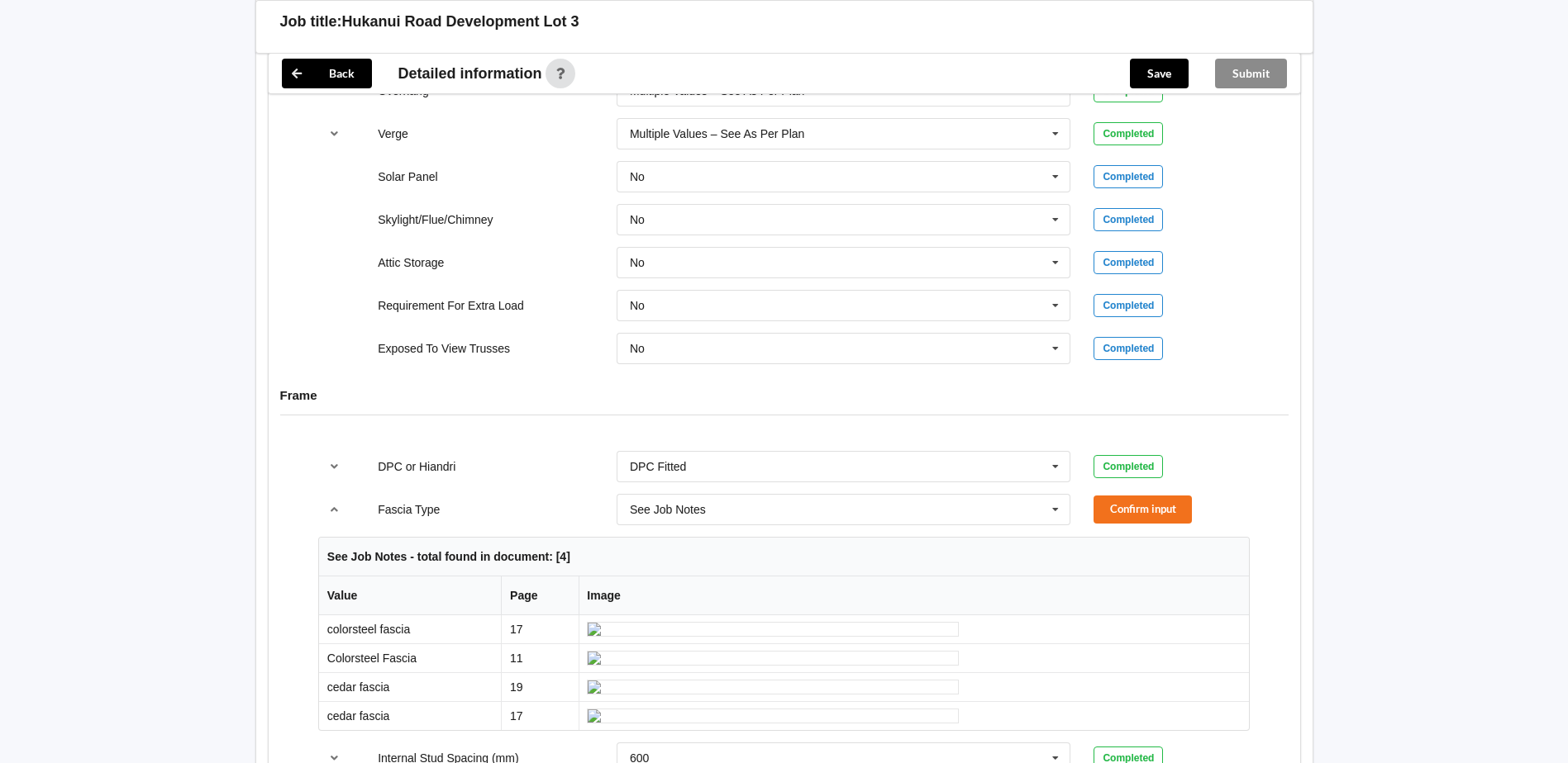
scroll to position [1375, 0]
click at [1128, 497] on button "Confirm input" at bounding box center [1143, 511] width 99 height 27
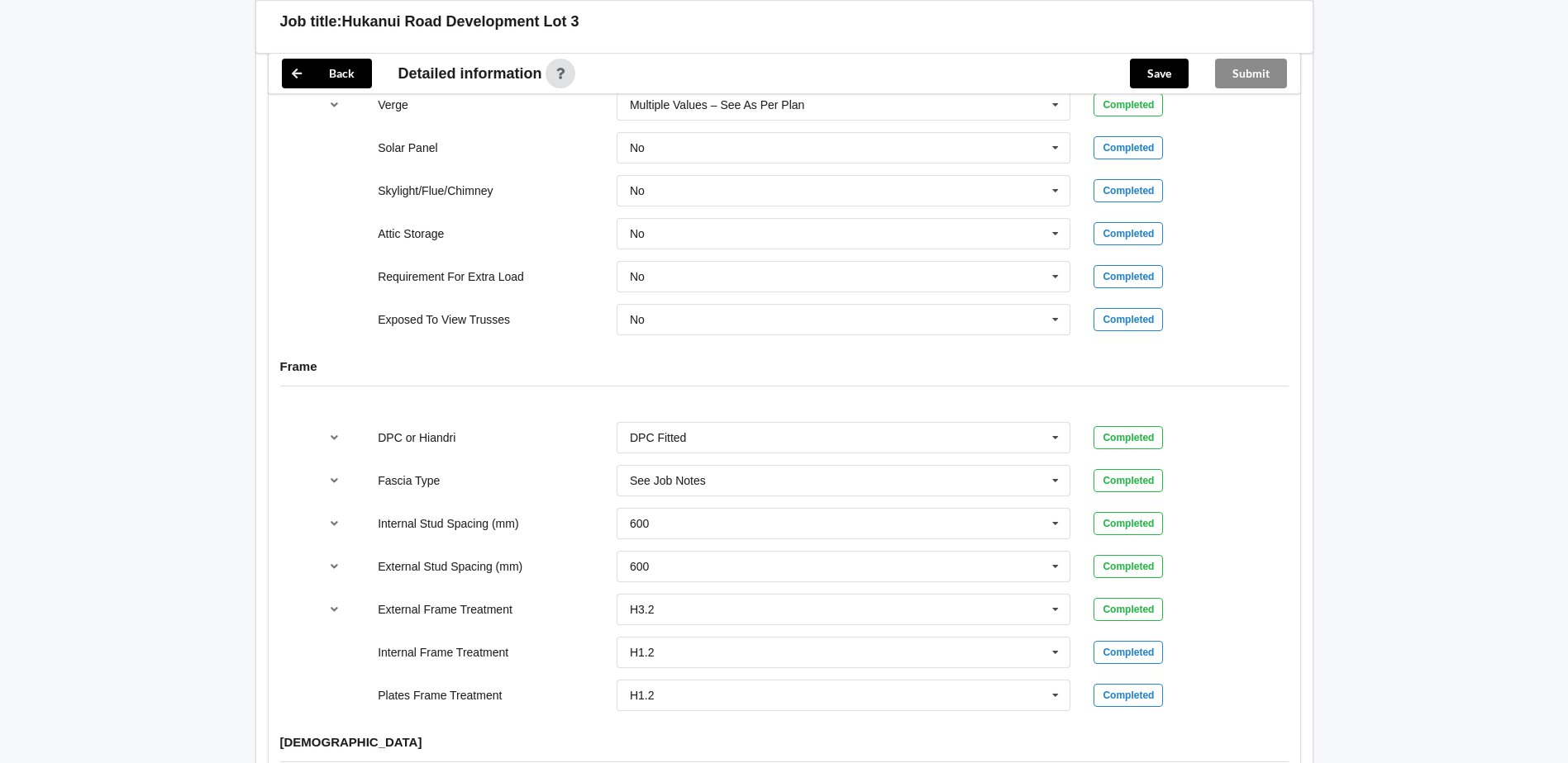
scroll to position [1457, 0]
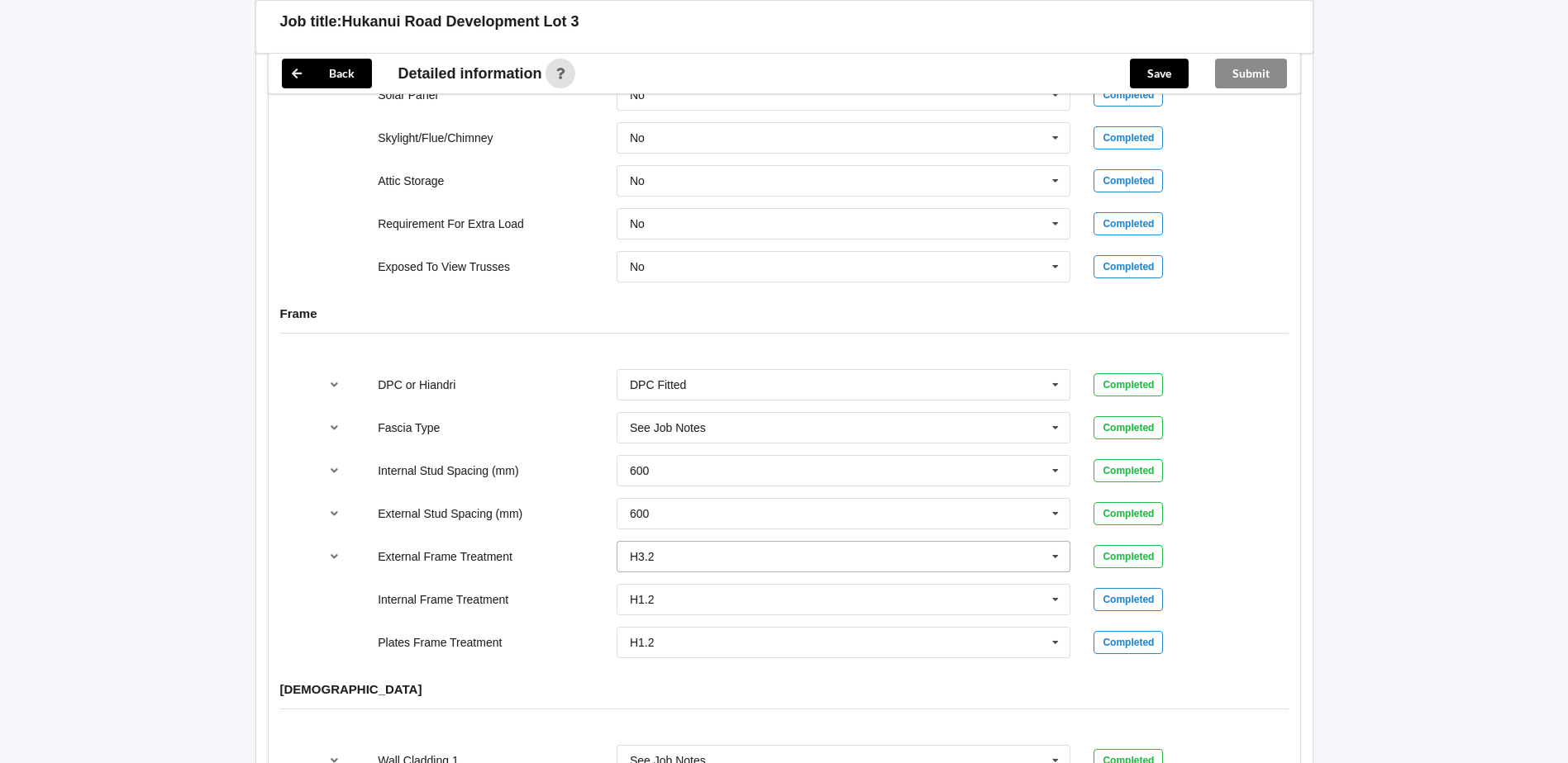
click at [1055, 542] on icon at bounding box center [1055, 557] width 25 height 31
click at [829, 572] on div "H1.2" at bounding box center [844, 587] width 453 height 31
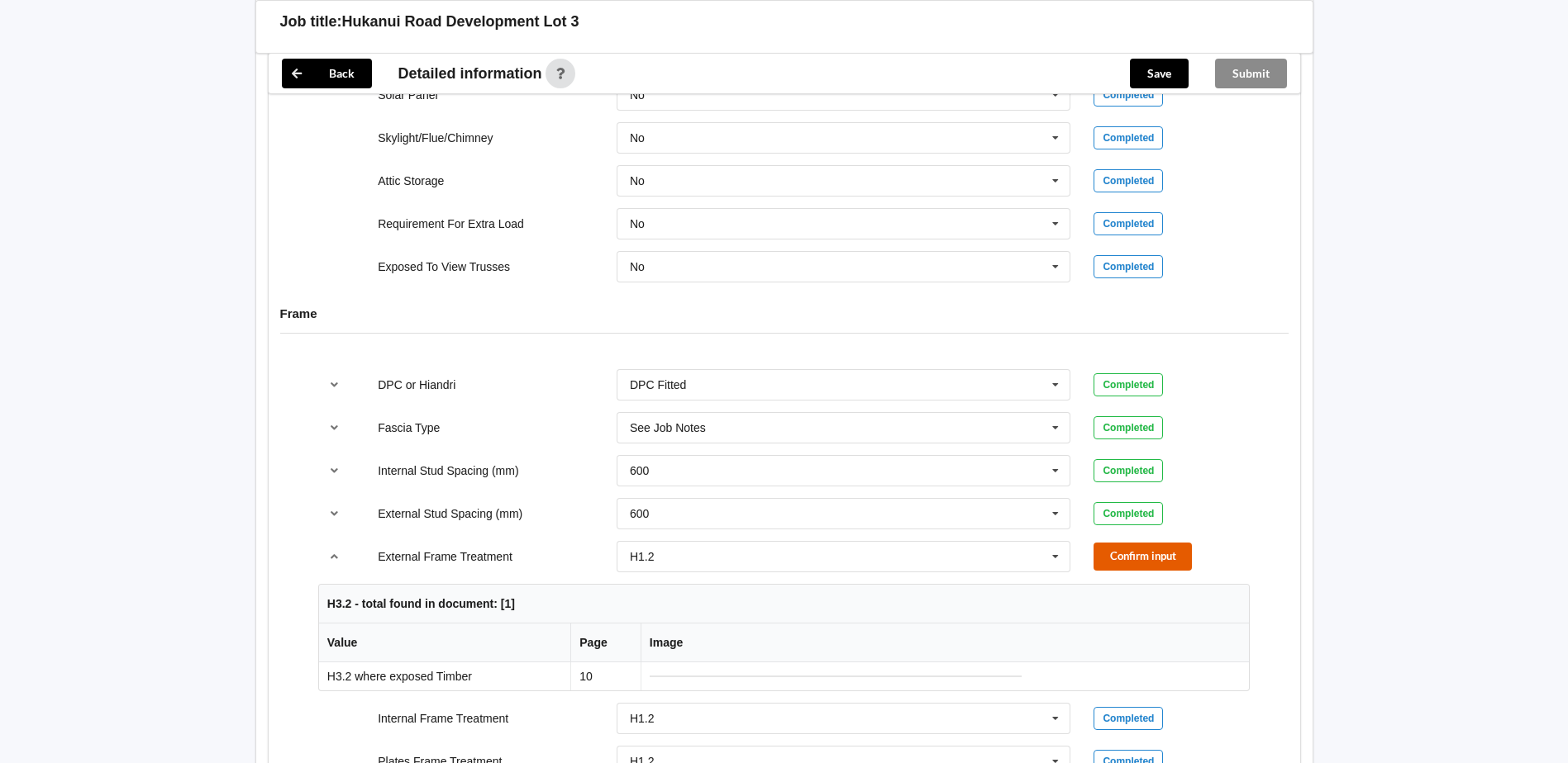
click at [1120, 542] on button "Confirm input" at bounding box center [1143, 556] width 99 height 27
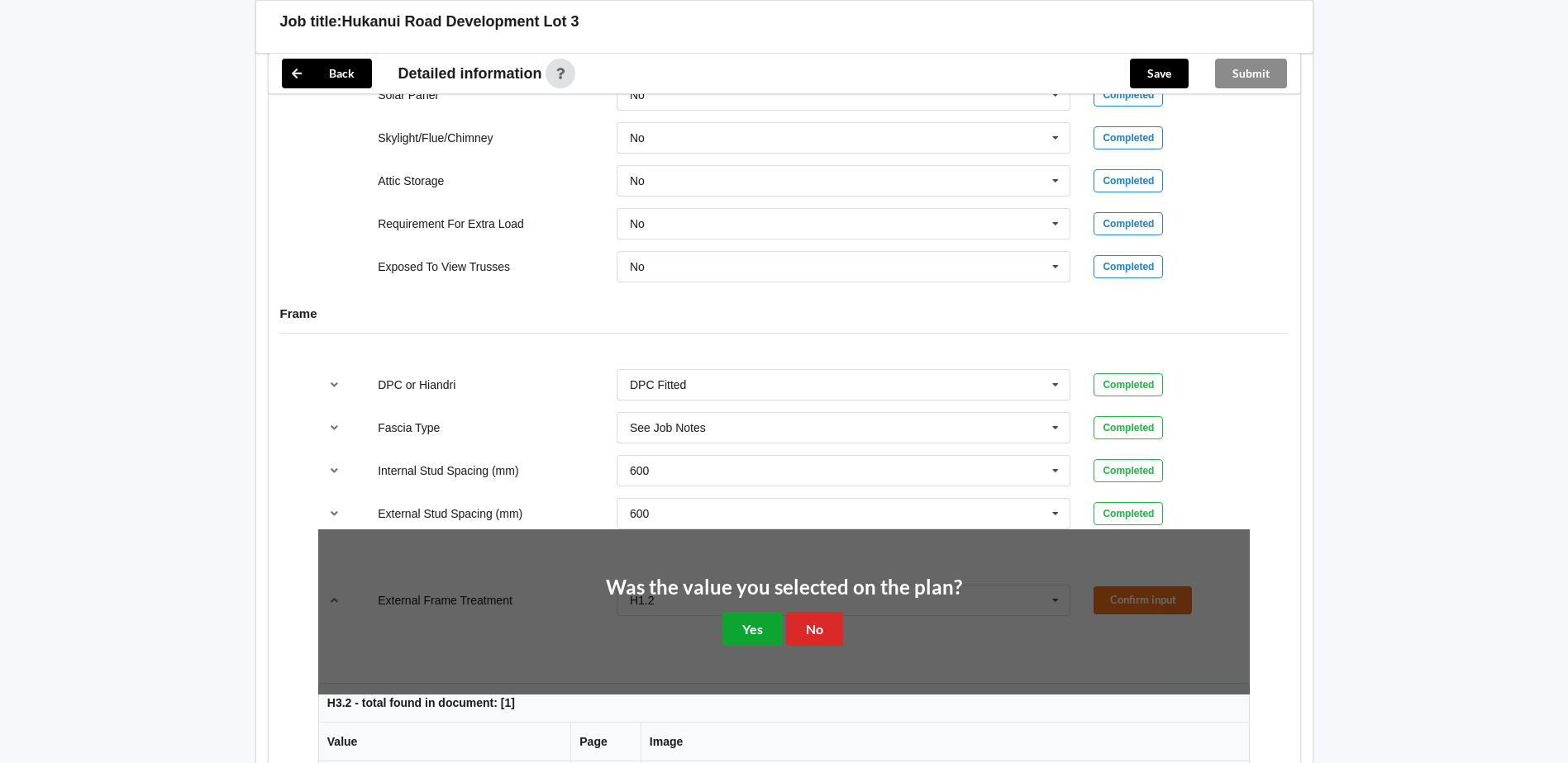
click at [758, 612] on button "Yes" at bounding box center [752, 628] width 60 height 33
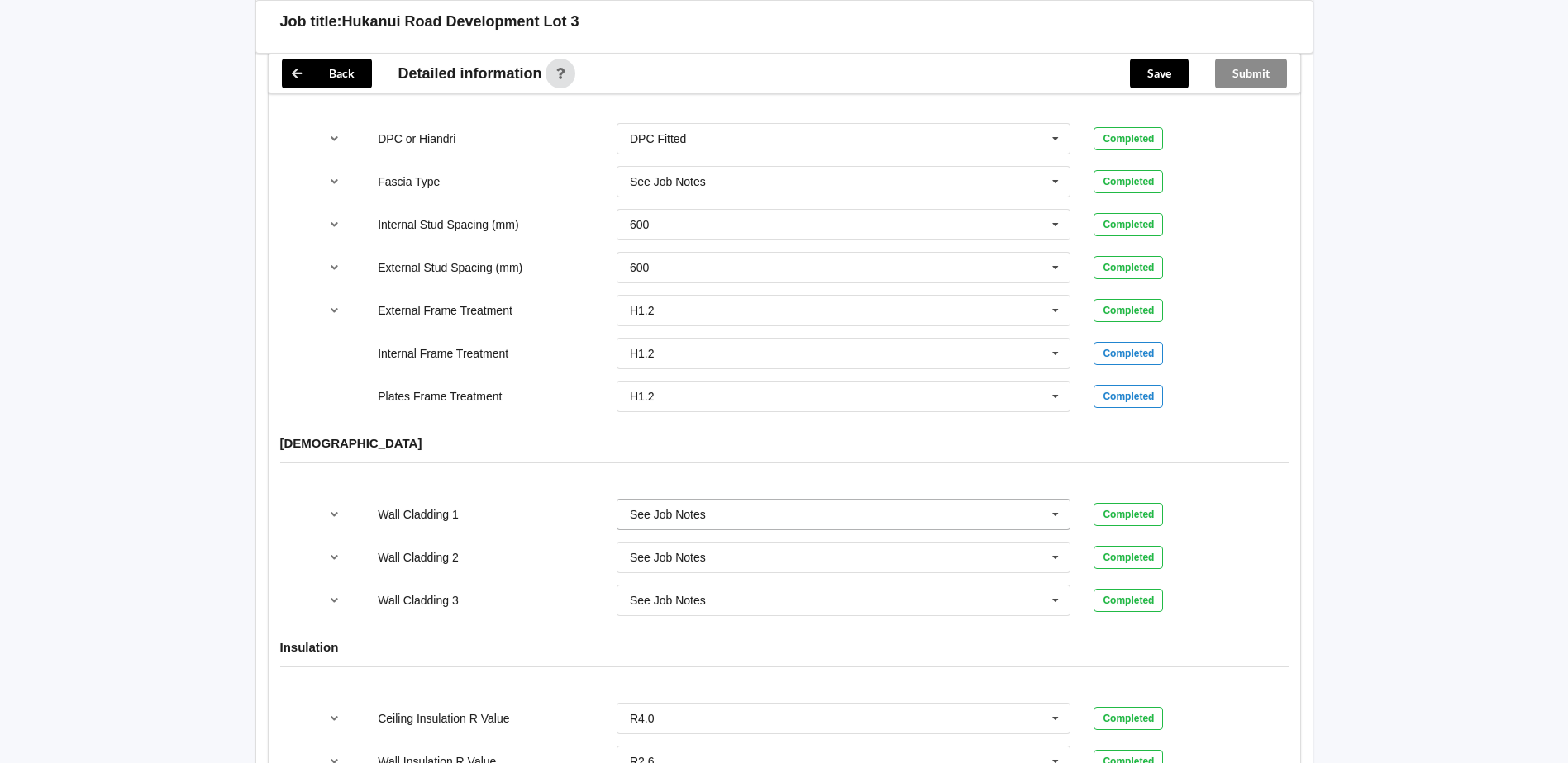
scroll to position [1705, 0]
click at [1052, 542] on icon at bounding box center [1055, 557] width 25 height 31
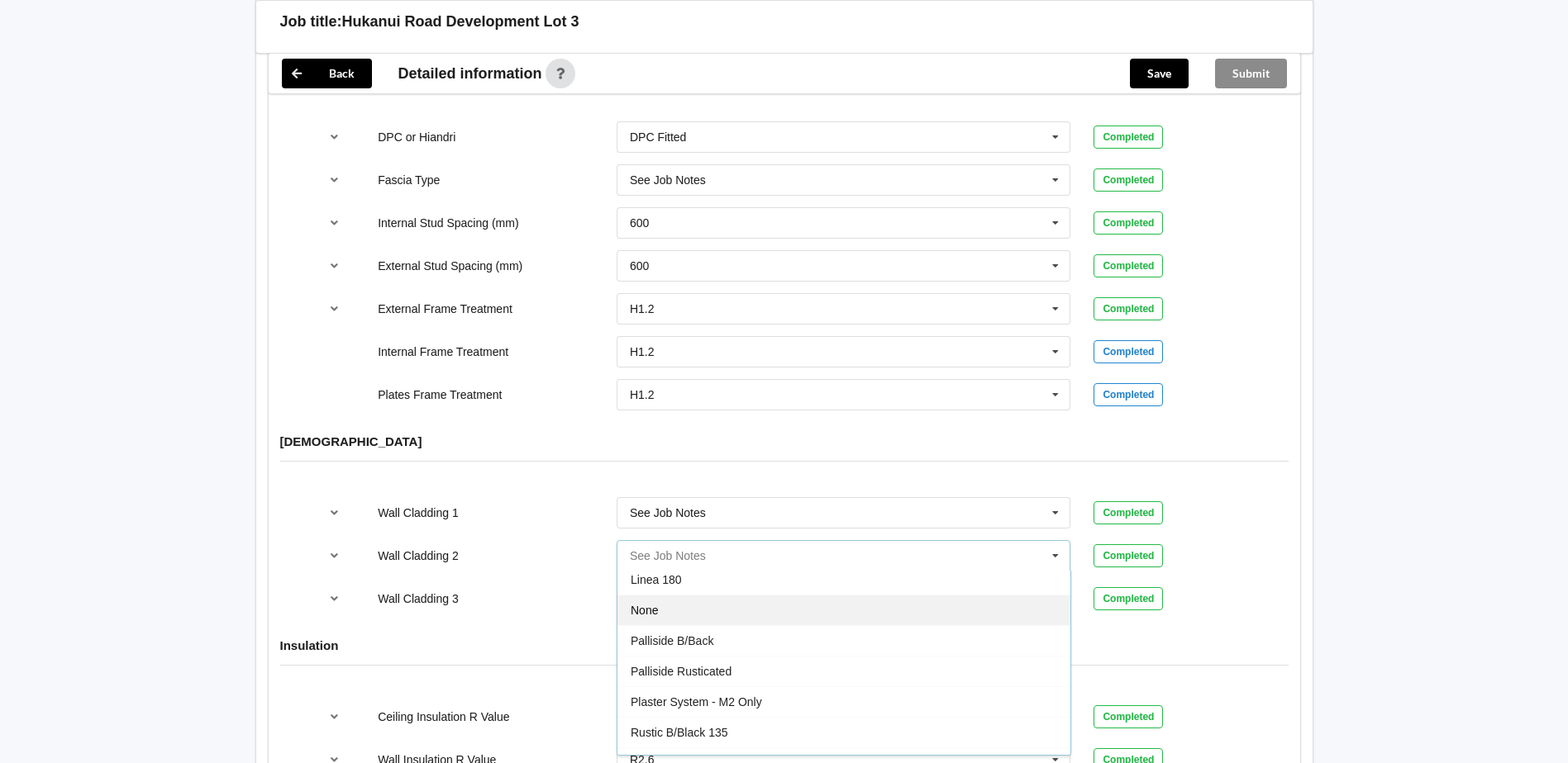
scroll to position [689, 0]
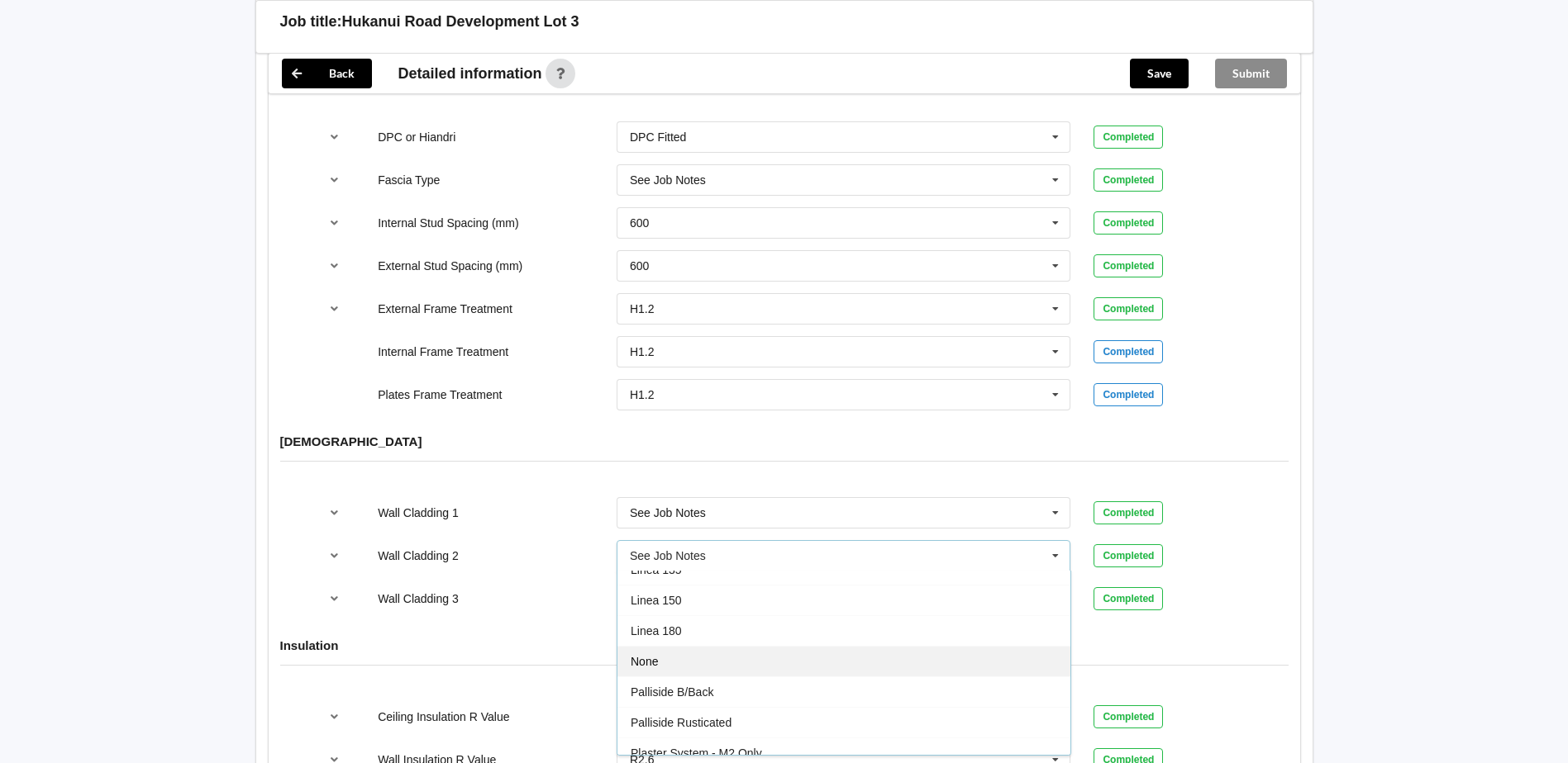
click at [792, 646] on div "None" at bounding box center [844, 662] width 453 height 31
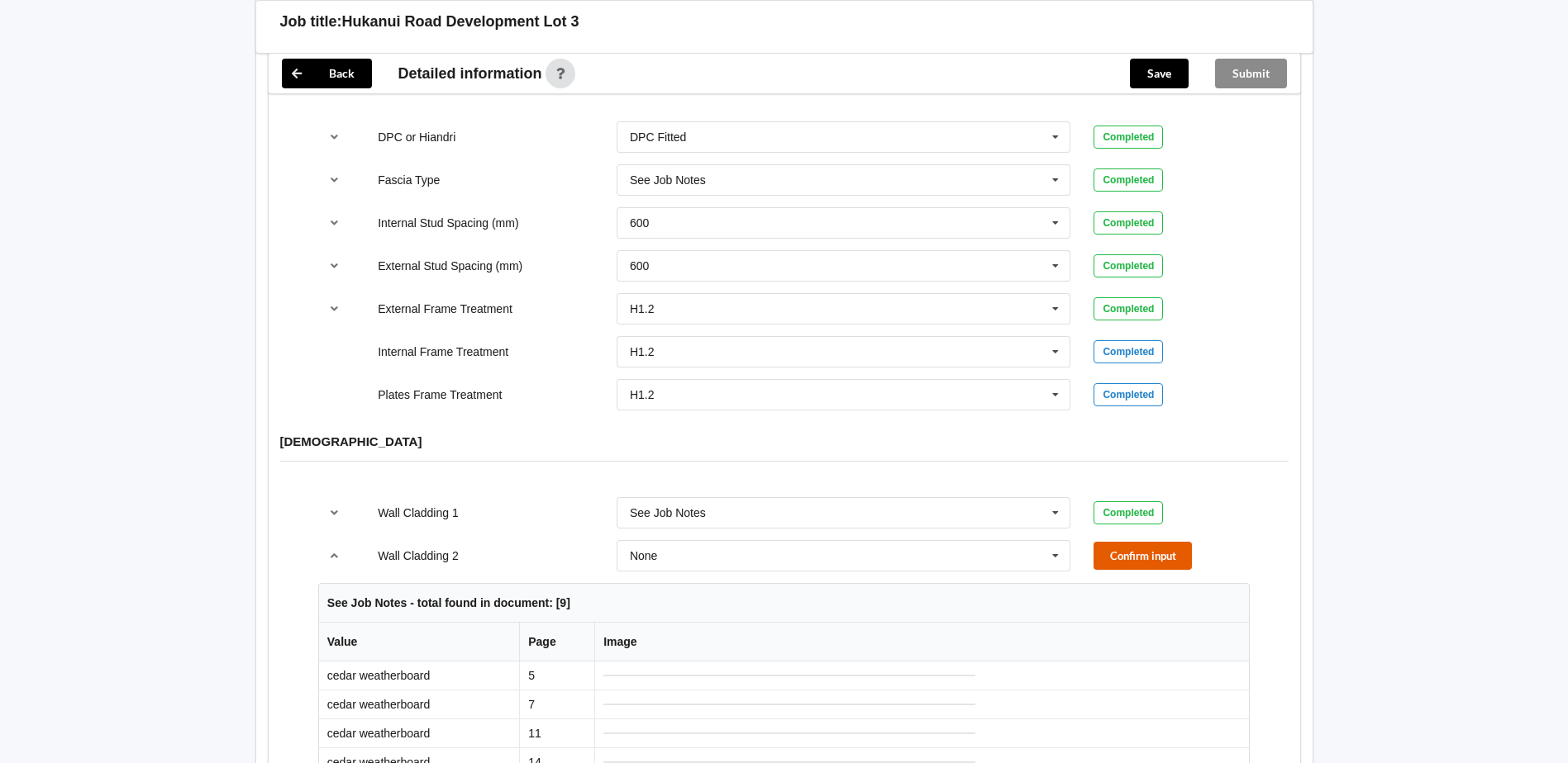
click at [1138, 542] on button "Confirm input" at bounding box center [1143, 555] width 99 height 27
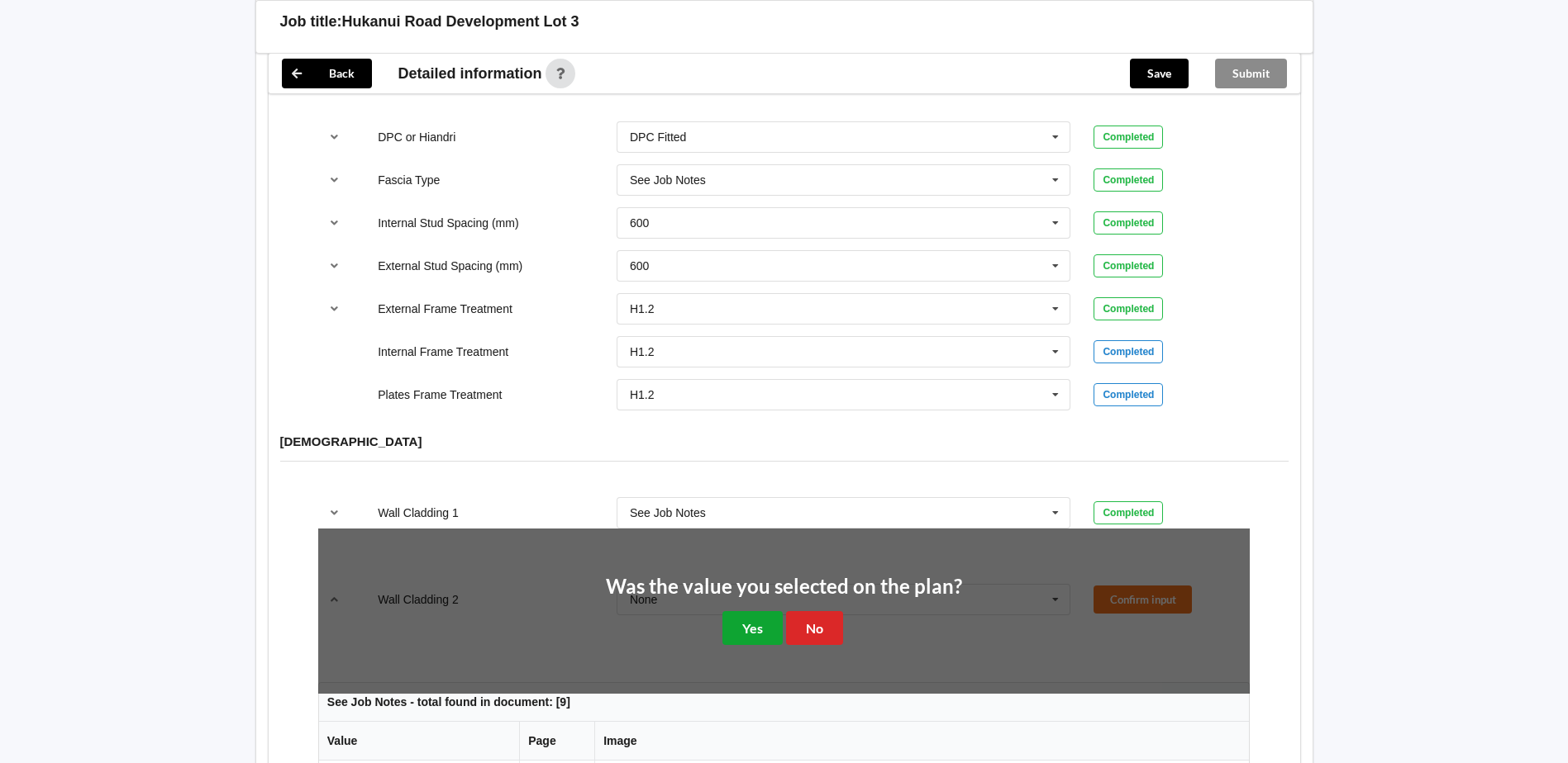
click at [753, 615] on button "Yes" at bounding box center [752, 627] width 60 height 33
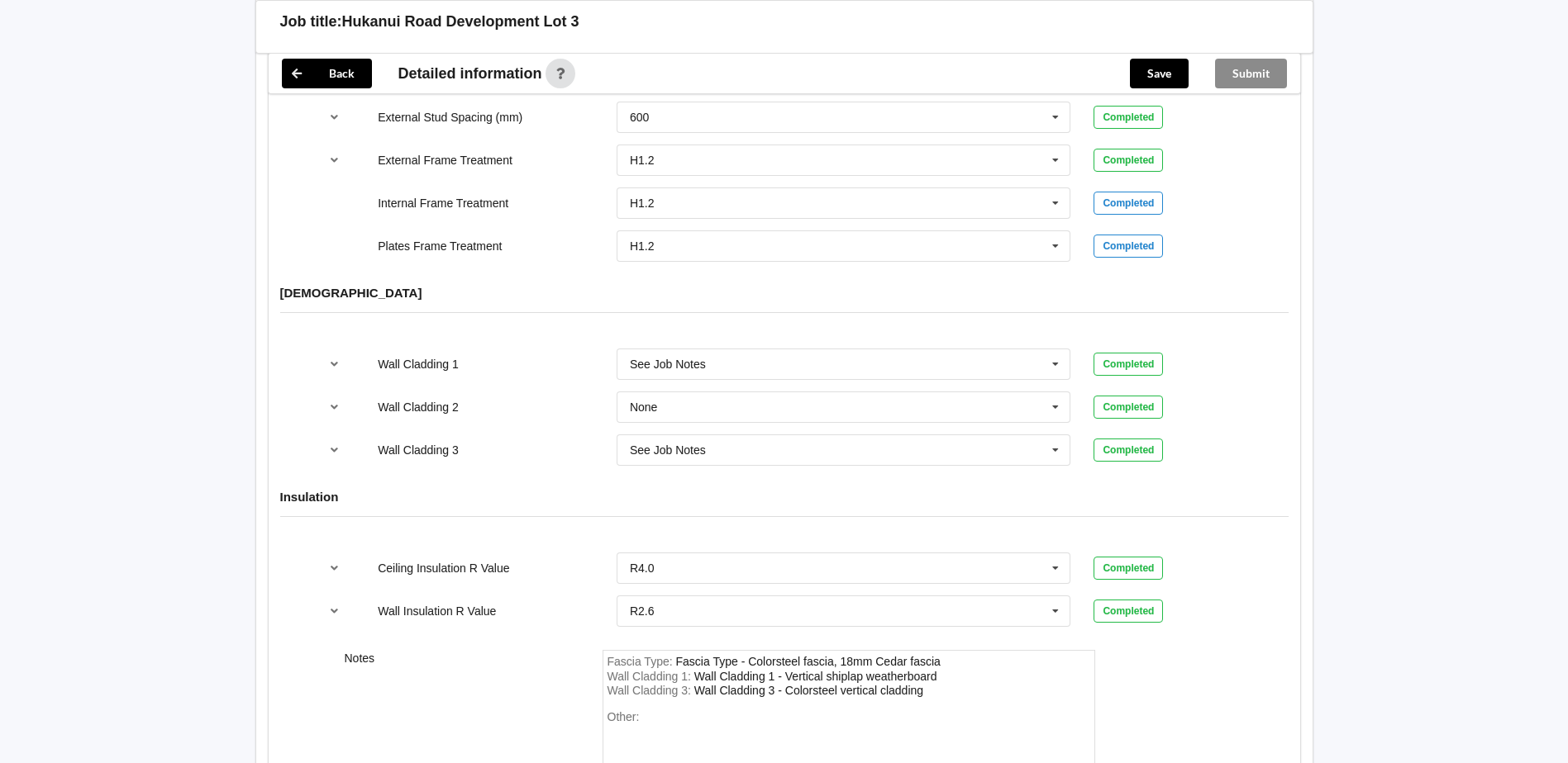
scroll to position [1870, 0]
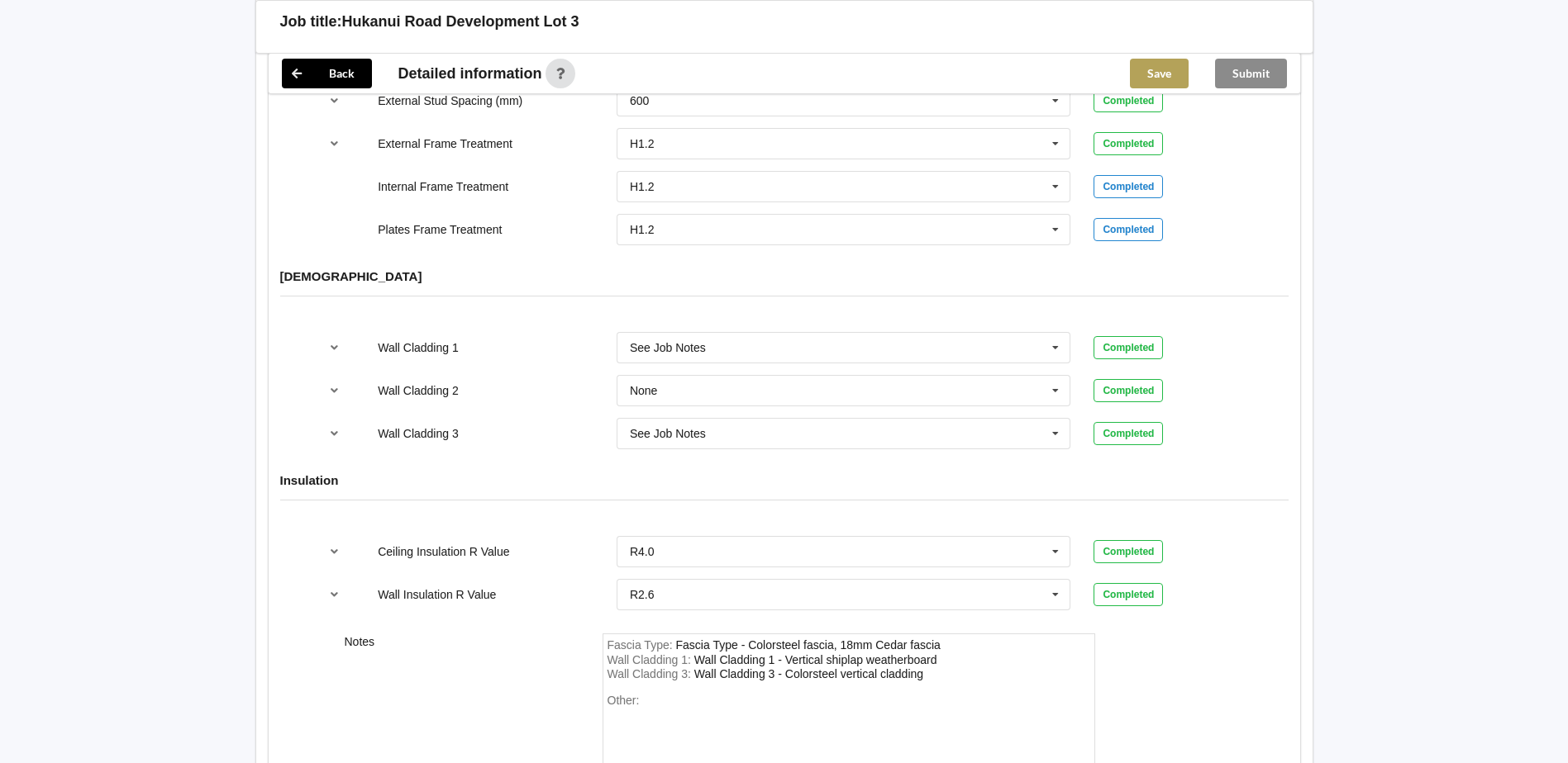
click at [1166, 70] on button "Save" at bounding box center [1159, 73] width 58 height 30
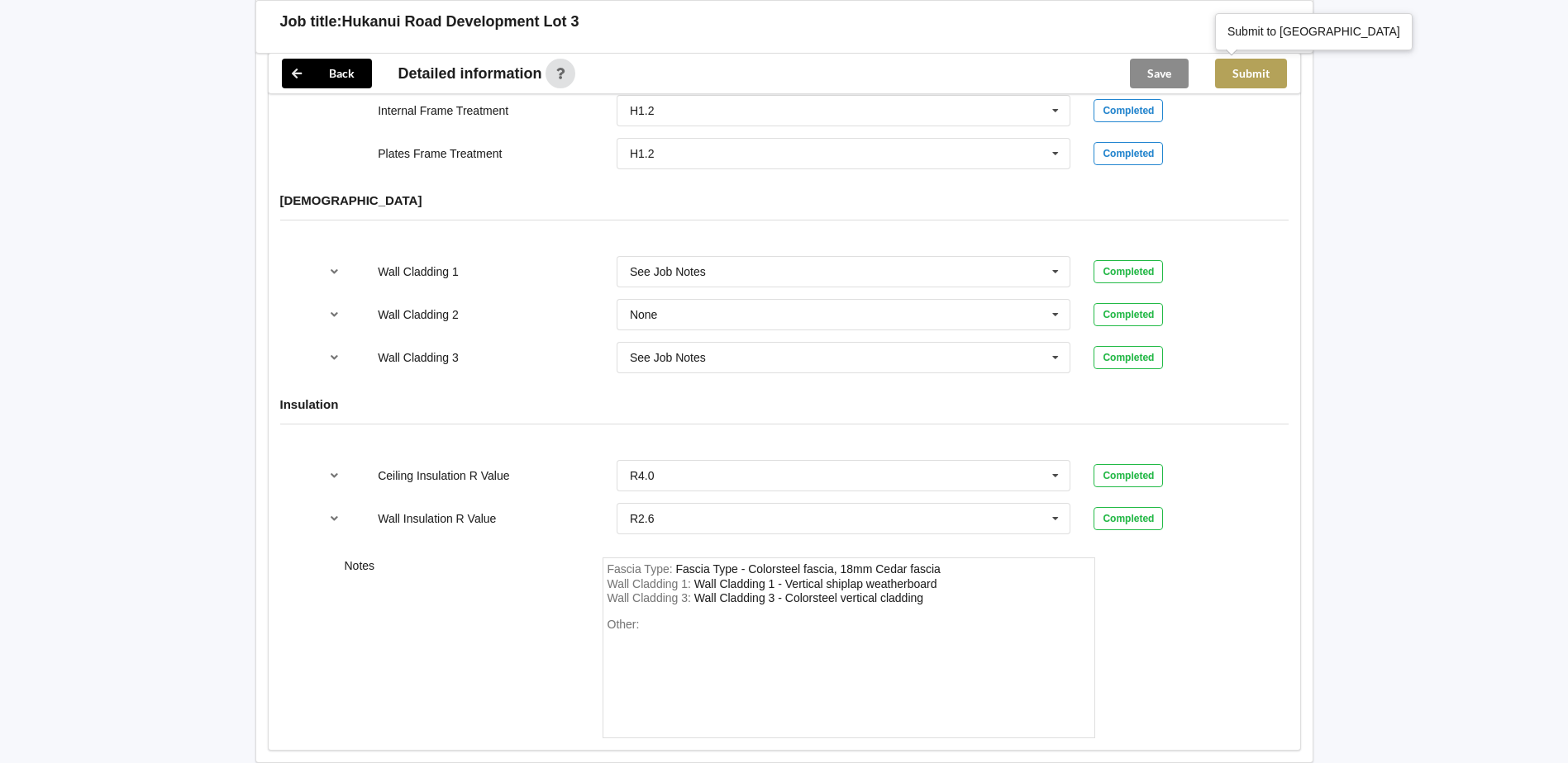
click at [1256, 69] on button "Submit" at bounding box center [1251, 73] width 72 height 30
